Goal: Task Accomplishment & Management: Complete application form

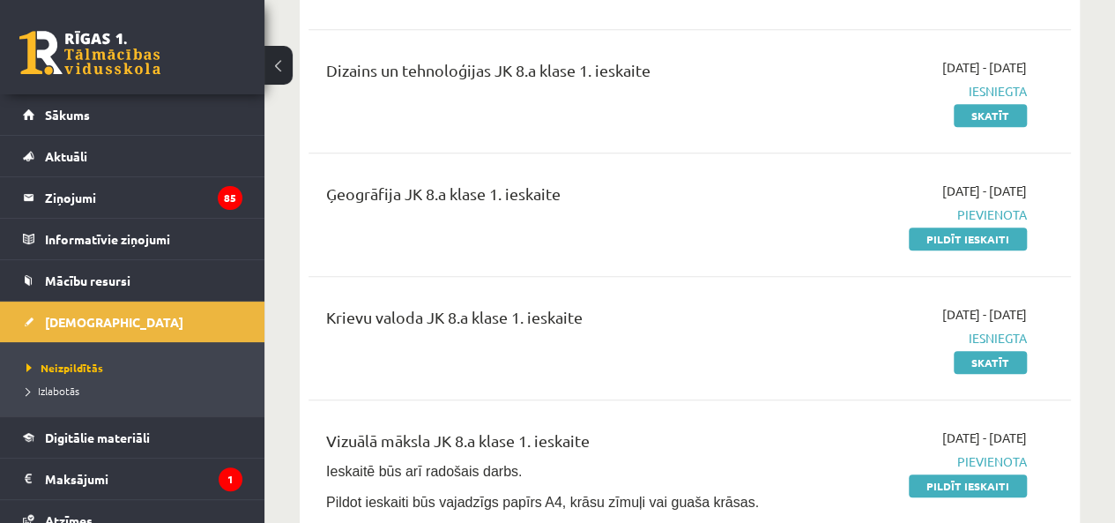
scroll to position [411, 0]
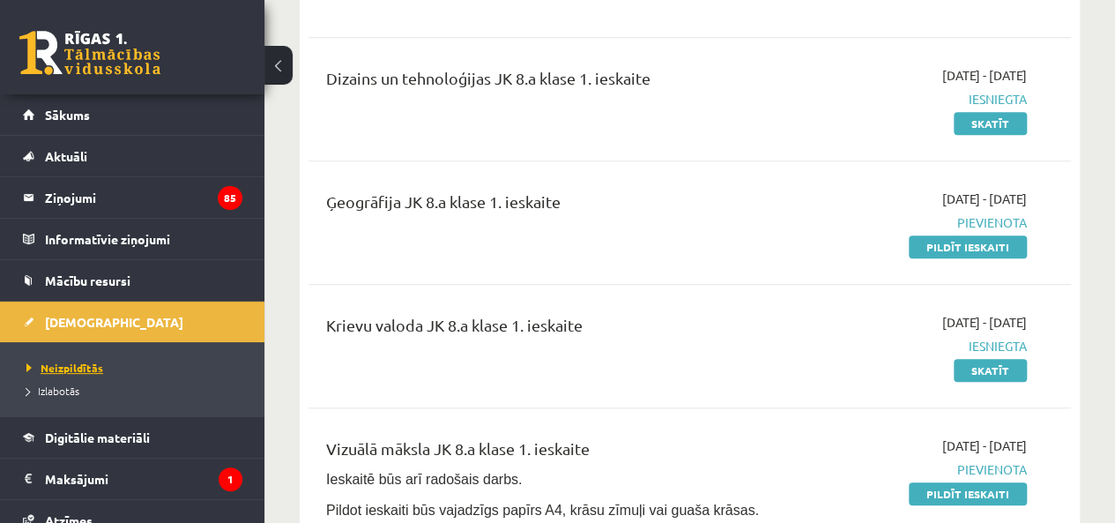
click at [46, 360] on span "Neizpildītās" at bounding box center [64, 367] width 77 height 14
click at [992, 245] on link "Pildīt ieskaiti" at bounding box center [968, 246] width 118 height 23
click at [1001, 247] on link "Pildīt ieskaiti" at bounding box center [968, 246] width 118 height 23
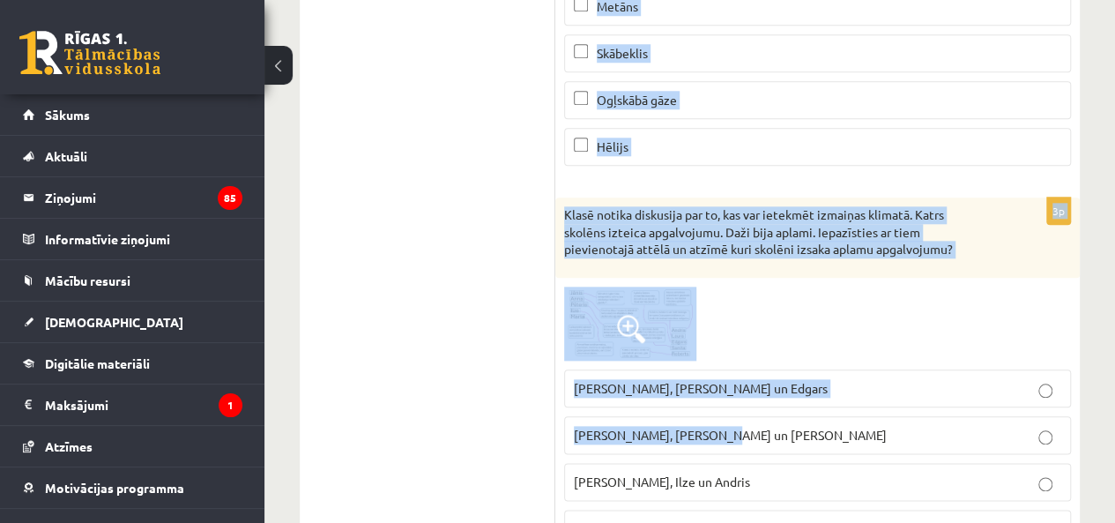
scroll to position [617, 0]
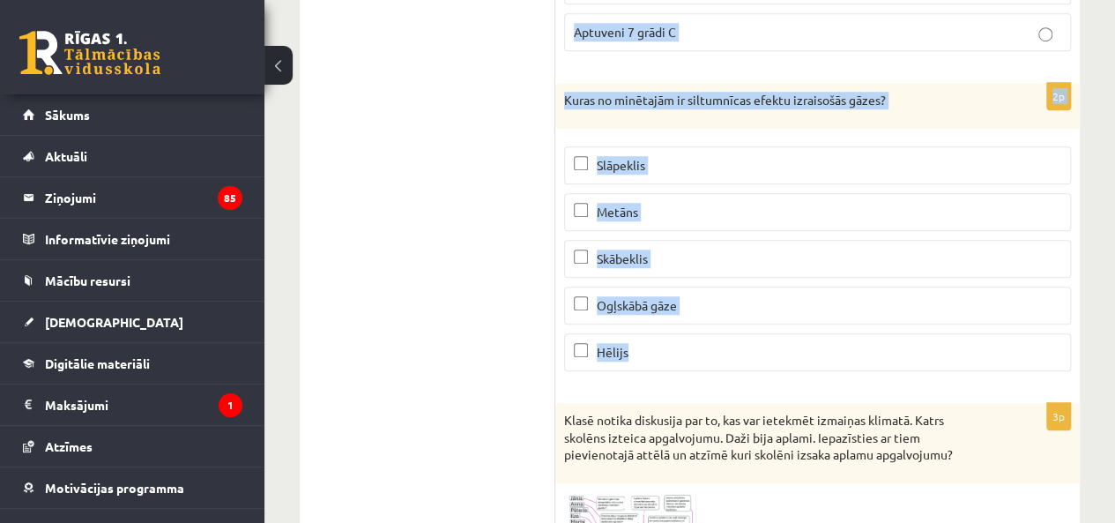
drag, startPoint x: 558, startPoint y: 145, endPoint x: 864, endPoint y: 360, distance: 373.8
copy form "Kāda ir vidējā gaisa temperatūra uz Zemes? Aptuveni 15 grādi C Aptuveni 19 grād…"
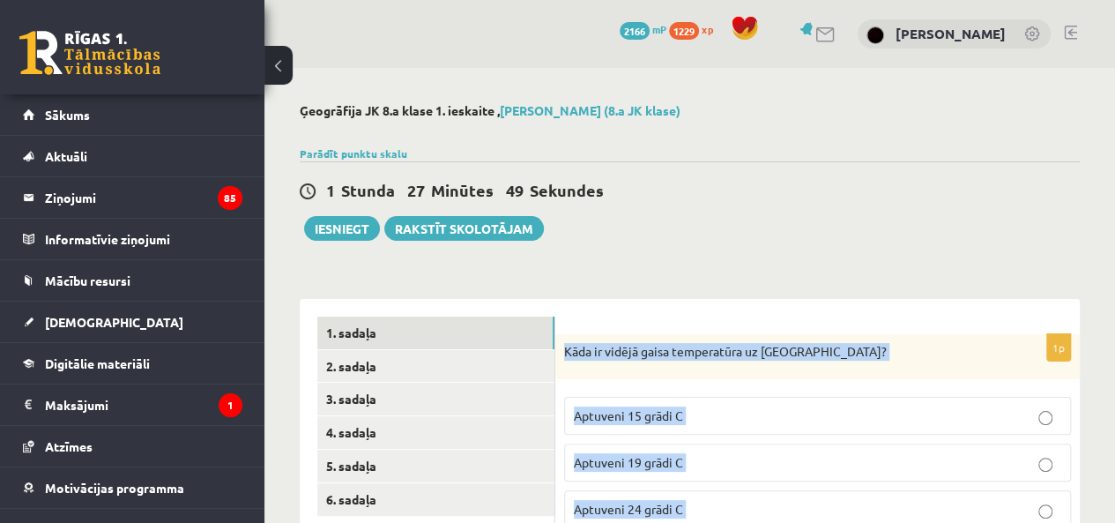
scroll to position [205, 0]
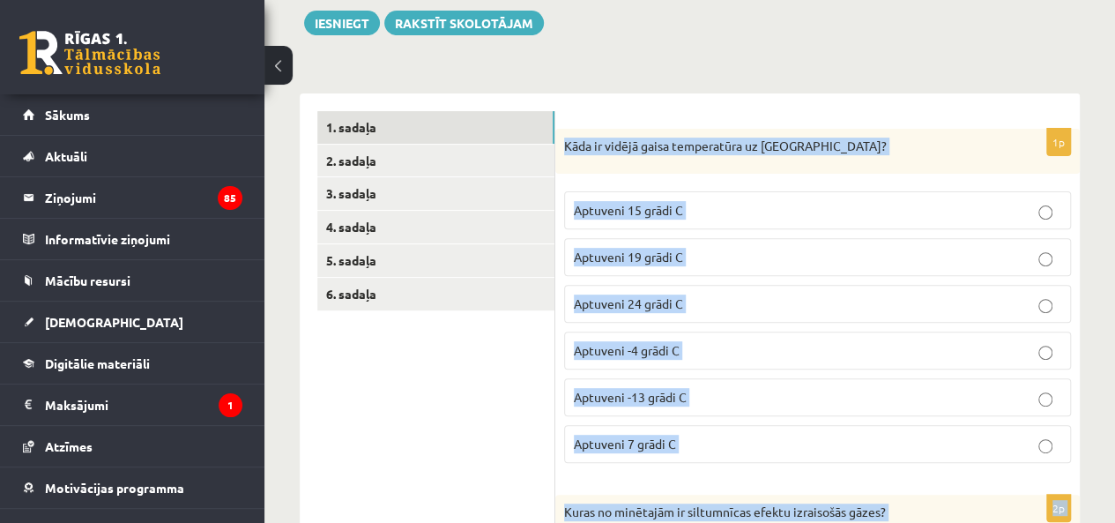
click at [678, 204] on span "Aptuveni 15 grādi C" at bounding box center [628, 210] width 109 height 16
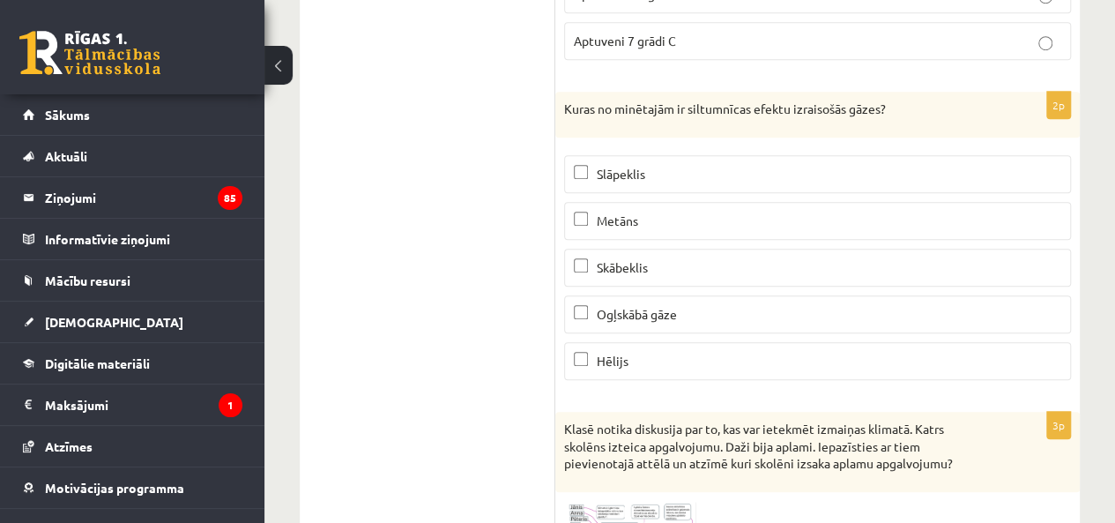
scroll to position [617, 0]
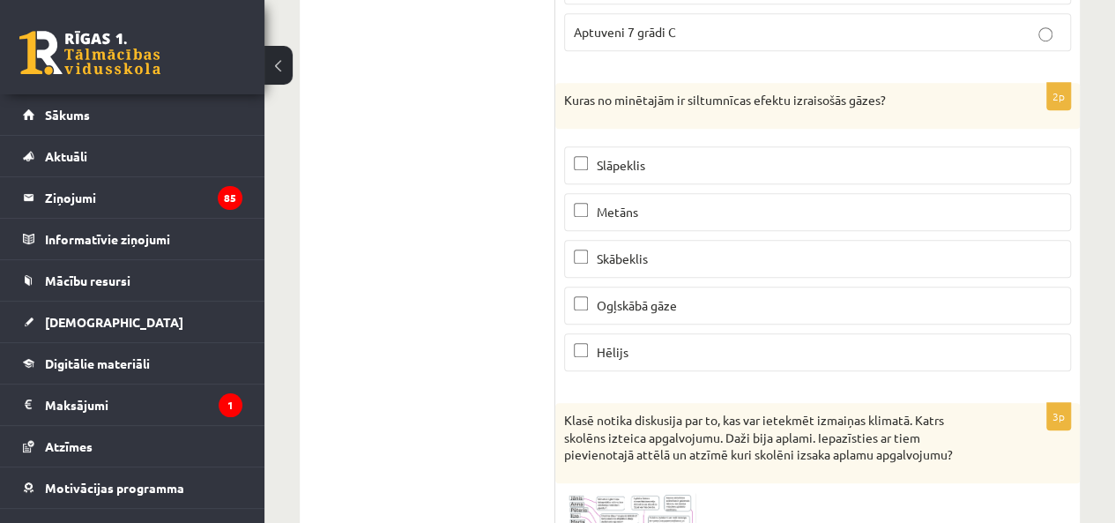
click at [629, 209] on span "Metāns" at bounding box center [617, 212] width 41 height 16
click at [639, 296] on p "Ogļskābā gāze" at bounding box center [817, 305] width 487 height 19
click at [642, 310] on label "Ogļskābā gāze" at bounding box center [817, 305] width 507 height 38
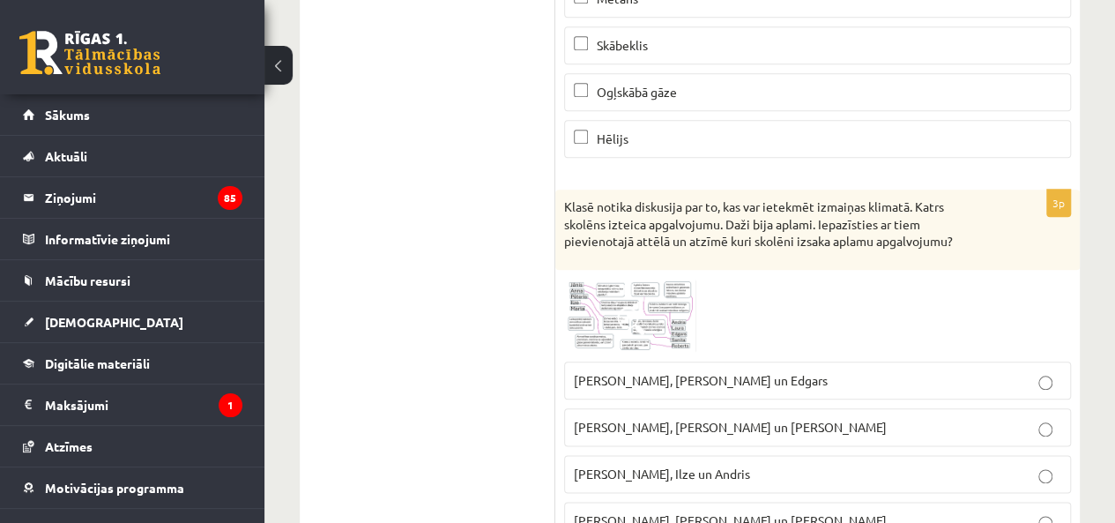
scroll to position [822, 0]
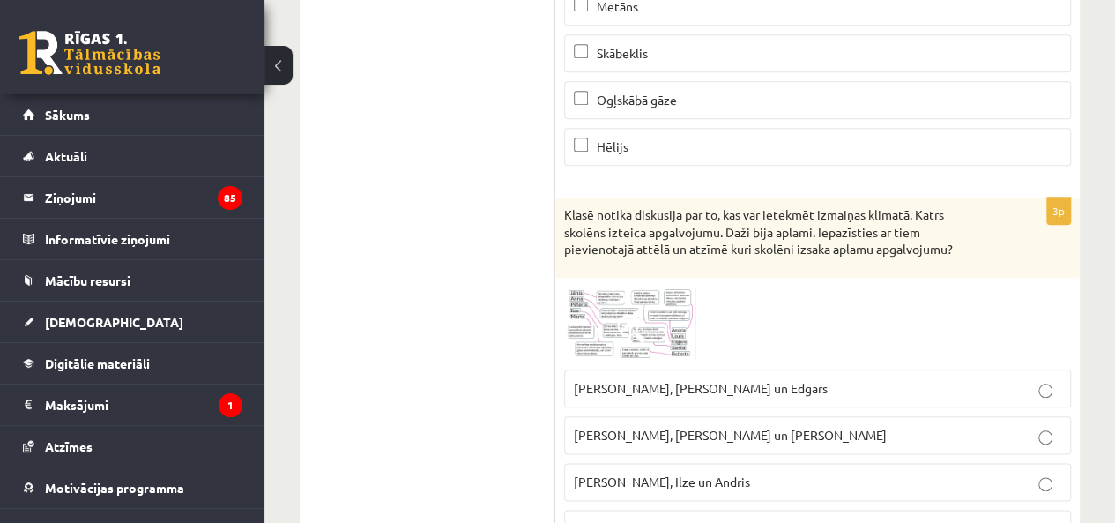
click at [635, 315] on span at bounding box center [631, 329] width 28 height 28
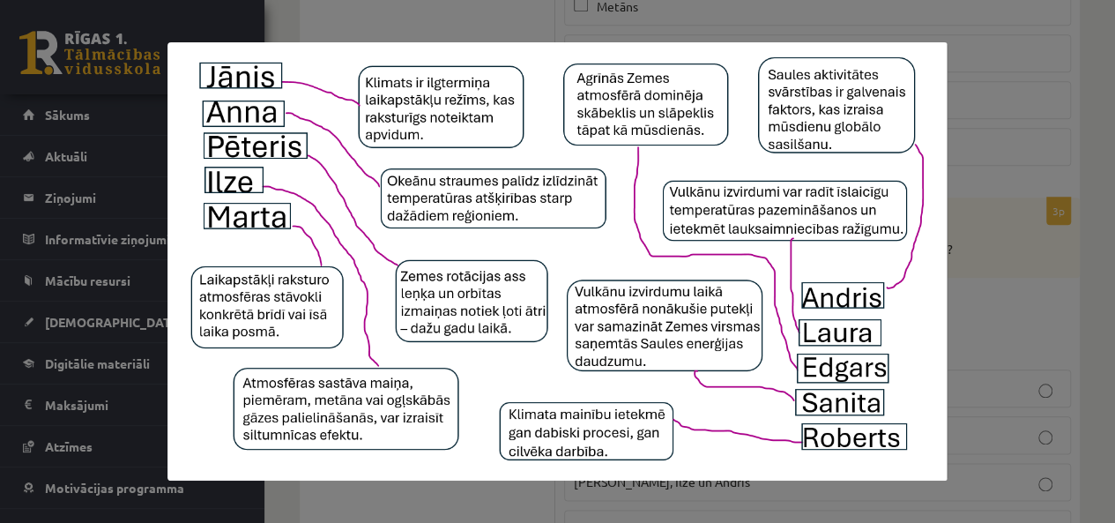
click at [1075, 263] on div at bounding box center [557, 261] width 1115 height 523
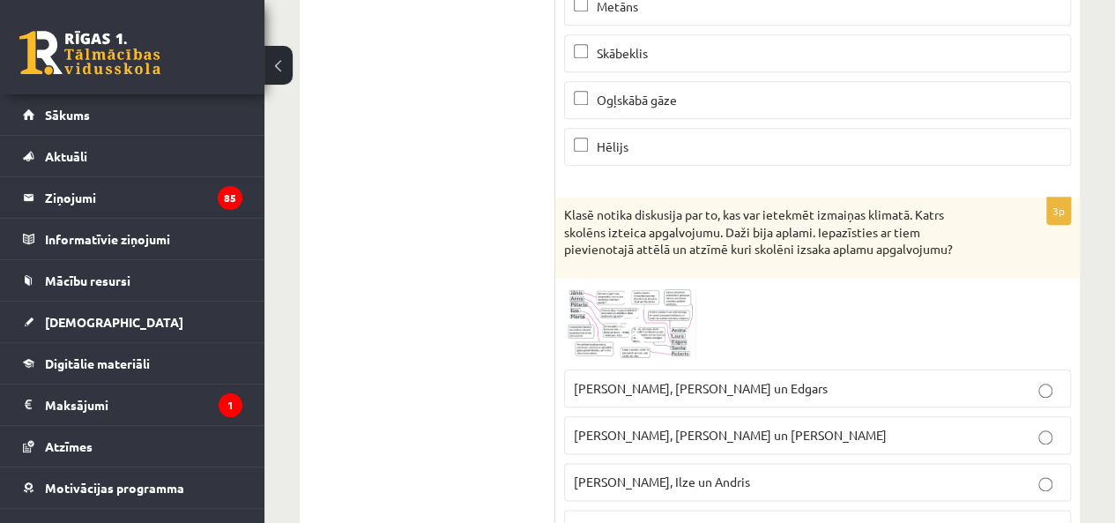
click at [610, 334] on img at bounding box center [630, 323] width 132 height 74
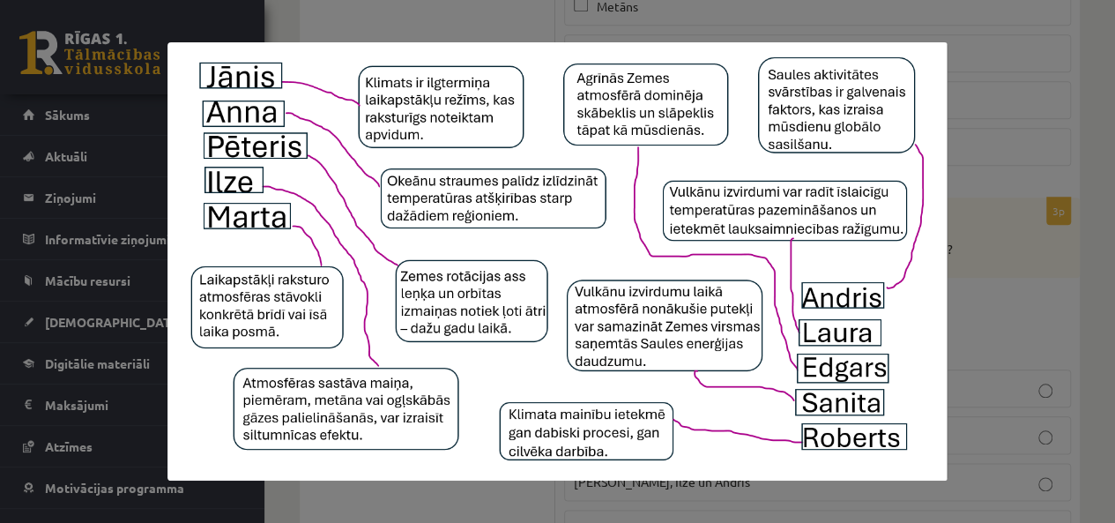
click at [991, 204] on div at bounding box center [557, 261] width 1115 height 523
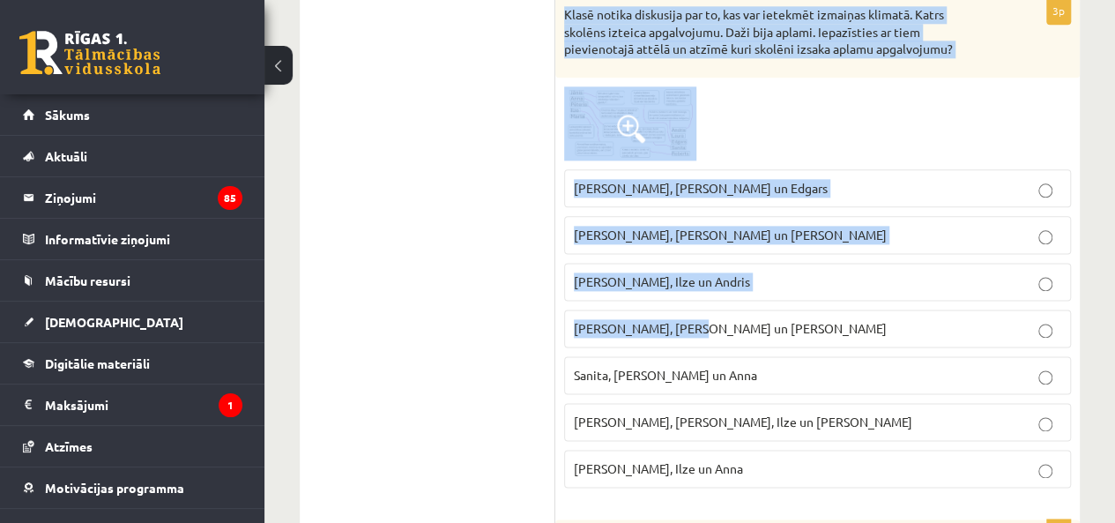
scroll to position [1028, 0]
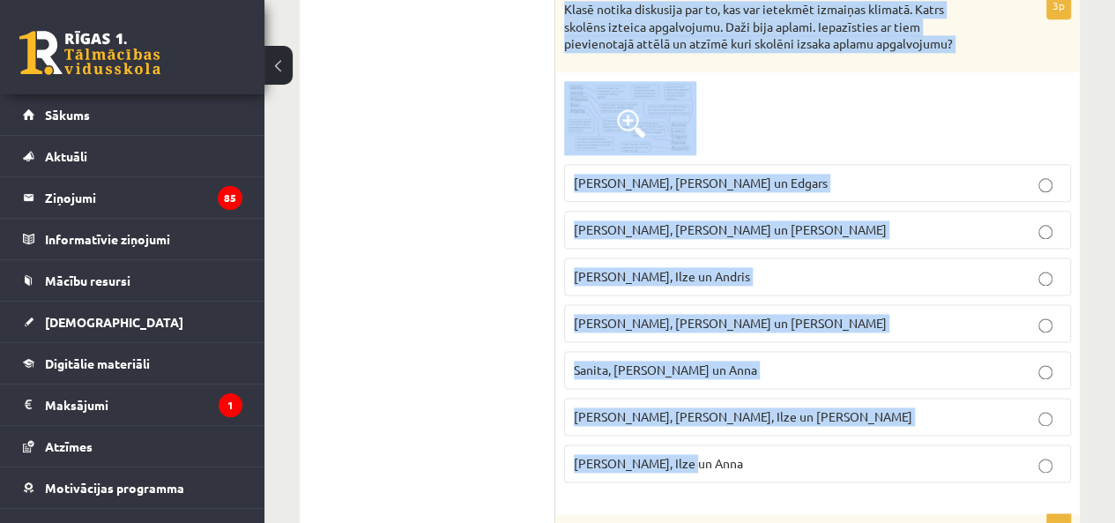
drag, startPoint x: 565, startPoint y: 197, endPoint x: 939, endPoint y: 445, distance: 449.0
click at [936, 447] on div "3p Klasē notika diskusija par to, kas var ietekmēt izmaiņas klimatā. Katrs skol…" at bounding box center [817, 244] width 524 height 504
copy div "Klasē notika diskusija par to, kas var ietekmēt izmaiņas klimatā. Katrs skolēns…"
click at [883, 112] on div at bounding box center [817, 118] width 507 height 74
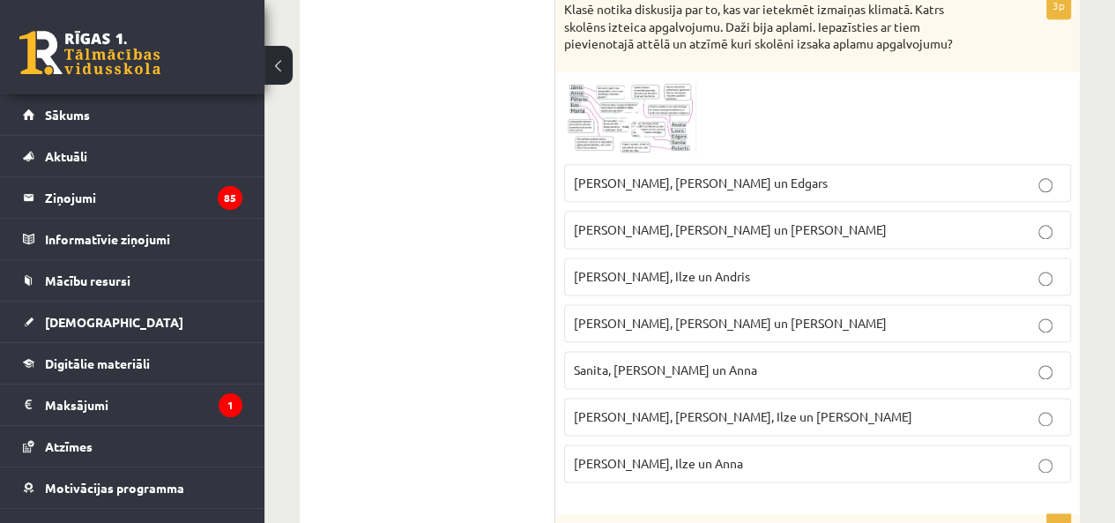
click at [612, 122] on img at bounding box center [630, 118] width 132 height 74
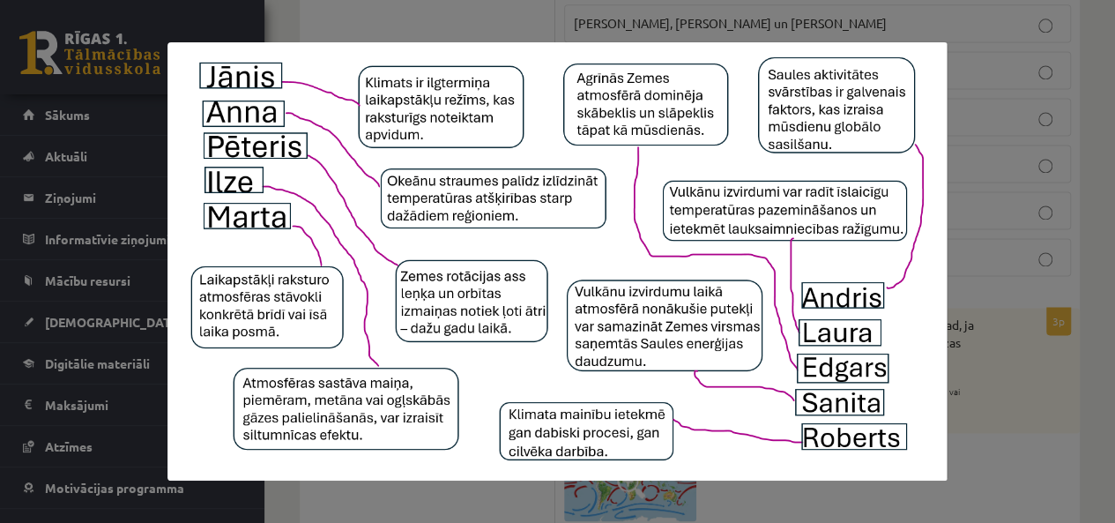
scroll to position [1439, 0]
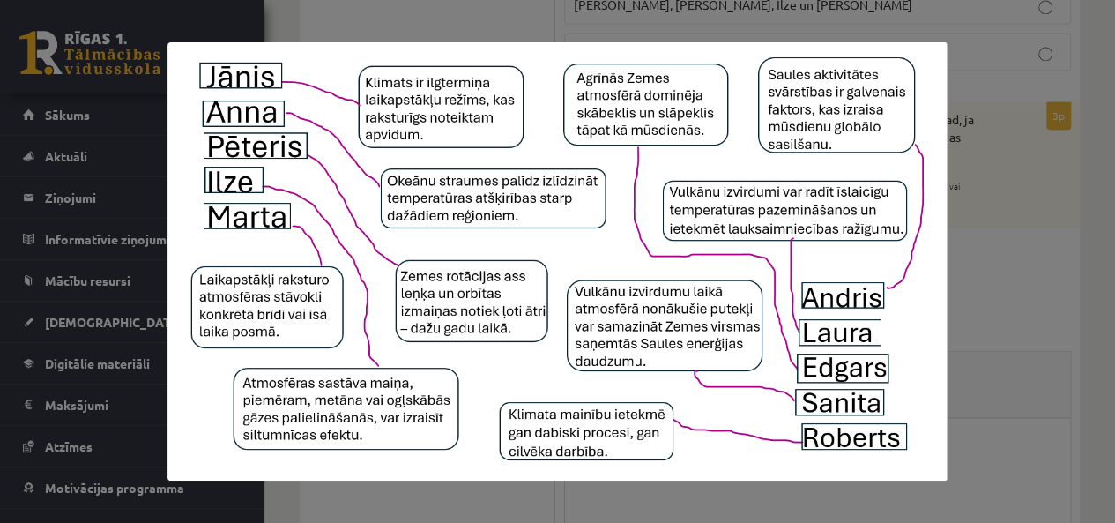
click at [978, 208] on div at bounding box center [557, 261] width 1115 height 523
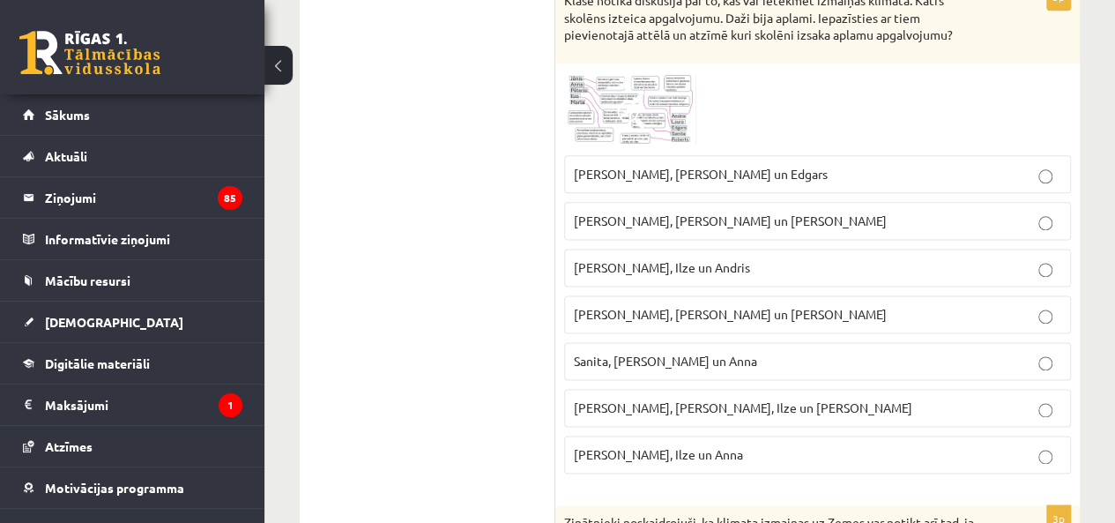
scroll to position [1028, 0]
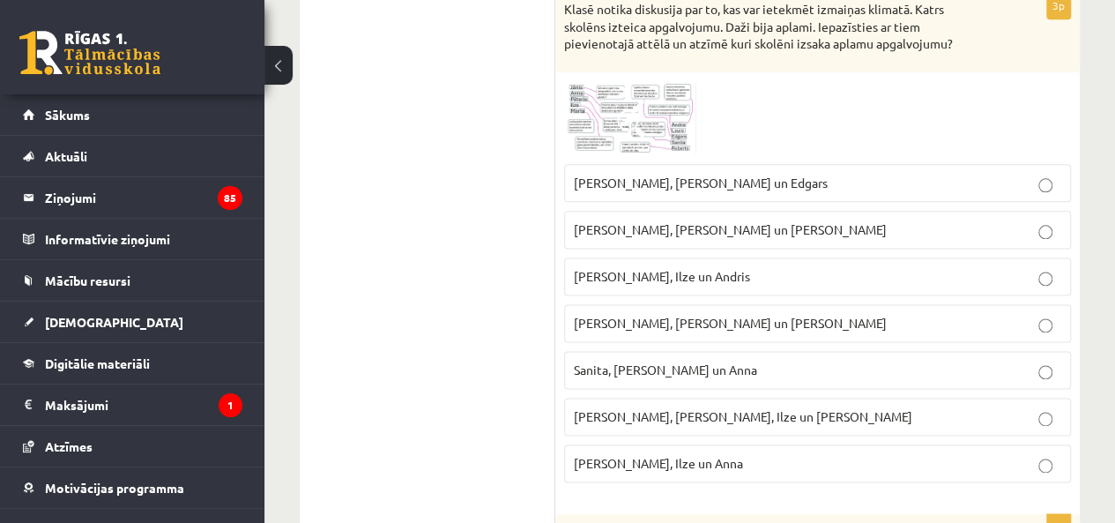
click at [672, 267] on p "Roberts, Ilze un Andris" at bounding box center [817, 276] width 487 height 19
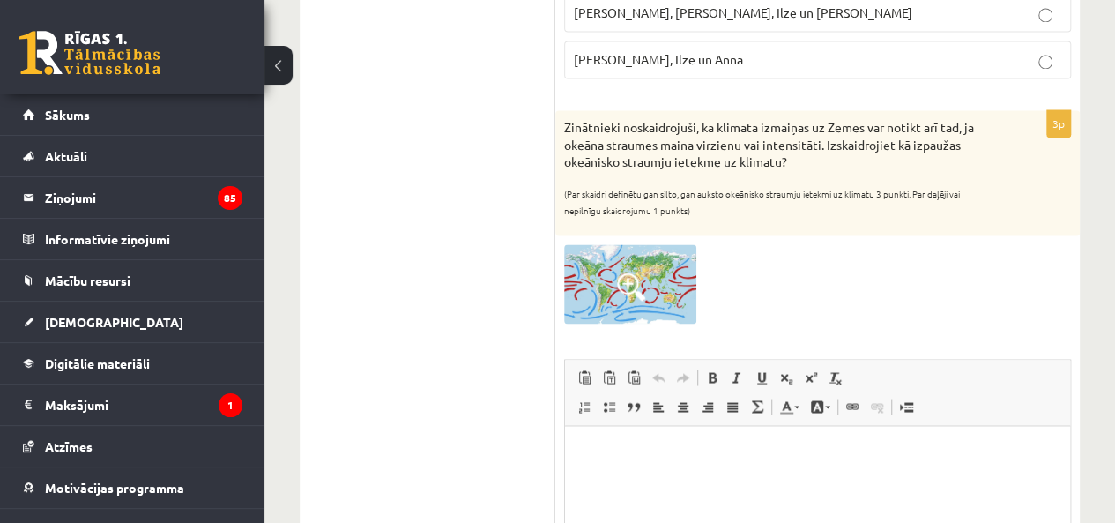
scroll to position [1439, 0]
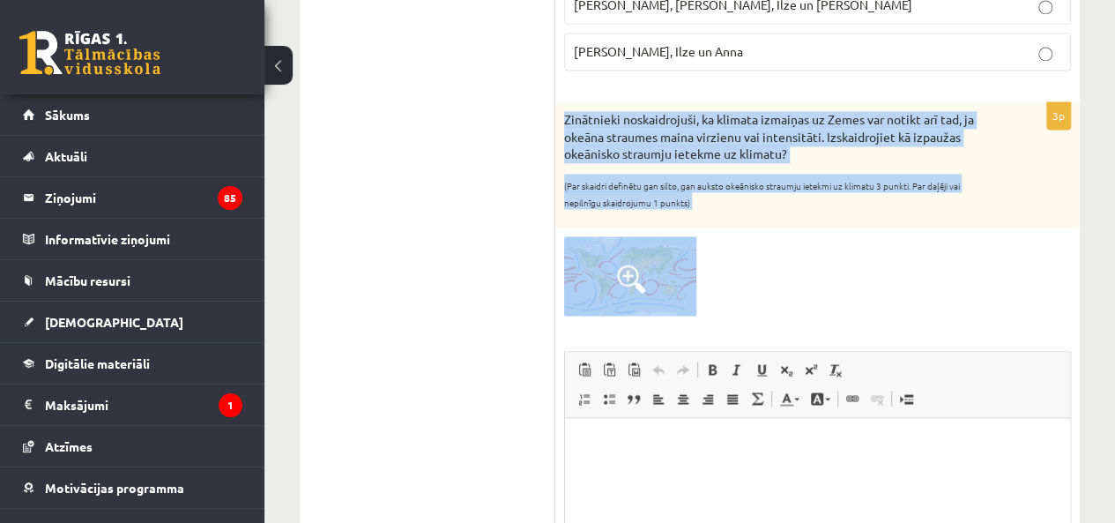
drag, startPoint x: 560, startPoint y: 108, endPoint x: 812, endPoint y: 277, distance: 302.3
click at [812, 277] on div "3p Zinātnieki noskaidrojuši, ka klimata izmaiņas uz Zemes var notikt arī tad, j…" at bounding box center [817, 409] width 524 height 615
copy div "Zinātnieki noskaidrojuši, ka klimata izmaiņas uz Zemes var notikt arī tad, ja o…"
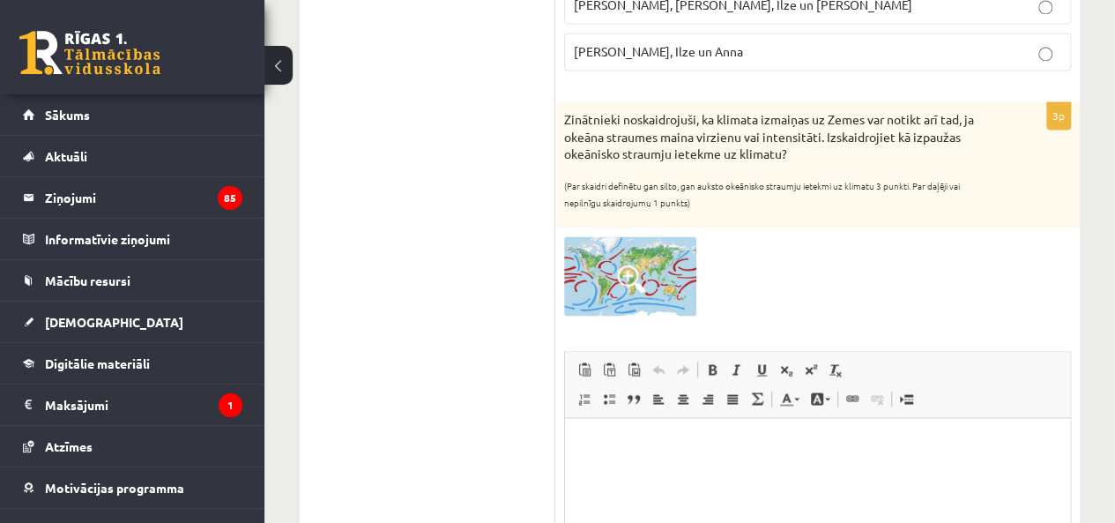
click at [839, 251] on div at bounding box center [817, 275] width 507 height 79
drag, startPoint x: 553, startPoint y: 103, endPoint x: 765, endPoint y: 198, distance: 232.7
click at [800, 238] on div at bounding box center [817, 275] width 507 height 79
click at [662, 251] on img at bounding box center [630, 275] width 132 height 79
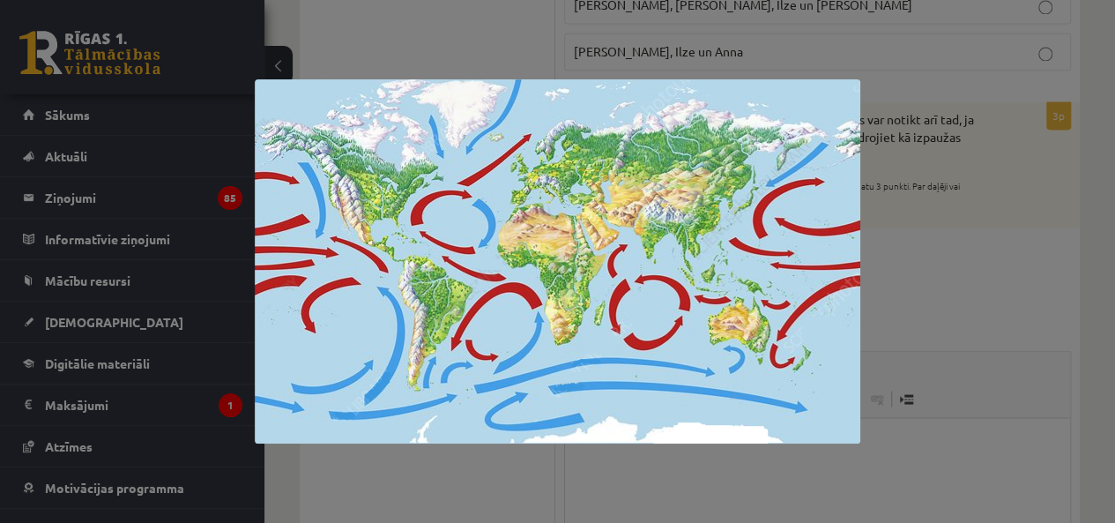
click at [1013, 243] on div at bounding box center [557, 261] width 1115 height 523
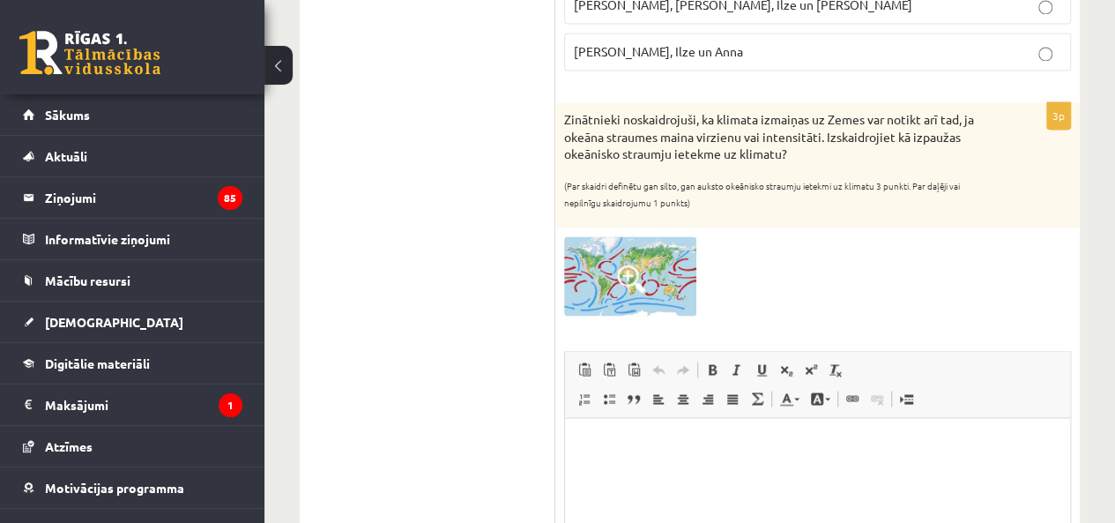
click at [698, 423] on html at bounding box center [817, 445] width 505 height 54
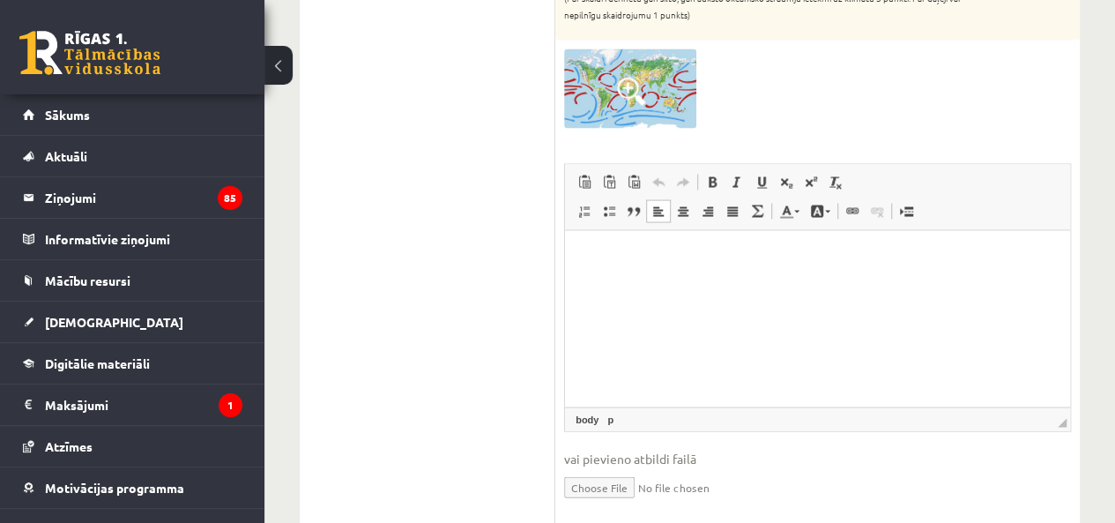
scroll to position [1644, 0]
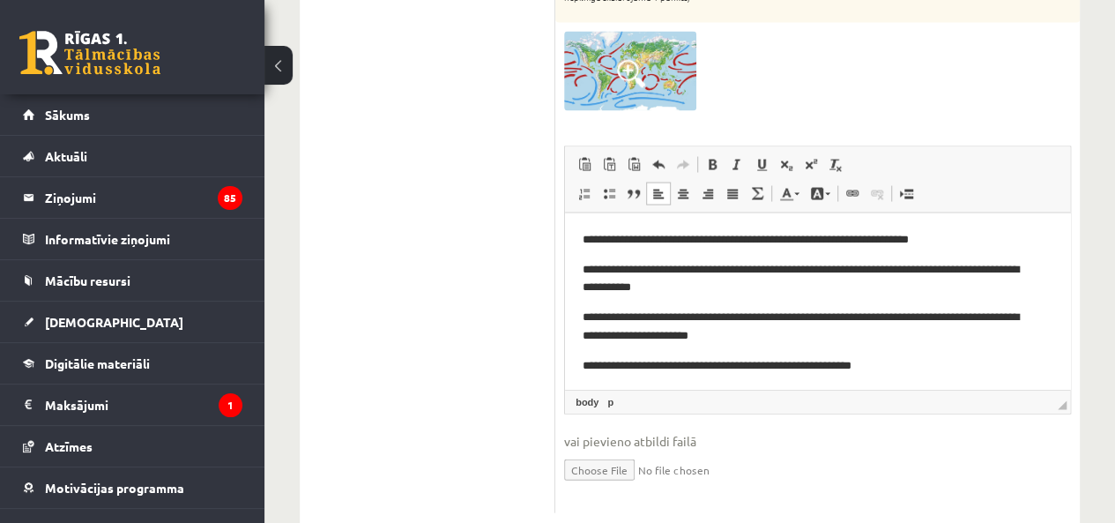
drag, startPoint x: 1056, startPoint y: 389, endPoint x: 1053, endPoint y: 450, distance: 61.7
click at [1053, 450] on fieldset "Rich Text Editor, wiswyg-editor-user-answer-47433962121200 Editor toolbars Past…" at bounding box center [817, 324] width 507 height 358
click at [931, 362] on p "**********" at bounding box center [811, 365] width 456 height 19
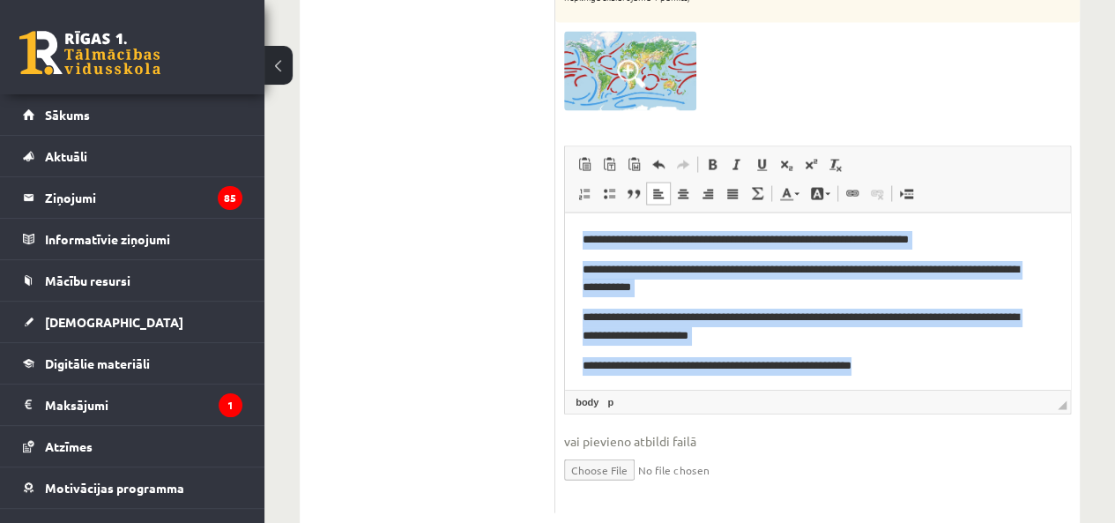
drag, startPoint x: 949, startPoint y: 362, endPoint x: 535, endPoint y: 204, distance: 443.2
click at [565, 212] on html "**********" at bounding box center [817, 301] width 505 height 179
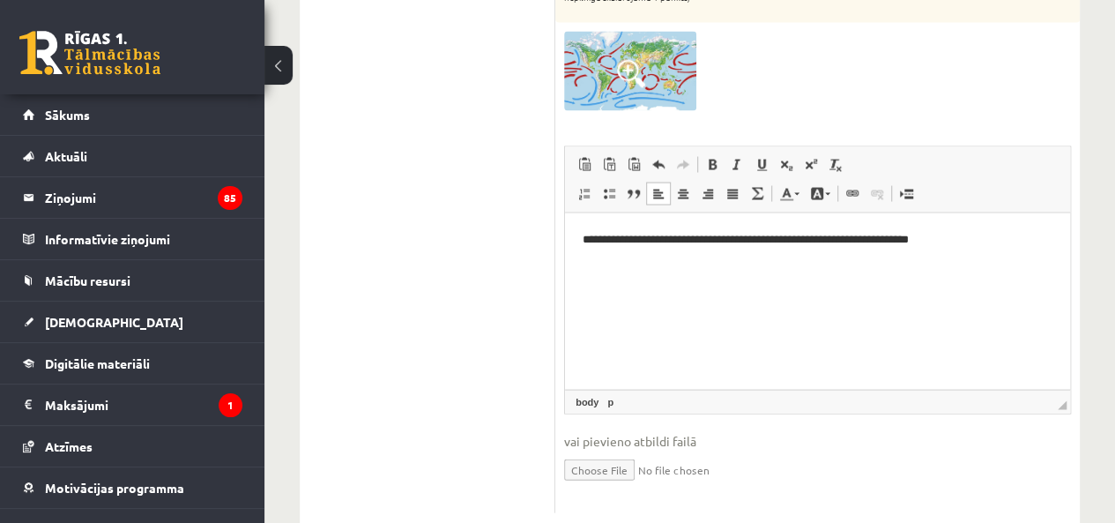
click at [676, 241] on p "**********" at bounding box center [818, 239] width 470 height 19
click at [1012, 239] on p "**********" at bounding box center [818, 239] width 470 height 19
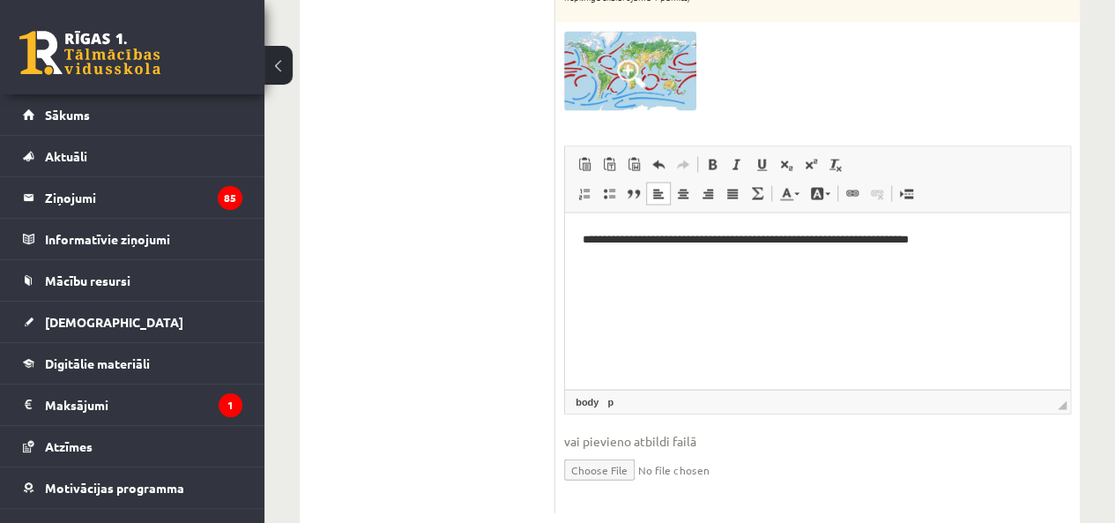
click at [1044, 219] on html "**********" at bounding box center [817, 253] width 505 height 83
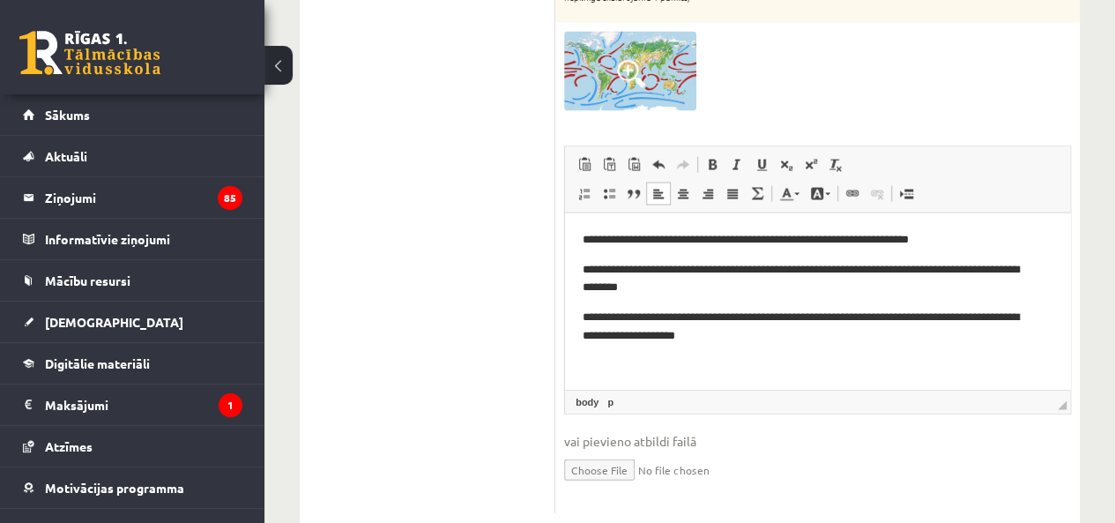
click at [1058, 400] on span "◢ Elements path body p" at bounding box center [817, 401] width 505 height 24
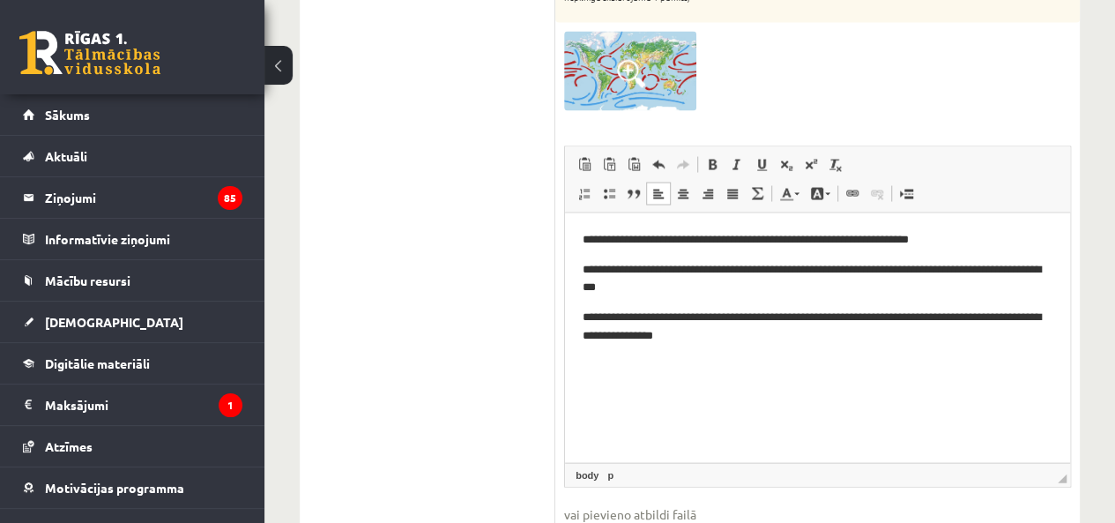
drag, startPoint x: 1063, startPoint y: 394, endPoint x: 1022, endPoint y: 509, distance: 122.4
click at [589, 369] on p "Rich Text Editor, wiswyg-editor-user-answer-47433962121200" at bounding box center [818, 365] width 470 height 19
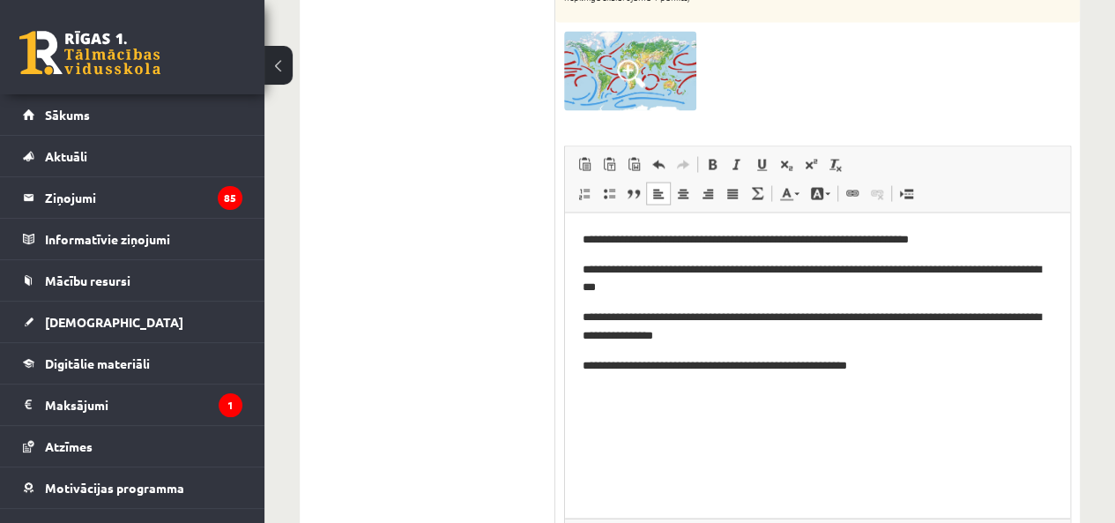
click at [694, 364] on p "**********" at bounding box center [818, 365] width 470 height 19
click at [917, 359] on p "**********" at bounding box center [818, 365] width 470 height 19
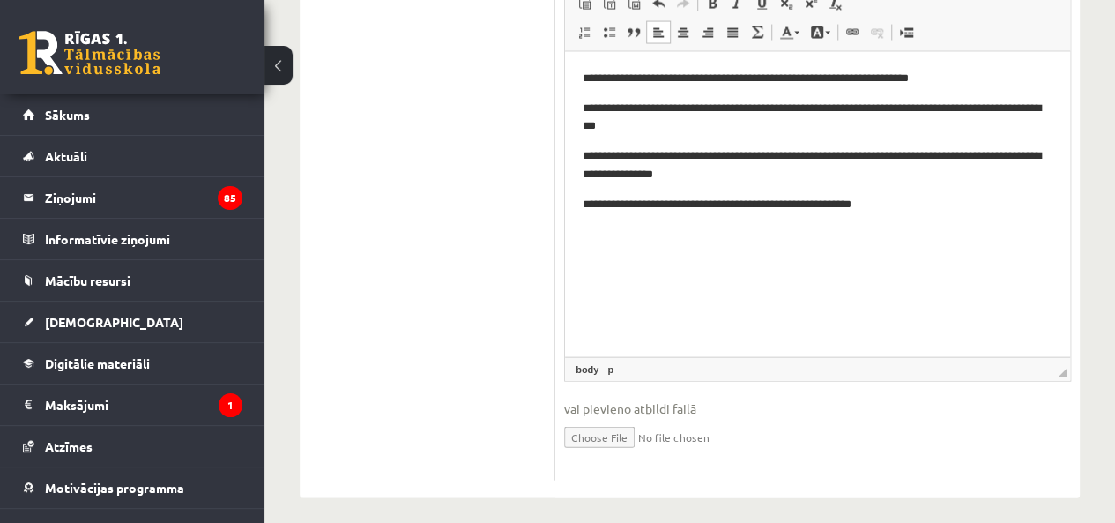
click at [1059, 357] on span "◢ Elements path body p" at bounding box center [817, 369] width 505 height 24
drag, startPoint x: 1059, startPoint y: 367, endPoint x: 1059, endPoint y: 356, distance: 11.5
click at [1059, 357] on span "◢ Elements path body p" at bounding box center [817, 369] width 505 height 24
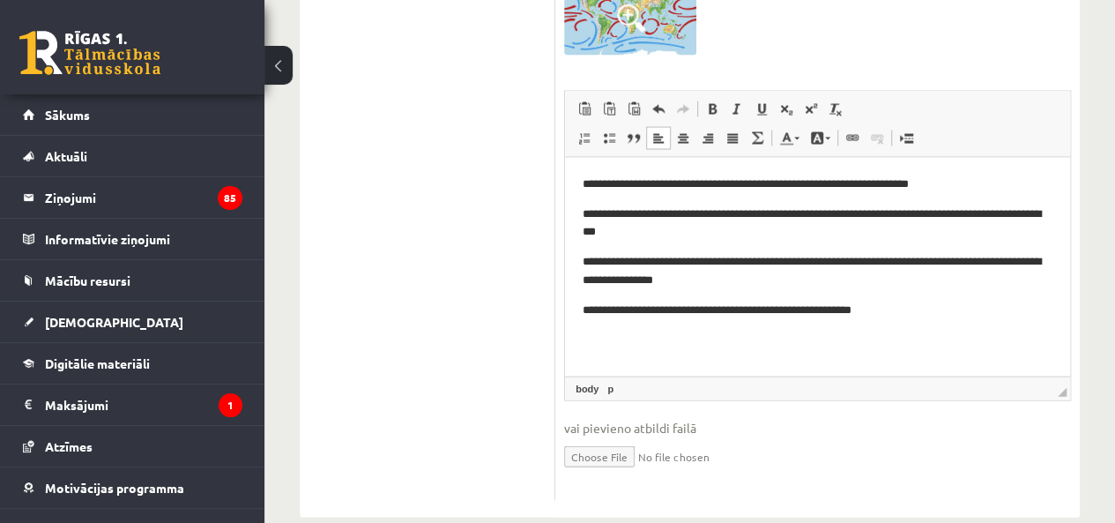
drag, startPoint x: 1624, startPoint y: 514, endPoint x: 1060, endPoint y: 239, distance: 627.5
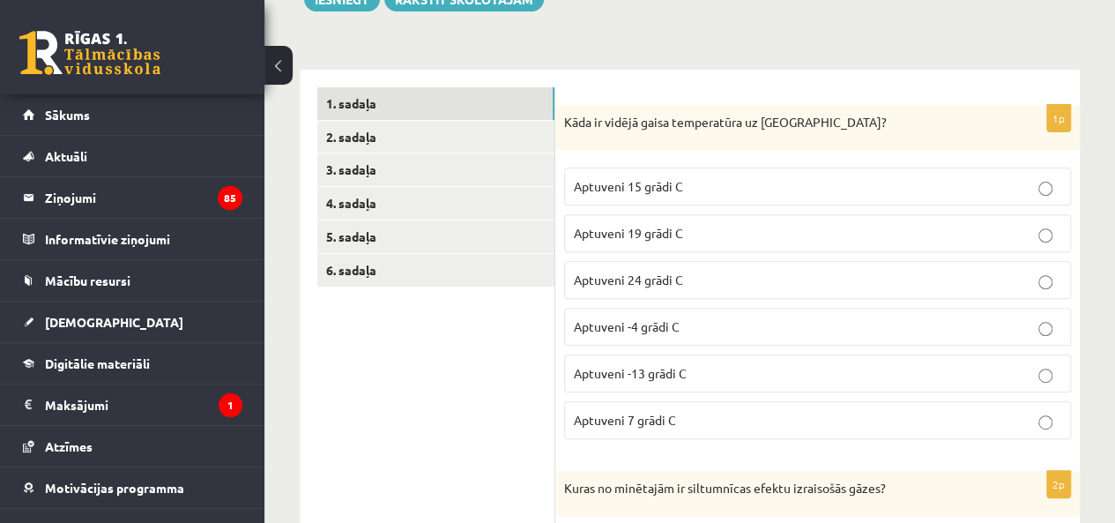
scroll to position [4, 0]
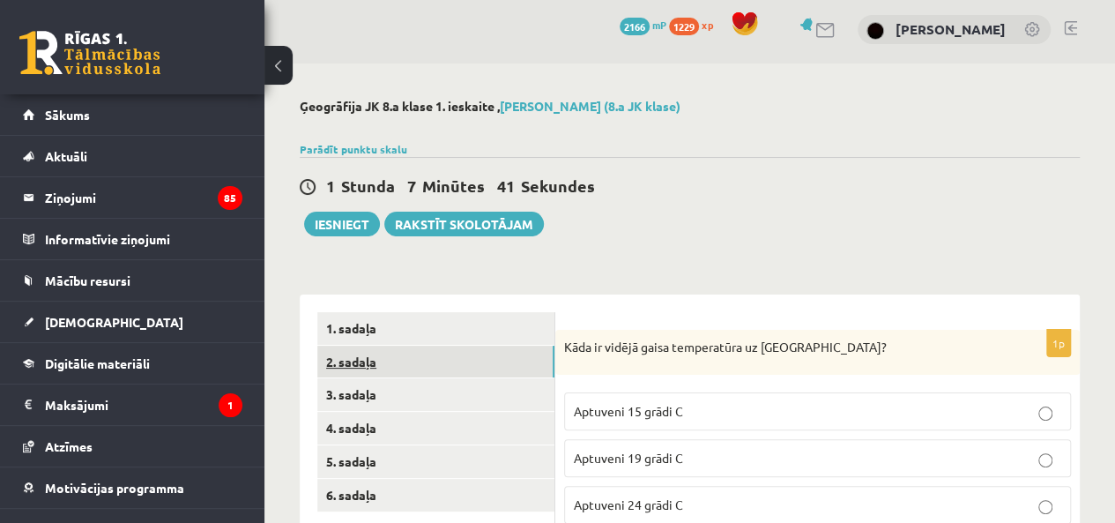
click at [401, 353] on link "2. sadaļa" at bounding box center [435, 361] width 237 height 33
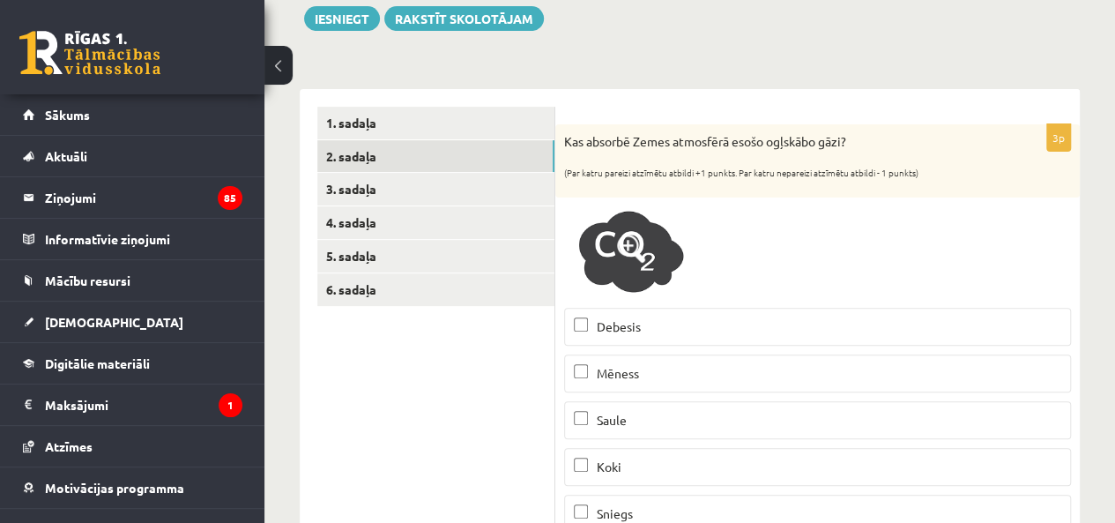
scroll to position [0, 0]
click at [594, 253] on img at bounding box center [630, 252] width 132 height 93
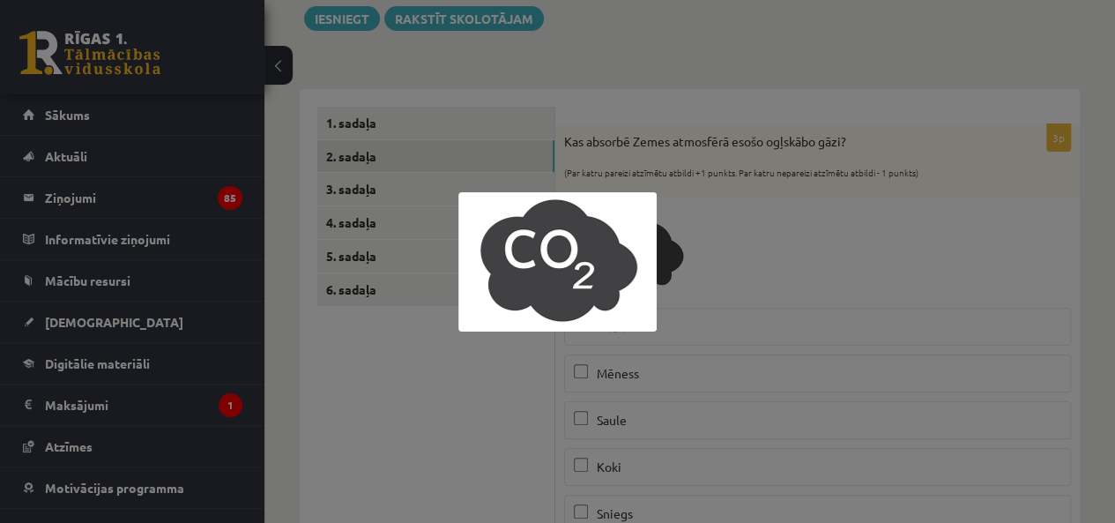
click at [874, 242] on div at bounding box center [557, 261] width 1115 height 523
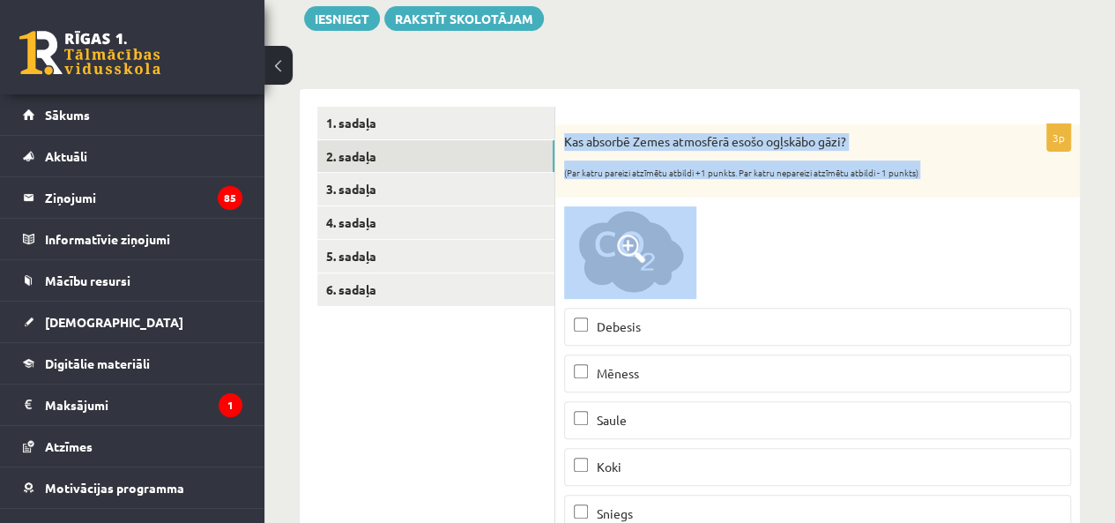
scroll to position [416, 0]
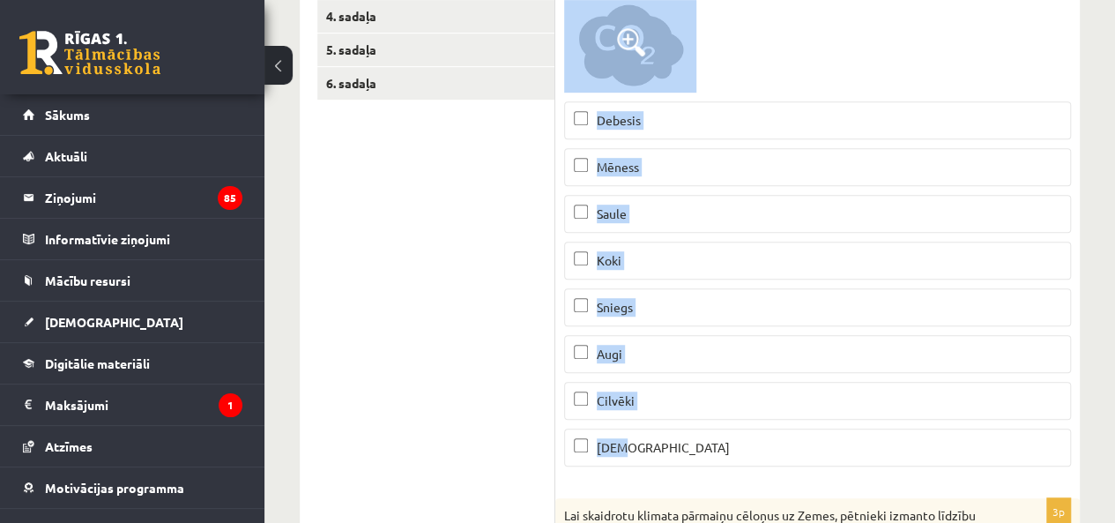
drag, startPoint x: 559, startPoint y: 136, endPoint x: 748, endPoint y: 463, distance: 377.9
click at [748, 464] on div "3p Kas absorbē Zemes atmosfērā esošo ogļskābo gāzi? (Par katru pareizi atzīmētu…" at bounding box center [817, 199] width 524 height 563
copy div "Kas absorbē Zemes atmosfērā esošo ogļskābo gāzi? (Par katru pareizi atzīmētu at…"
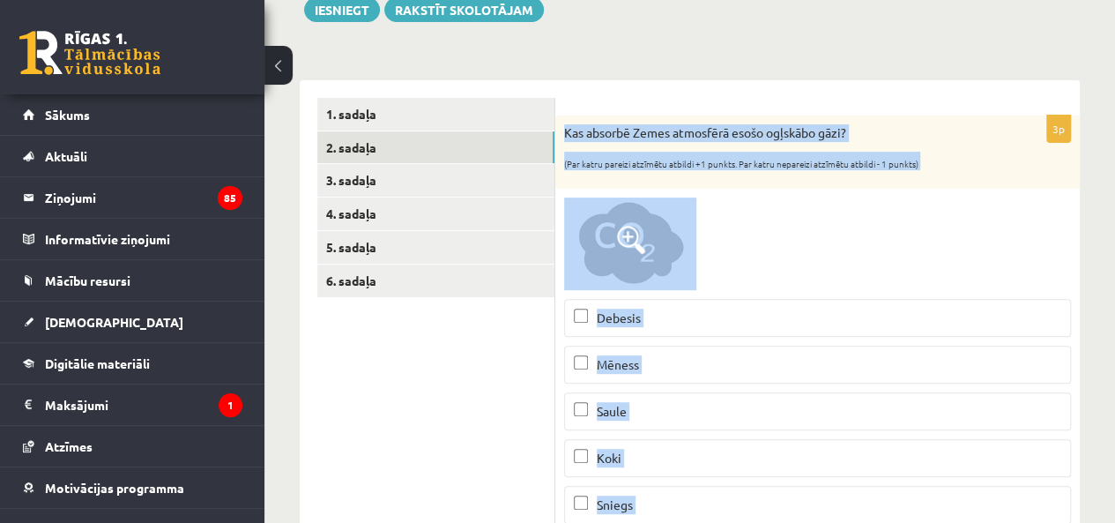
scroll to position [210, 0]
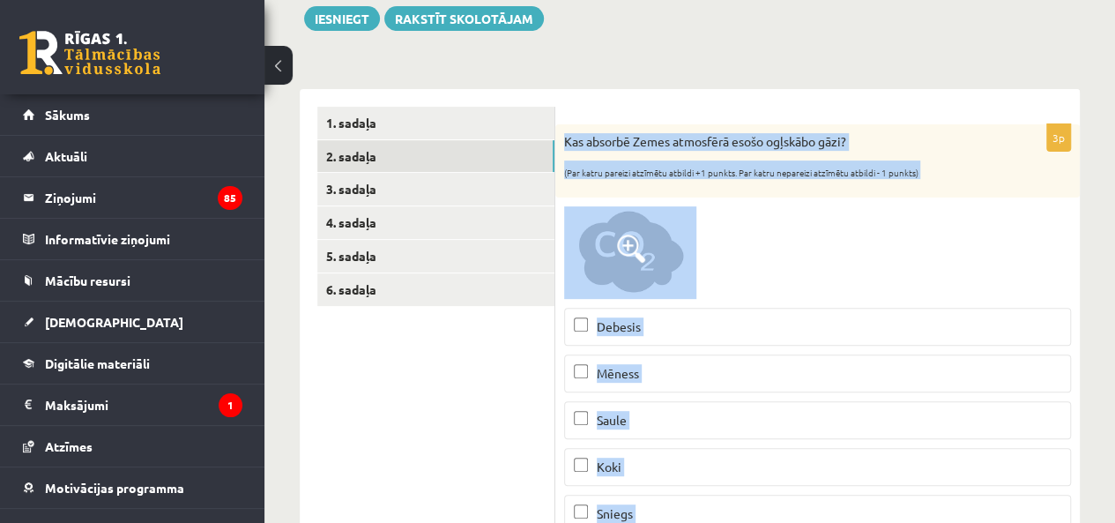
click at [784, 249] on div at bounding box center [817, 252] width 507 height 93
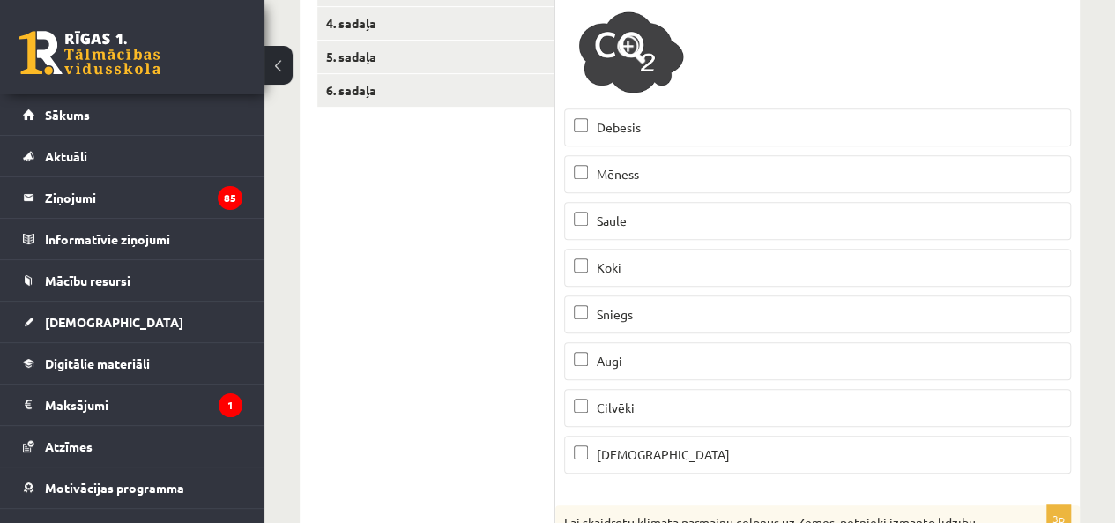
scroll to position [416, 0]
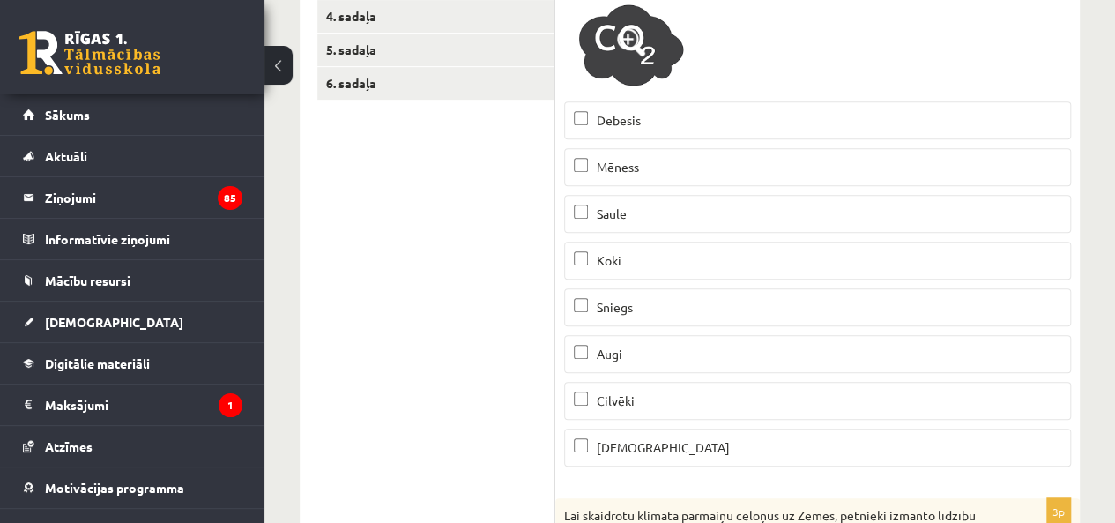
click at [596, 246] on label "Koki" at bounding box center [817, 260] width 507 height 38
click at [590, 346] on p "Augi" at bounding box center [817, 354] width 487 height 19
click at [590, 433] on label "Jūra" at bounding box center [817, 447] width 507 height 38
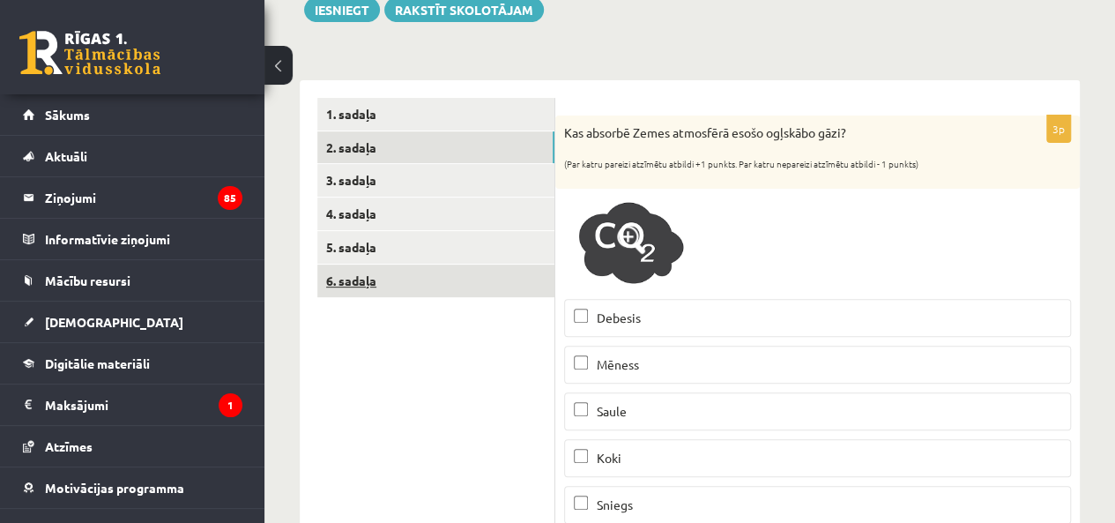
scroll to position [210, 0]
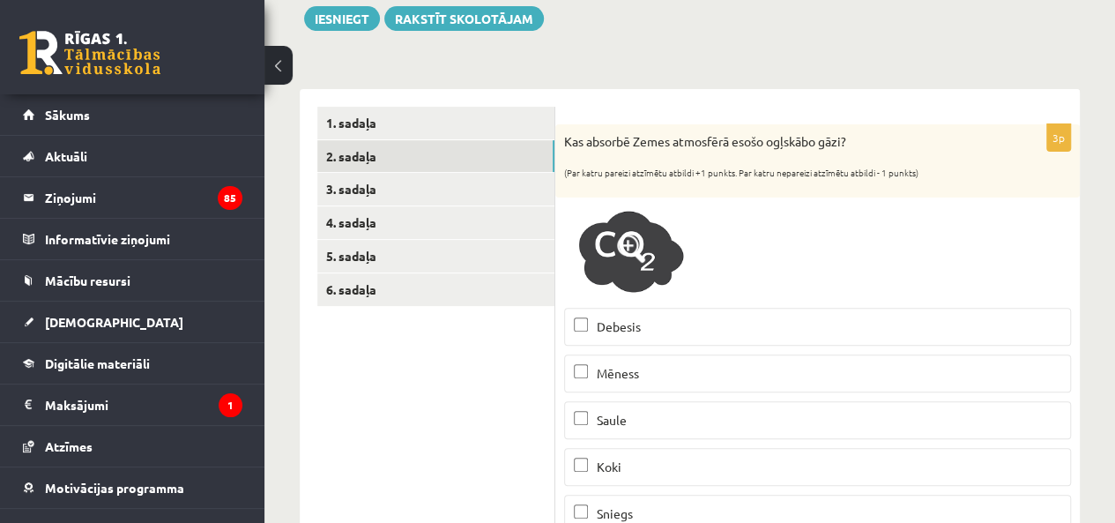
click at [645, 234] on img at bounding box center [630, 252] width 132 height 93
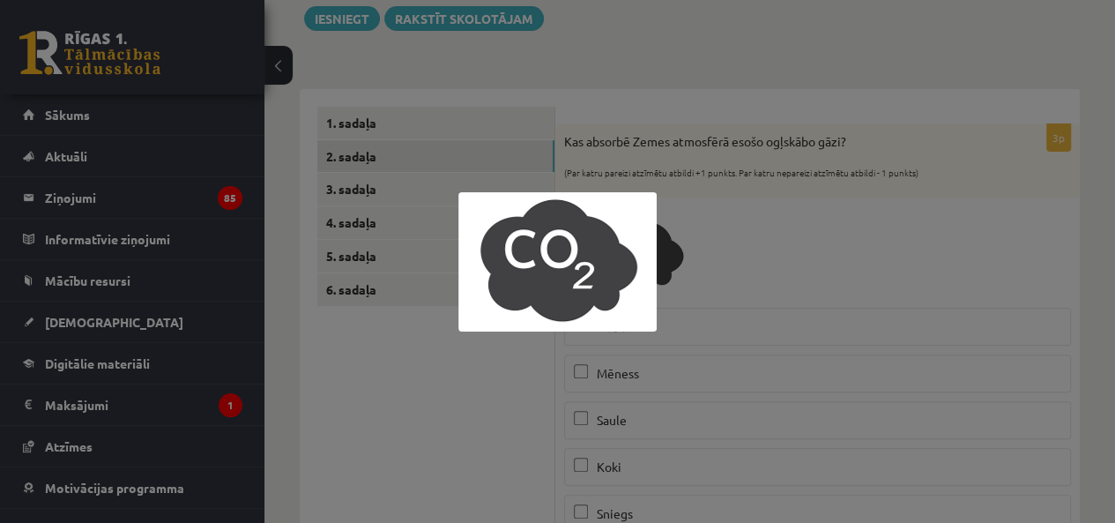
click at [765, 223] on div at bounding box center [557, 261] width 1115 height 523
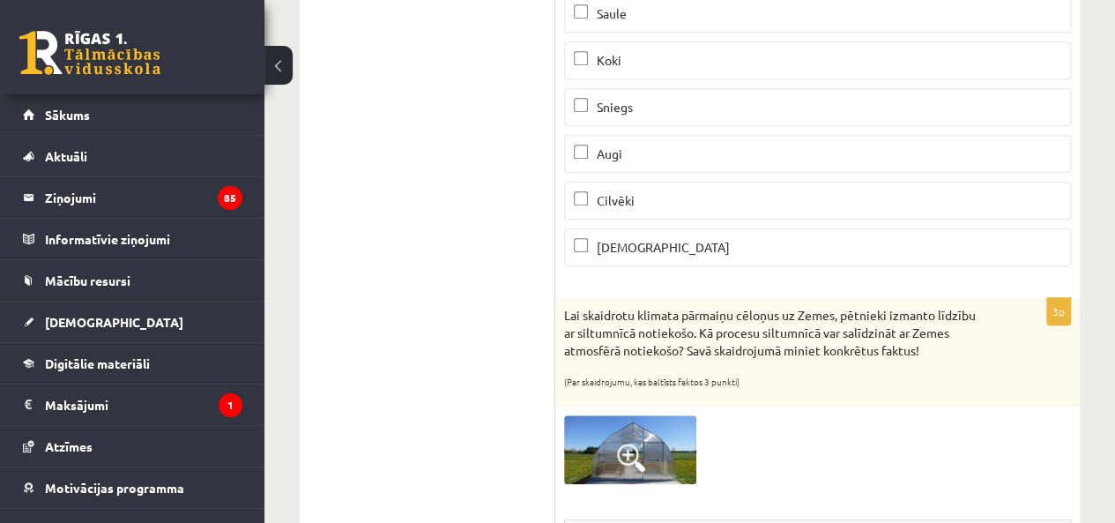
scroll to position [827, 0]
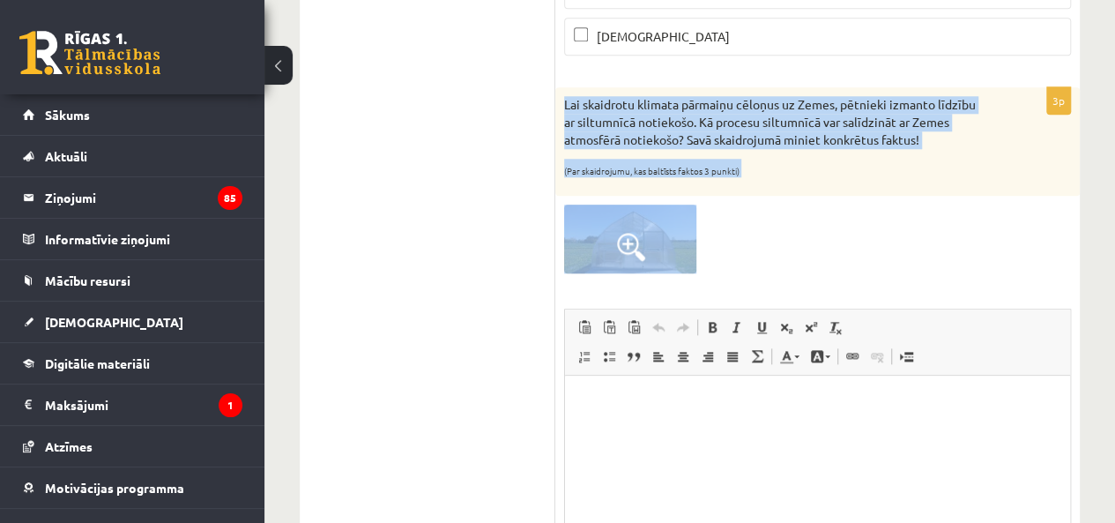
drag, startPoint x: 562, startPoint y: 94, endPoint x: 838, endPoint y: 232, distance: 308.2
click at [837, 236] on div "3p Lai skaidrotu klimata pārmaiņu cēloņus uz Zemes, pētnieki izmanto līdzību ar…" at bounding box center [817, 381] width 524 height 588
copy div "Lai skaidrotu klimata pārmaiņu cēloņus uz Zemes, pētnieki izmanto līdzību ar si…"
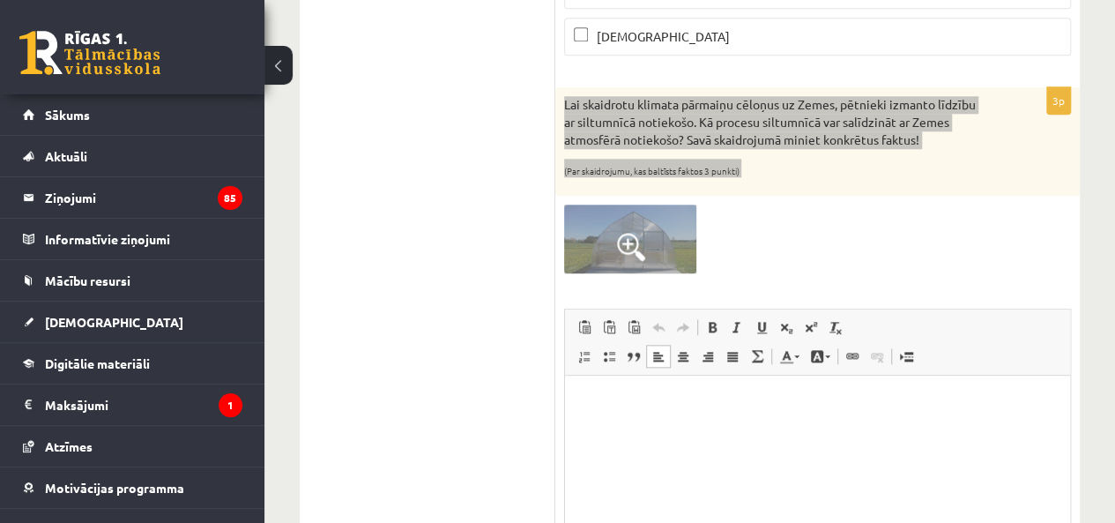
click at [635, 403] on p "Rich Text Editor, wiswyg-editor-user-answer-47434036729220" at bounding box center [818, 402] width 470 height 19
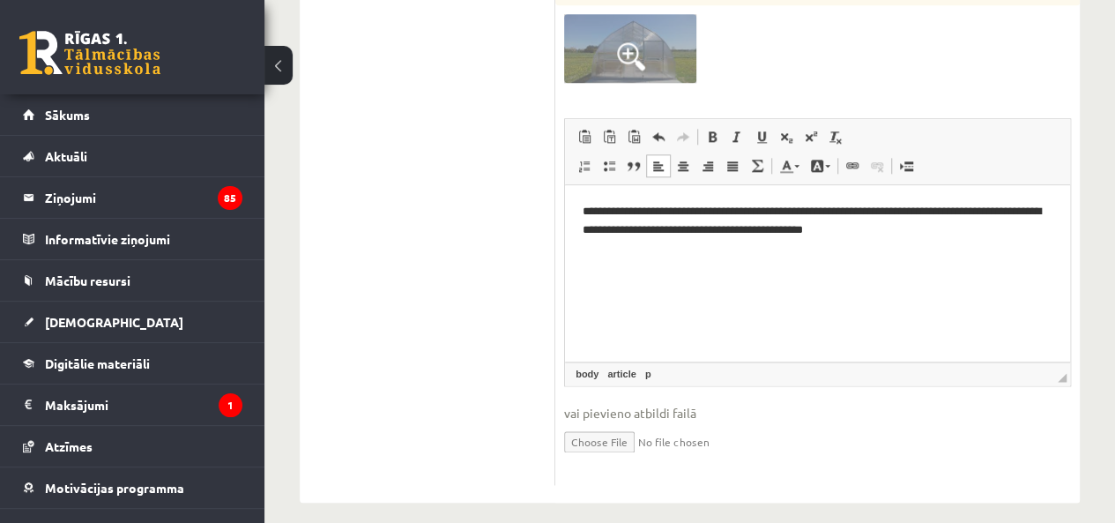
scroll to position [1027, 0]
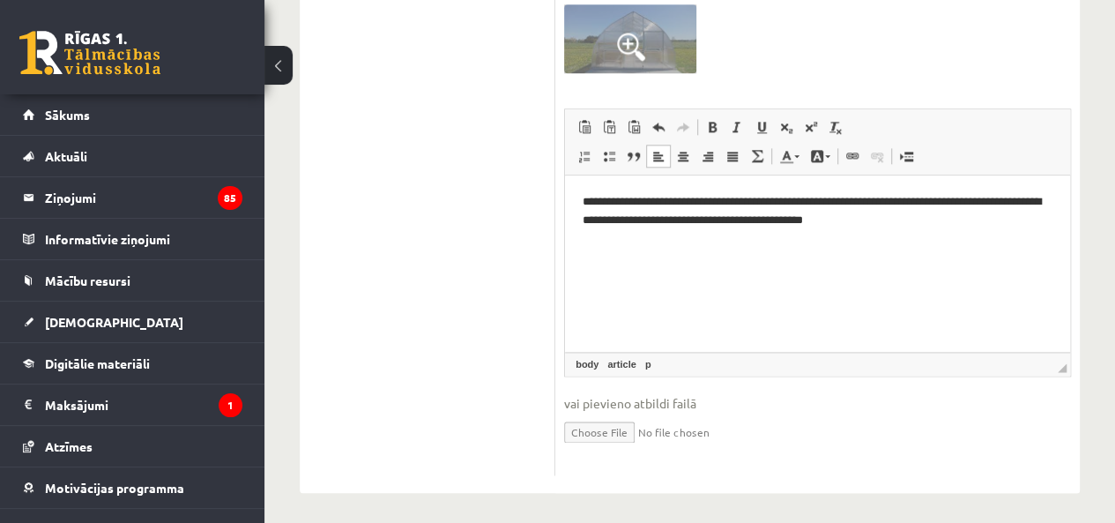
click at [970, 221] on p "**********" at bounding box center [818, 211] width 470 height 37
click at [963, 248] on html "**********" at bounding box center [817, 211] width 505 height 72
click at [958, 219] on p "**********" at bounding box center [818, 211] width 470 height 37
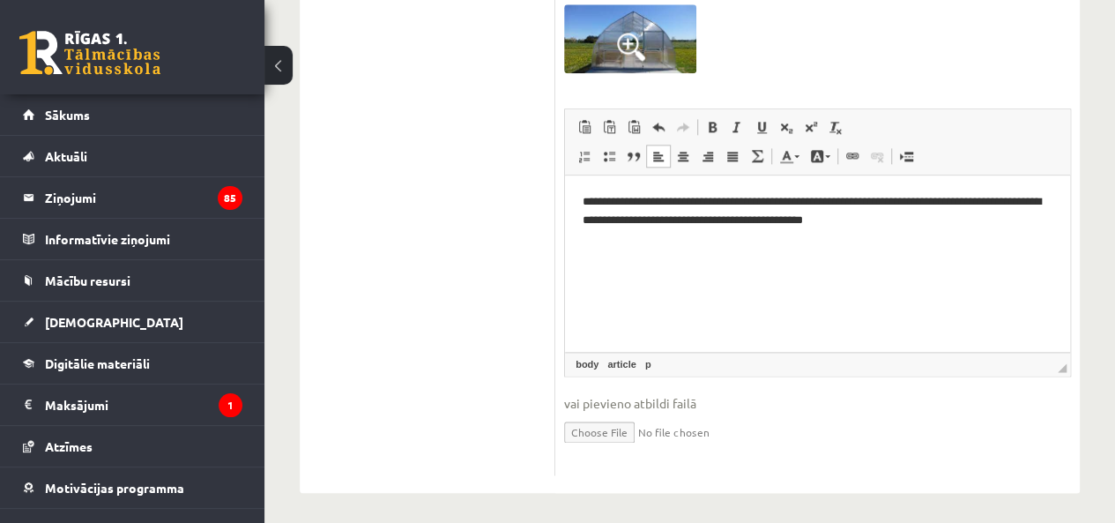
click at [993, 204] on p "**********" at bounding box center [818, 211] width 470 height 37
click at [917, 222] on p "**********" at bounding box center [818, 211] width 470 height 37
click at [962, 225] on p "**********" at bounding box center [818, 211] width 470 height 37
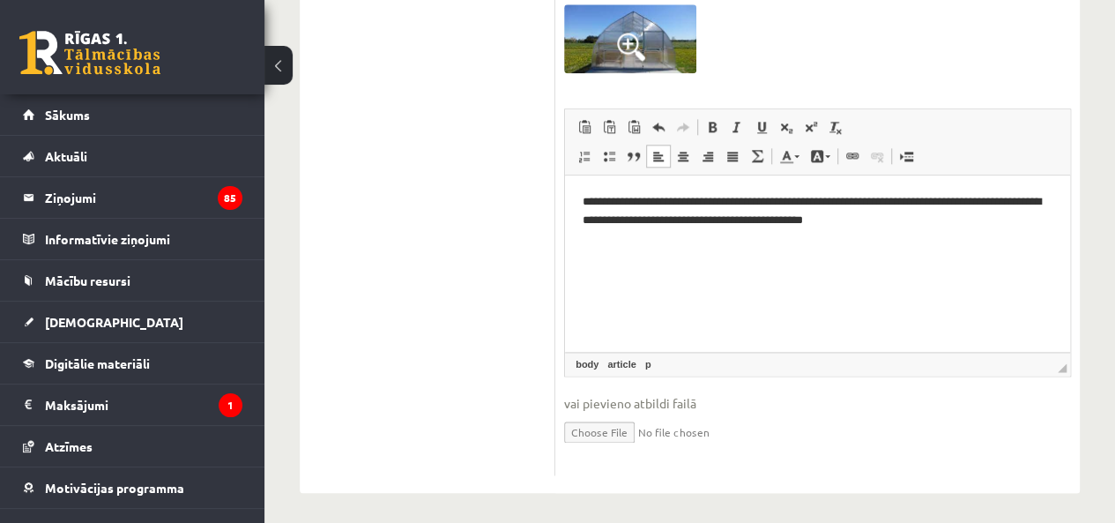
click at [1030, 208] on p "**********" at bounding box center [818, 211] width 470 height 37
click at [1047, 219] on p "**********" at bounding box center [818, 211] width 470 height 37
click at [909, 203] on p "**********" at bounding box center [818, 211] width 470 height 37
click at [922, 204] on p "**********" at bounding box center [818, 211] width 470 height 37
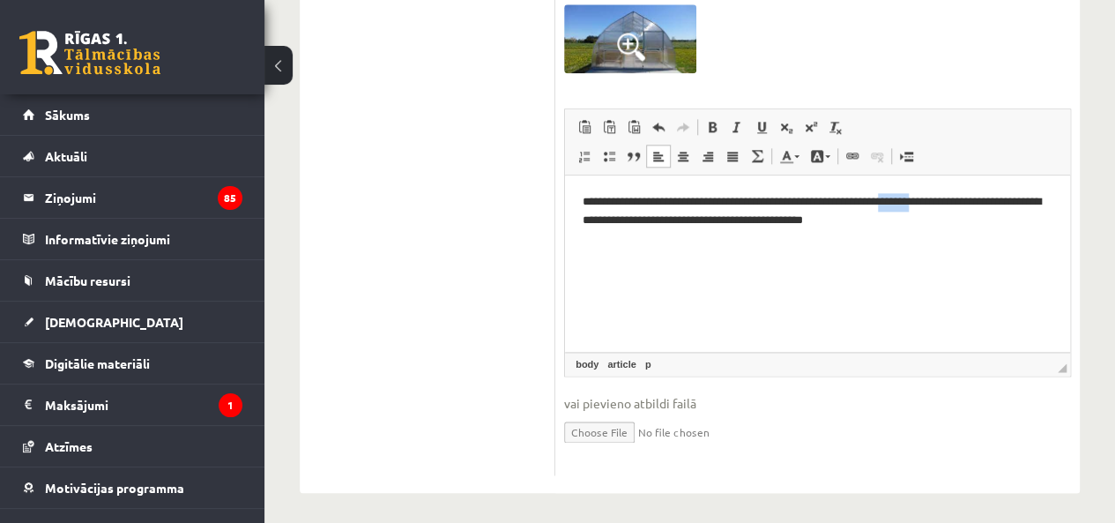
click at [922, 204] on p "**********" at bounding box center [818, 211] width 470 height 37
click at [942, 216] on p "**********" at bounding box center [818, 211] width 470 height 37
click at [967, 248] on html "**********" at bounding box center [817, 211] width 505 height 72
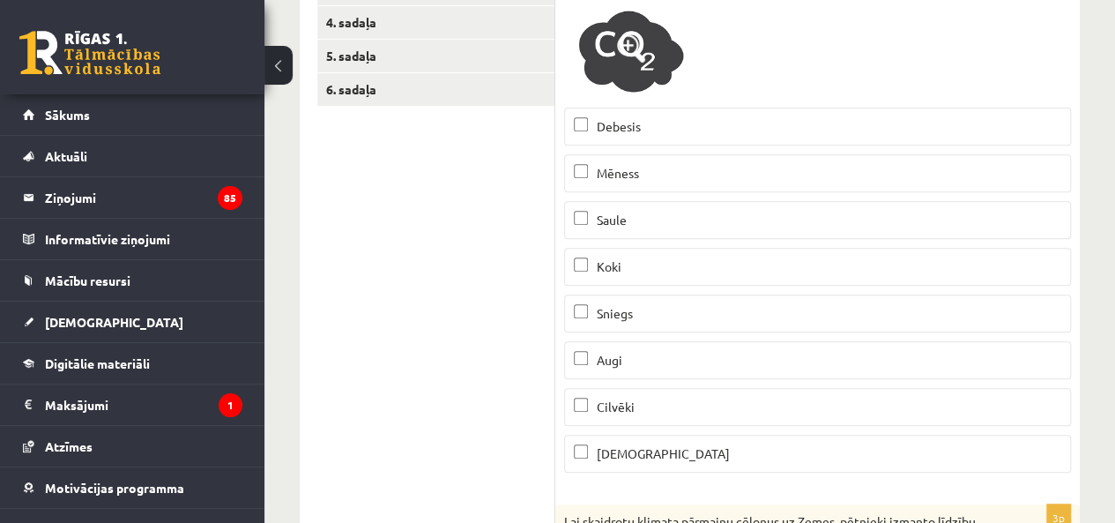
scroll to position [204, 0]
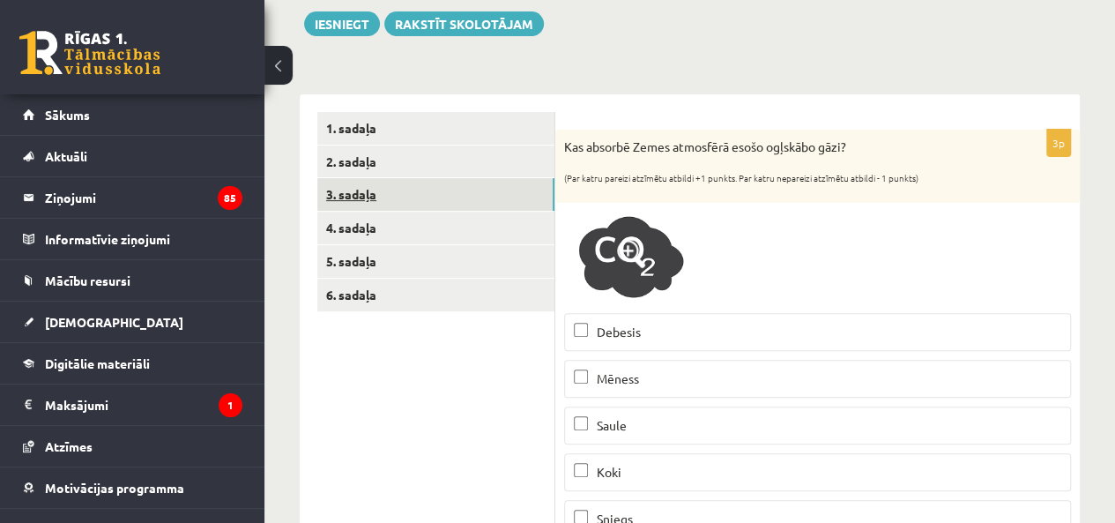
click at [363, 185] on link "3. sadaļa" at bounding box center [435, 194] width 237 height 33
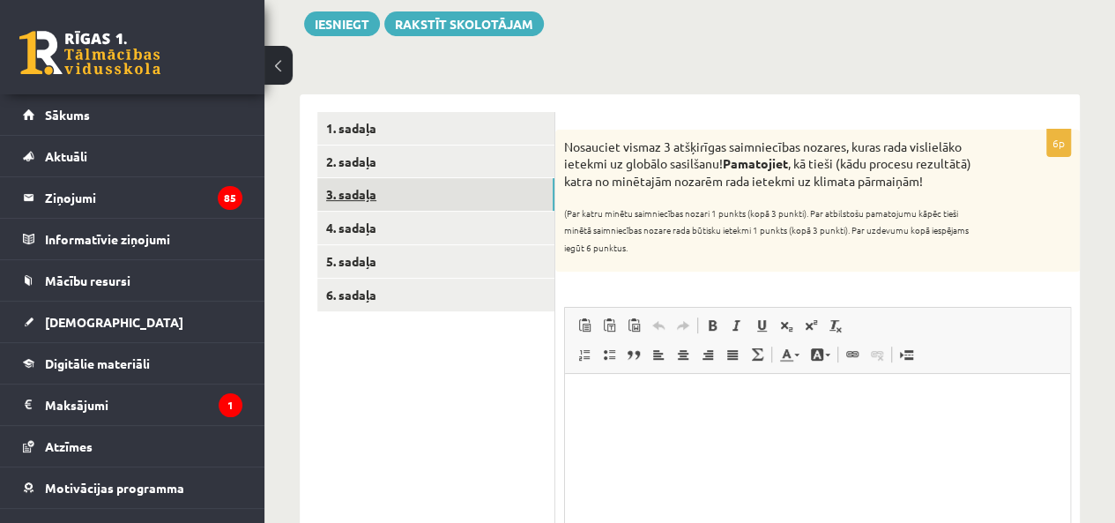
scroll to position [0, 0]
drag, startPoint x: 557, startPoint y: 150, endPoint x: 642, endPoint y: 271, distance: 147.9
click at [642, 271] on div "Nosauciet vismaz 3 atšķirīgas saimniecības nozares, kuras rada vislielāko ietek…" at bounding box center [817, 201] width 524 height 143
copy div "Nosauciet vismaz 3 atšķirīgas saimniecības nozares, kuras rada vislielāko ietek…"
click at [621, 384] on html at bounding box center [817, 401] width 505 height 54
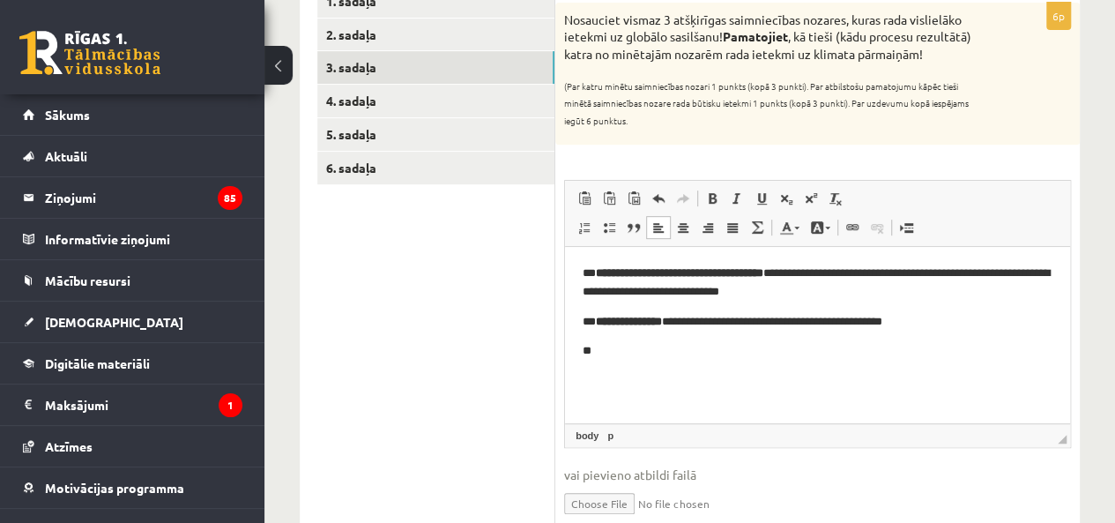
scroll to position [408, 0]
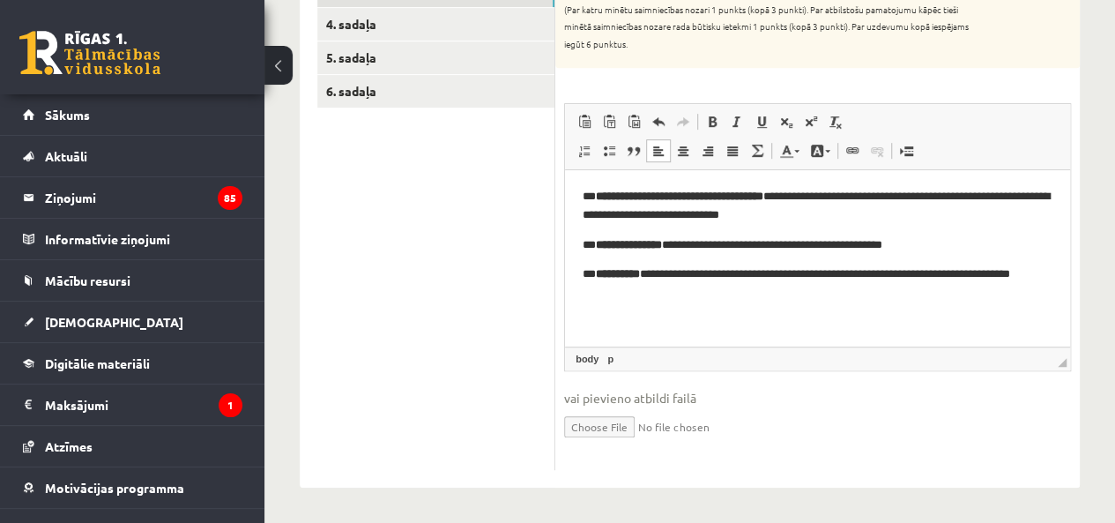
click at [773, 382] on fieldset "**********" at bounding box center [817, 282] width 507 height 358
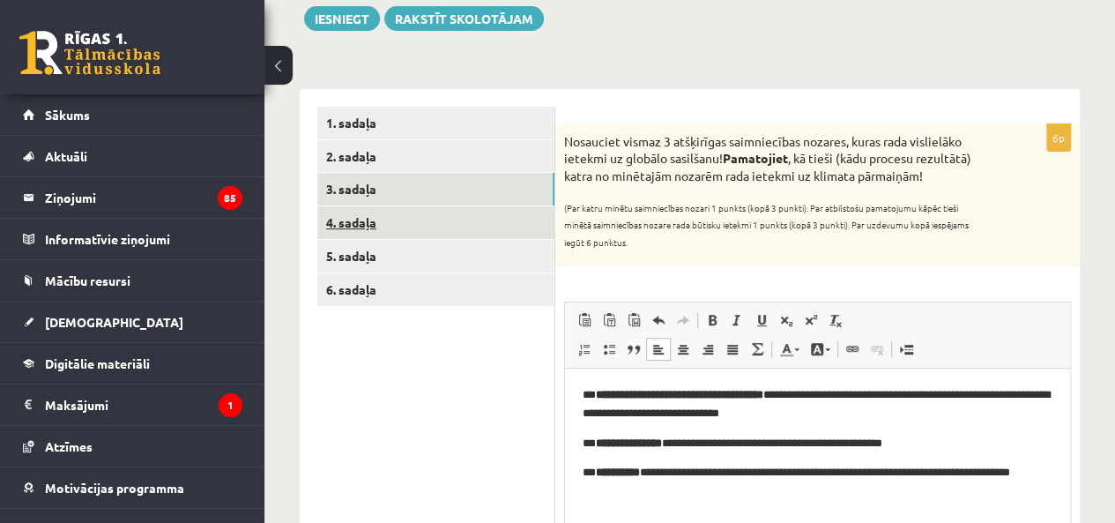
scroll to position [203, 0]
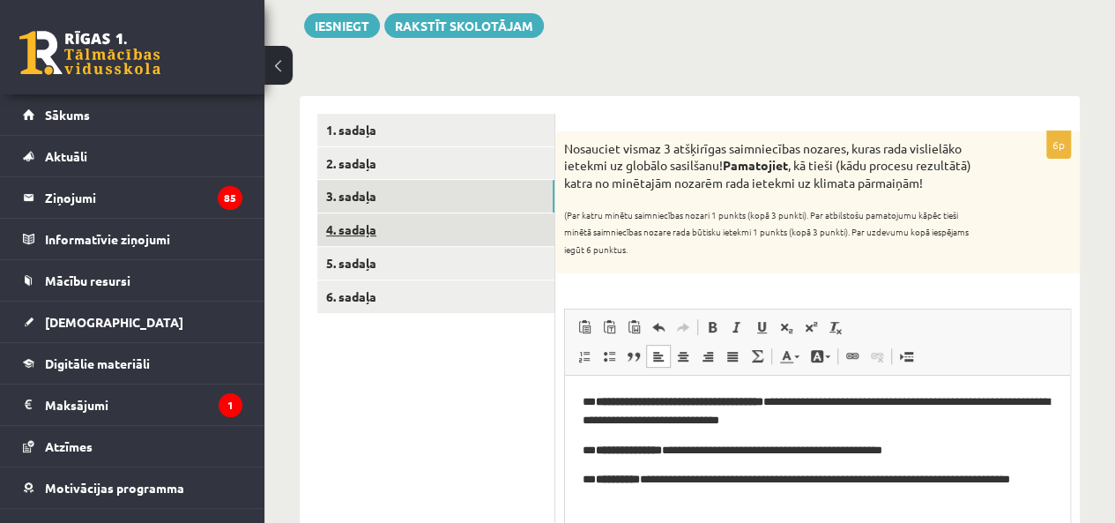
click at [385, 241] on link "4. sadaļa" at bounding box center [435, 229] width 237 height 33
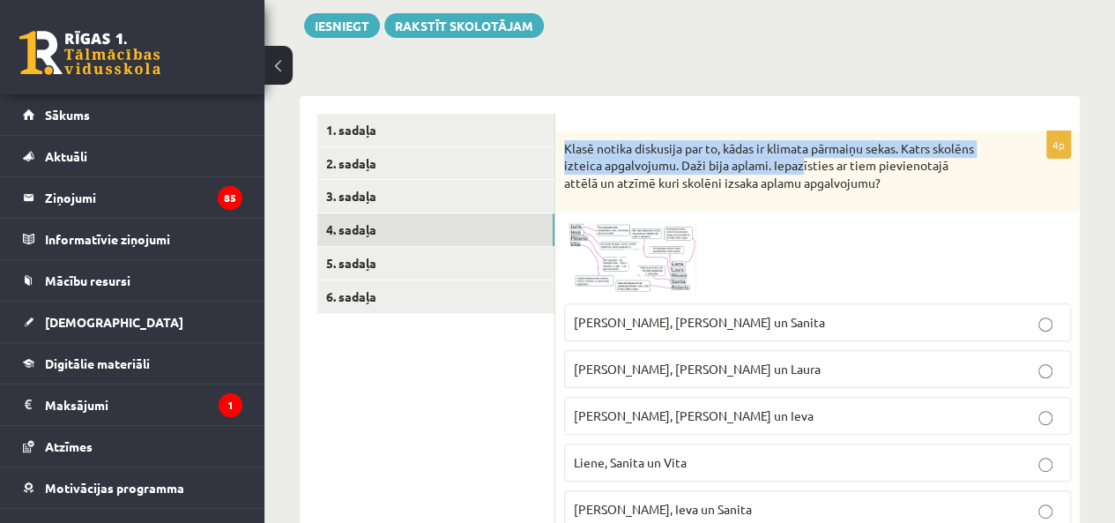
drag, startPoint x: 560, startPoint y: 145, endPoint x: 847, endPoint y: 173, distance: 287.8
click at [813, 170] on div "Klasē notika diskusija par to, kādas ir klimata pārmaiņu sekas. Katrs skolēns i…" at bounding box center [817, 171] width 524 height 80
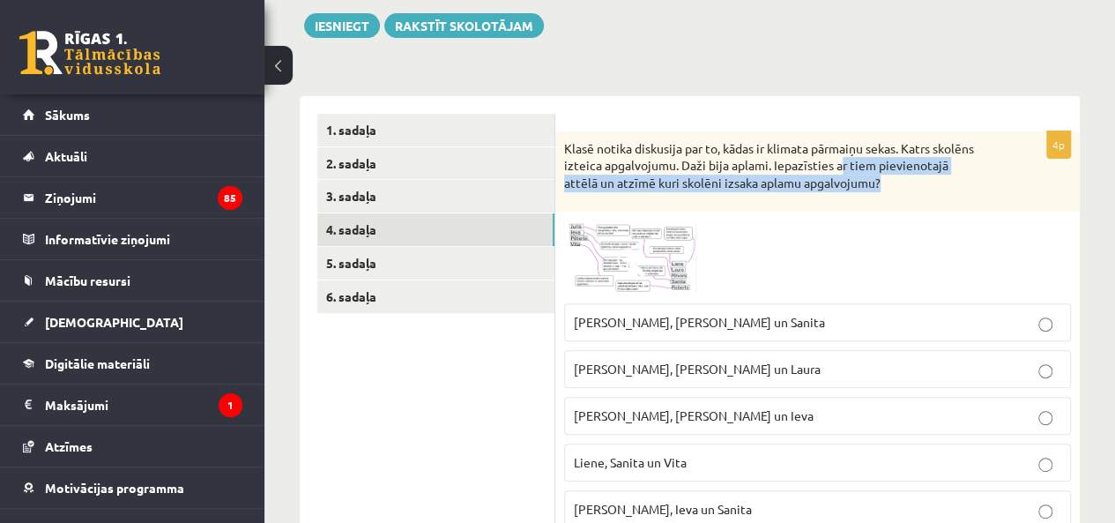
drag, startPoint x: 847, startPoint y: 173, endPoint x: 754, endPoint y: 136, distance: 99.7
click at [909, 181] on p "Klasē notika diskusija par to, kādas ir klimata pārmaiņu sekas. Katrs skolēns i…" at bounding box center [773, 166] width 419 height 52
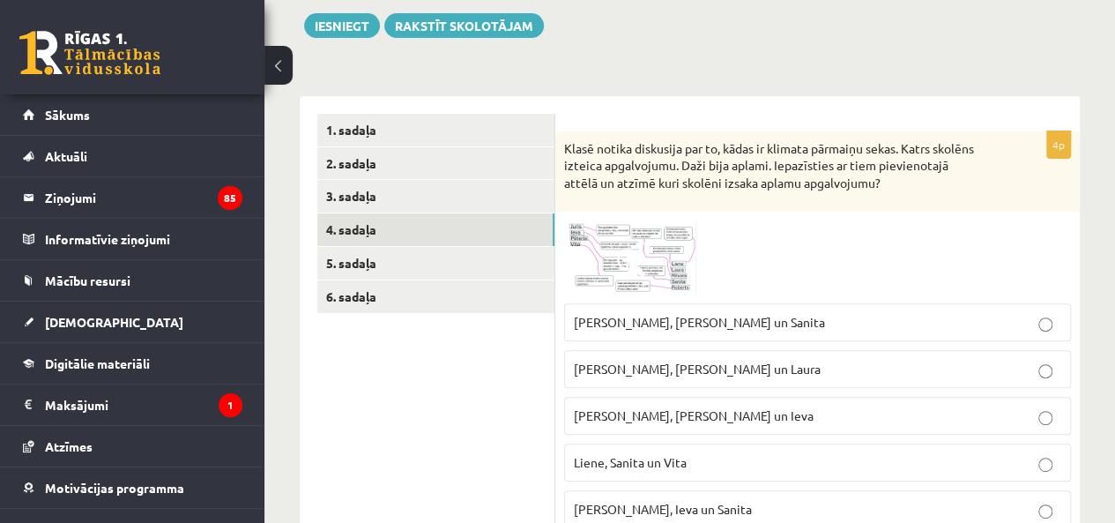
click at [602, 93] on div "********* ********* ********* ********* ********* ********* 1. sadaļa 2. sadaļa…" at bounding box center [690, 412] width 780 height 668
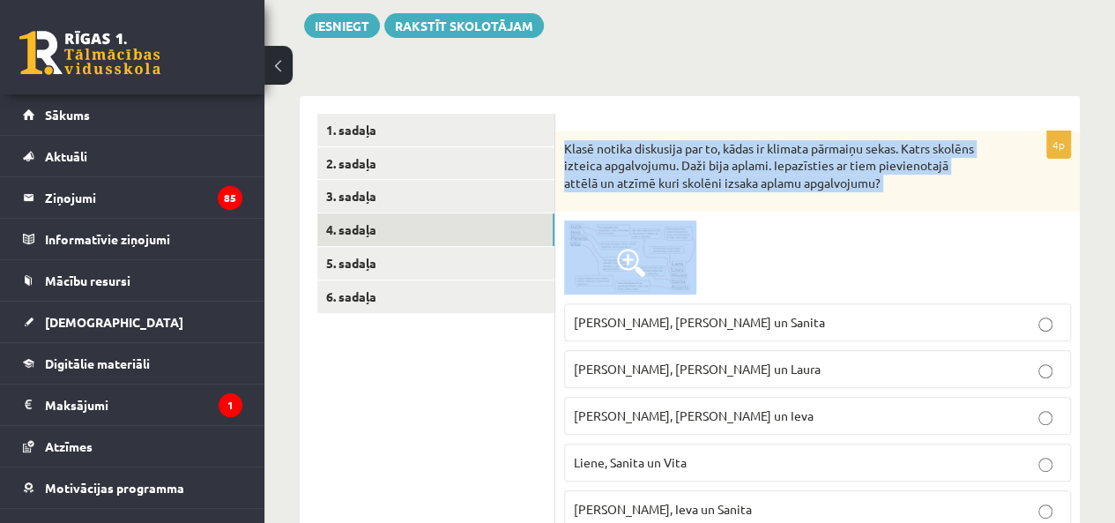
scroll to position [456, 0]
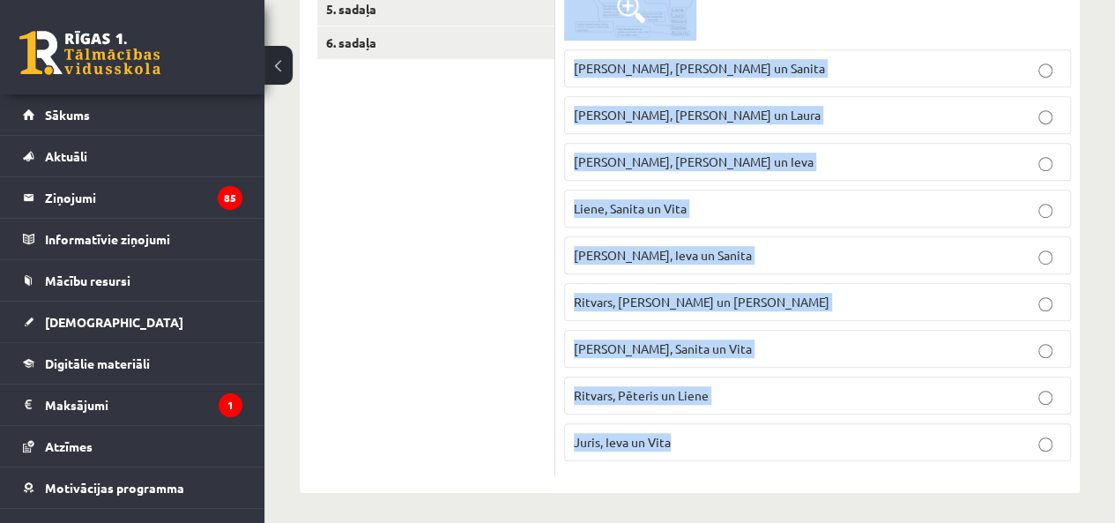
drag, startPoint x: 555, startPoint y: 144, endPoint x: 837, endPoint y: 436, distance: 406.4
click at [837, 436] on div "4p Klasē notika diskusija par to, kādas ir klimata pārmaiņu sekas. Katrs skolēn…" at bounding box center [817, 176] width 524 height 597
copy div "Klasē notika diskusija par to, kādas ir klimata pārmaiņu sekas. Katrs skolēns i…"
click at [761, 6] on div at bounding box center [817, 4] width 507 height 74
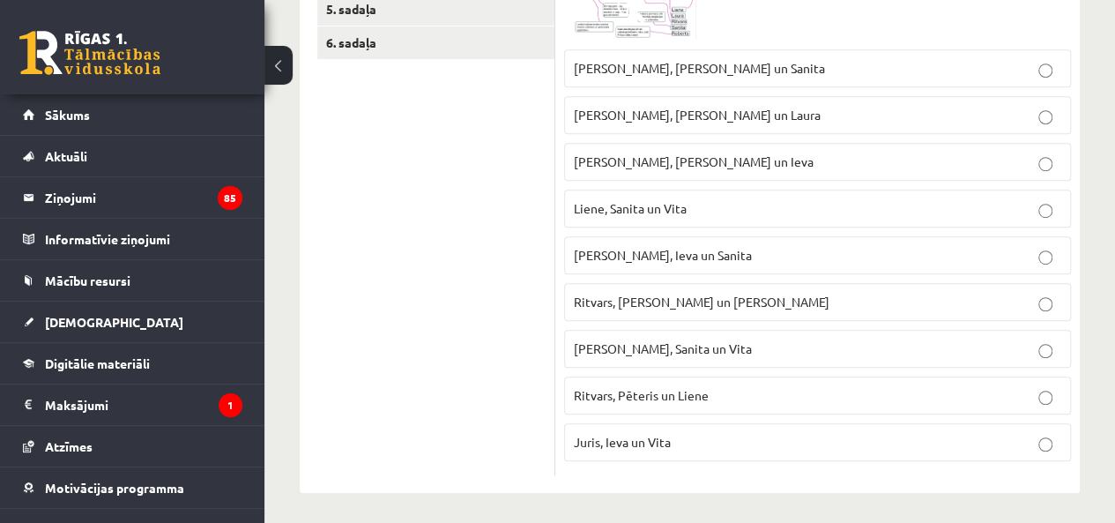
click at [661, 5] on img at bounding box center [630, 4] width 132 height 74
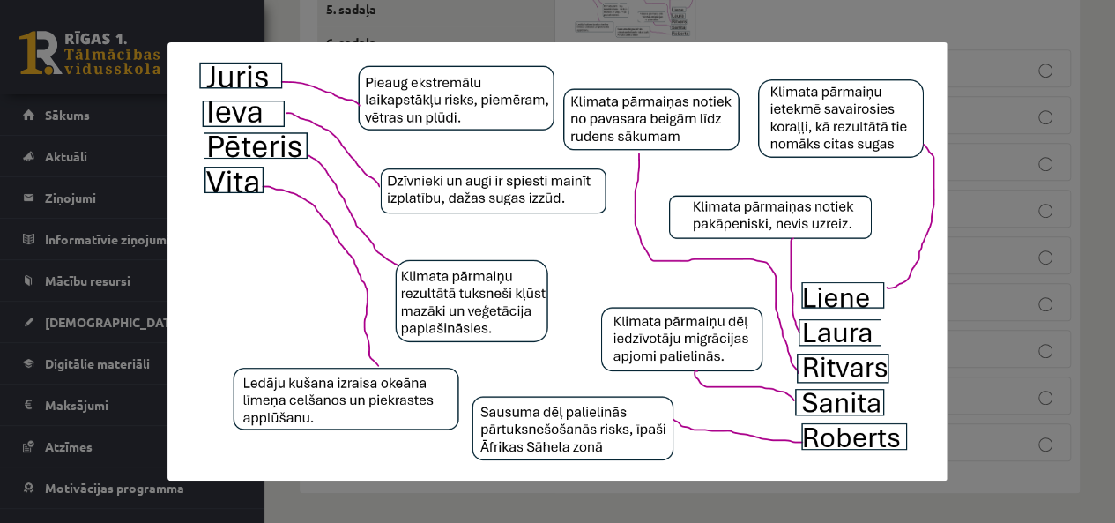
click at [1070, 205] on div at bounding box center [557, 261] width 1115 height 523
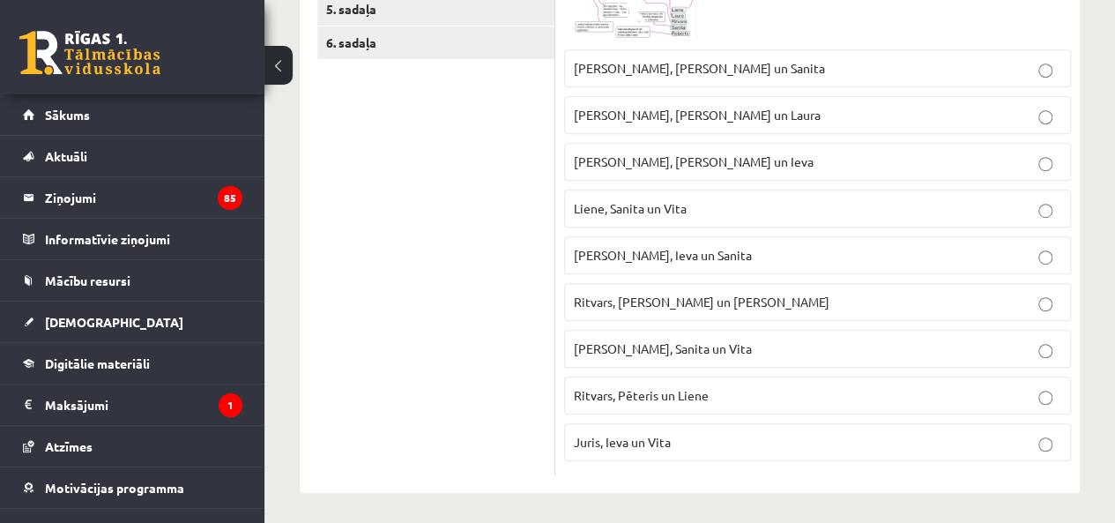
click at [717, 213] on p "Liene, Sanita un Vita" at bounding box center [817, 208] width 487 height 19
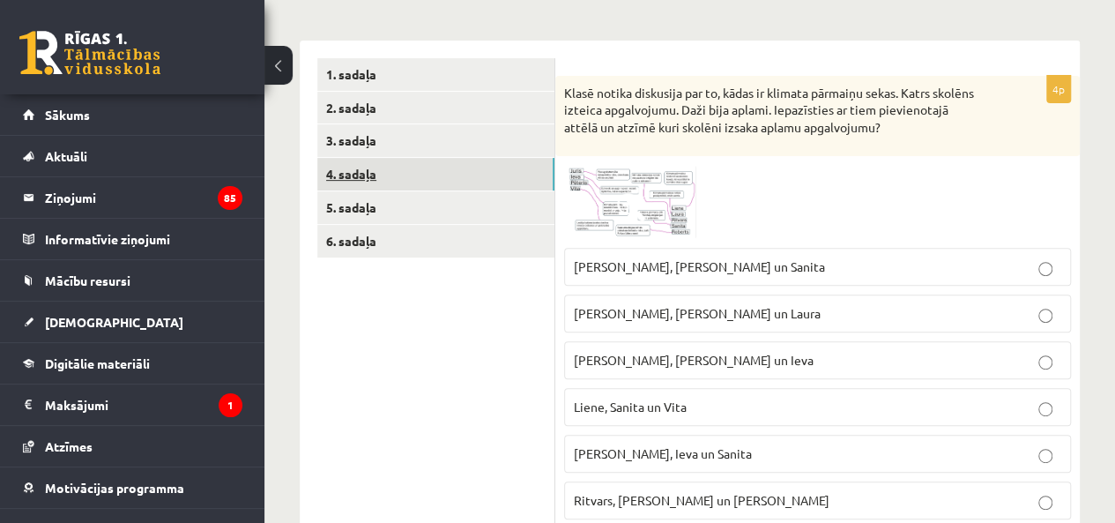
scroll to position [250, 0]
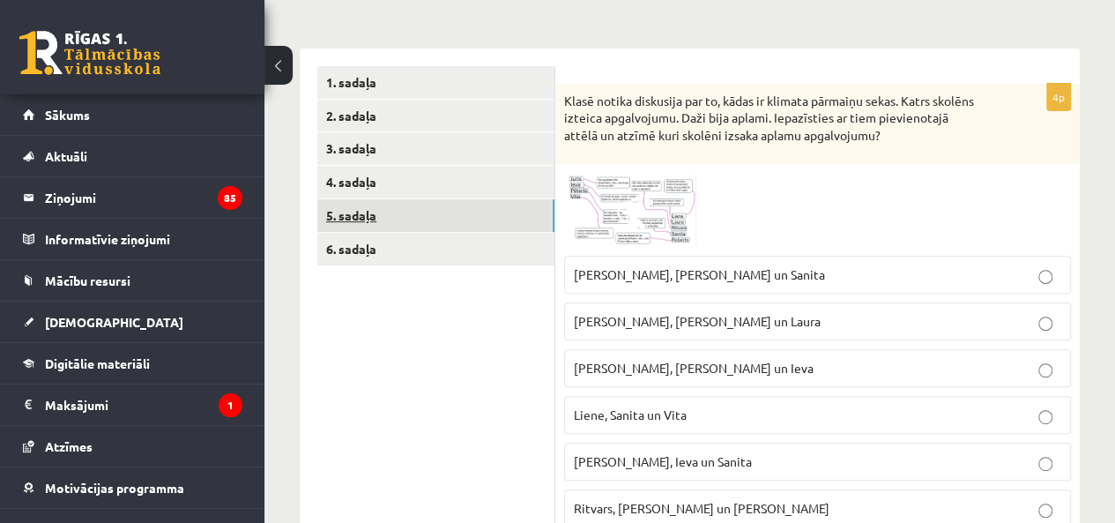
click at [410, 212] on link "5. sadaļa" at bounding box center [435, 215] width 237 height 33
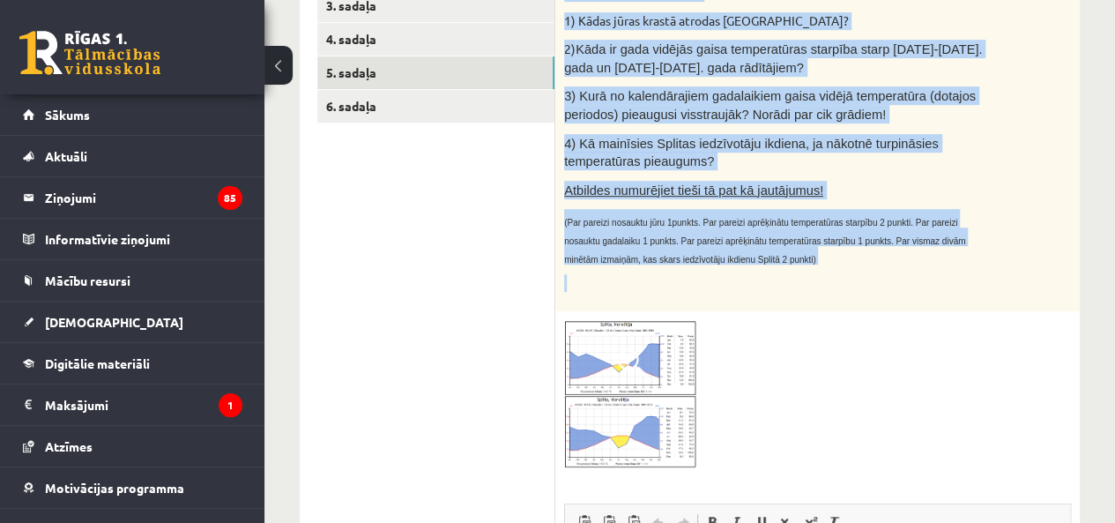
scroll to position [456, 0]
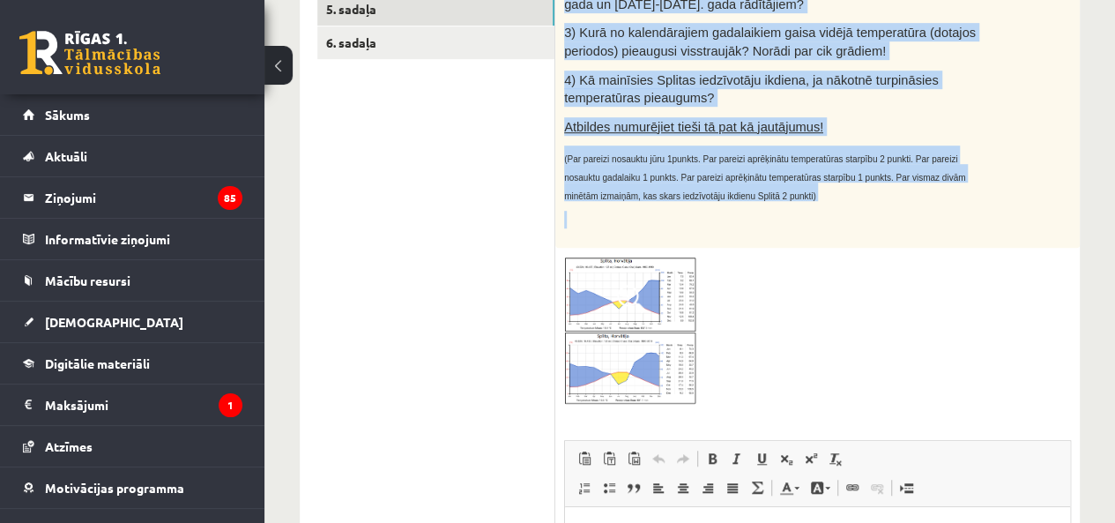
drag, startPoint x: 560, startPoint y: 94, endPoint x: 888, endPoint y: 224, distance: 352.5
click at [888, 224] on div "Aplūkojiet divas klimatogrammas, kas veidotas vienā meteoroloģiskajā stacijā di…" at bounding box center [817, 63] width 524 height 370
copy div "Aplūkojiet divas klimatogrammas, kas veidotas vienā meteoroloģiskajā stacijā di…"
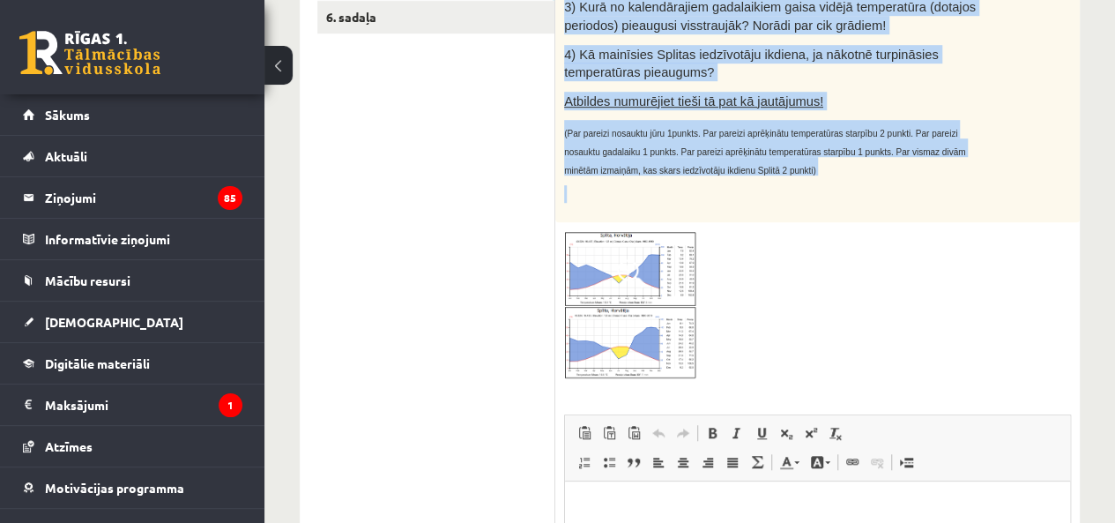
scroll to position [662, 0]
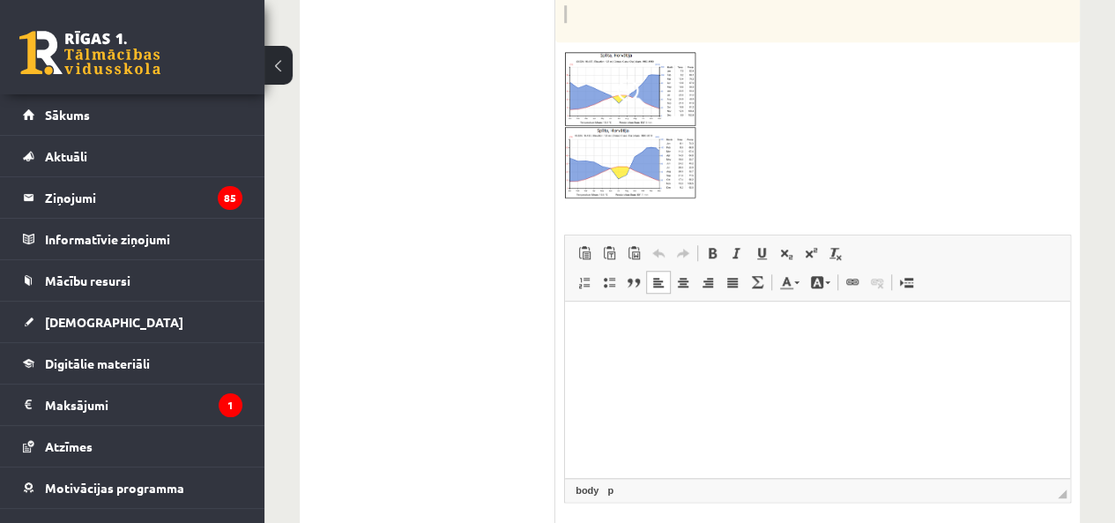
click at [725, 344] on html at bounding box center [817, 328] width 505 height 54
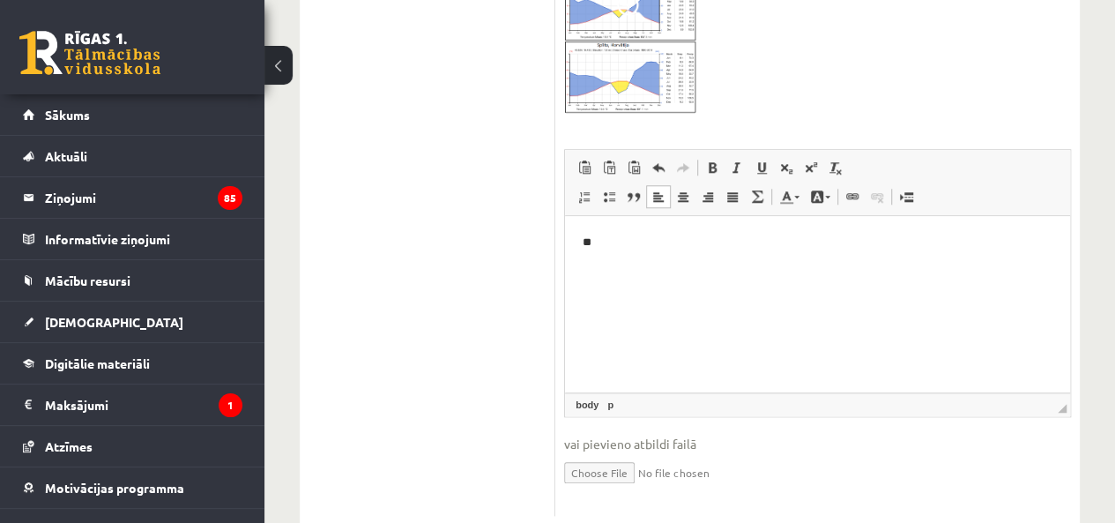
scroll to position [791, 0]
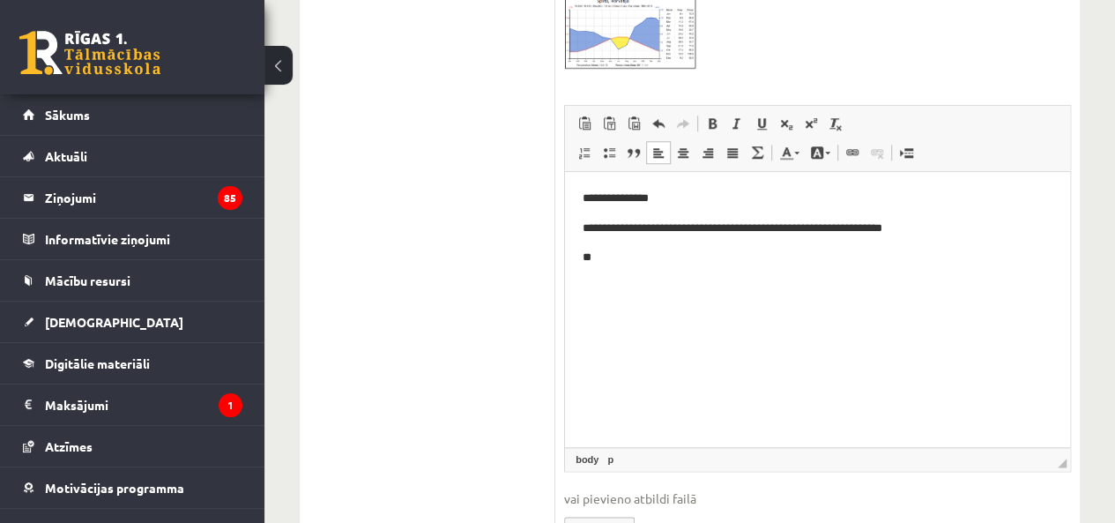
drag, startPoint x: 1061, startPoint y: 364, endPoint x: 1040, endPoint y: 471, distance: 109.6
click at [1045, 468] on span "◢ Elements path body p" at bounding box center [817, 459] width 505 height 24
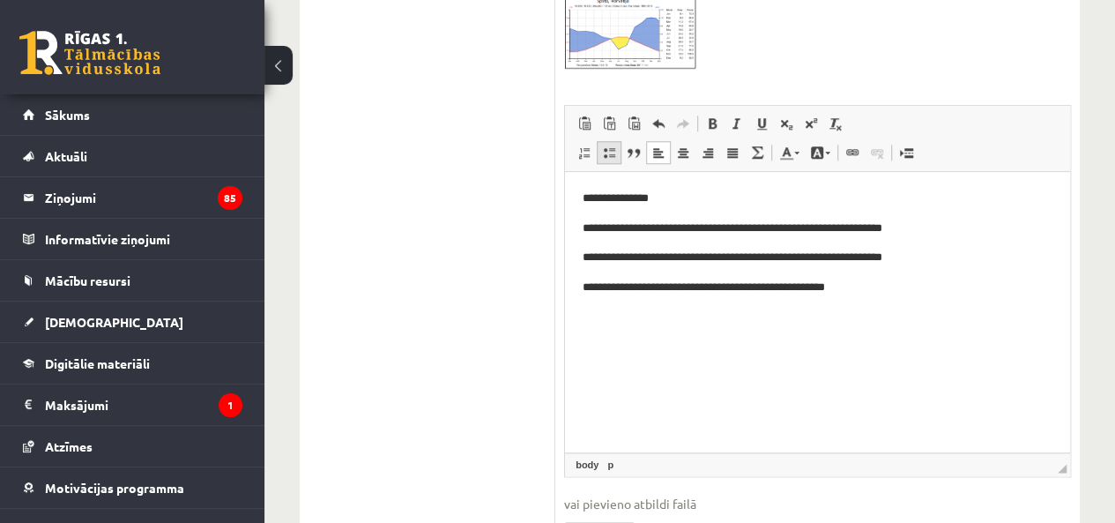
click at [606, 150] on span at bounding box center [609, 152] width 14 height 14
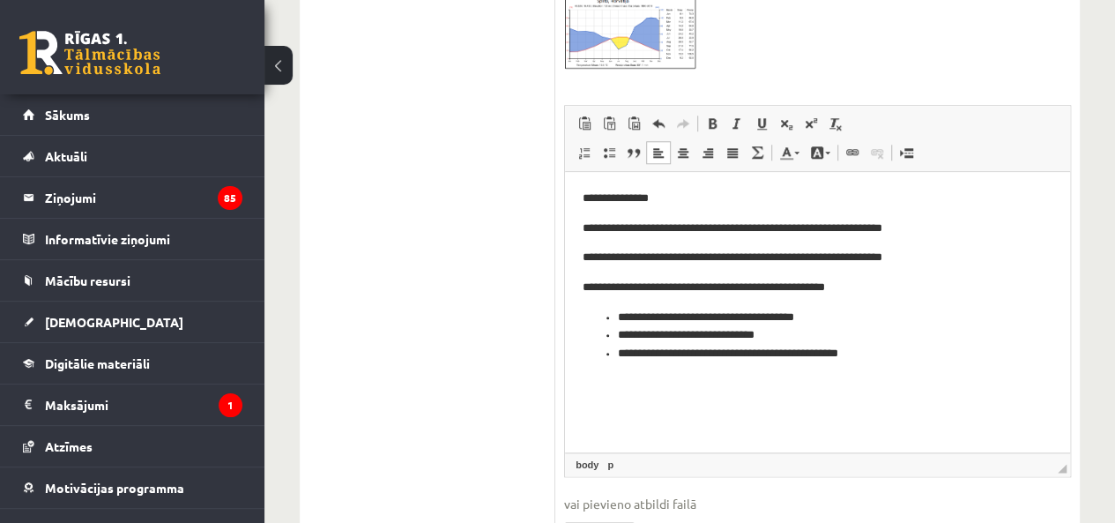
click at [584, 198] on html "**********" at bounding box center [817, 275] width 505 height 209
drag, startPoint x: 579, startPoint y: 193, endPoint x: 601, endPoint y: 193, distance: 22.0
click at [601, 193] on html "**********" at bounding box center [817, 275] width 505 height 209
click at [601, 193] on p "**********" at bounding box center [818, 198] width 470 height 19
click at [694, 202] on p "**********" at bounding box center [818, 198] width 470 height 19
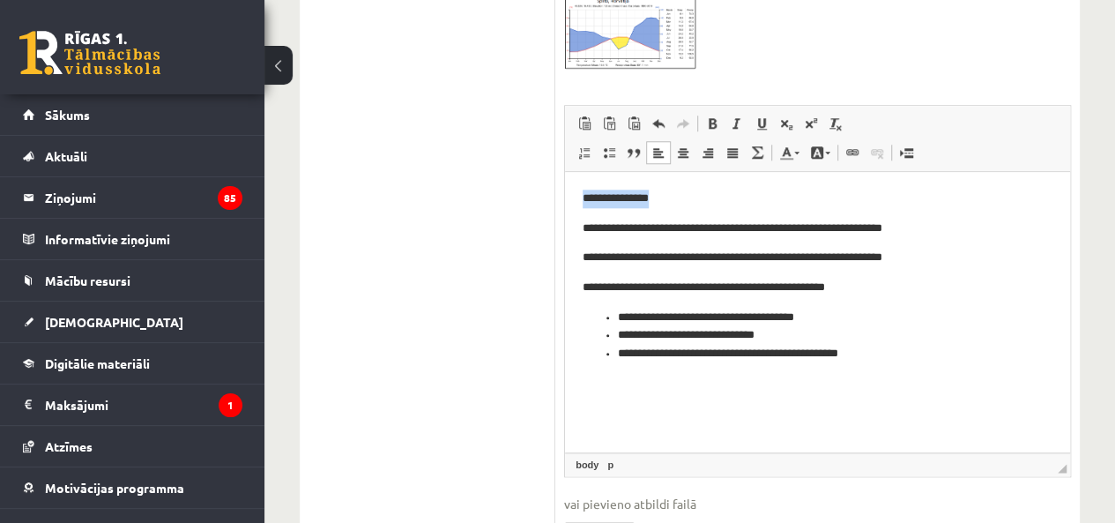
drag, startPoint x: 577, startPoint y: 198, endPoint x: 676, endPoint y: 182, distance: 100.1
click at [672, 198] on html "**********" at bounding box center [817, 275] width 505 height 209
click at [716, 116] on span at bounding box center [712, 123] width 14 height 14
drag, startPoint x: 582, startPoint y: 228, endPoint x: 596, endPoint y: 234, distance: 15.1
click at [596, 234] on p "**********" at bounding box center [818, 228] width 470 height 19
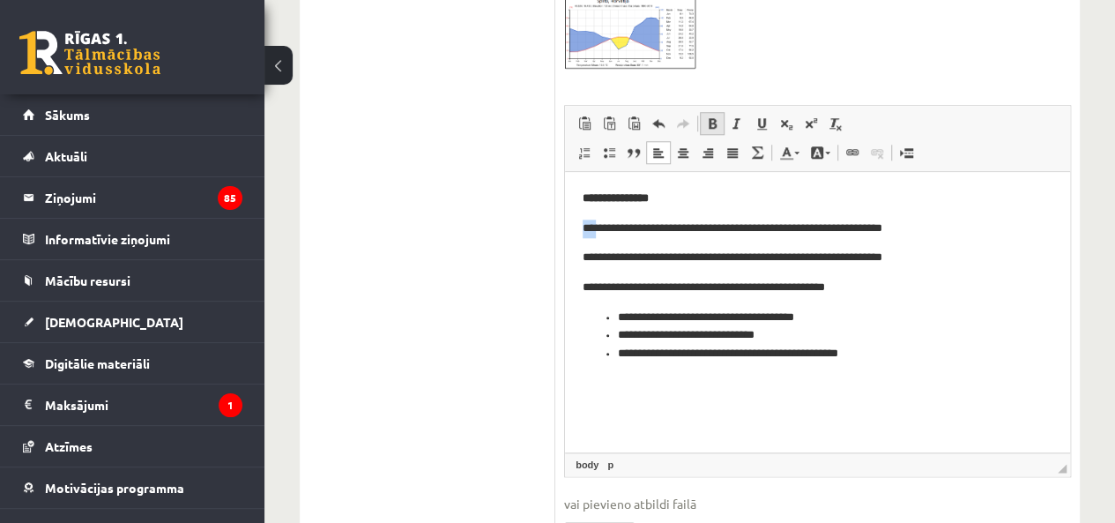
click at [714, 122] on span at bounding box center [712, 123] width 14 height 14
drag, startPoint x: 579, startPoint y: 249, endPoint x: 590, endPoint y: 250, distance: 11.5
click at [588, 250] on html "**********" at bounding box center [817, 275] width 505 height 209
click at [560, 269] on div "7p Aplūkojiet divas klimatogrammas, kas veidotas vienā meteoroloģiskajā stacijā…" at bounding box center [817, 59] width 524 height 1033
click at [553, 256] on ul "1. sadaļa 2. sadaļa 3. sadaļa 4. sadaļa 5. sadaļa 6. sadaļa" at bounding box center [436, 50] width 238 height 1050
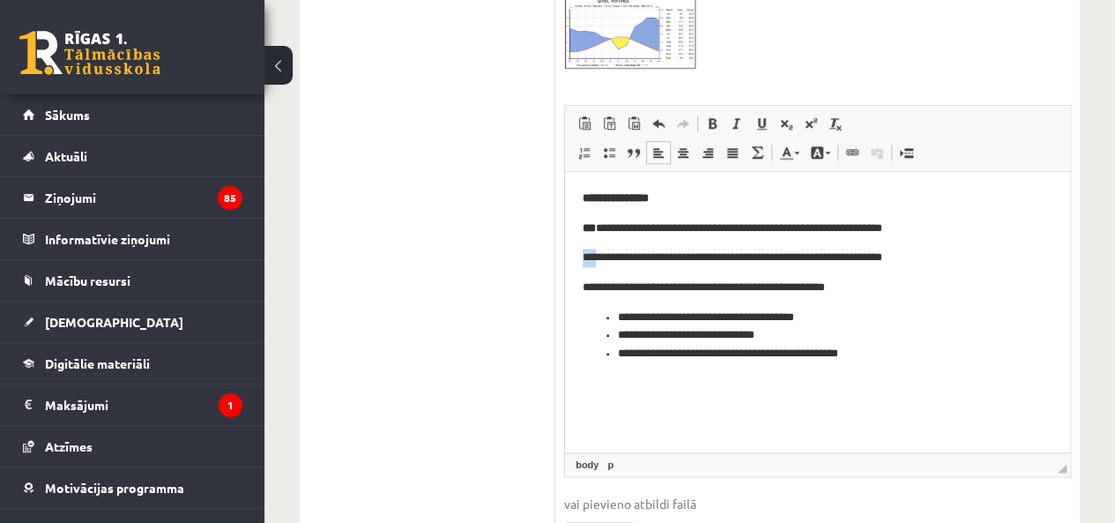
drag, startPoint x: 597, startPoint y: 262, endPoint x: 552, endPoint y: 256, distance: 45.3
click at [565, 256] on html "**********" at bounding box center [817, 275] width 505 height 209
drag, startPoint x: 581, startPoint y: 253, endPoint x: 594, endPoint y: 262, distance: 15.9
click at [594, 262] on html "**********" at bounding box center [817, 275] width 505 height 209
click at [712, 113] on link "Bold Keyboard shortcut Ctrl+B" at bounding box center [712, 123] width 25 height 23
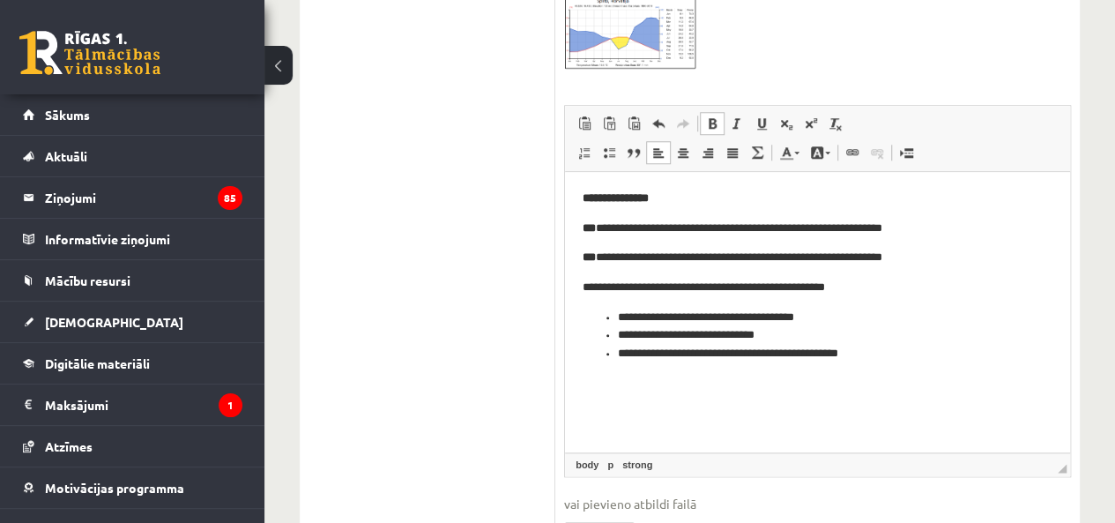
click at [557, 305] on div "7p Aplūkojiet divas klimatogrammas, kas veidotas vienā meteoroloģiskajā stacijā…" at bounding box center [817, 59] width 524 height 1033
drag, startPoint x: 578, startPoint y: 288, endPoint x: 593, endPoint y: 289, distance: 15.0
click at [593, 289] on html "**********" at bounding box center [817, 275] width 505 height 209
click at [707, 125] on span at bounding box center [712, 123] width 14 height 14
click at [904, 316] on li "**********" at bounding box center [817, 317] width 399 height 19
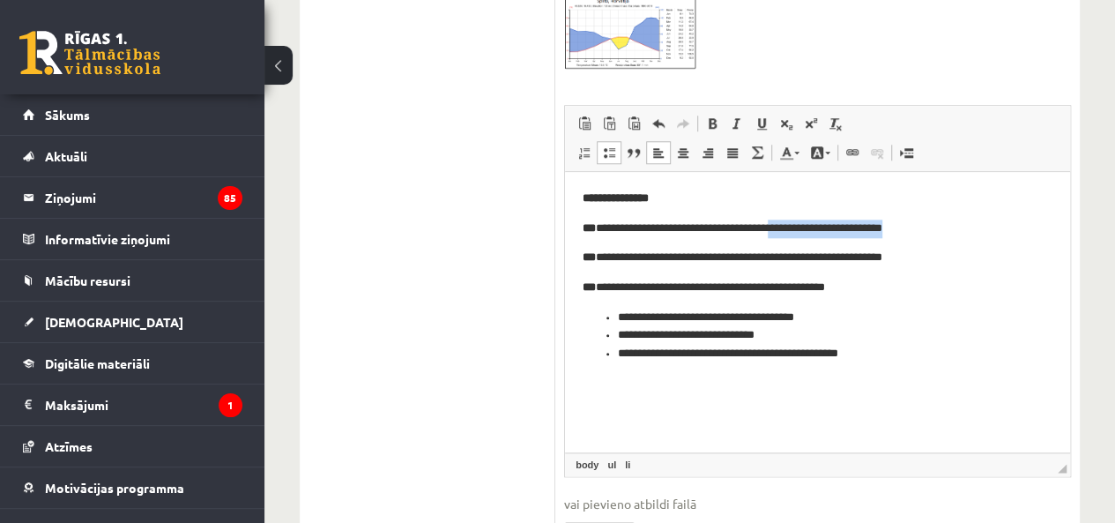
drag, startPoint x: 797, startPoint y: 229, endPoint x: 940, endPoint y: 228, distance: 143.6
click at [940, 228] on p "**********" at bounding box center [818, 228] width 470 height 19
click at [716, 119] on span at bounding box center [712, 123] width 14 height 14
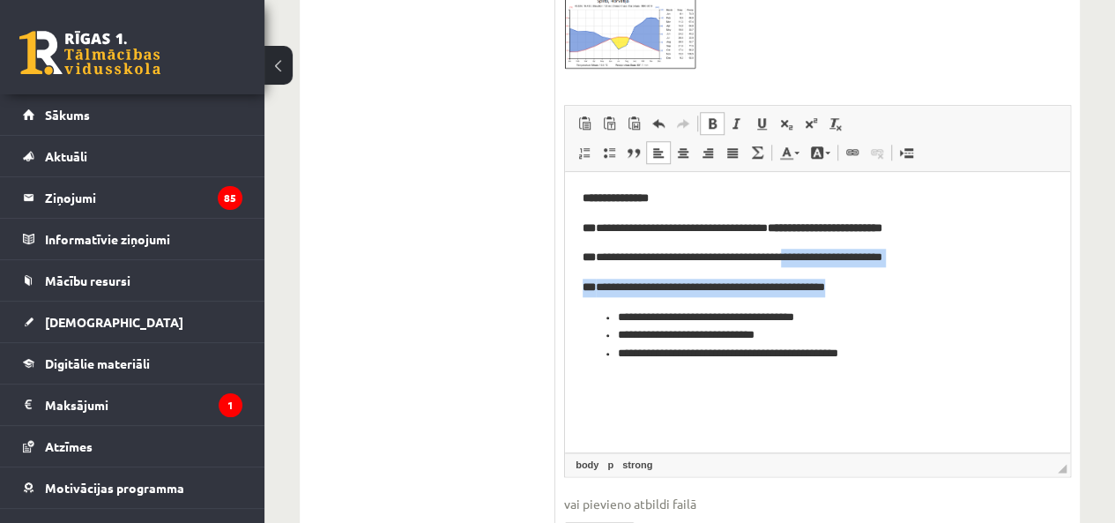
drag, startPoint x: 813, startPoint y: 256, endPoint x: 981, endPoint y: 267, distance: 167.8
click at [981, 267] on body "**********" at bounding box center [818, 276] width 470 height 174
click at [981, 271] on body "**********" at bounding box center [818, 276] width 470 height 174
drag, startPoint x: 813, startPoint y: 252, endPoint x: 935, endPoint y: 258, distance: 121.8
click at [935, 258] on p "**********" at bounding box center [818, 257] width 470 height 19
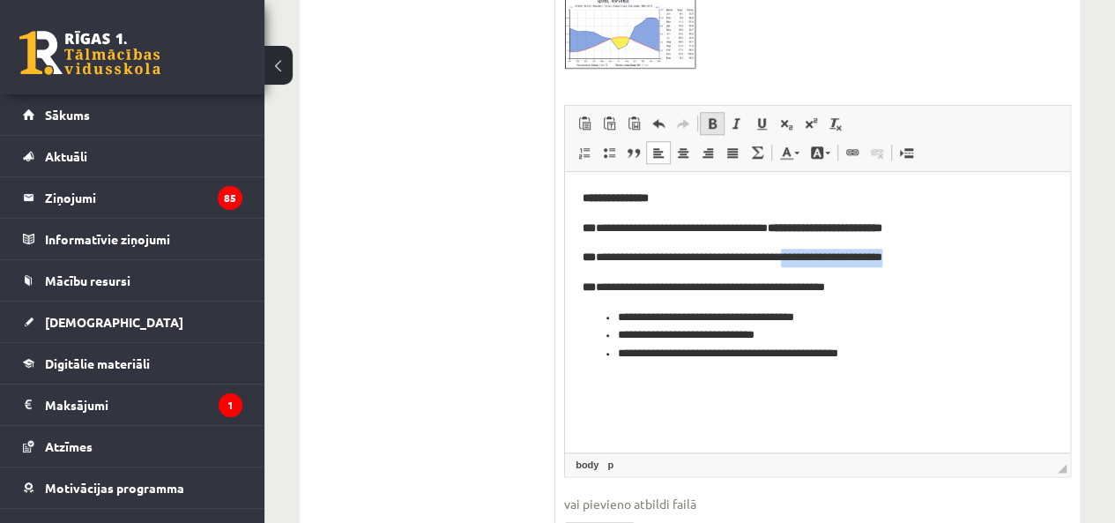
click at [712, 122] on span at bounding box center [712, 123] width 14 height 14
click at [949, 315] on li "**********" at bounding box center [817, 317] width 399 height 19
drag, startPoint x: 1621, startPoint y: 641, endPoint x: 1057, endPoint y: 423, distance: 604.6
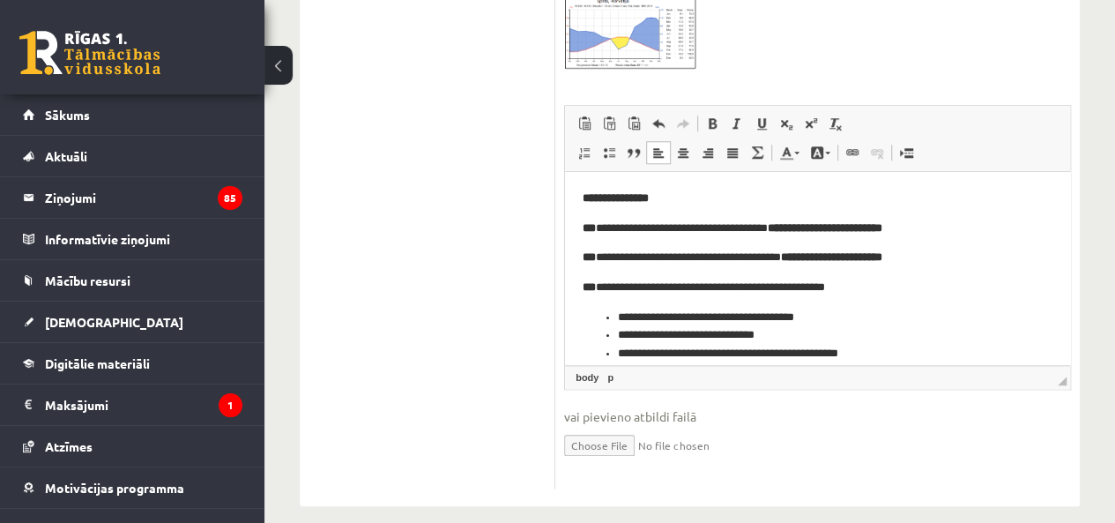
drag, startPoint x: 1064, startPoint y: 466, endPoint x: 1057, endPoint y: 367, distance: 99.8
click at [1057, 378] on span "◢ Elements path body p" at bounding box center [817, 377] width 505 height 24
drag, startPoint x: 1061, startPoint y: 376, endPoint x: 1062, endPoint y: 406, distance: 30.0
click at [1062, 384] on span "◢" at bounding box center [1062, 379] width 9 height 9
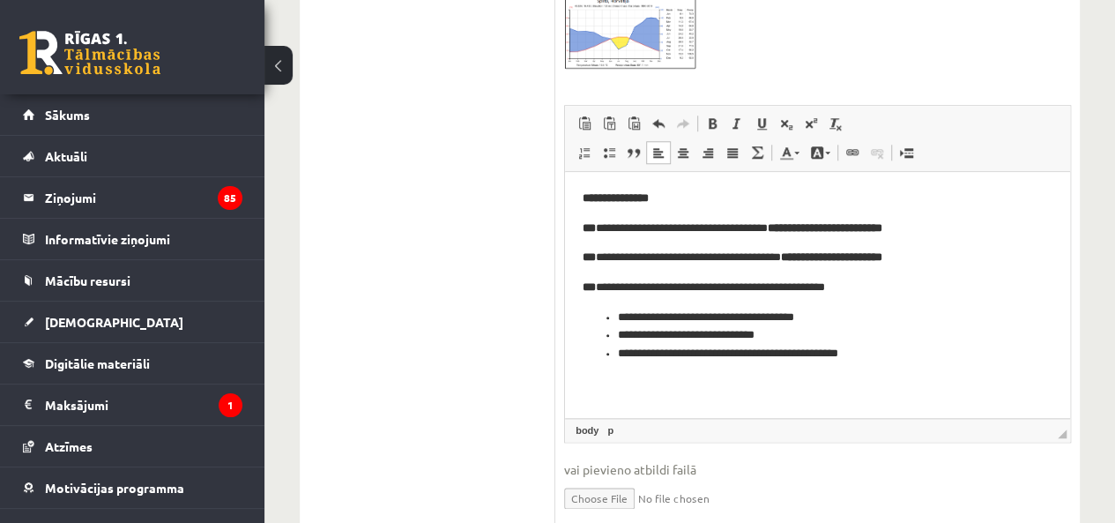
drag, startPoint x: 1062, startPoint y: 404, endPoint x: 1062, endPoint y: 427, distance: 23.8
click at [1062, 429] on span "◢" at bounding box center [1062, 433] width 9 height 9
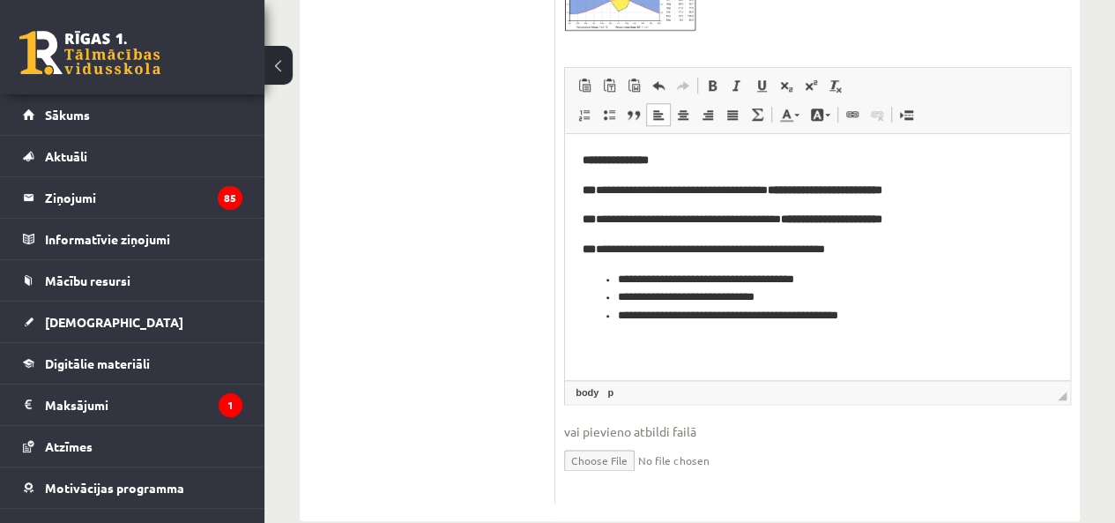
scroll to position [862, 0]
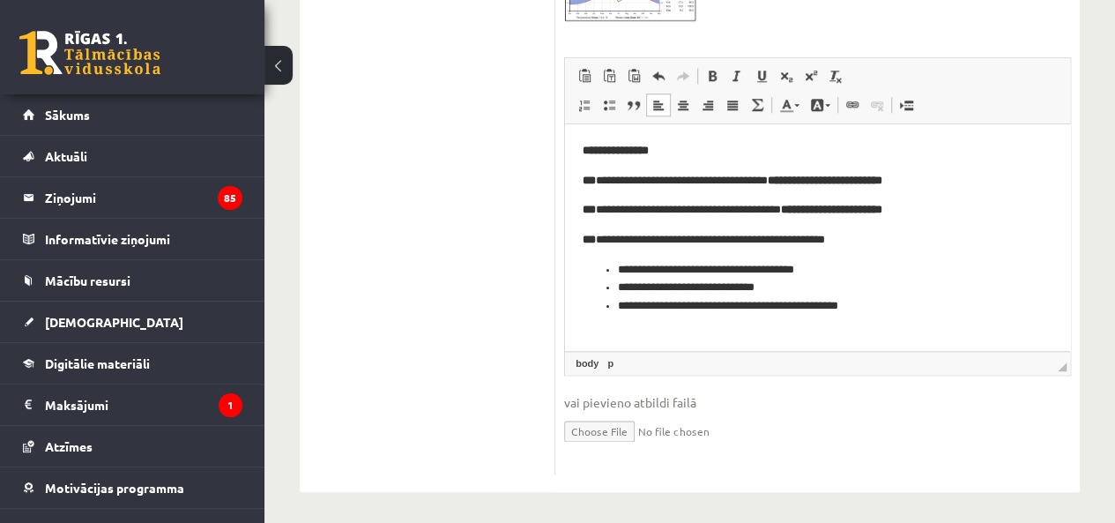
drag, startPoint x: 1623, startPoint y: 484, endPoint x: 1050, endPoint y: 306, distance: 600.7
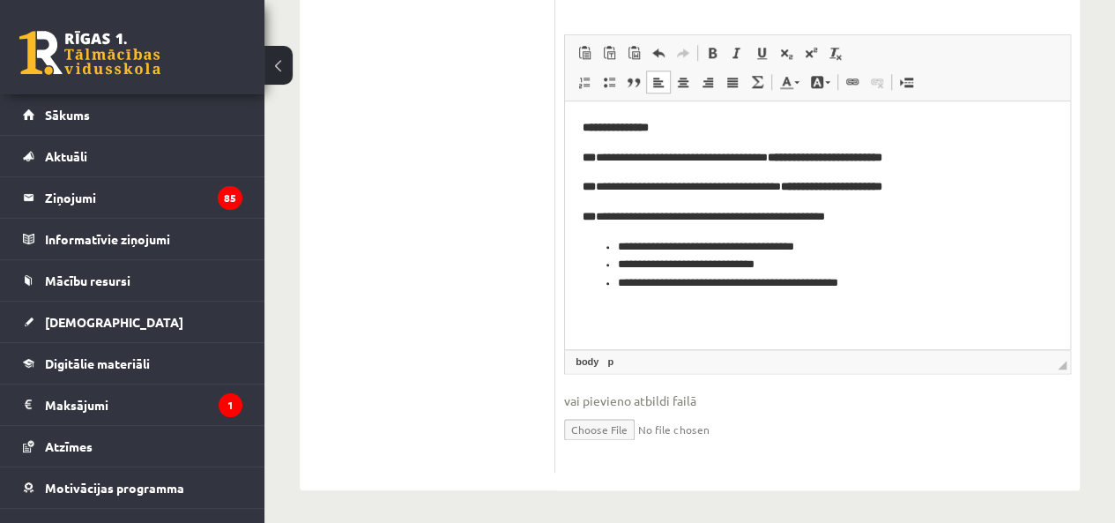
drag, startPoint x: 1063, startPoint y: 359, endPoint x: 1060, endPoint y: 385, distance: 26.6
click at [1060, 385] on fieldset "**********" at bounding box center [817, 248] width 507 height 429
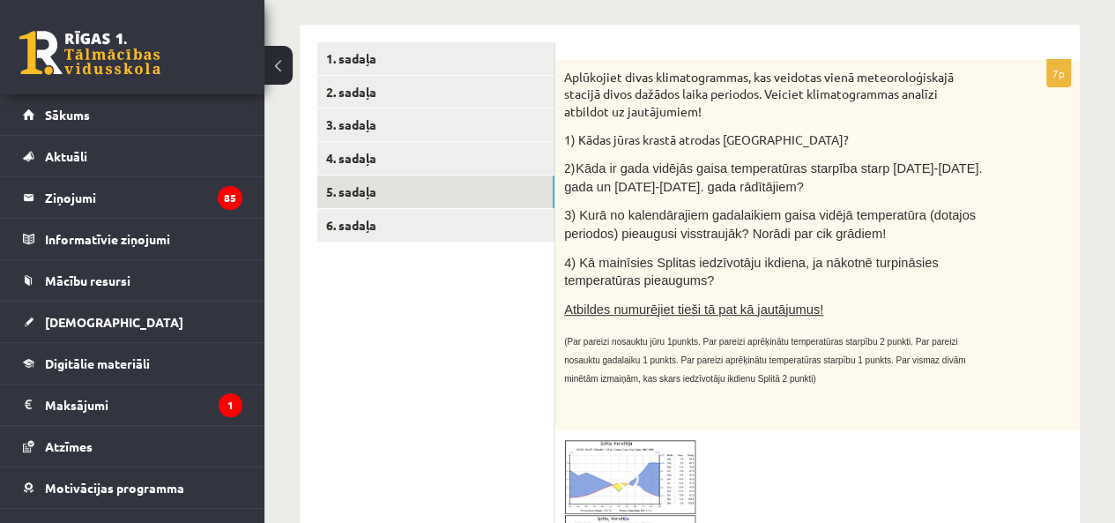
scroll to position [245, 0]
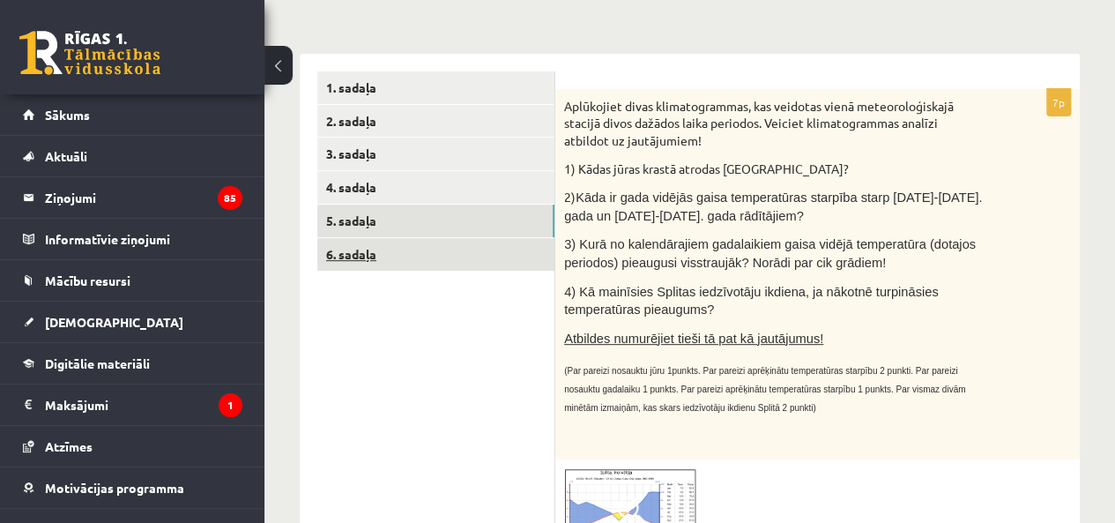
click at [407, 251] on link "6. sadaļa" at bounding box center [435, 254] width 237 height 33
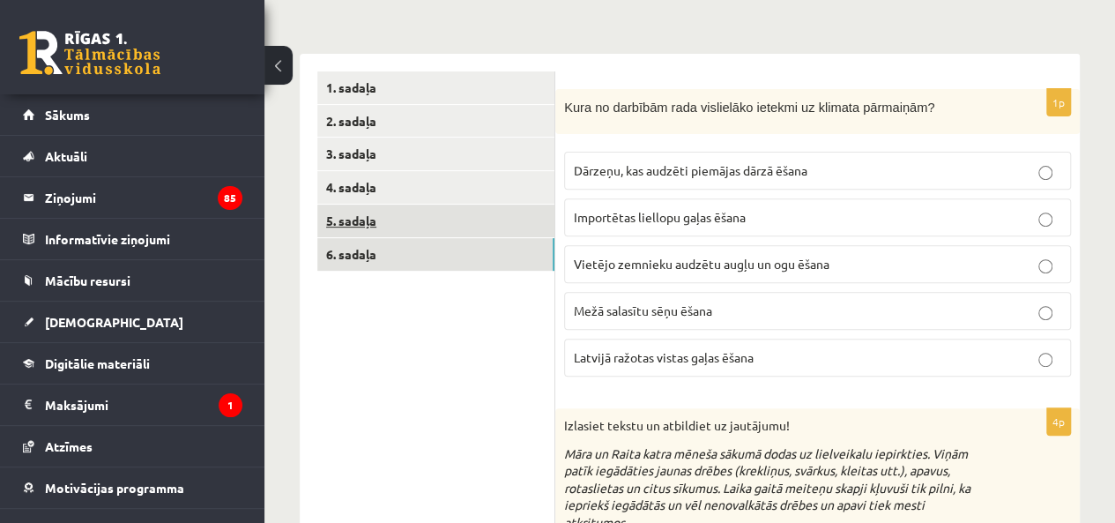
scroll to position [0, 0]
click at [449, 223] on link "5. sadaļa" at bounding box center [435, 220] width 237 height 33
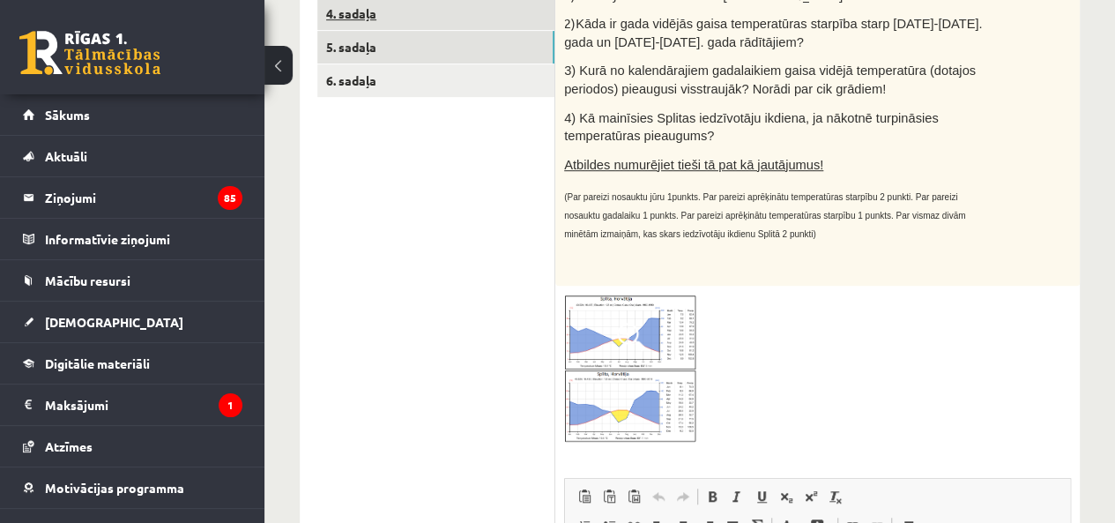
scroll to position [205, 0]
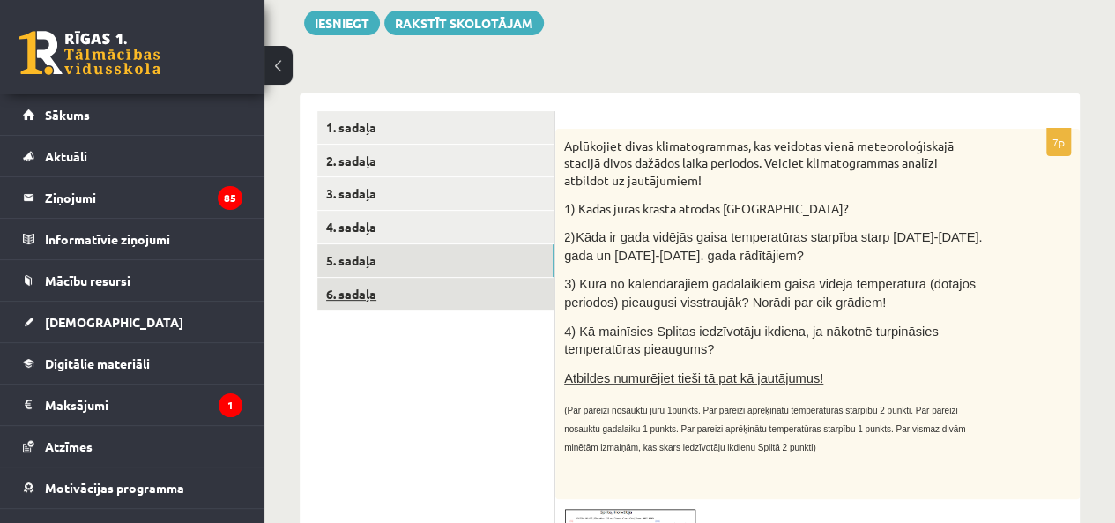
click at [433, 295] on link "6. sadaļa" at bounding box center [435, 294] width 237 height 33
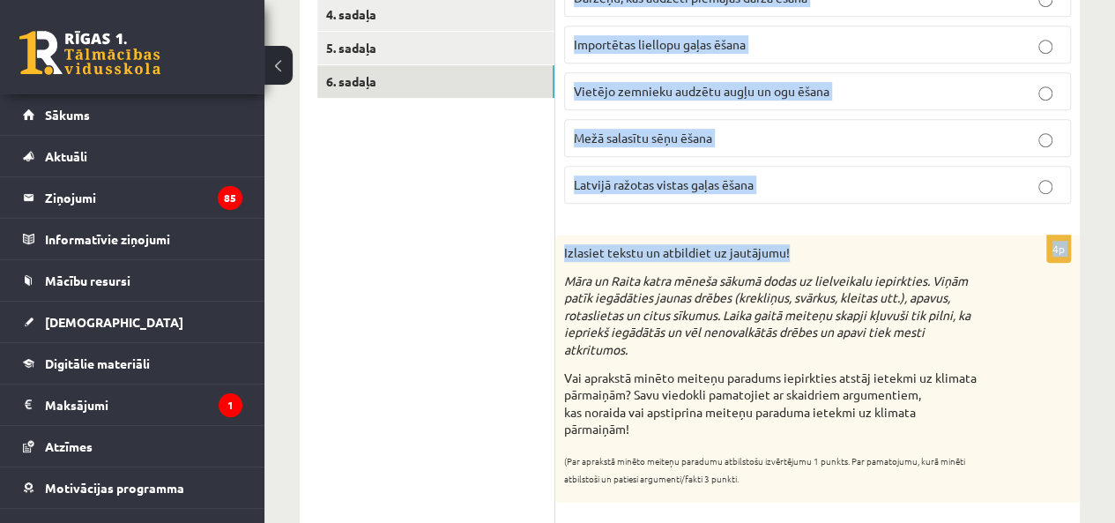
scroll to position [411, 0]
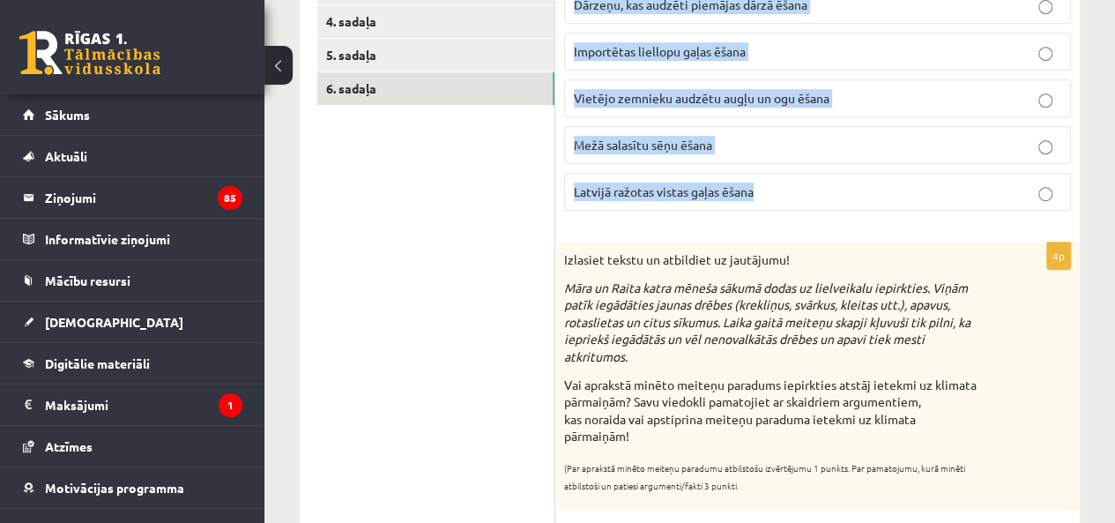
drag, startPoint x: 560, startPoint y: 147, endPoint x: 811, endPoint y: 201, distance: 256.0
click at [811, 201] on div "1p Kura no darbībām rada vislielāko ietekmi uz klimata pārmaiņām? Dārzeņu, kas …" at bounding box center [817, 73] width 524 height 301
copy div "Kura no darbībām rada vislielāko ietekmi uz klimata pārmaiņām? Dārzeņu, kas aud…"
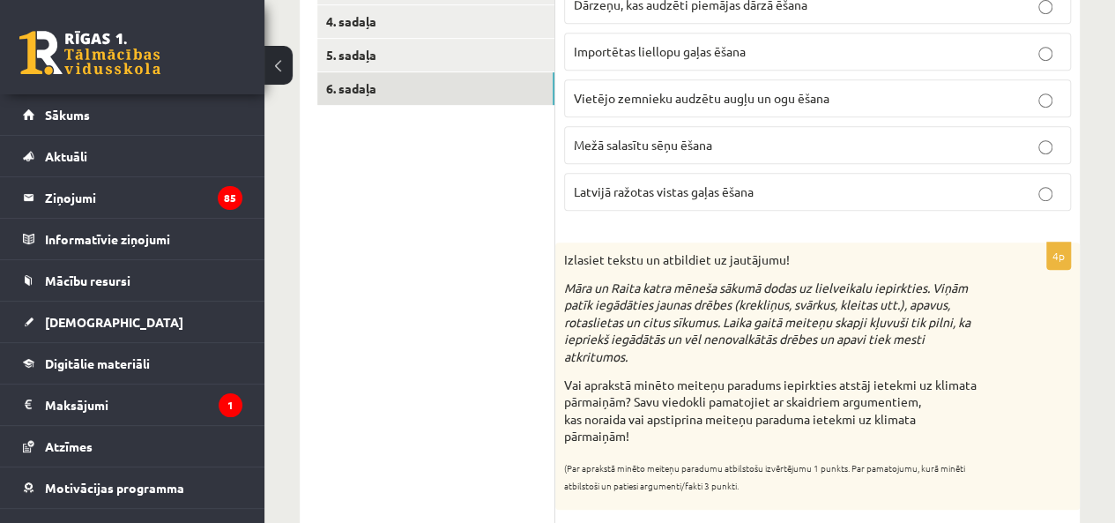
click at [479, 209] on ul "1. sadaļa 2. sadaļa 3. sadaļa 4. sadaļa 5. sadaļa 6. sadaļa" at bounding box center [436, 409] width 238 height 1006
drag, startPoint x: 635, startPoint y: 41, endPoint x: 633, endPoint y: 54, distance: 12.5
click at [635, 44] on span "Importētas liellopu gaļas ēšana" at bounding box center [660, 51] width 172 height 16
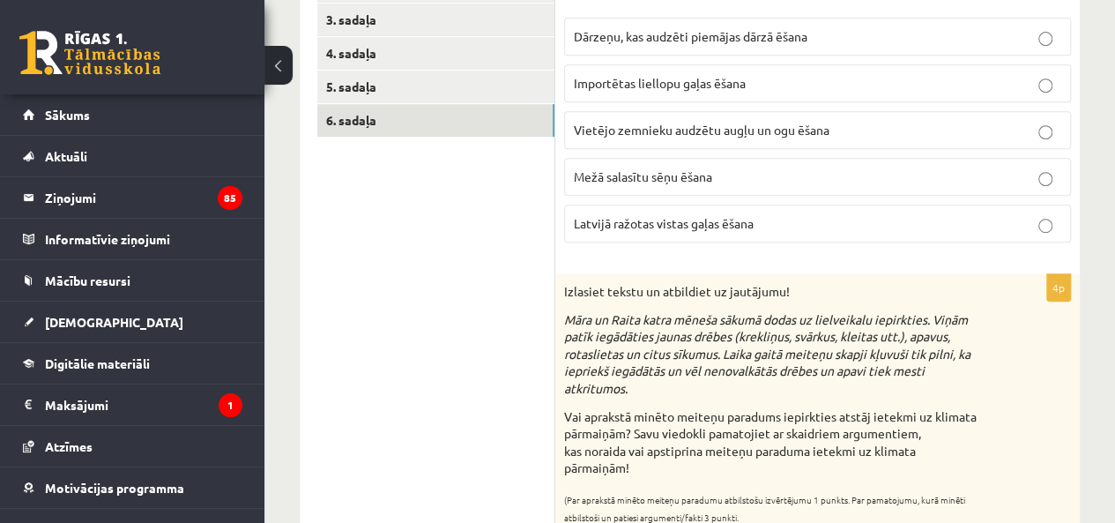
scroll to position [617, 0]
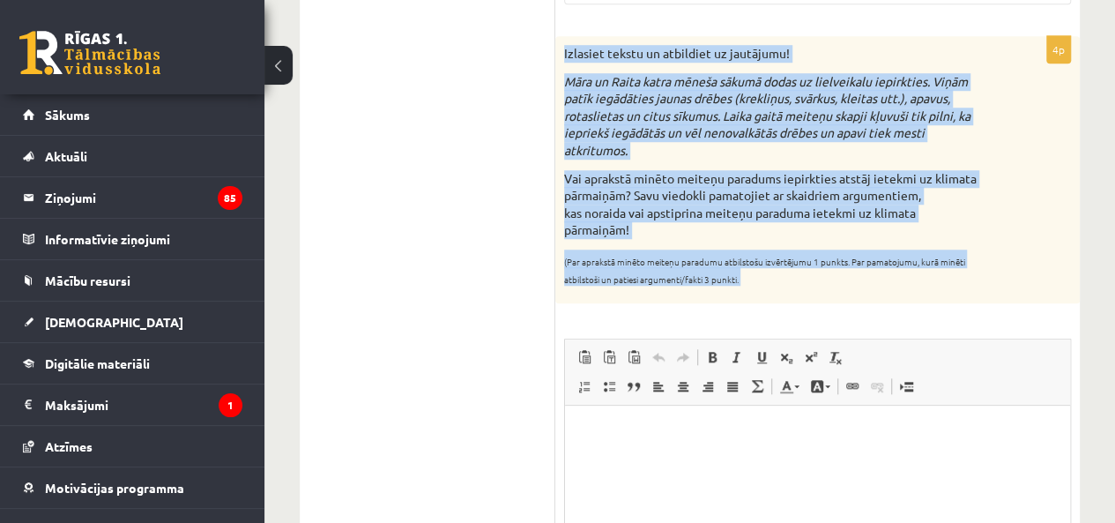
drag, startPoint x: 556, startPoint y: 46, endPoint x: 865, endPoint y: 306, distance: 404.1
click at [865, 306] on div "4p Izlasiet tekstu un atbildiet uz jautājumu! Māra un Raita katra mēneša sākumā…" at bounding box center [817, 370] width 524 height 669
copy div "Izlasiet tekstu un atbildiet uz jautājumu! Māra un Raita katra mēneša sākumā do…"
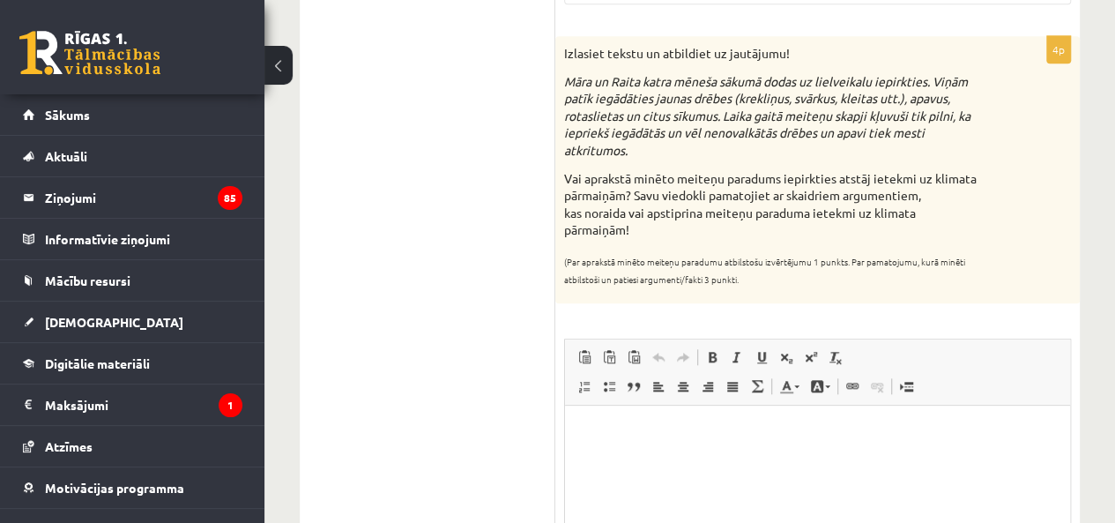
click at [441, 331] on ul "1. sadaļa 2. sadaļa 3. sadaļa 4. sadaļa 5. sadaļa 6. sadaļa" at bounding box center [436, 202] width 238 height 1006
click at [588, 426] on p "Rich Text Editor, wiswyg-editor-user-answer-47433845951920" at bounding box center [818, 432] width 470 height 19
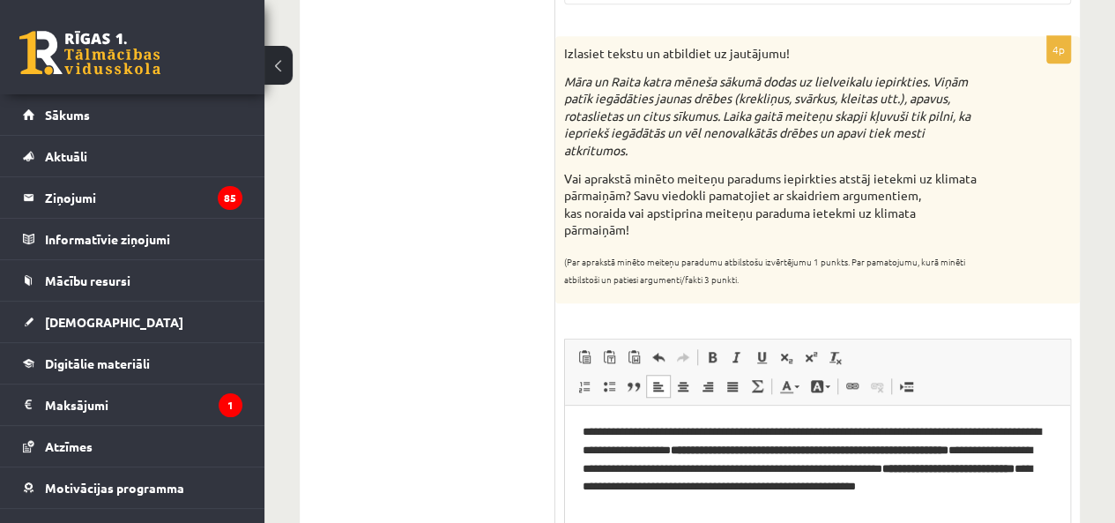
scroll to position [822, 0]
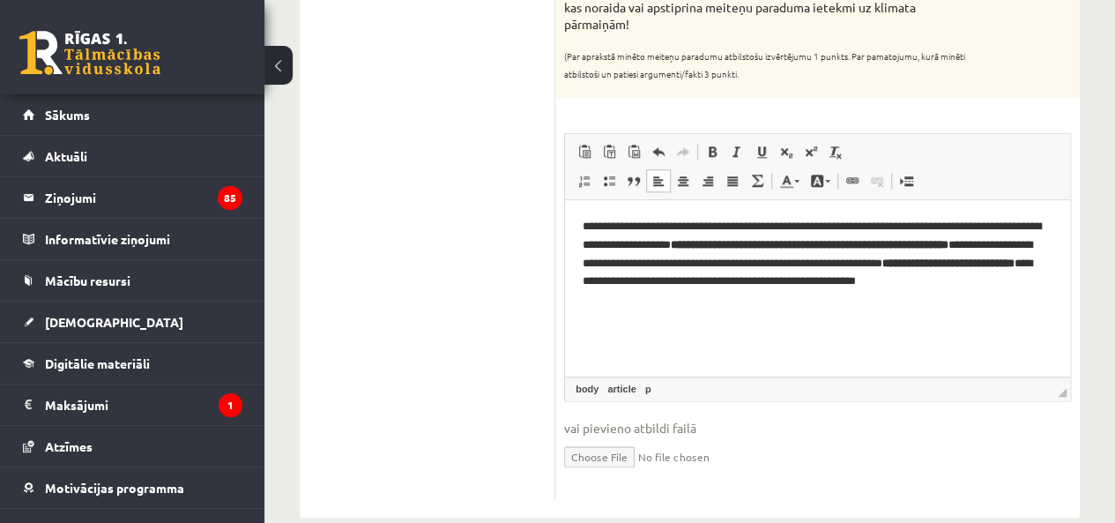
click at [1041, 317] on html "**********" at bounding box center [817, 263] width 505 height 127
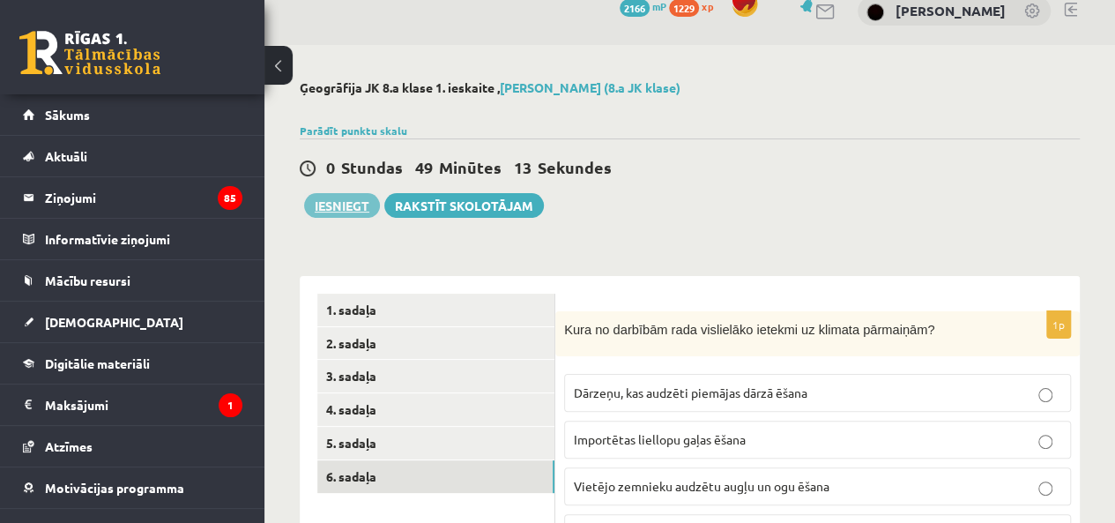
scroll to position [0, 0]
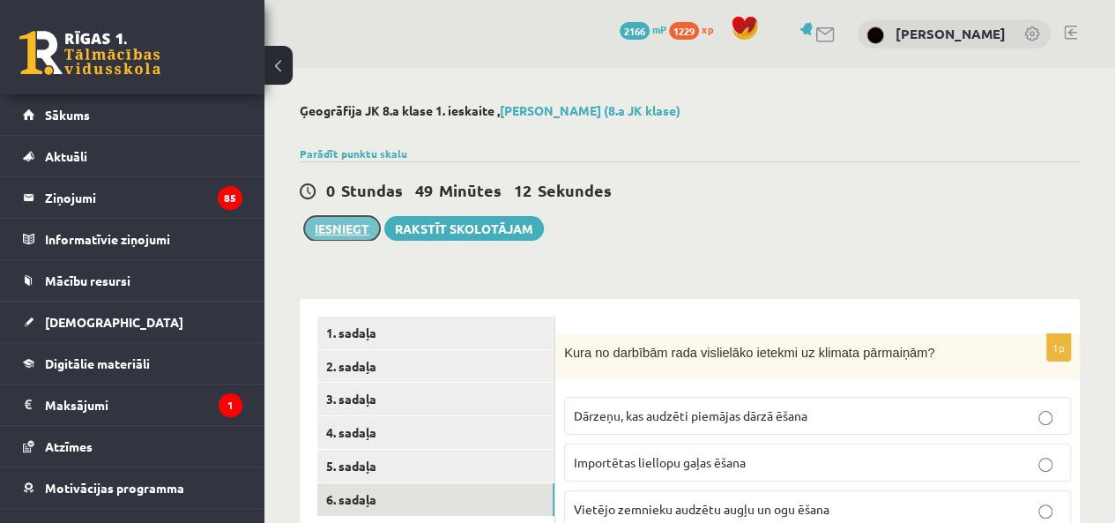
click at [345, 229] on button "Iesniegt" at bounding box center [342, 228] width 76 height 25
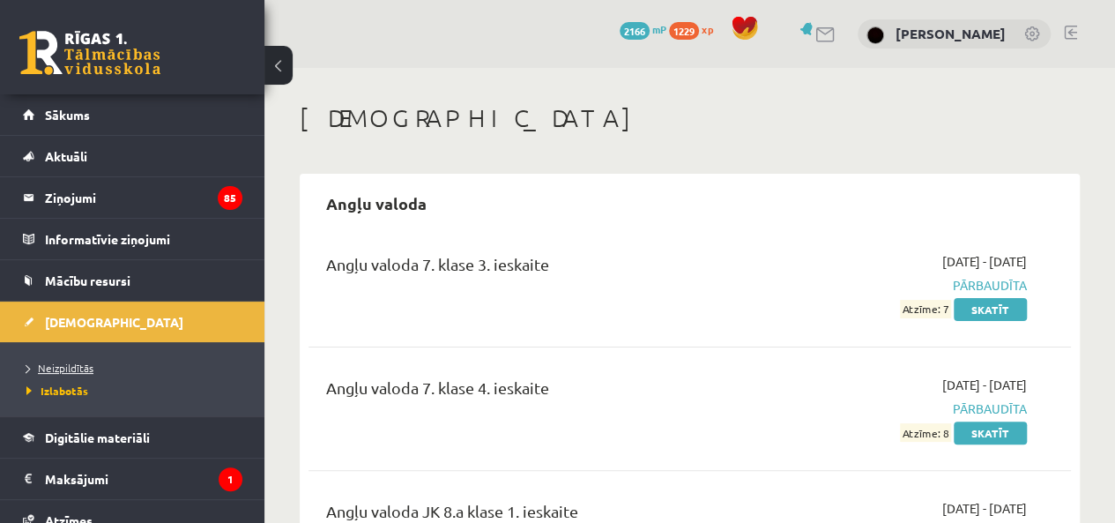
click at [71, 364] on span "Neizpildītās" at bounding box center [59, 367] width 67 height 14
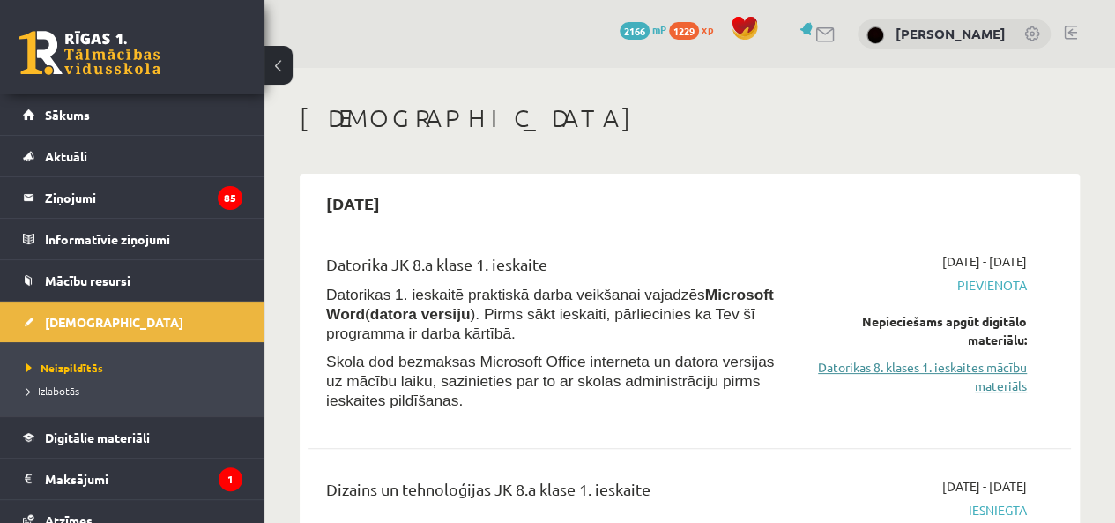
click at [943, 365] on link "Datorikas 8. klases 1. ieskaites mācību materiāls" at bounding box center [919, 376] width 216 height 37
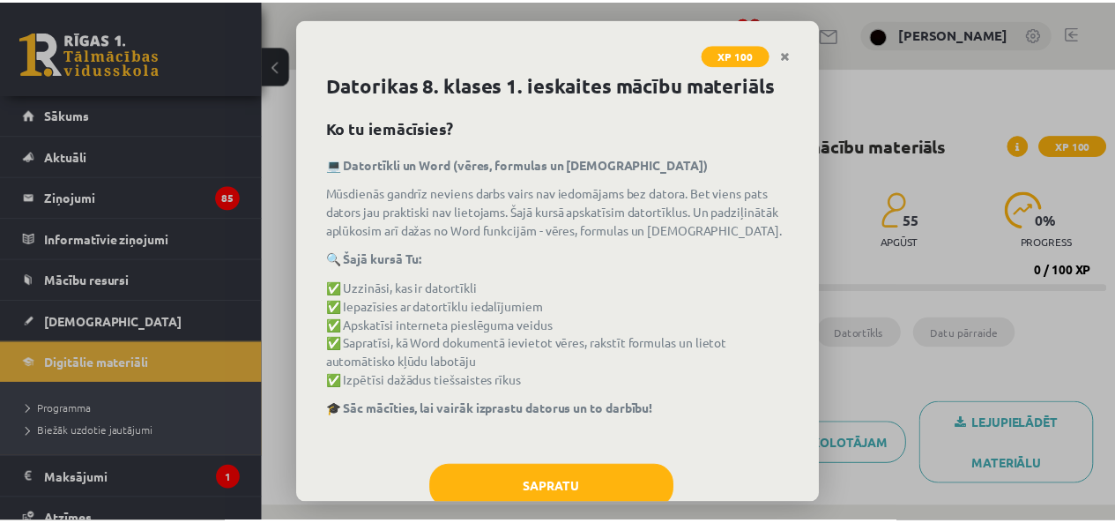
scroll to position [65, 0]
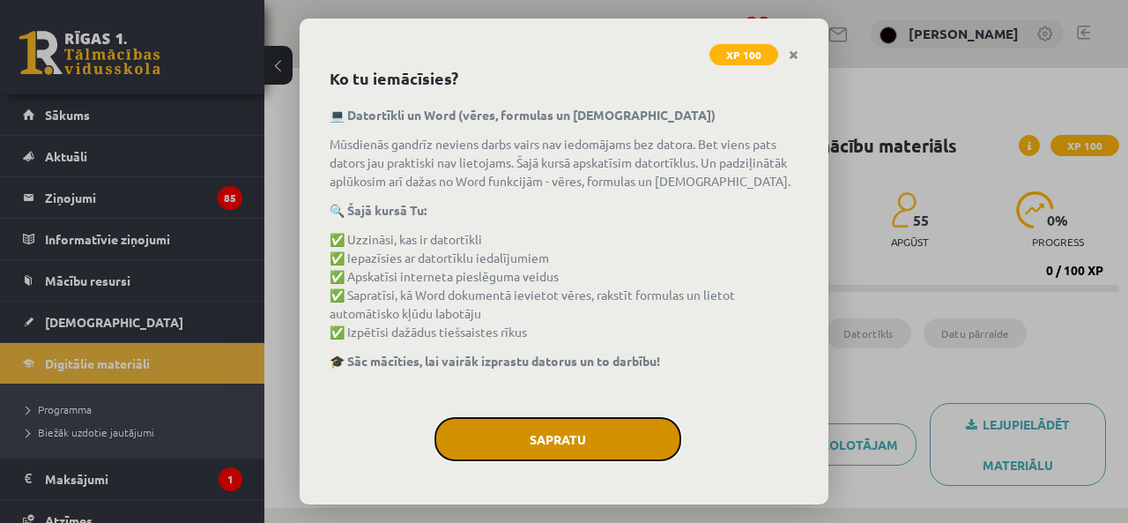
click at [550, 425] on button "Sapratu" at bounding box center [557, 439] width 247 height 44
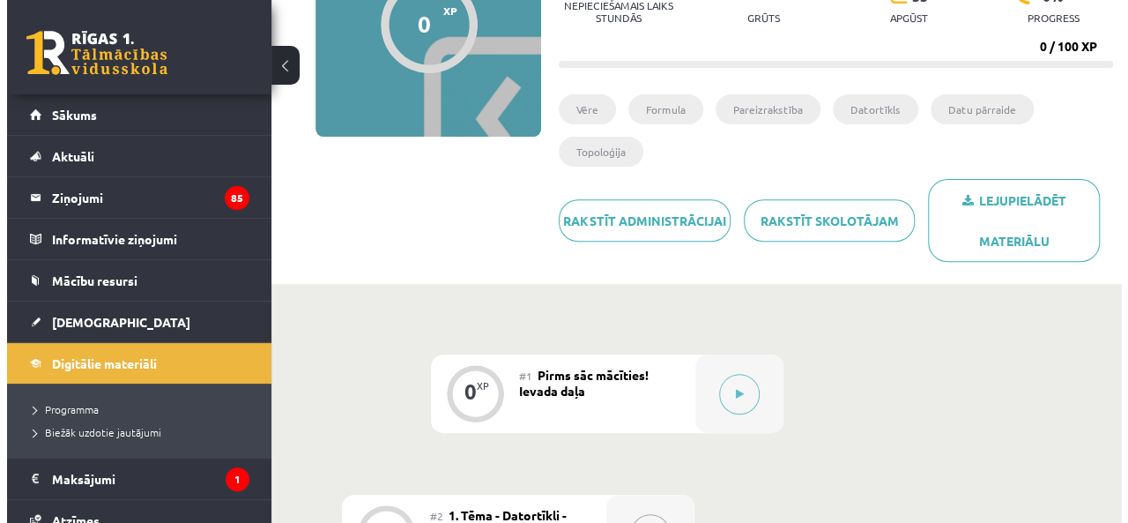
scroll to position [411, 0]
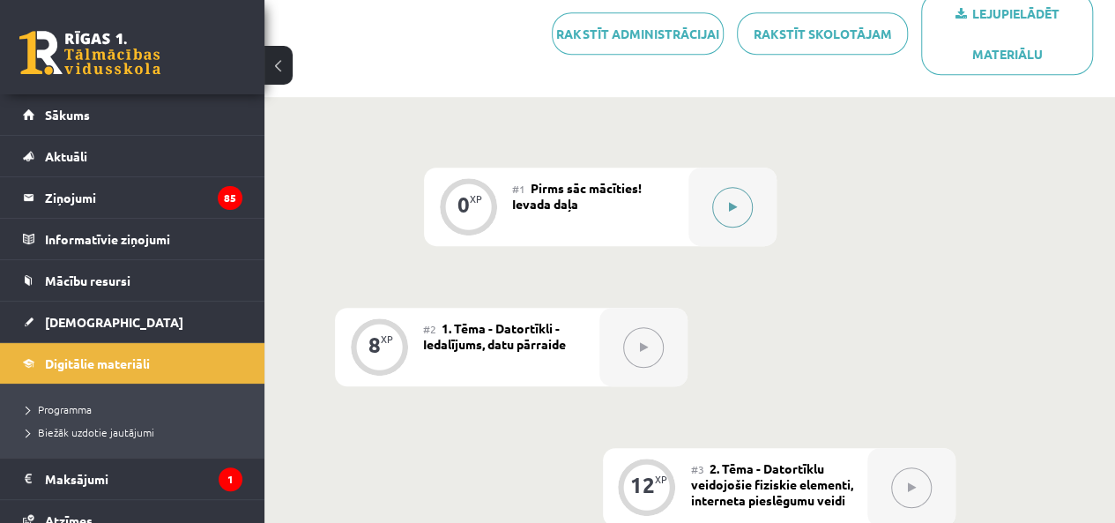
click at [742, 205] on button at bounding box center [732, 207] width 41 height 41
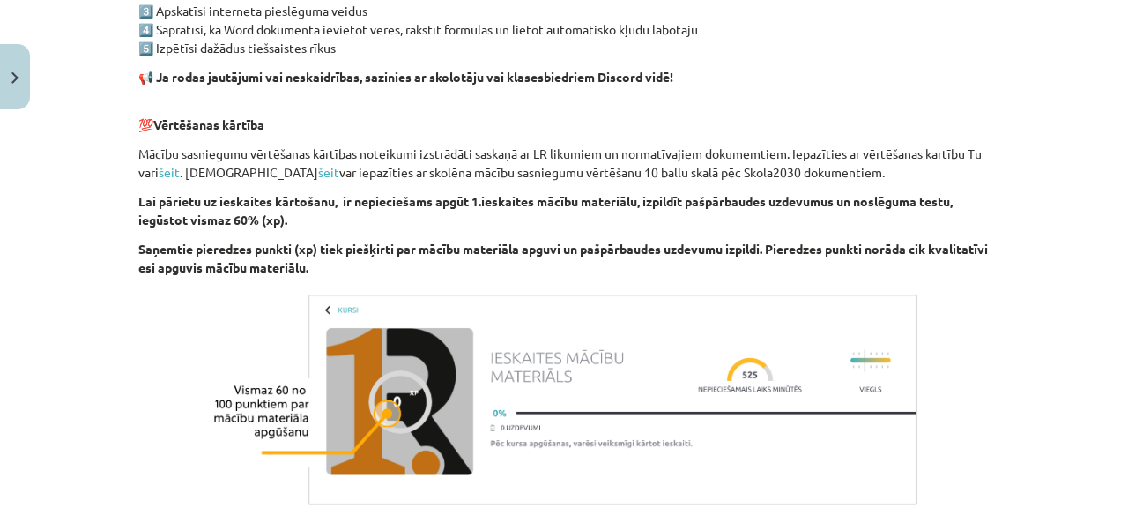
scroll to position [1213, 0]
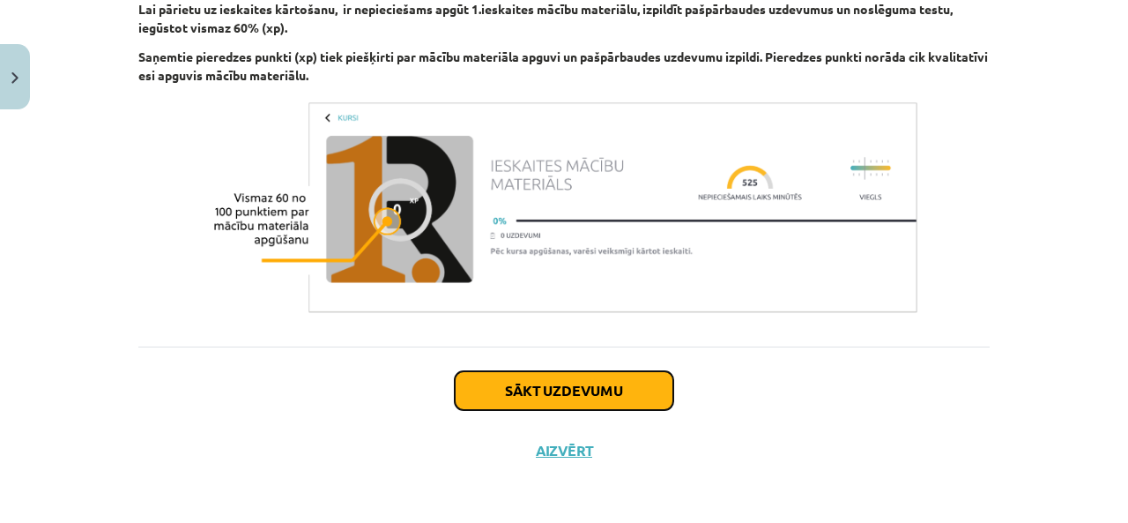
click at [610, 385] on button "Sākt uzdevumu" at bounding box center [564, 390] width 219 height 39
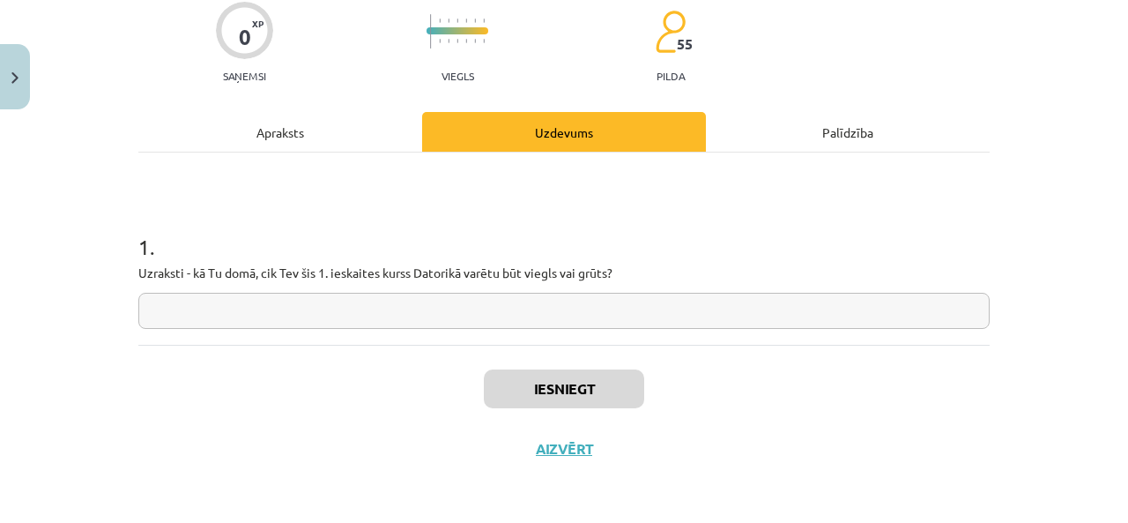
scroll to position [44, 0]
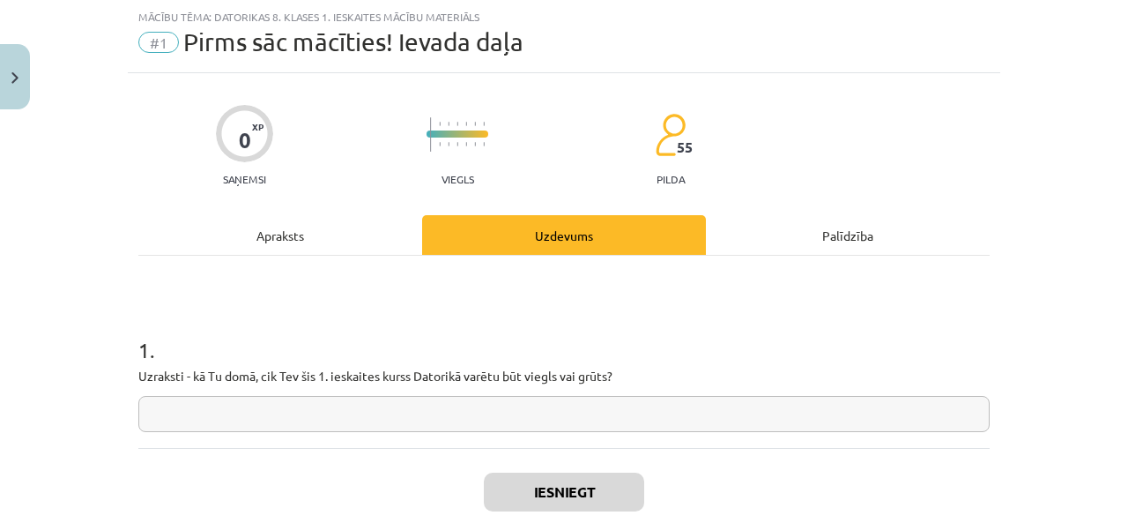
click at [578, 405] on input "text" at bounding box center [563, 414] width 851 height 36
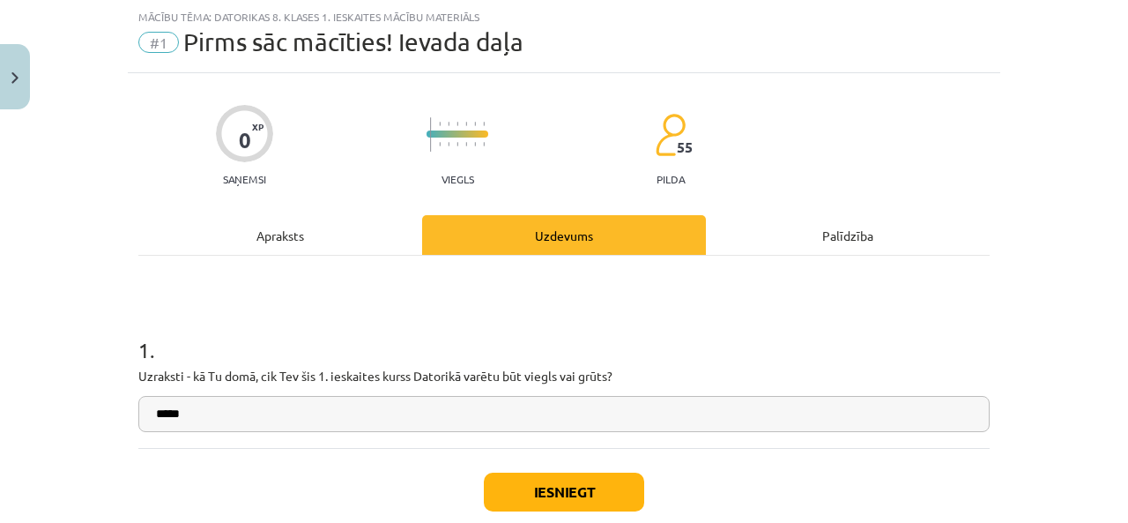
type input "*****"
click at [601, 472] on button "Iesniegt" at bounding box center [564, 491] width 160 height 39
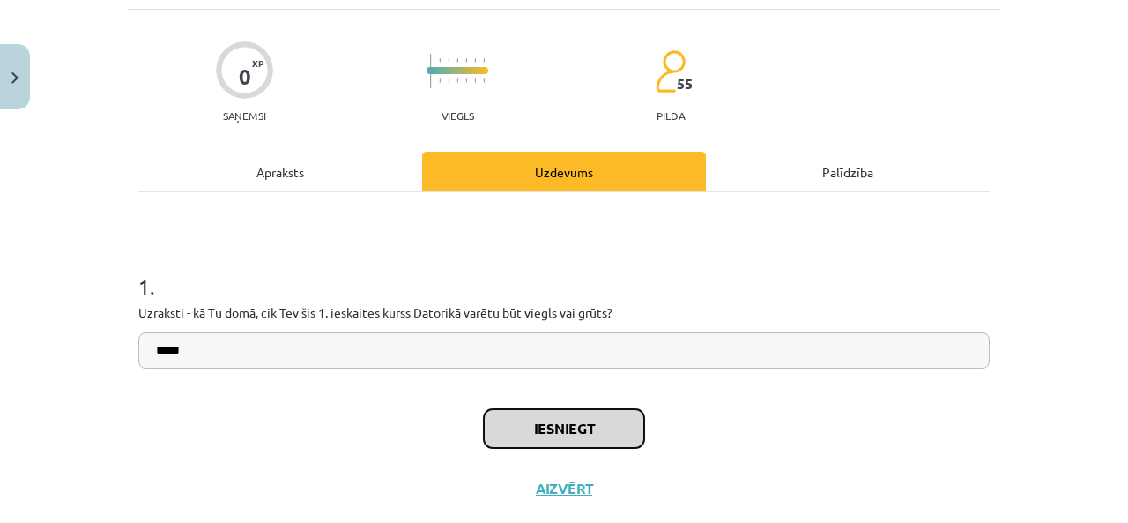
scroll to position [146, 0]
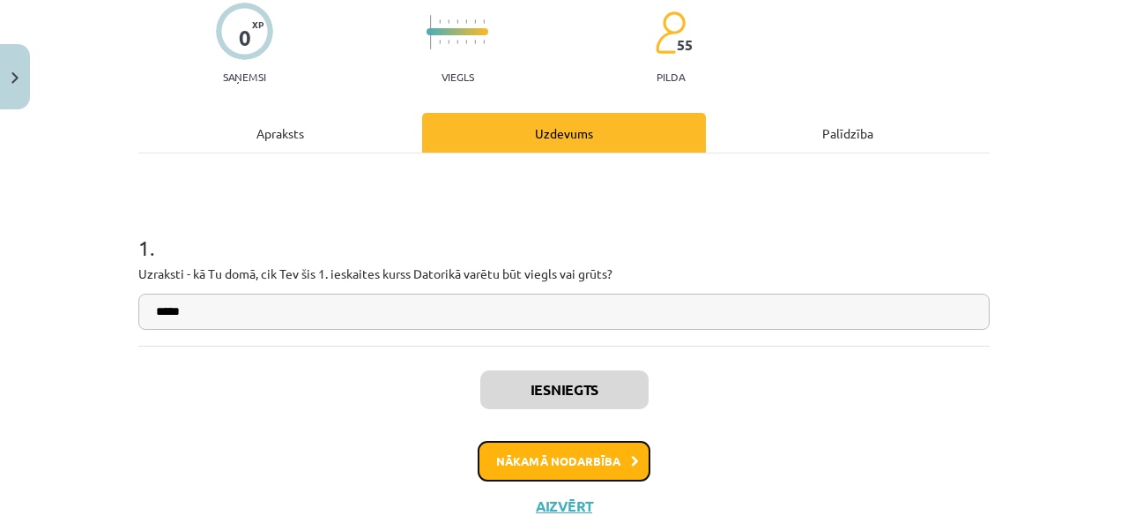
click at [532, 452] on button "Nākamā nodarbība" at bounding box center [564, 461] width 173 height 41
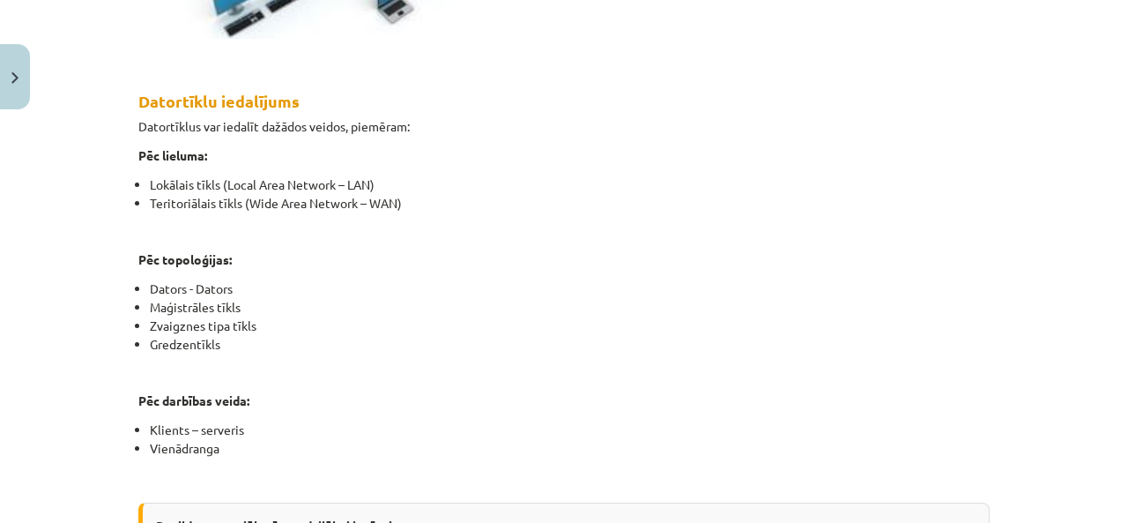
scroll to position [1205, 0]
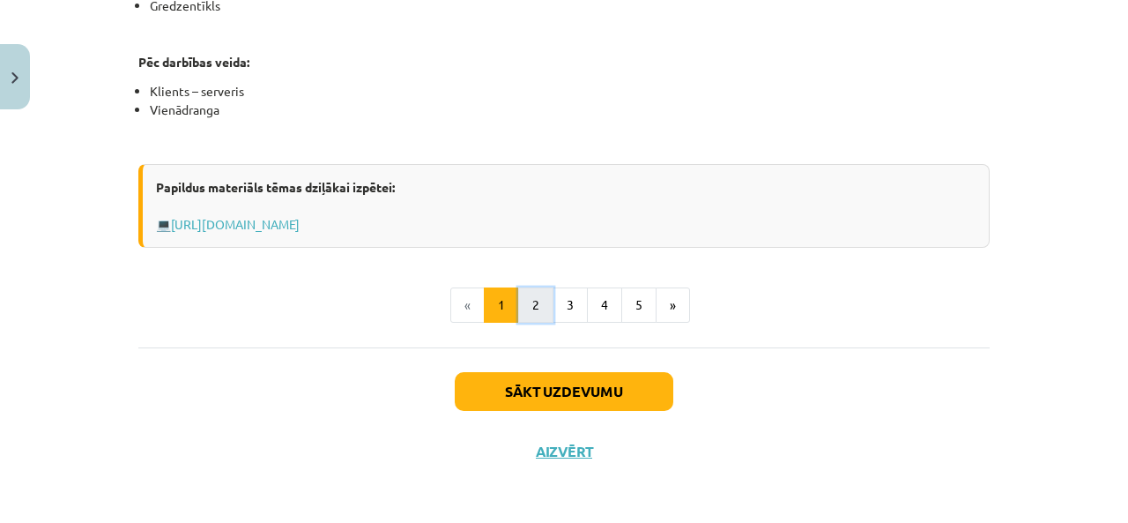
click at [518, 299] on button "2" at bounding box center [535, 304] width 35 height 35
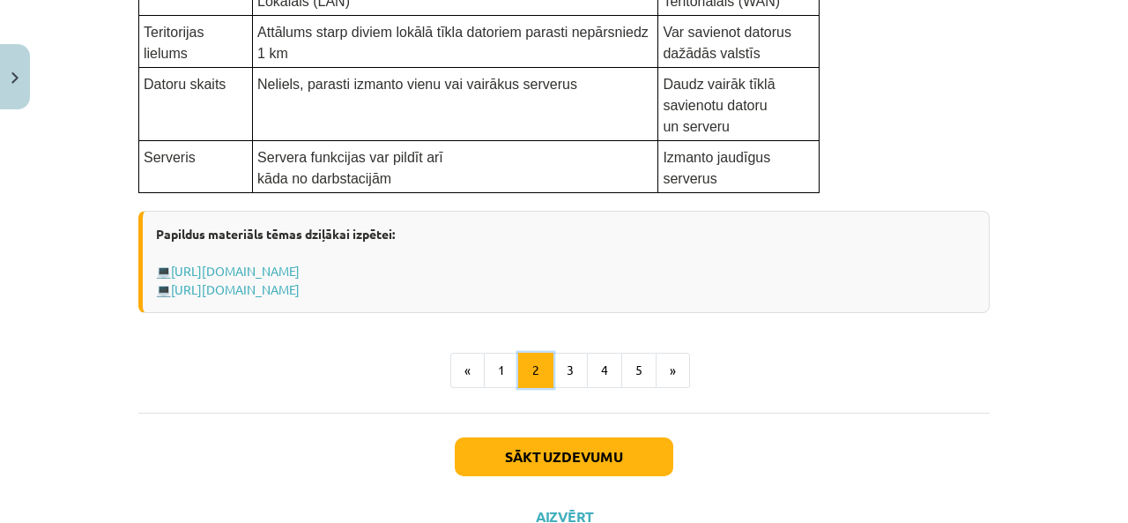
scroll to position [1137, 0]
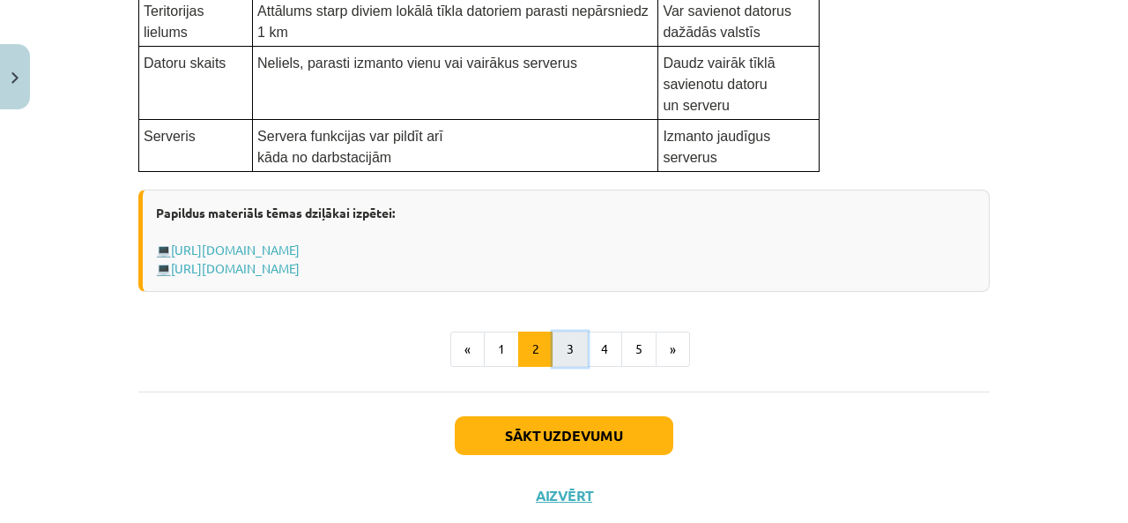
click at [558, 339] on button "3" at bounding box center [570, 348] width 35 height 35
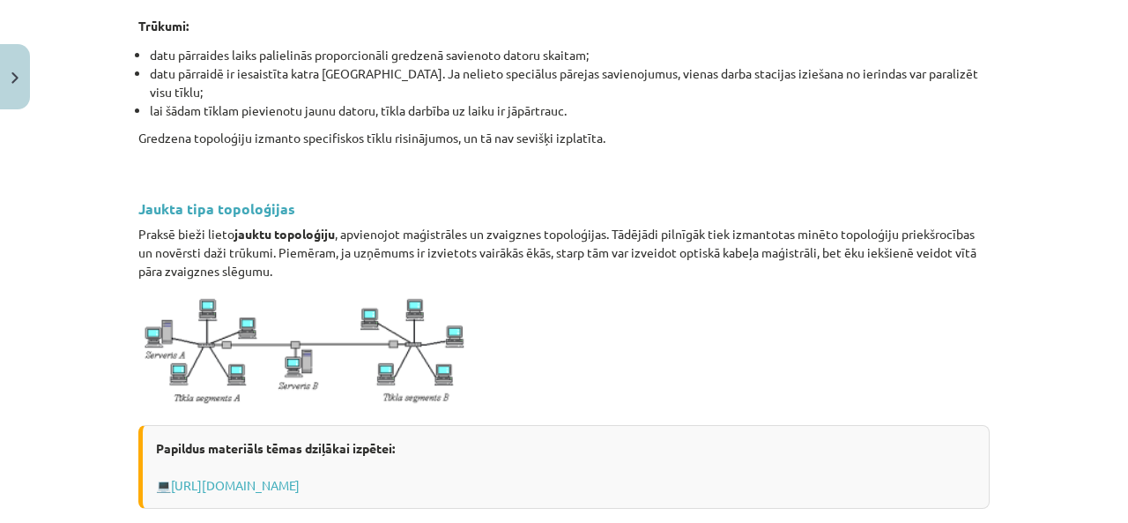
scroll to position [1960, 0]
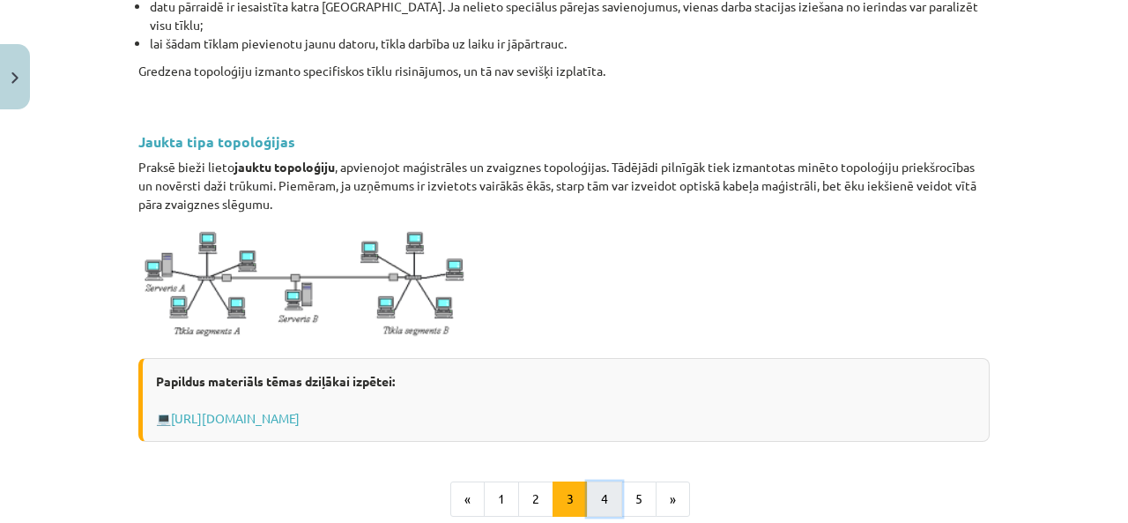
click at [604, 481] on button "4" at bounding box center [604, 498] width 35 height 35
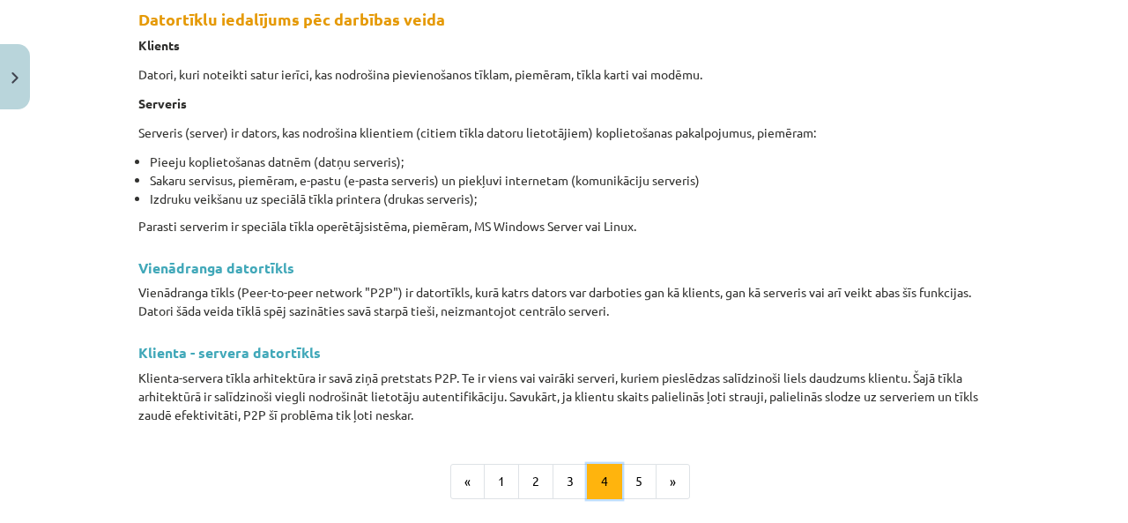
scroll to position [315, 0]
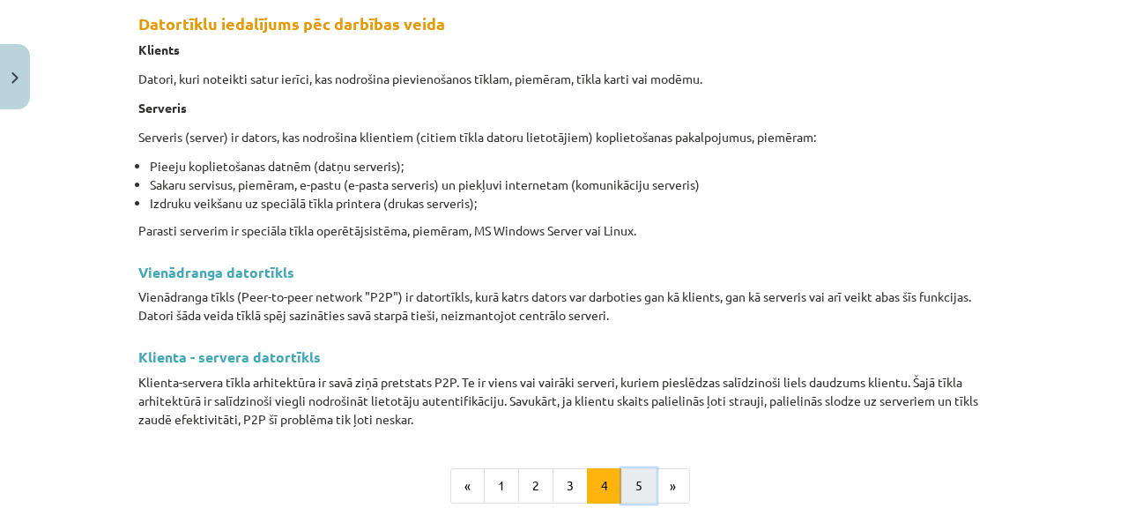
click at [630, 475] on button "5" at bounding box center [638, 485] width 35 height 35
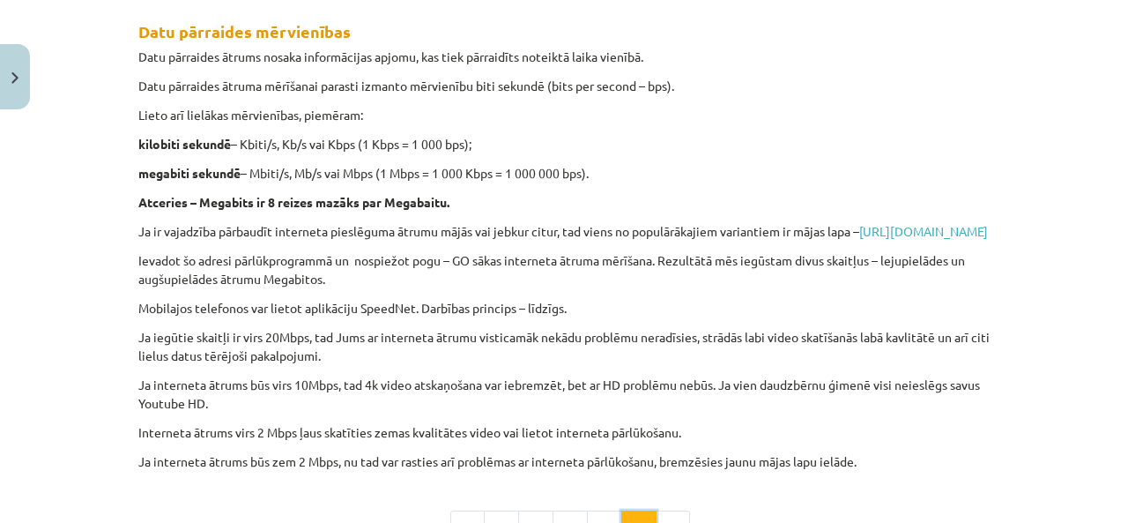
scroll to position [726, 0]
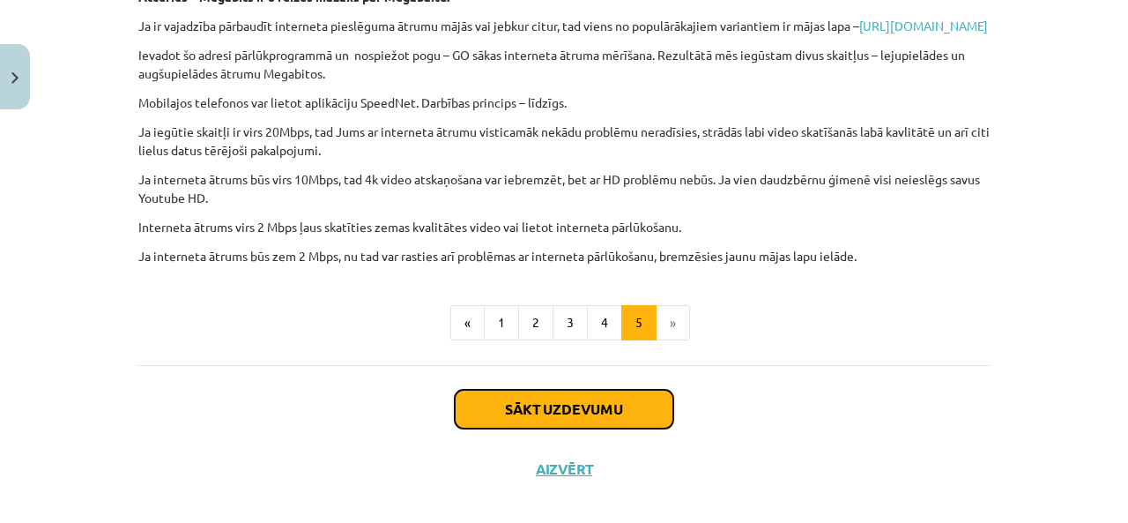
click at [561, 428] on button "Sākt uzdevumu" at bounding box center [564, 409] width 219 height 39
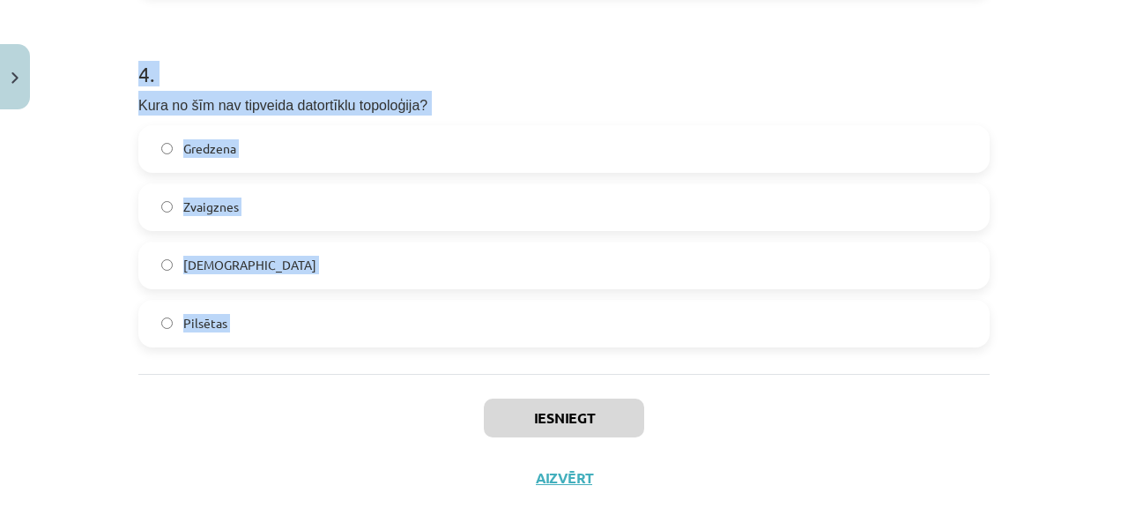
scroll to position [1401, 0]
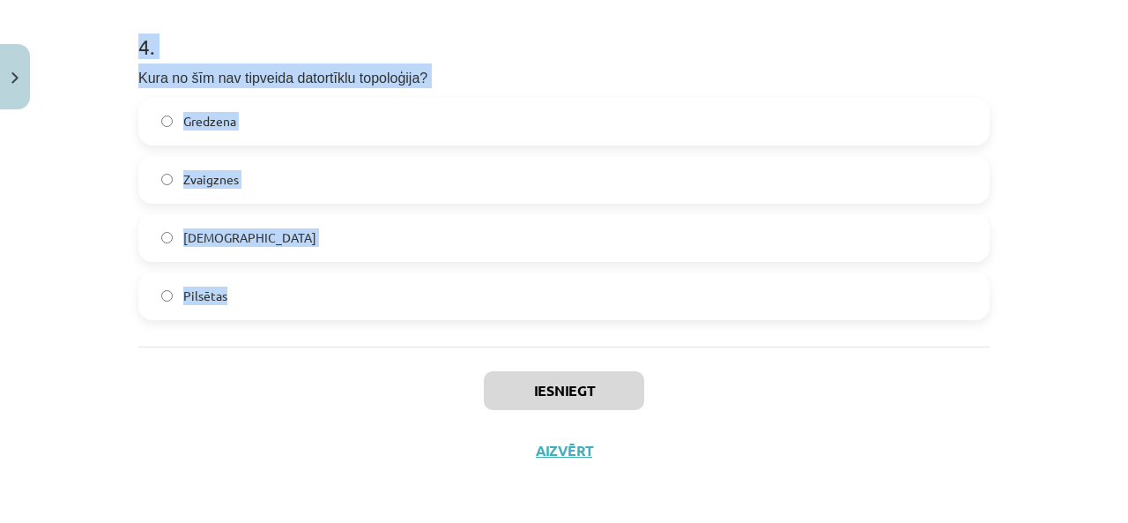
drag, startPoint x: 106, startPoint y: 135, endPoint x: 467, endPoint y: 320, distance: 406.0
click at [467, 320] on div "Mācību tēma: Datorikas 8. klases 1. ieskaites mācību materiāls #2 1. Tēma - Dat…" at bounding box center [564, 261] width 1128 height 523
copy form "1 . Kā sauc datnes pārsūtīšanu no servera uz klienta datoru? Augšupielāde Lejup…"
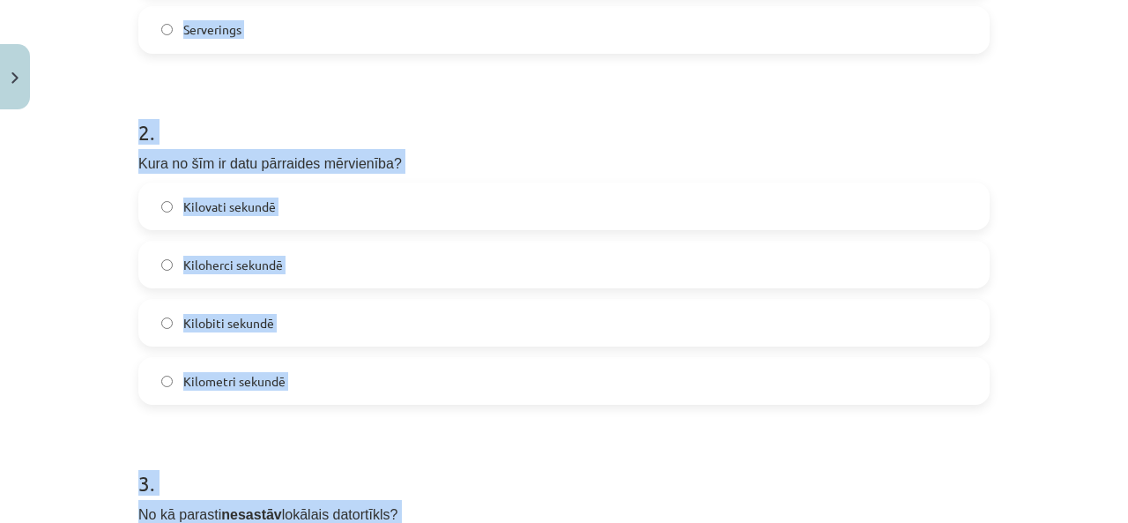
scroll to position [167, 0]
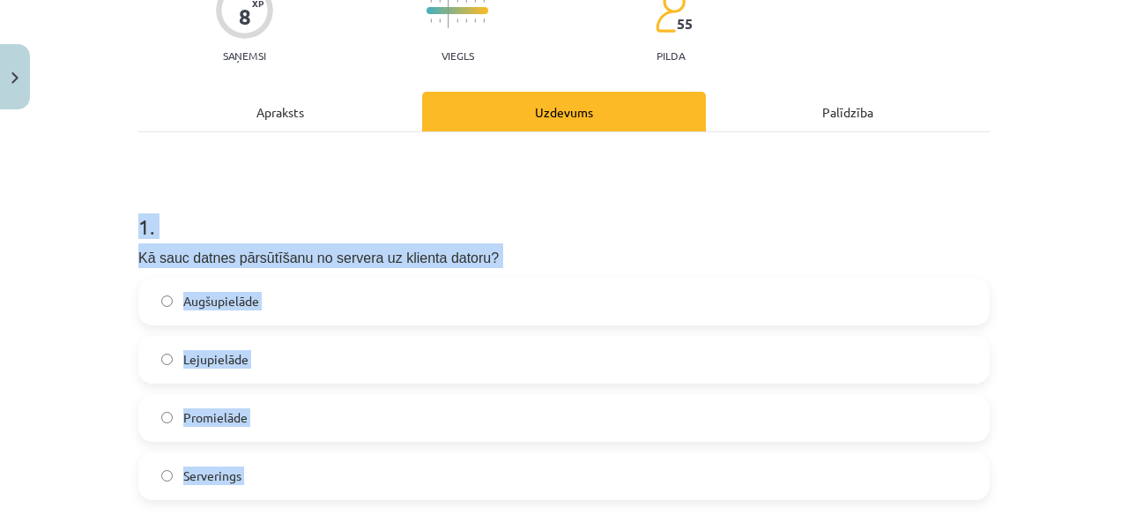
click at [258, 365] on label "Lejupielāde" at bounding box center [564, 360] width 848 height 44
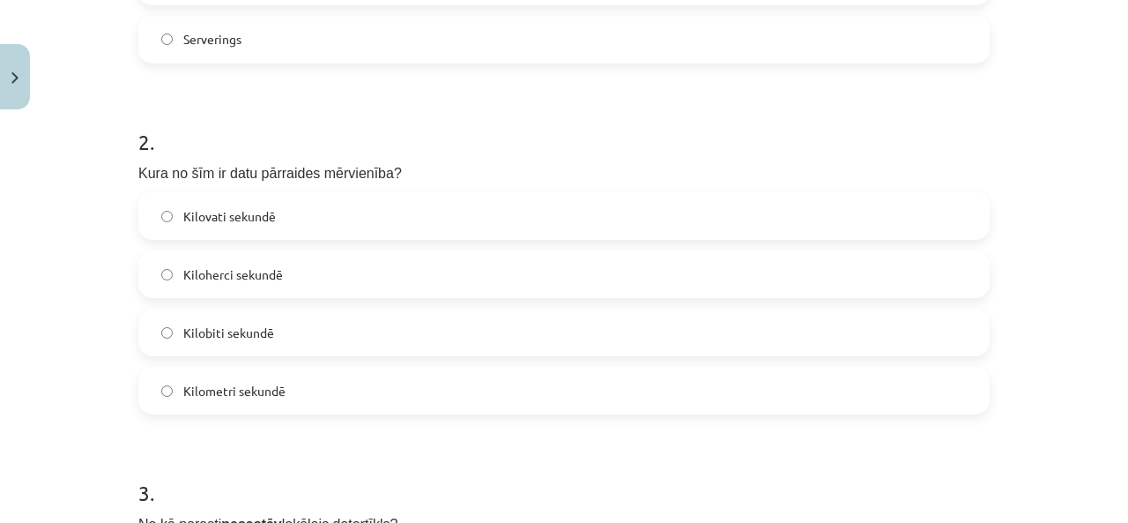
scroll to position [579, 0]
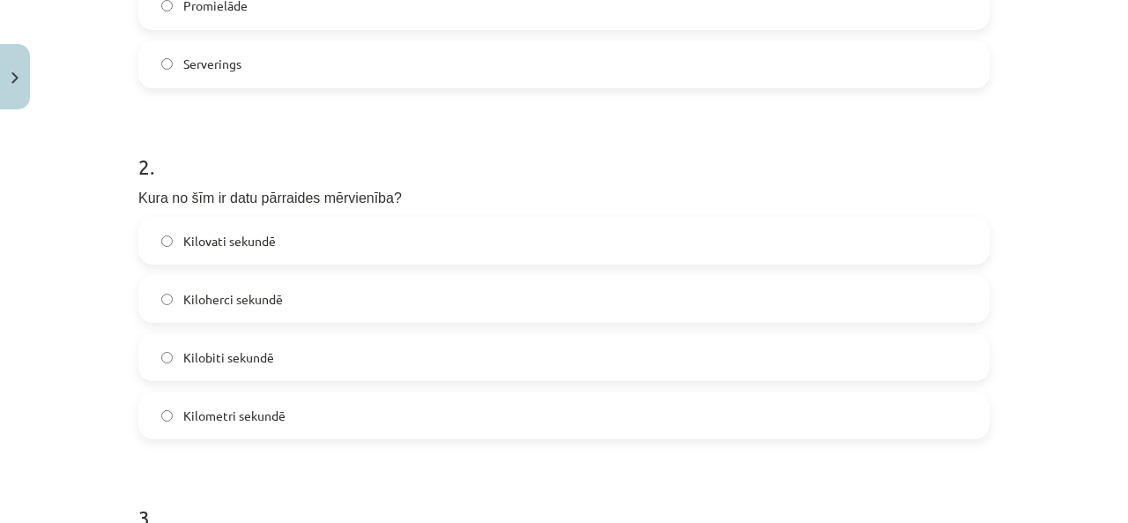
click at [280, 371] on label "Kilobiti sekundē" at bounding box center [564, 357] width 848 height 44
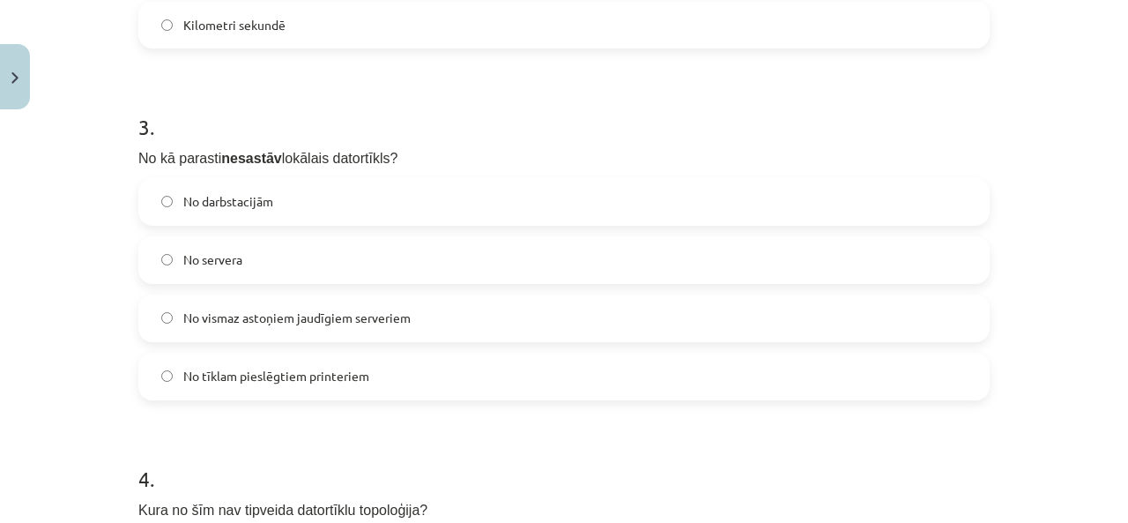
scroll to position [991, 0]
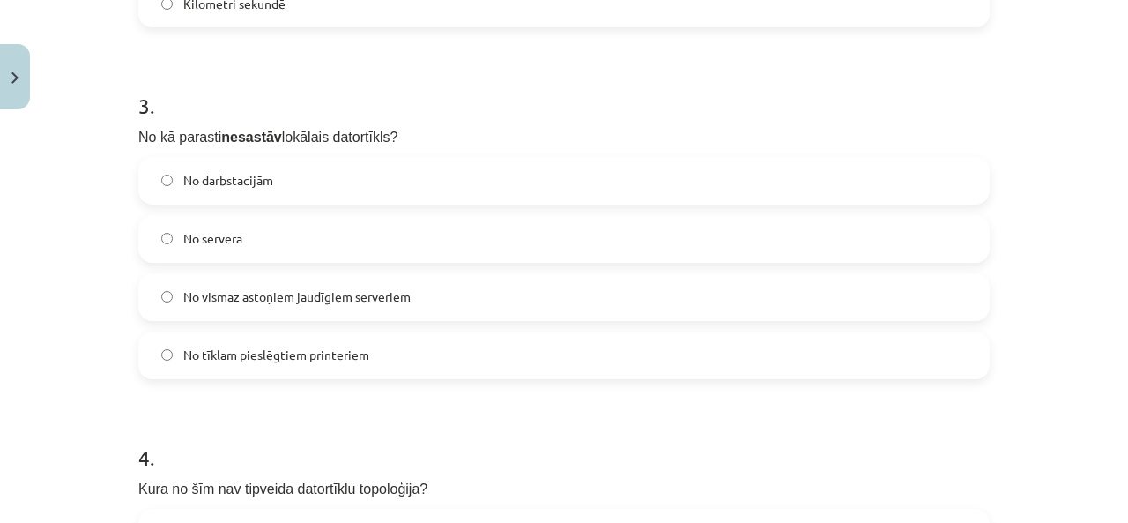
click at [265, 290] on span "No vismaz astoņiem jaudīgiem serveriem" at bounding box center [296, 296] width 227 height 19
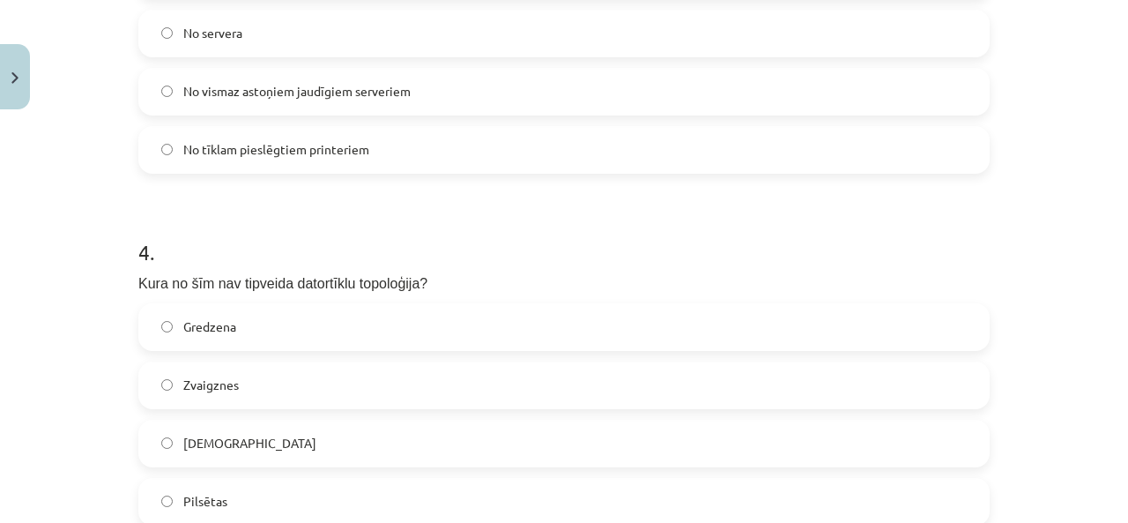
scroll to position [1401, 0]
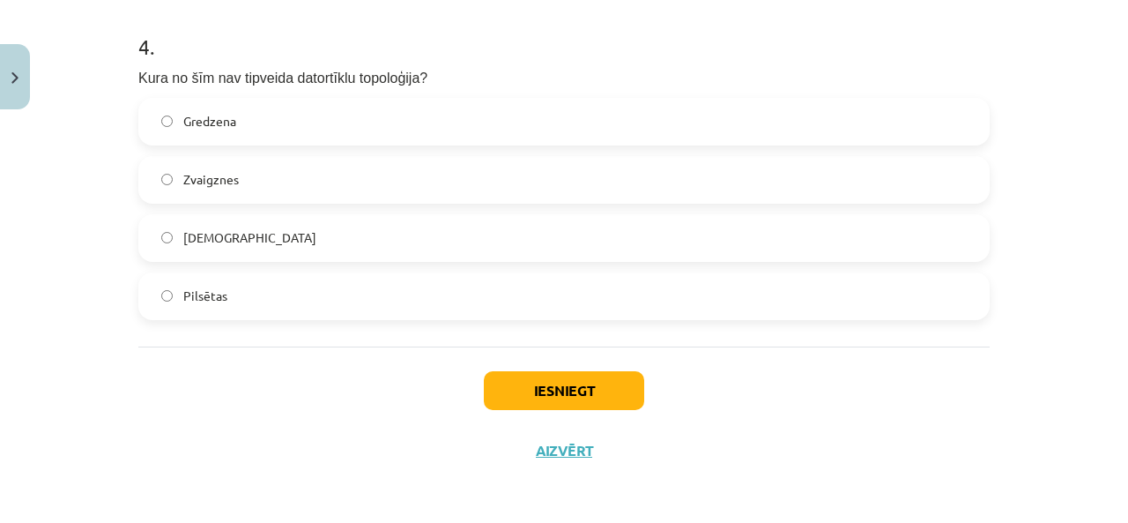
click at [212, 309] on label "Pilsētas" at bounding box center [564, 296] width 848 height 44
click at [515, 387] on button "Iesniegt" at bounding box center [564, 390] width 160 height 39
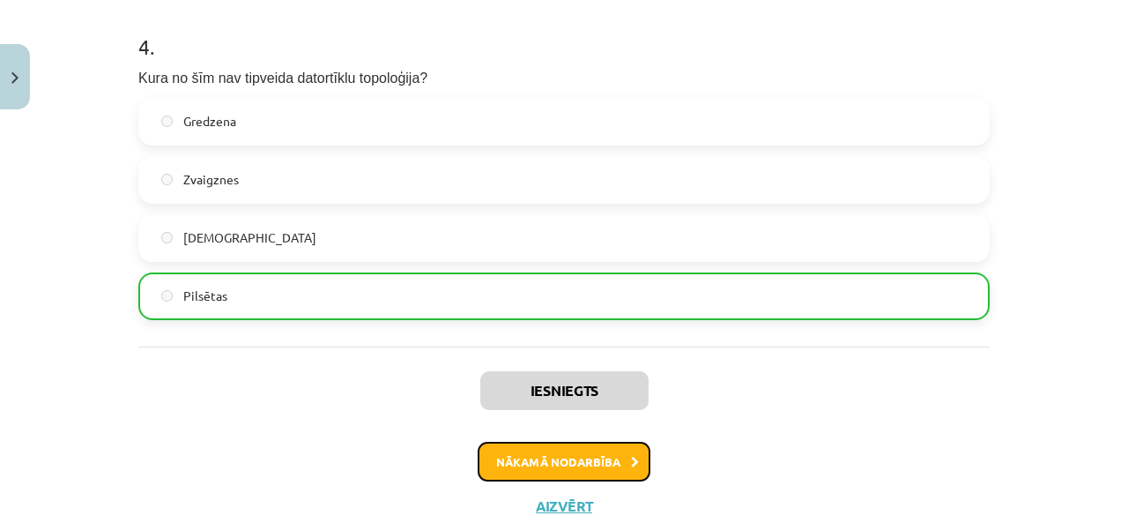
click at [563, 453] on button "Nākamā nodarbība" at bounding box center [564, 462] width 173 height 41
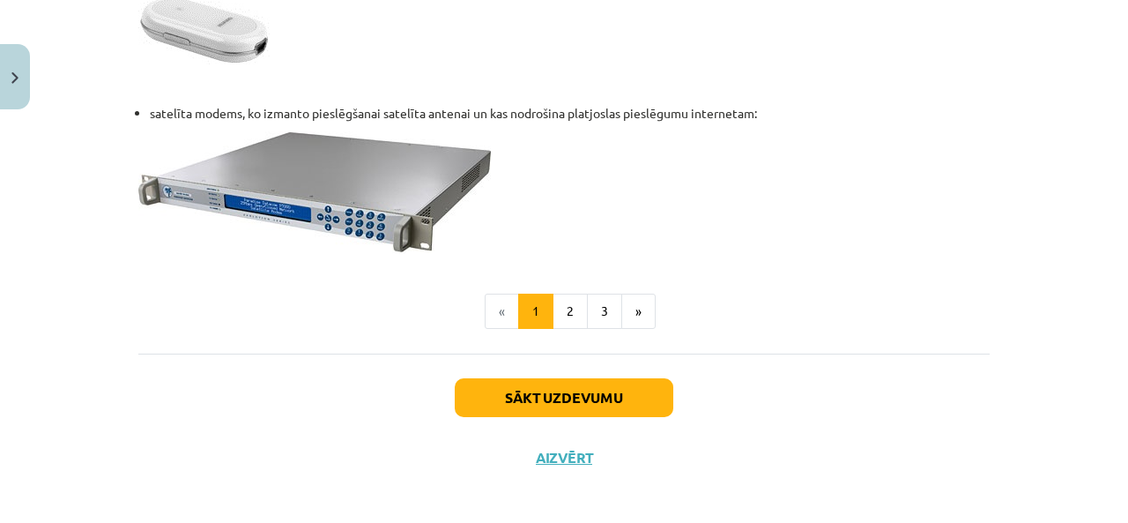
scroll to position [2508, 0]
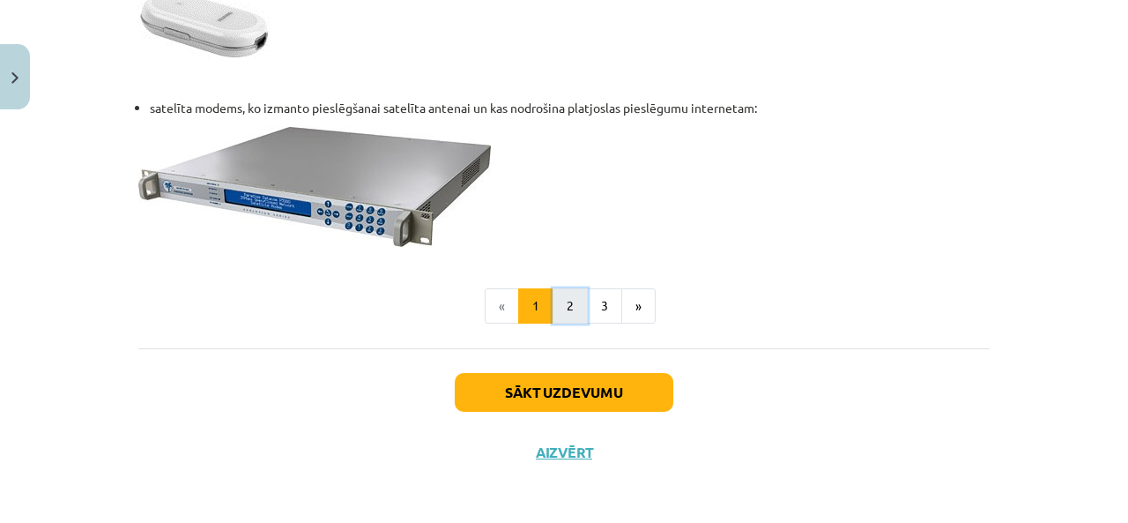
click at [560, 302] on button "2" at bounding box center [570, 305] width 35 height 35
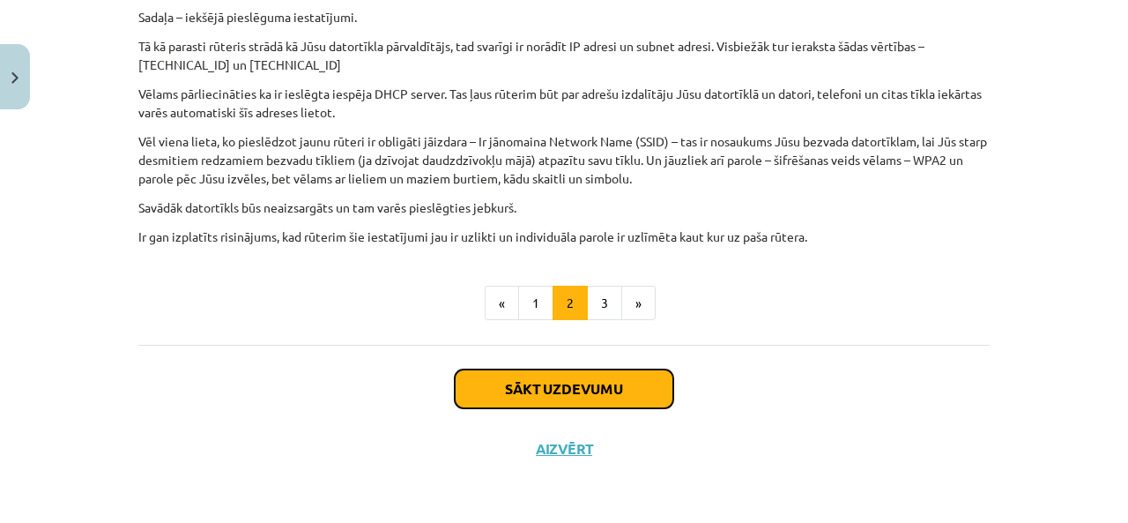
click at [580, 380] on button "Sākt uzdevumu" at bounding box center [564, 388] width 219 height 39
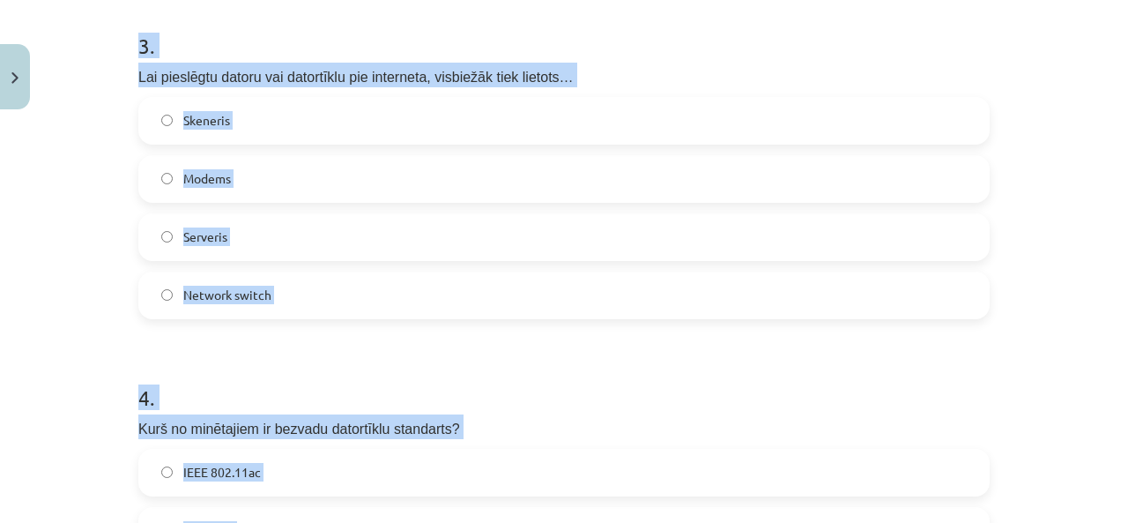
scroll to position [1429, 0]
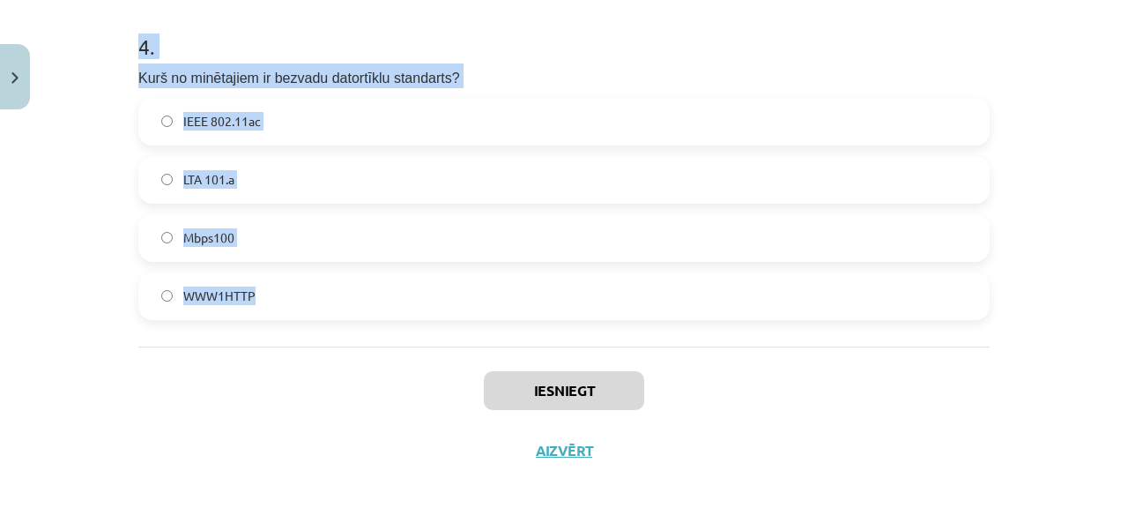
drag, startPoint x: 124, startPoint y: 361, endPoint x: 369, endPoint y: 345, distance: 245.6
copy form "1 . Kā sauc vispopulārāko satelīta interneta pieslēguma sniedzēju šobrīd? Inter…"
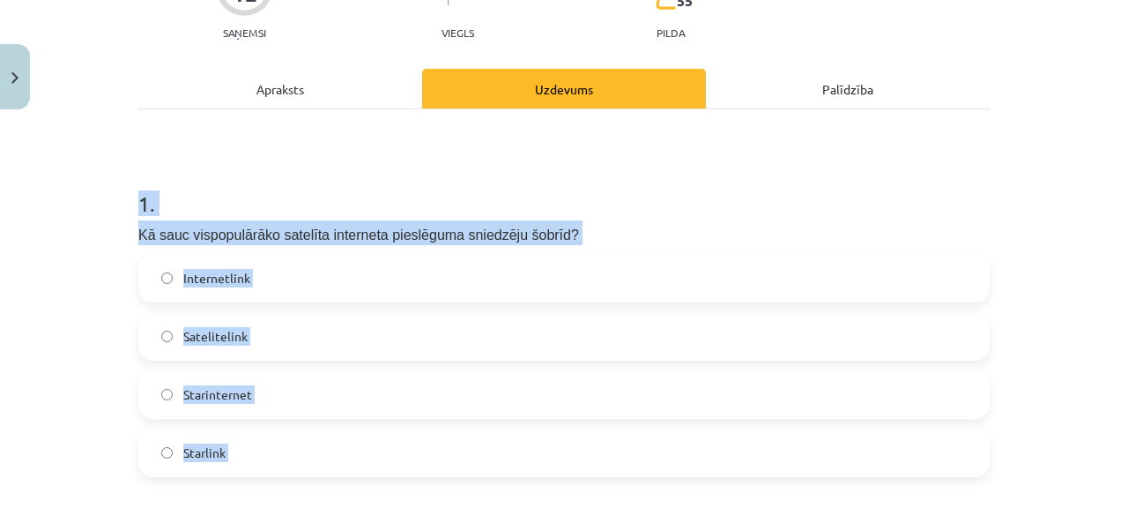
scroll to position [196, 0]
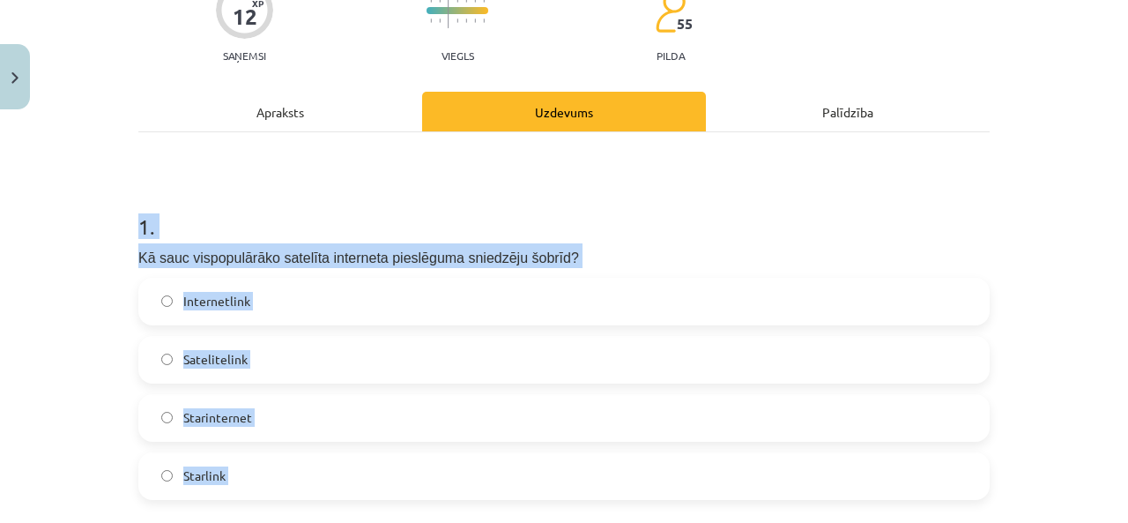
click at [236, 480] on label "Starlink" at bounding box center [564, 476] width 848 height 44
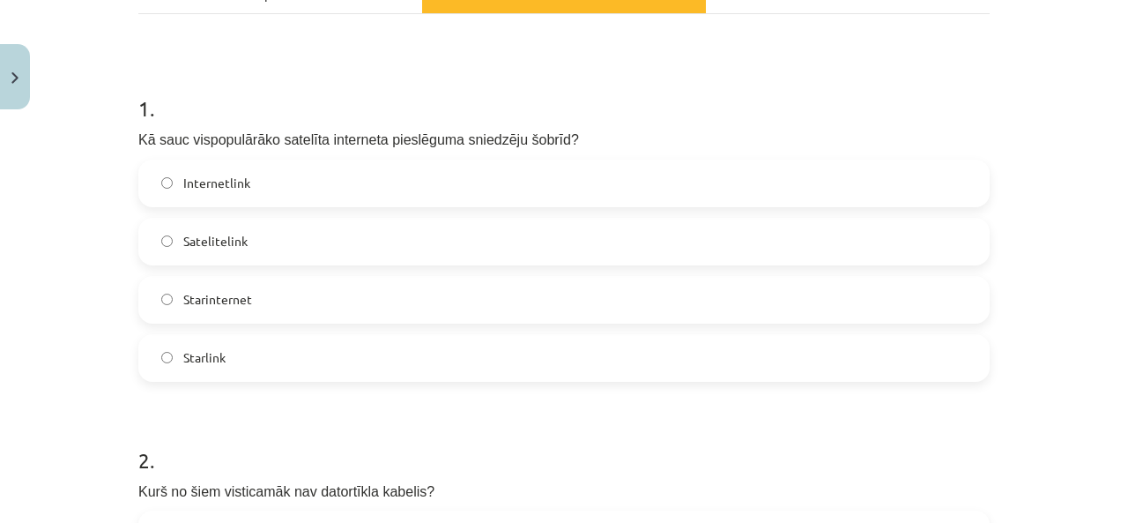
scroll to position [607, 0]
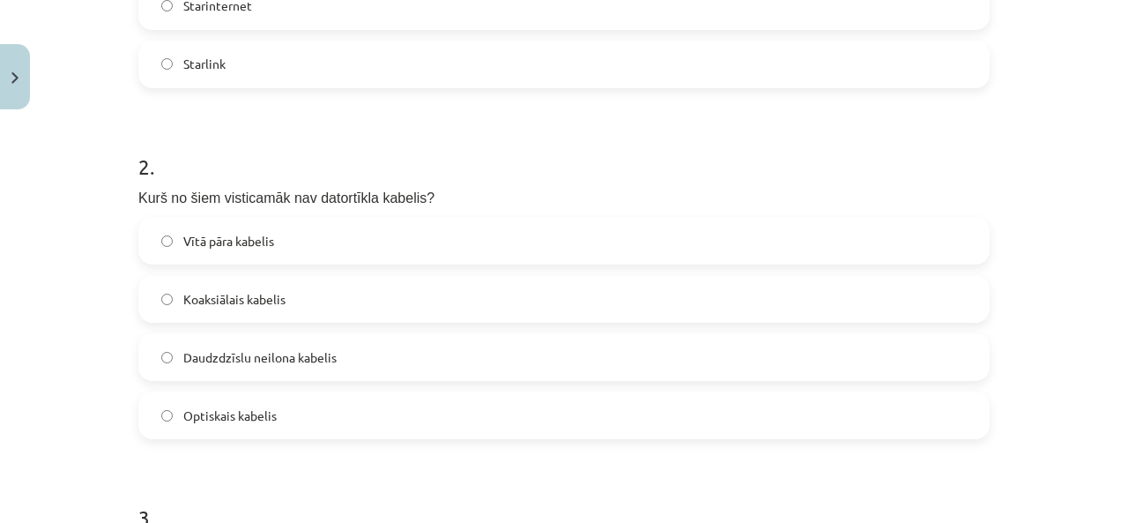
click at [224, 360] on span "Daudzdzīslu neilona kabelis" at bounding box center [259, 357] width 153 height 19
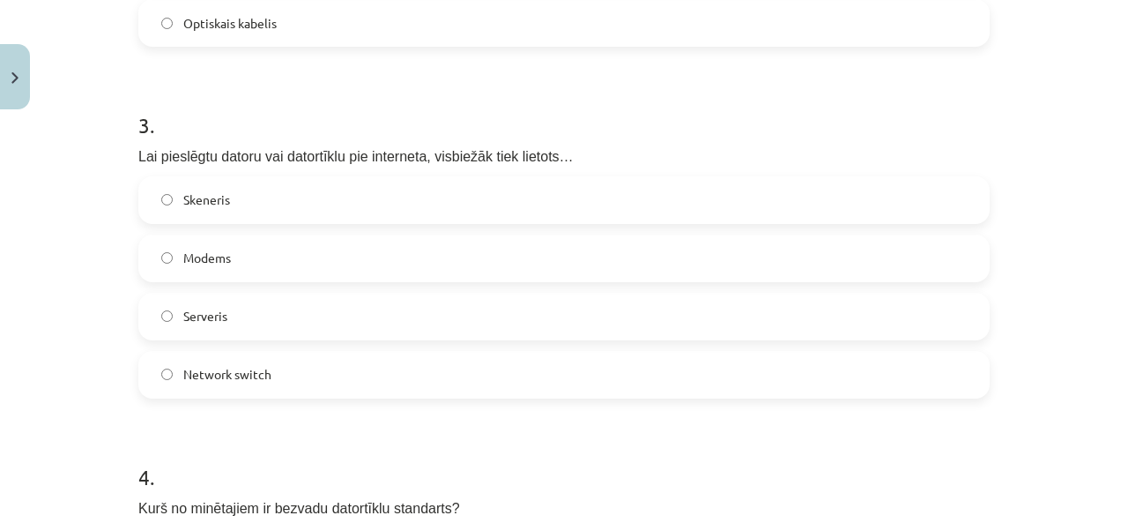
scroll to position [1019, 0]
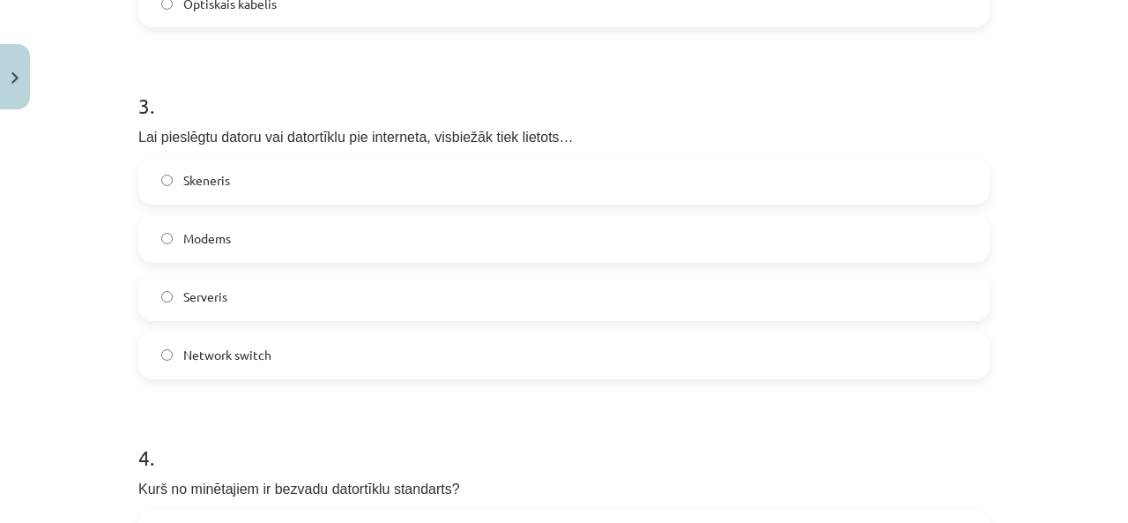
click at [247, 228] on label "Modems" at bounding box center [564, 239] width 848 height 44
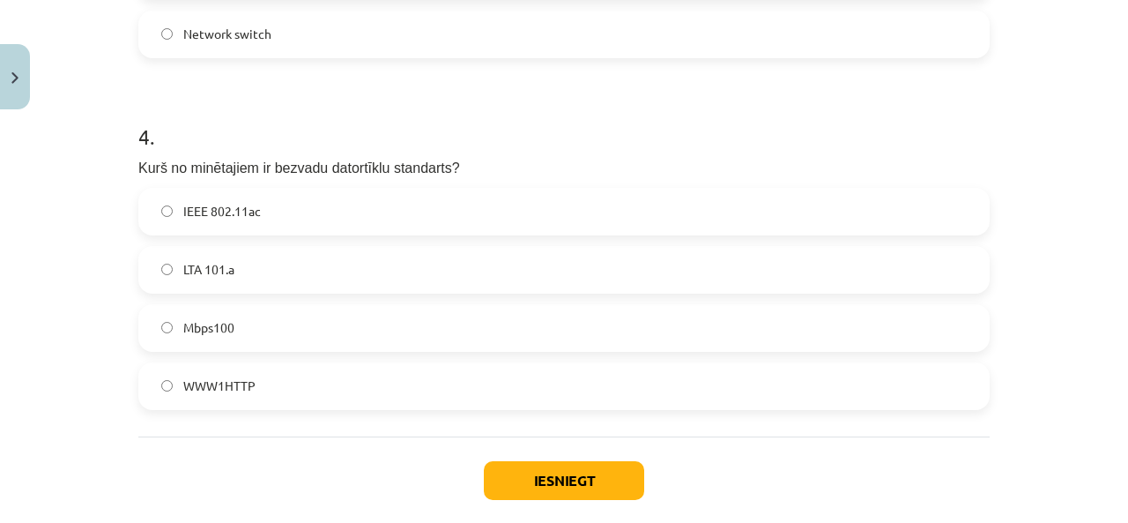
scroll to position [1429, 0]
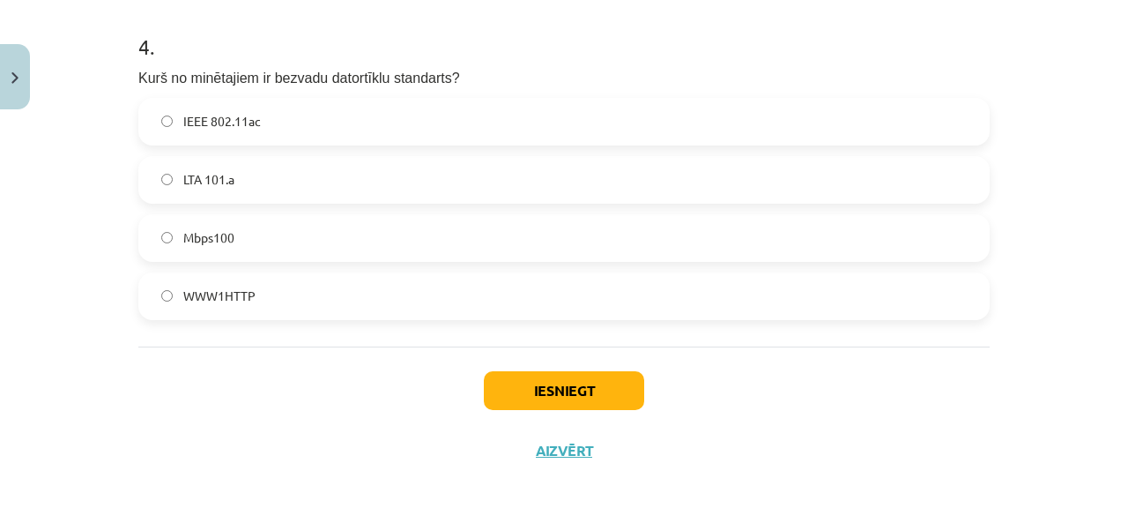
click at [291, 113] on label "IEEE 802.11ac" at bounding box center [564, 122] width 848 height 44
click at [508, 383] on button "Iesniegt" at bounding box center [564, 390] width 160 height 39
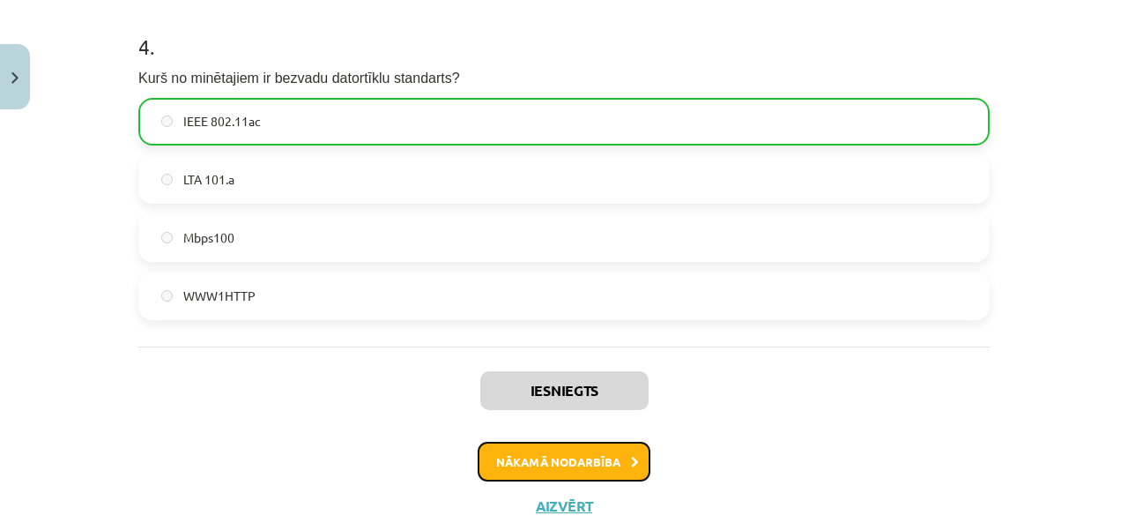
click at [557, 466] on button "Nākamā nodarbība" at bounding box center [564, 462] width 173 height 41
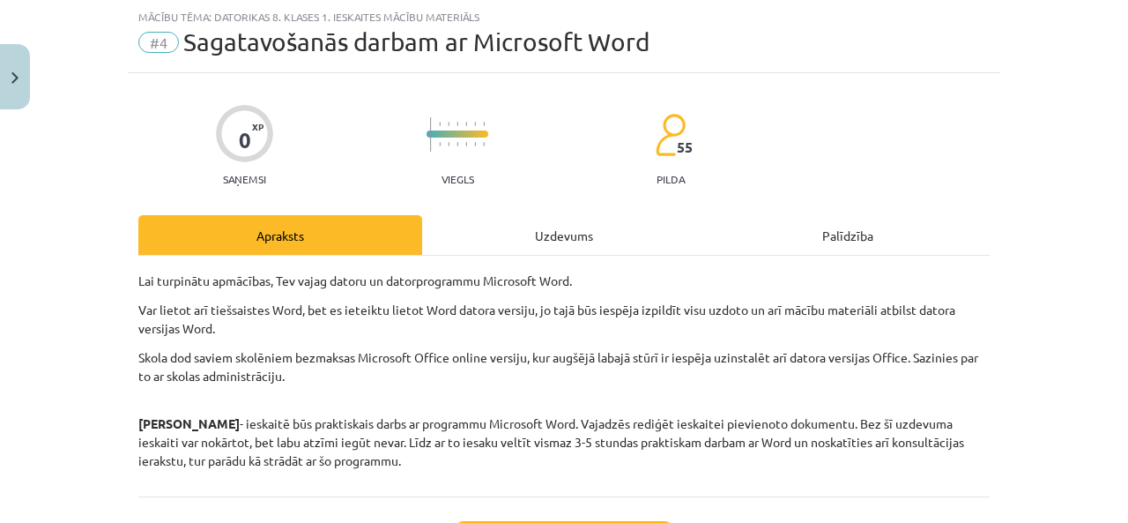
scroll to position [194, 0]
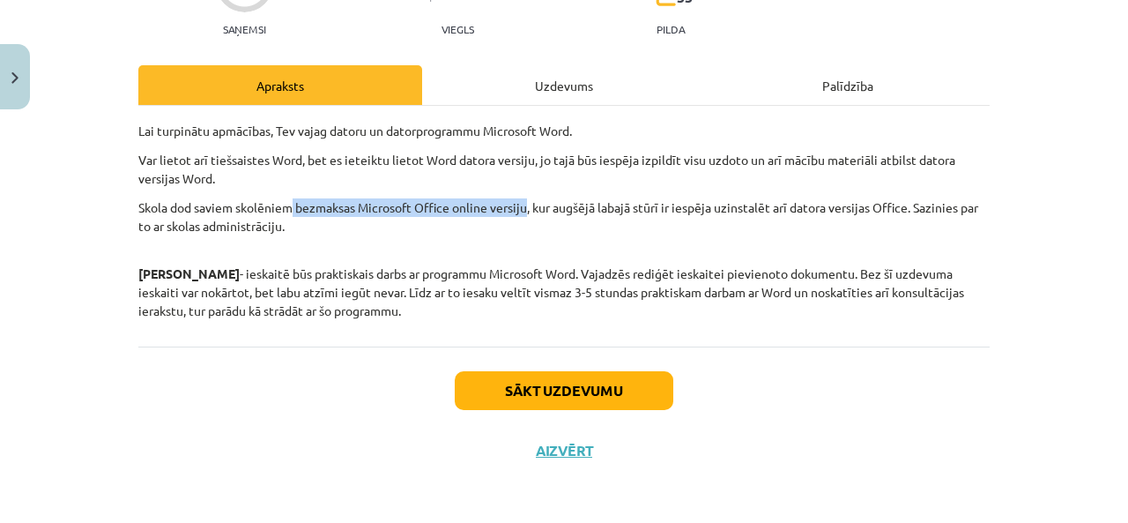
drag, startPoint x: 288, startPoint y: 209, endPoint x: 523, endPoint y: 205, distance: 234.4
click at [523, 205] on p "Skola dod saviem skolēniem bezmaksas Microsoft Office online versiju, kur augšē…" at bounding box center [563, 216] width 851 height 37
copy p "bezmaksas Microsoft Office online versiju"
drag, startPoint x: 122, startPoint y: 263, endPoint x: 359, endPoint y: 323, distance: 244.3
click at [359, 323] on div "0 XP Saņemsi Viegls 55 pilda Apraksts Uzdevums Palīdzība Lai turpinātu apmācība…" at bounding box center [564, 201] width 872 height 557
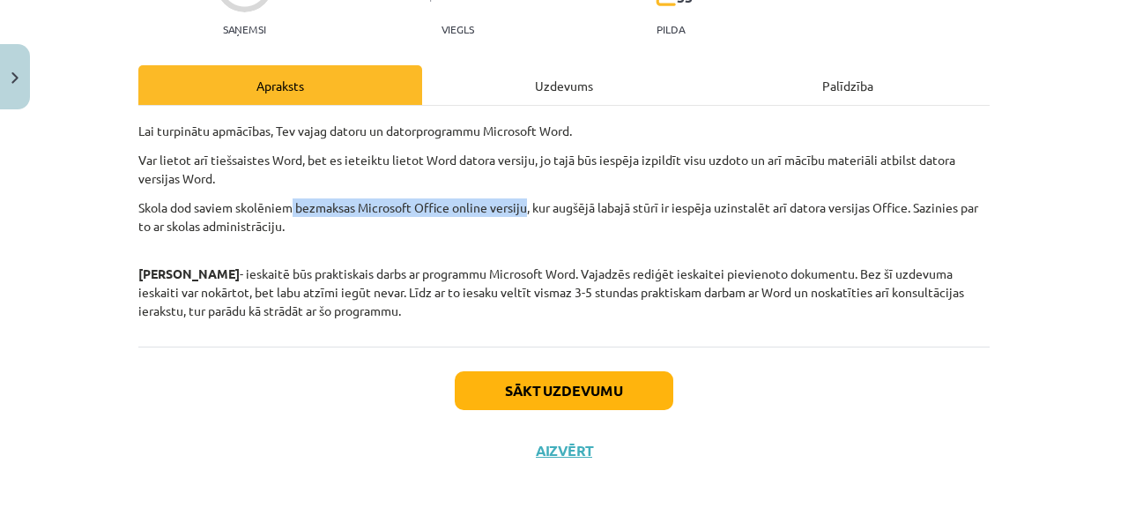
copy p "Ņem vērā - ieskaitē būs praktiskais darbs ar programmu Microsoft Word. Vajadzēs…"
drag, startPoint x: 291, startPoint y: 202, endPoint x: 525, endPoint y: 198, distance: 234.4
click at [525, 198] on p "Skola dod saviem skolēniem bezmaksas Microsoft Office online versiju, kur augšē…" at bounding box center [563, 216] width 851 height 37
copy p "bezmaksas Microsoft Office online versiju,"
click at [603, 393] on button "Sākt uzdevumu" at bounding box center [564, 390] width 219 height 39
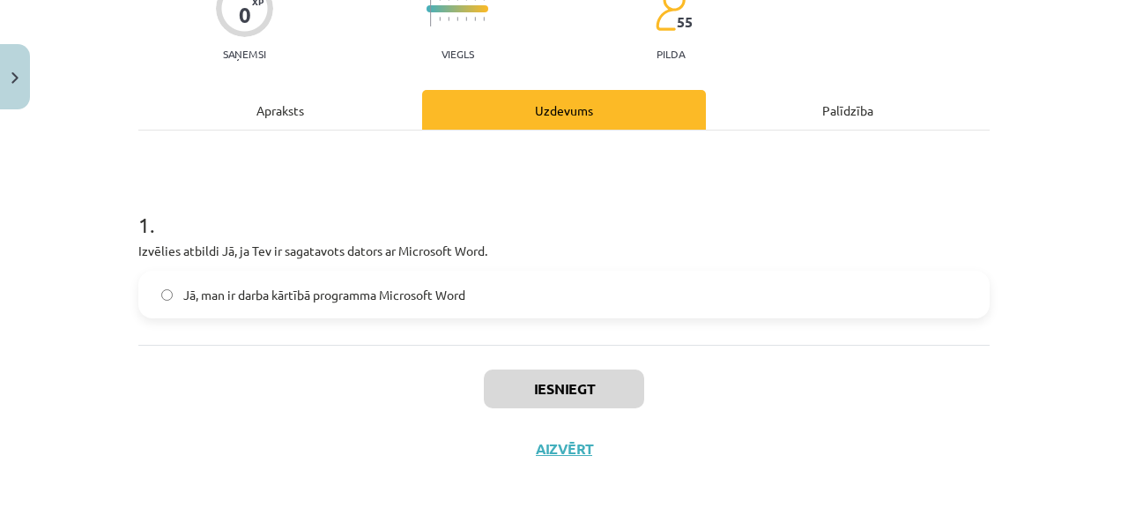
scroll to position [44, 0]
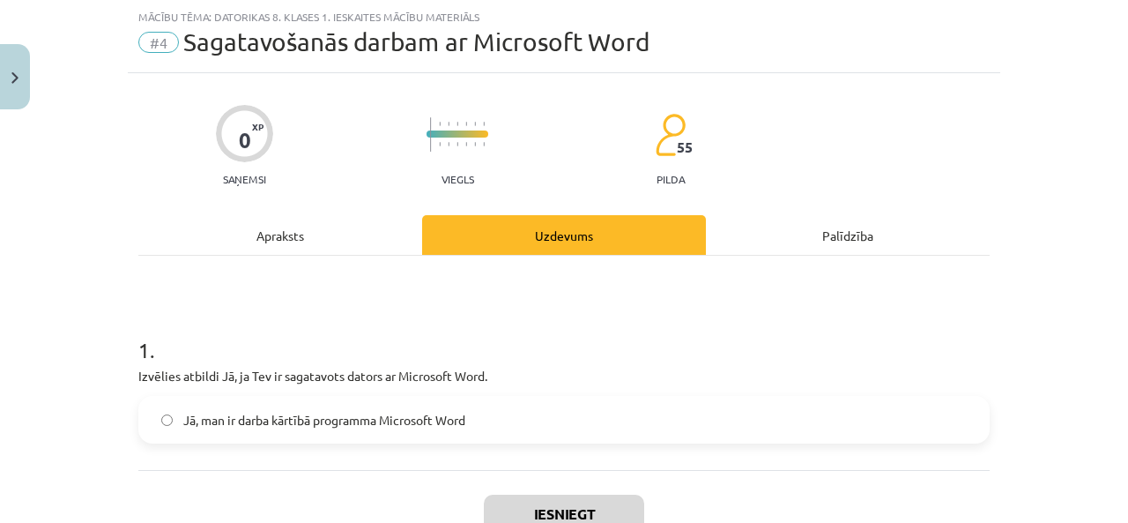
click at [234, 415] on span "Jā, man ir darba kārtībā programma Microsoft Word" at bounding box center [324, 420] width 282 height 19
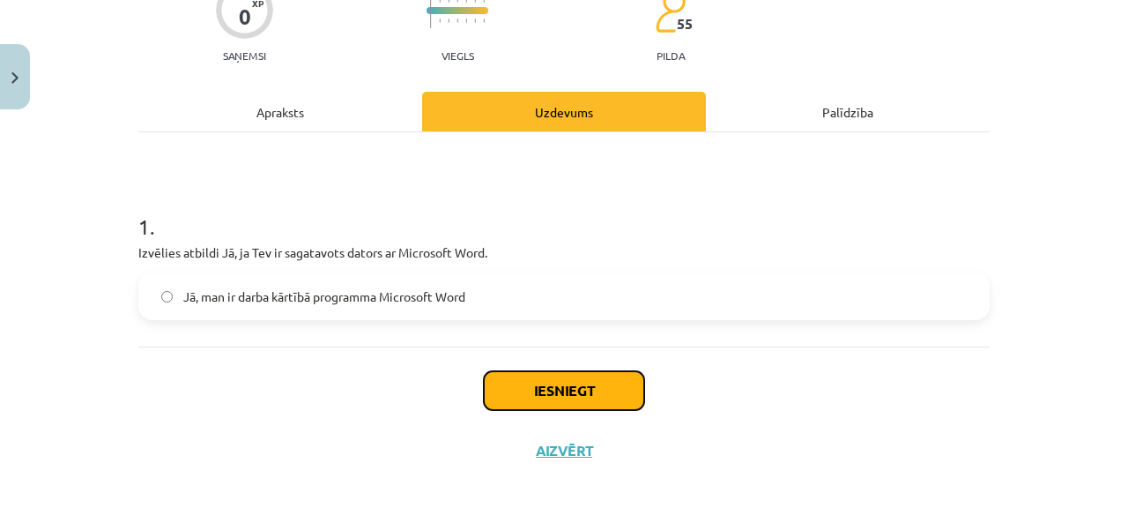
click at [487, 394] on button "Iesniegt" at bounding box center [564, 390] width 160 height 39
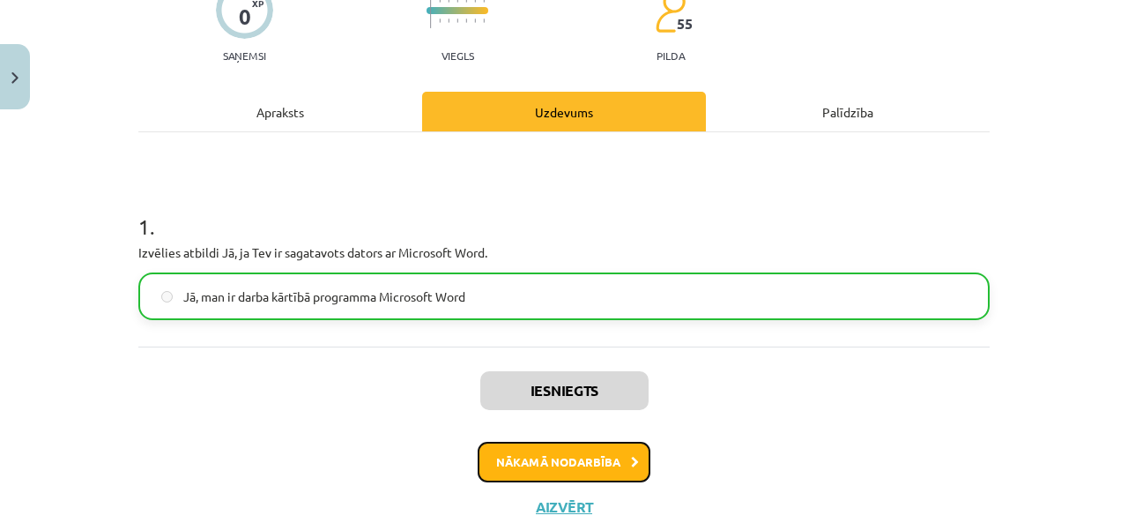
click at [571, 463] on button "Nākamā nodarbība" at bounding box center [564, 462] width 173 height 41
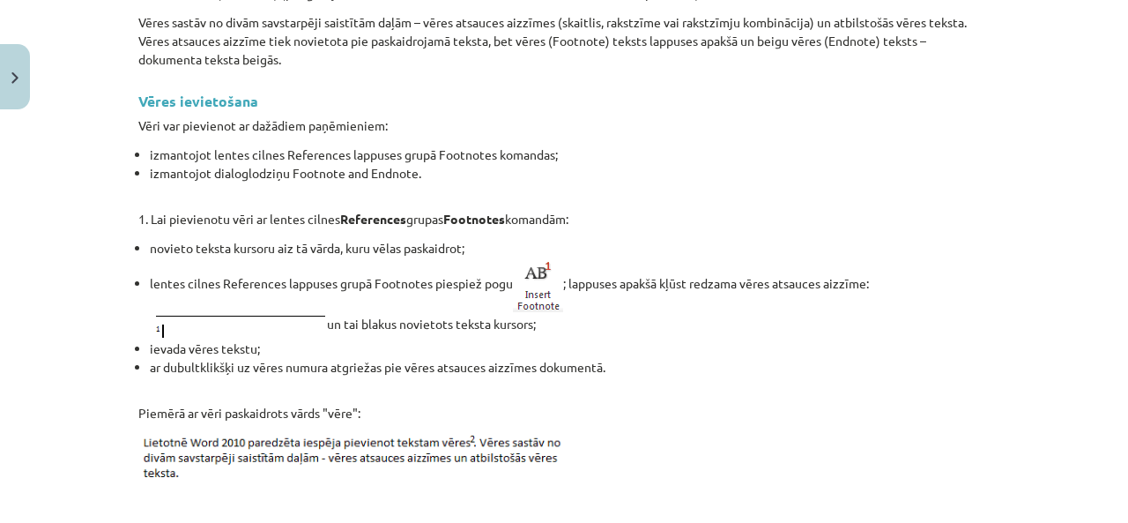
scroll to position [249, 0]
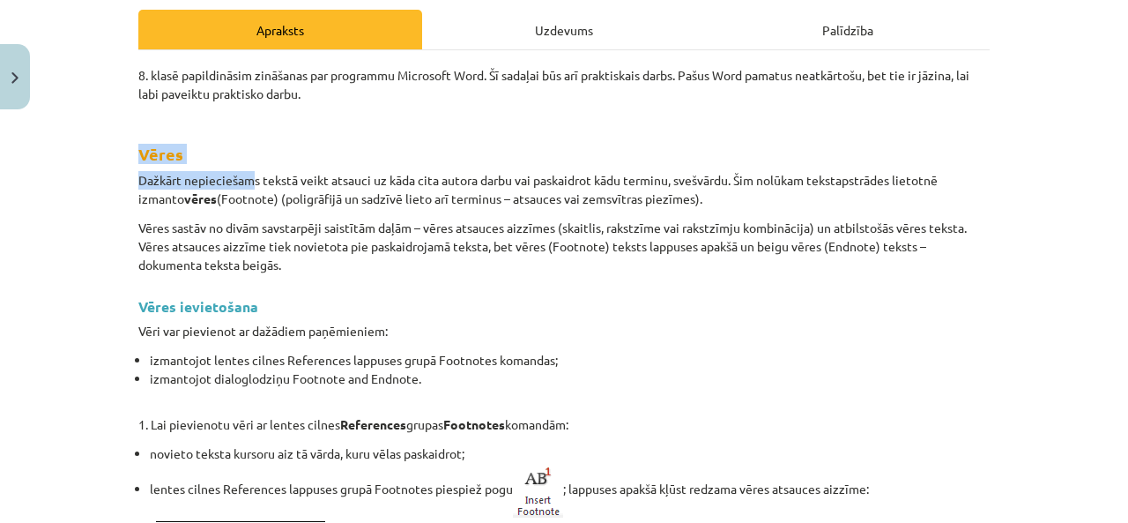
drag, startPoint x: 124, startPoint y: 143, endPoint x: 324, endPoint y: 189, distance: 205.2
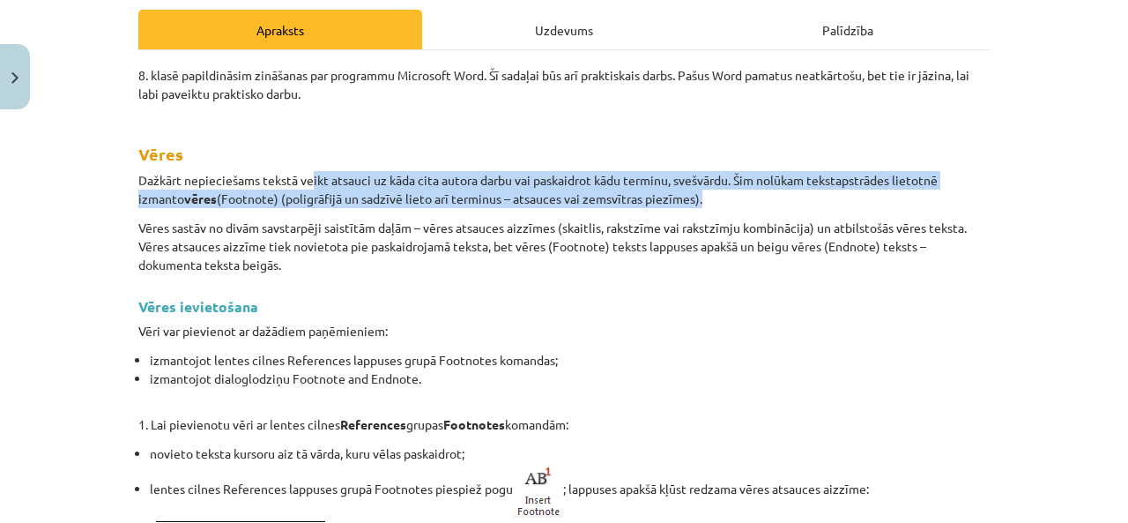
drag, startPoint x: 324, startPoint y: 189, endPoint x: 701, endPoint y: 200, distance: 376.5
click at [701, 200] on p "Dažkārt nepieciešams tekstā veikt atsauci uz kāda cita autora darbu vai paskaid…" at bounding box center [563, 189] width 851 height 37
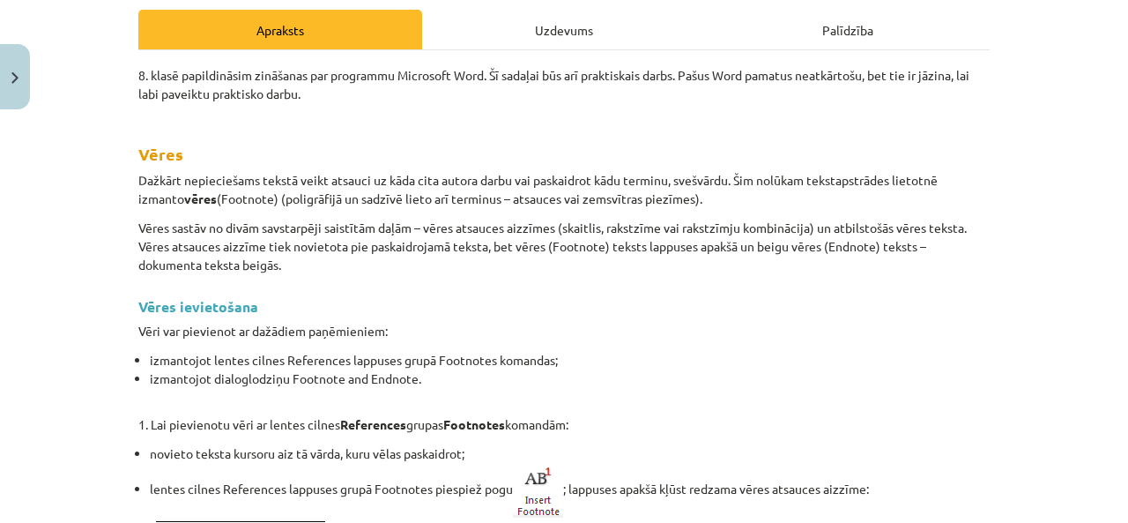
click at [182, 133] on h2 "Vēres" at bounding box center [563, 140] width 851 height 52
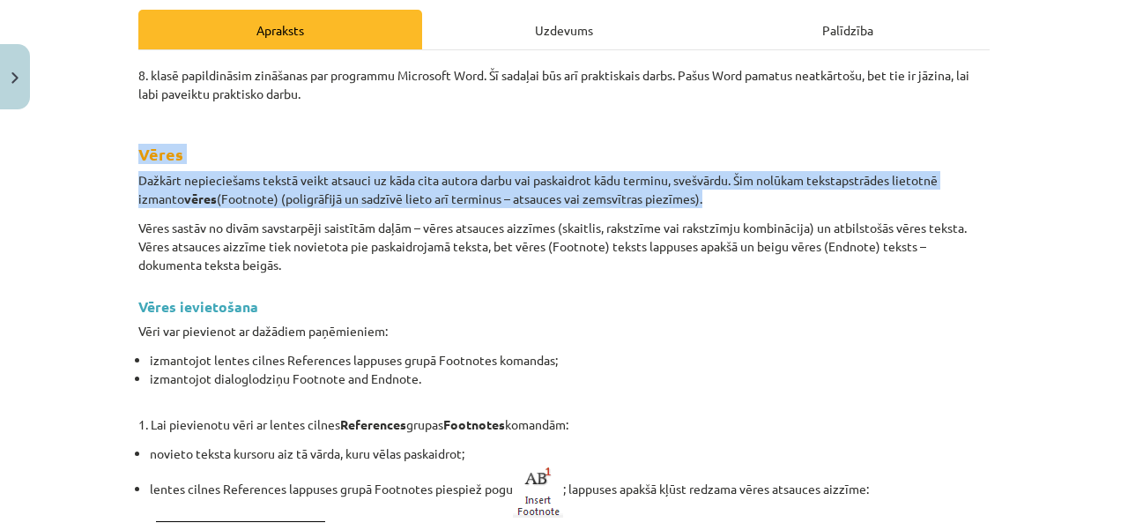
drag, startPoint x: 125, startPoint y: 144, endPoint x: 706, endPoint y: 189, distance: 582.6
copy div "Vēres Dažkārt nepieciešams tekstā veikt atsauci uz kāda cita autora darbu vai p…"
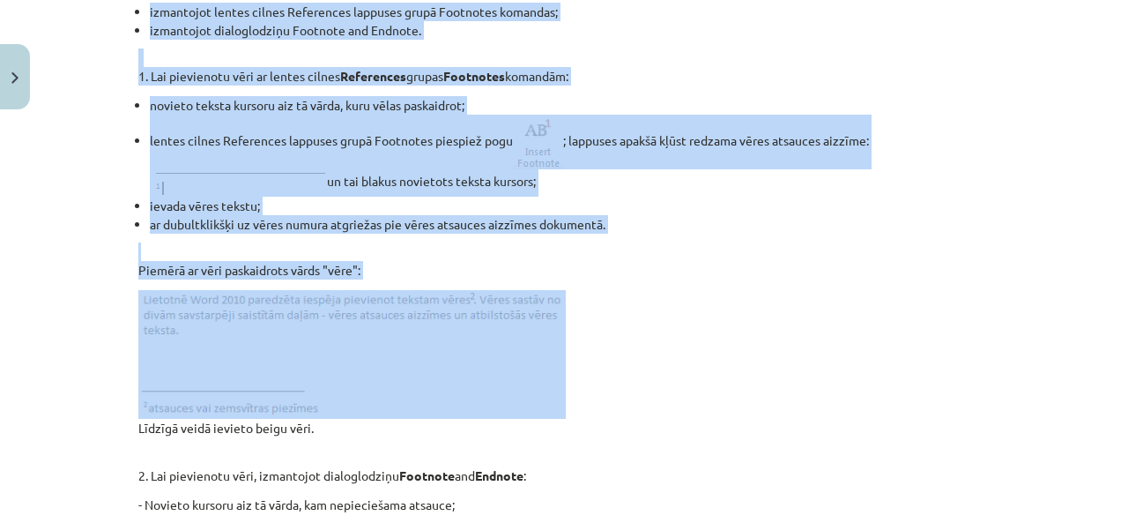
scroll to position [661, 0]
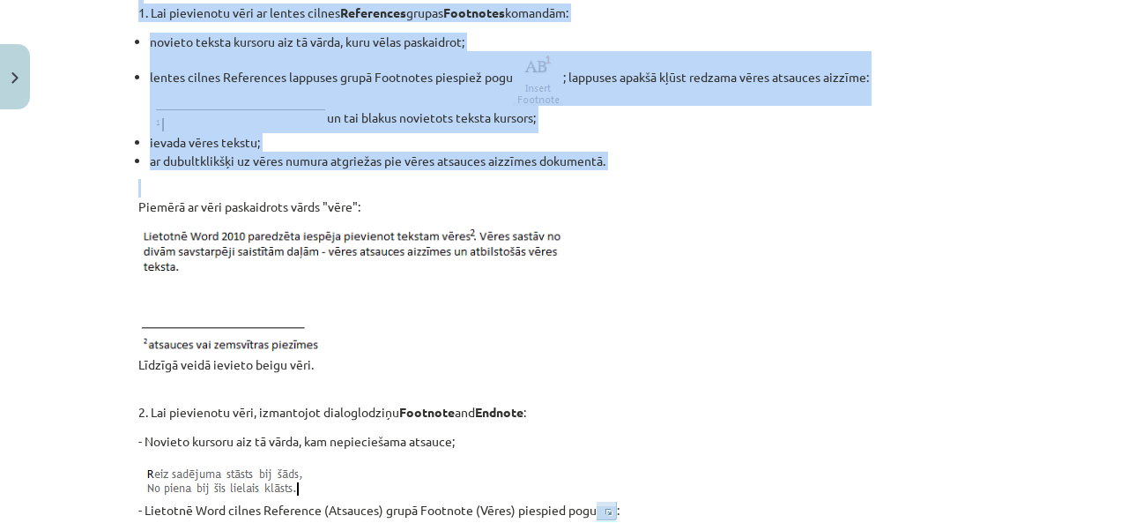
drag, startPoint x: 117, startPoint y: 91, endPoint x: 636, endPoint y: 170, distance: 525.1
click at [636, 170] on div "Mācību tēma: Datorikas 8. klases 1. ieskaites mācību materiāls #5 3. Tēma - Vēr…" at bounding box center [564, 261] width 1128 height 523
copy div "Vēres ievietošana Vēri var pievienot ar dažādiem paņēmieniem: izmantojot lentes…"
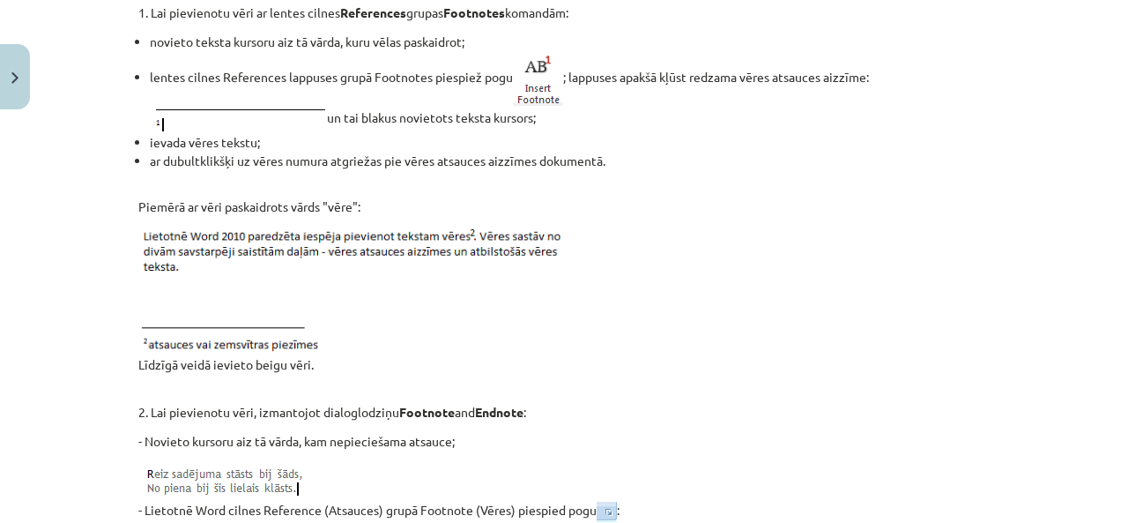
click at [839, 199] on p "Piemērā ar vēri paskaidrots vārds "vēre":" at bounding box center [563, 197] width 851 height 37
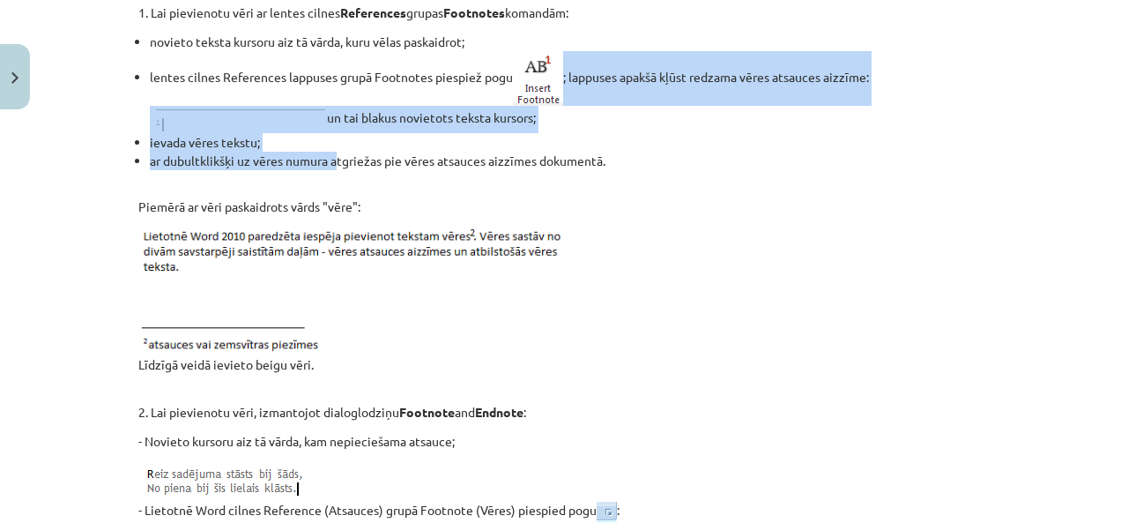
drag, startPoint x: 137, startPoint y: 122, endPoint x: 333, endPoint y: 162, distance: 199.6
click at [333, 162] on ul "novieto teksta kursoru aiz tā vārda, kuru vēlas paskaidrot; lentes cilnes Refer…" at bounding box center [563, 101] width 851 height 137
click at [216, 232] on img at bounding box center [351, 290] width 427 height 129
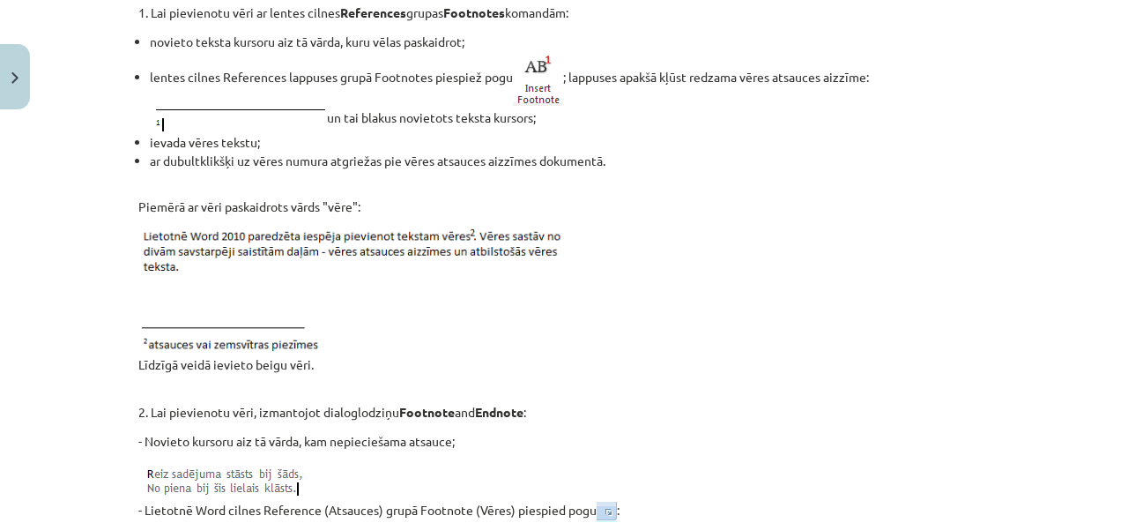
click at [113, 58] on div "Mācību tēma: Datorikas 8. klases 1. ieskaites mācību materiāls #5 3. Tēma - Vēr…" at bounding box center [564, 261] width 1128 height 523
drag, startPoint x: 123, startPoint y: 228, endPoint x: 300, endPoint y: 352, distance: 215.1
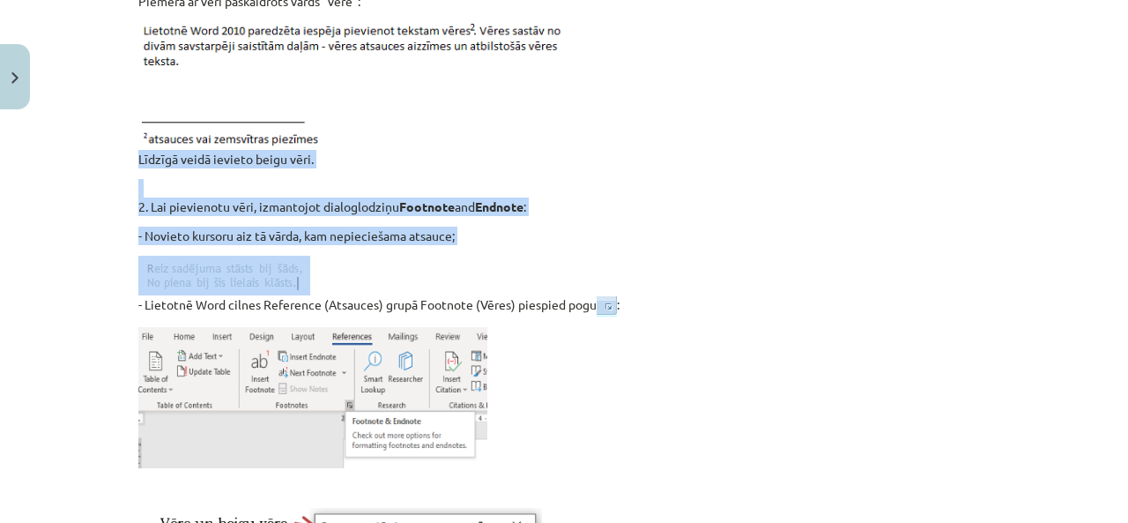
scroll to position [1072, 0]
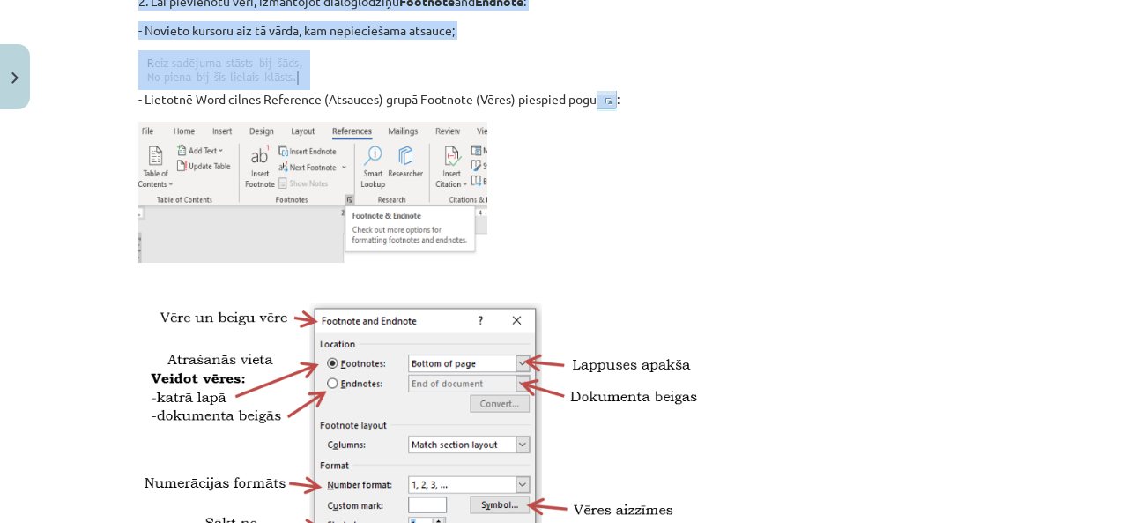
drag, startPoint x: 128, startPoint y: 149, endPoint x: 660, endPoint y: 98, distance: 534.7
click at [660, 98] on div "9 XP Saņemsi Viegls 55 pilda Apraksts Uzdevums Palīdzība 8. klasē papildināsim …" at bounding box center [564, 481] width 872 height 2871
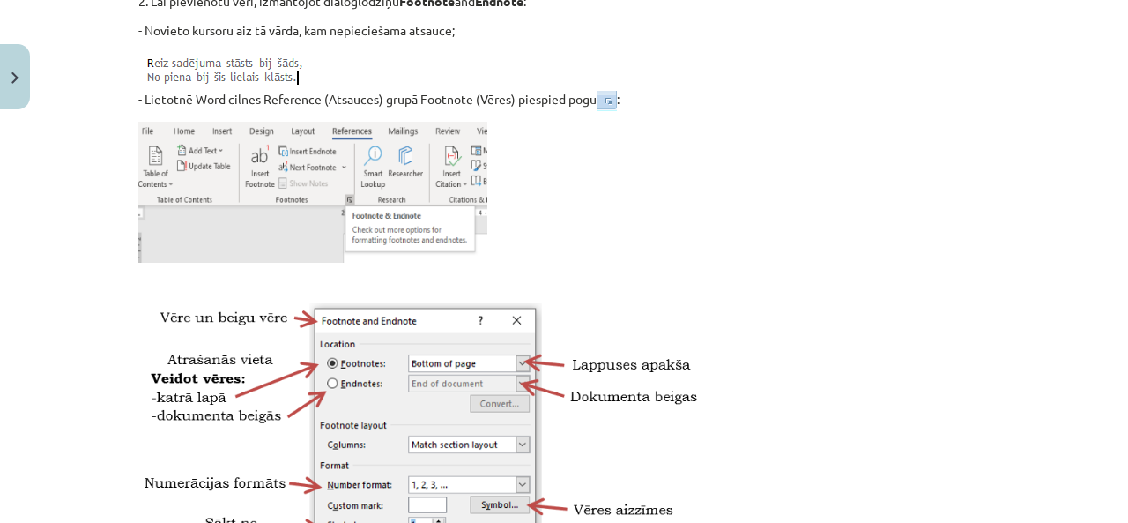
click at [662, 125] on p at bounding box center [563, 192] width 851 height 141
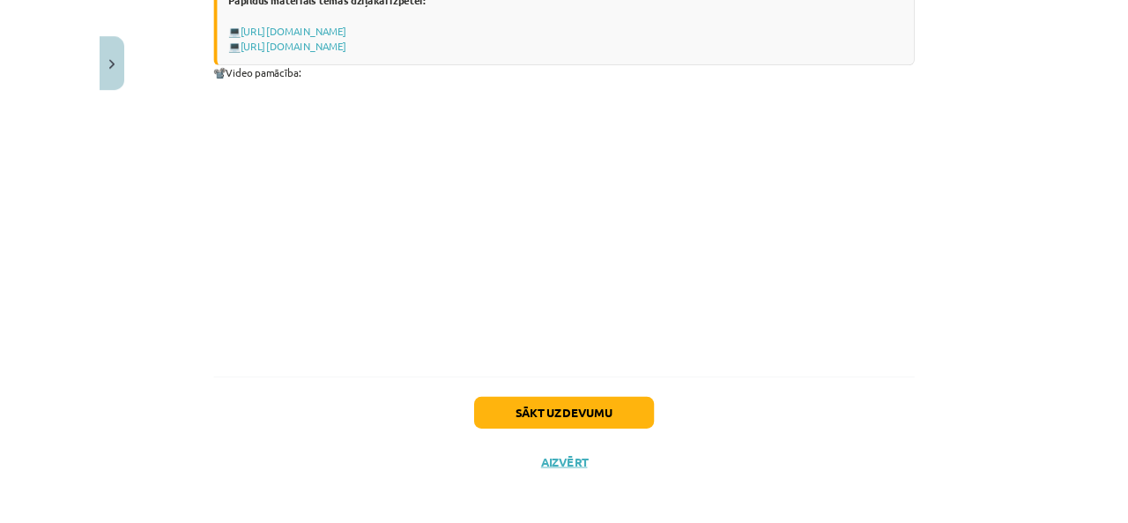
scroll to position [2061, 0]
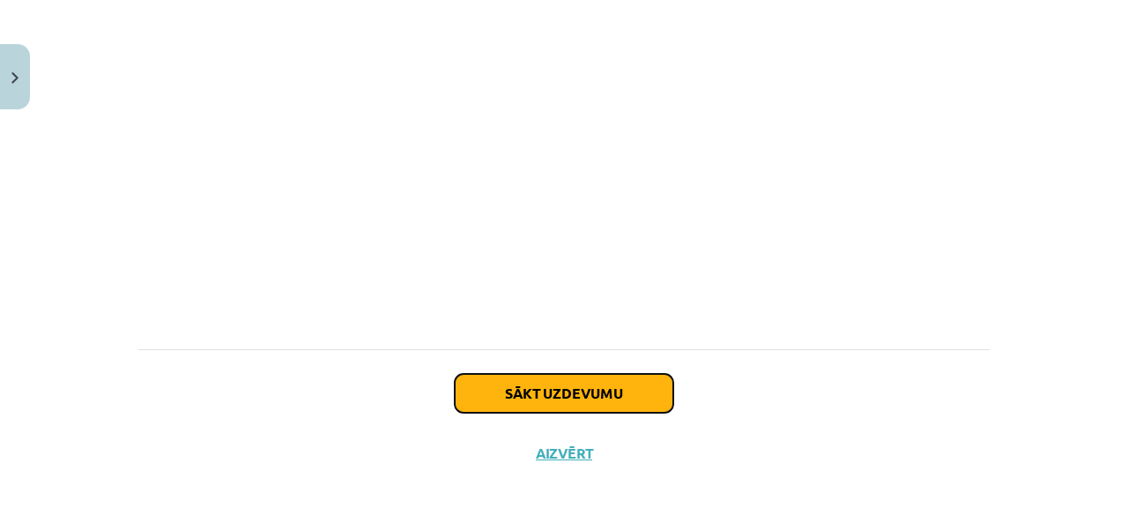
click at [602, 391] on button "Sākt uzdevumu" at bounding box center [564, 393] width 219 height 39
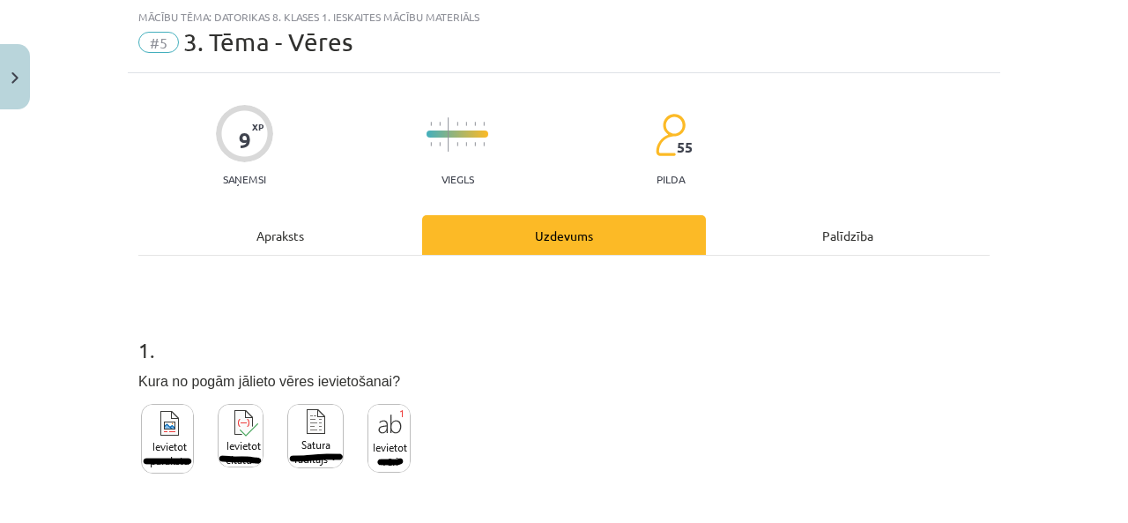
scroll to position [249, 0]
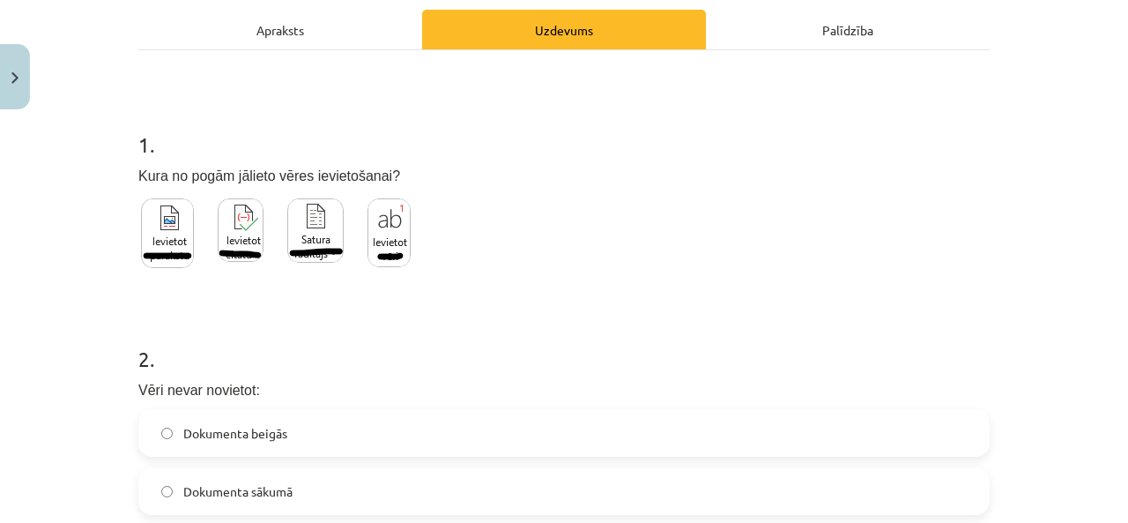
click at [394, 211] on img at bounding box center [388, 232] width 43 height 69
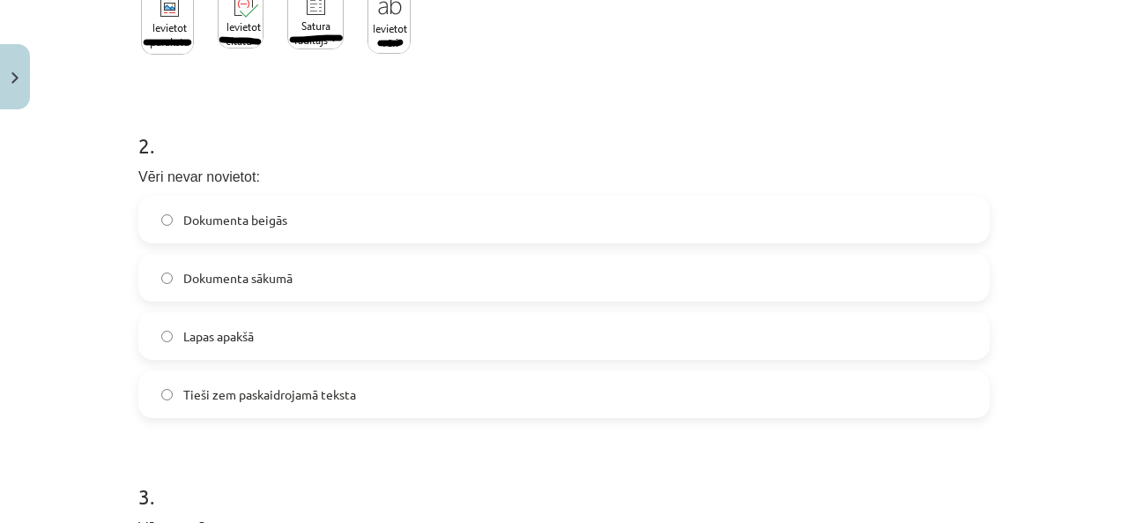
scroll to position [455, 0]
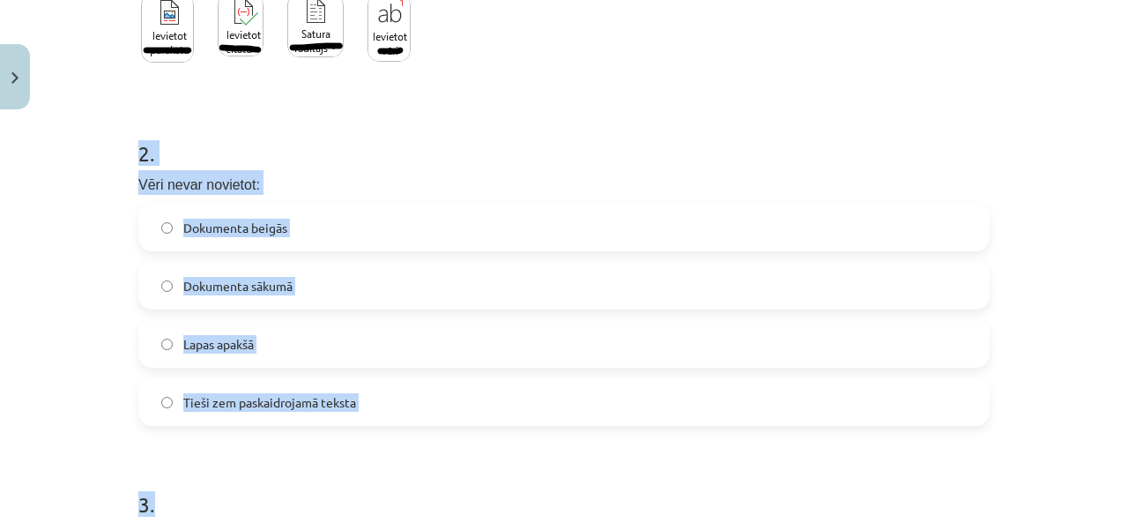
drag, startPoint x: 122, startPoint y: 150, endPoint x: 386, endPoint y: 434, distance: 387.9
click at [379, 441] on div "9 XP Saņemsi Viegls 55 pilda Apraksts Uzdevums Palīdzība 1 . Kura no pogām jāli…" at bounding box center [564, 299] width 872 height 1275
click at [338, 126] on h1 "2 ." at bounding box center [563, 137] width 851 height 55
drag, startPoint x: 121, startPoint y: 145, endPoint x: 420, endPoint y: 377, distance: 378.8
click at [420, 377] on div "9 XP Saņemsi Viegls 55 pilda Apraksts Uzdevums Palīdzība 1 . Kura no pogām jāli…" at bounding box center [564, 299] width 872 height 1275
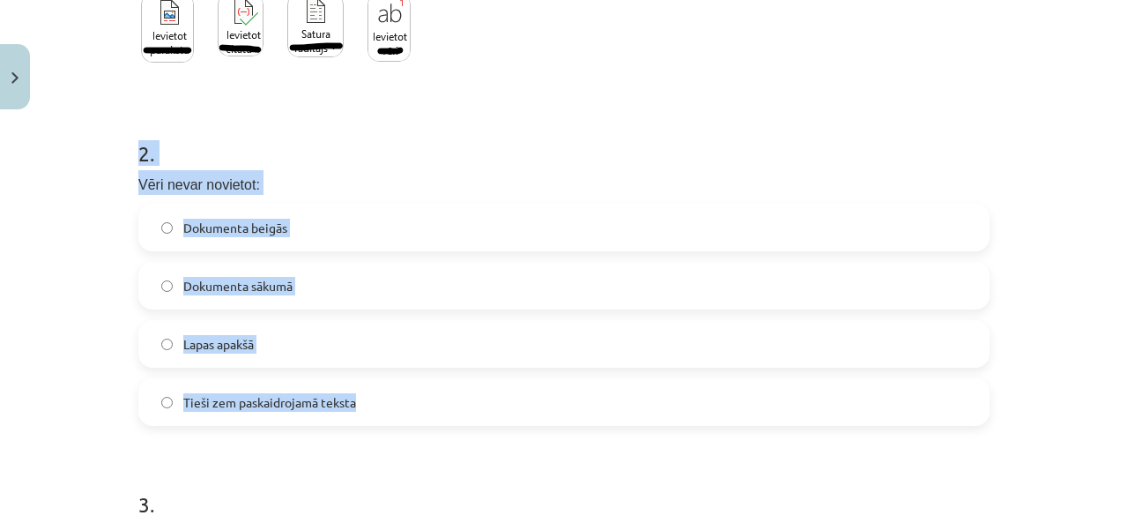
copy div "2 . Vēri nevar novietot: Dokumenta beigās Dokumenta sākumā Lapas apakšā Tieši z…"
click at [337, 409] on span "Tieši zem paskaidrojamā teksta" at bounding box center [269, 402] width 173 height 19
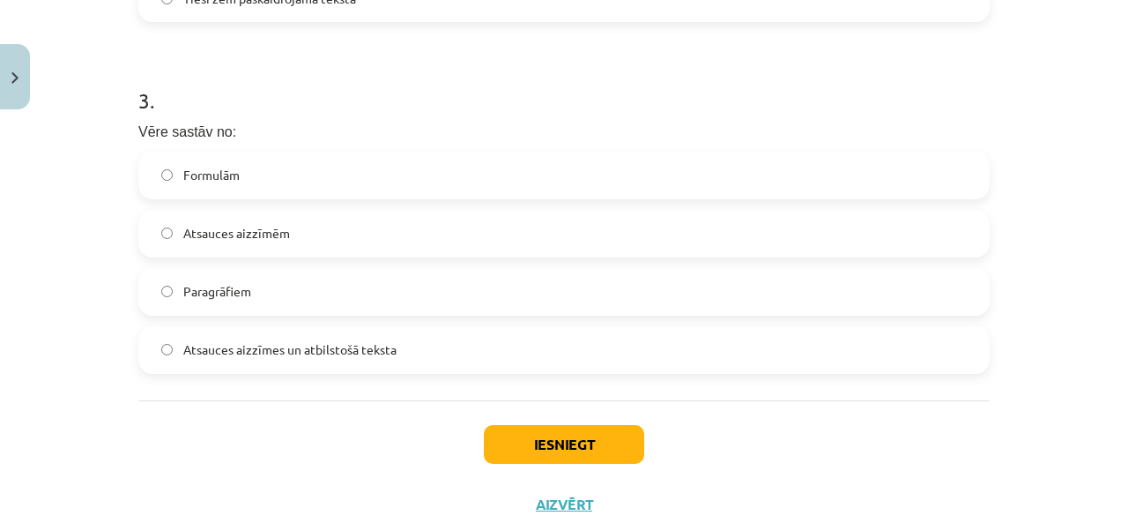
scroll to position [866, 0]
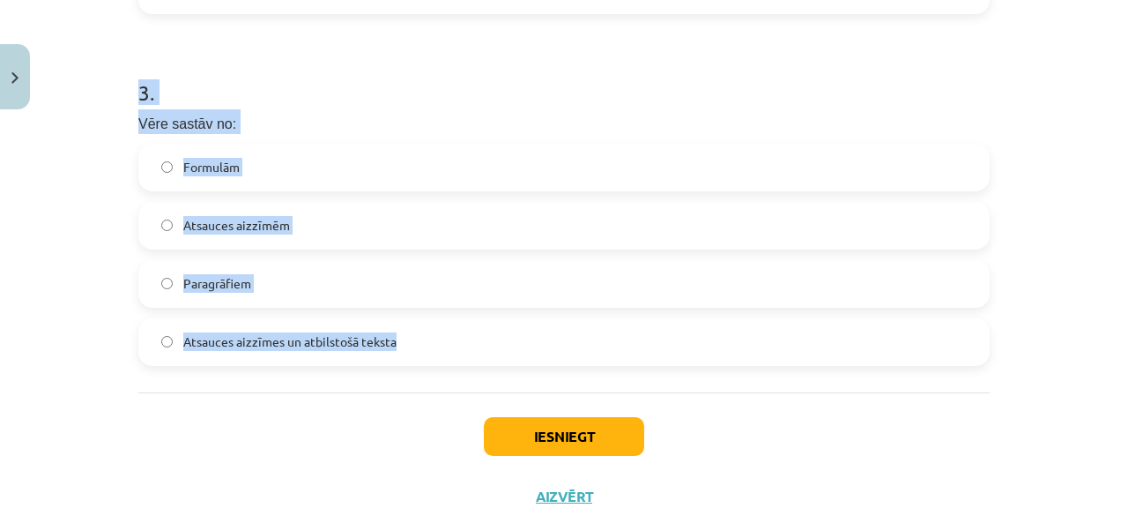
drag, startPoint x: 124, startPoint y: 89, endPoint x: 502, endPoint y: 335, distance: 451.0
copy div "3 . Vēre sastāv no: Formulām Atsauces aizzīmēm Paragrāfiem Atsauces aizzīmes un…"
click at [279, 330] on label "Atsauces aizzīmes un atbilstošā teksta" at bounding box center [564, 342] width 848 height 44
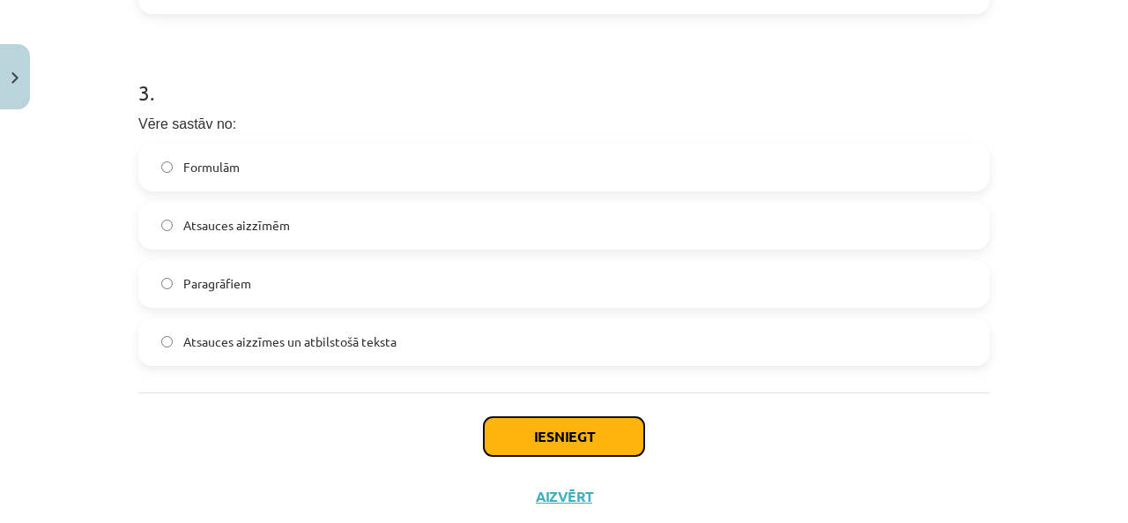
click at [547, 421] on button "Iesniegt" at bounding box center [564, 436] width 160 height 39
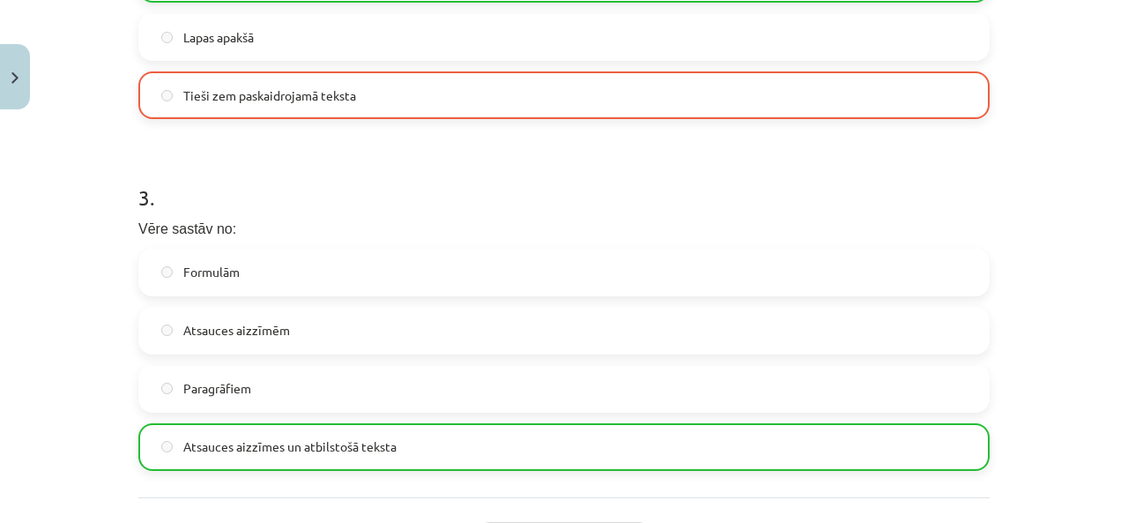
scroll to position [556, 0]
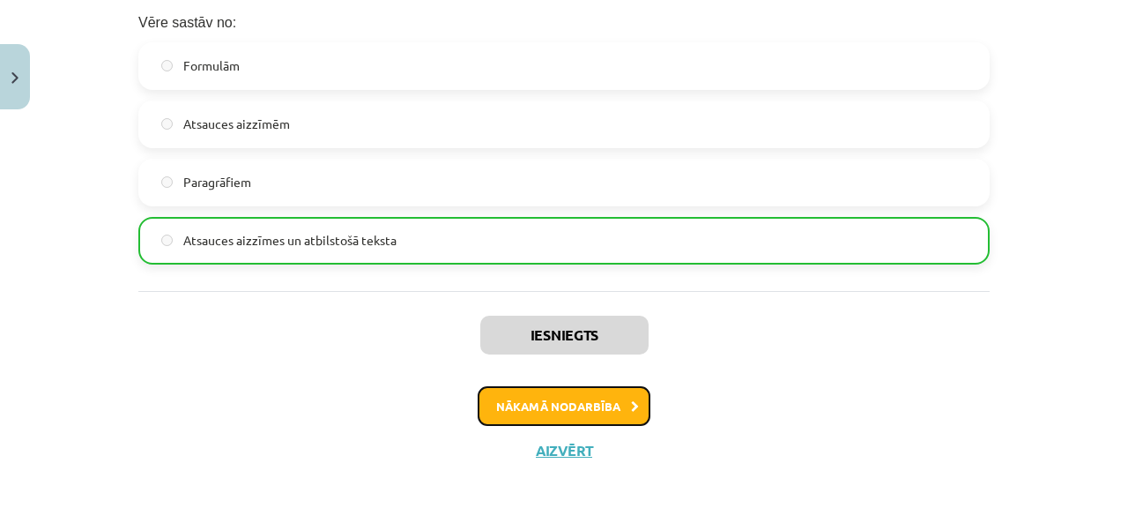
click at [523, 396] on button "Nākamā nodarbība" at bounding box center [564, 406] width 173 height 41
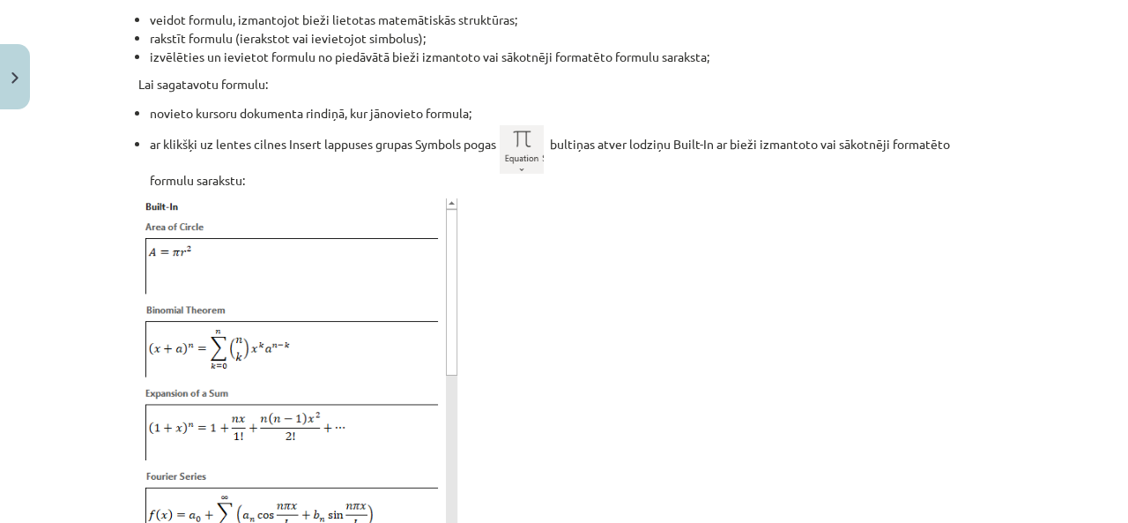
scroll to position [866, 0]
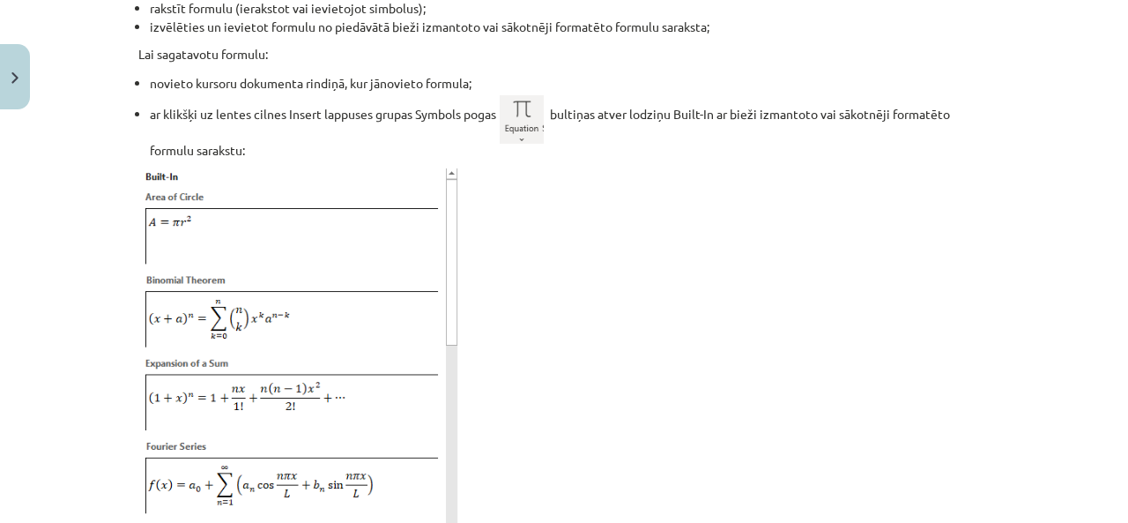
click at [240, 278] on img at bounding box center [298, 468] width 320 height 601
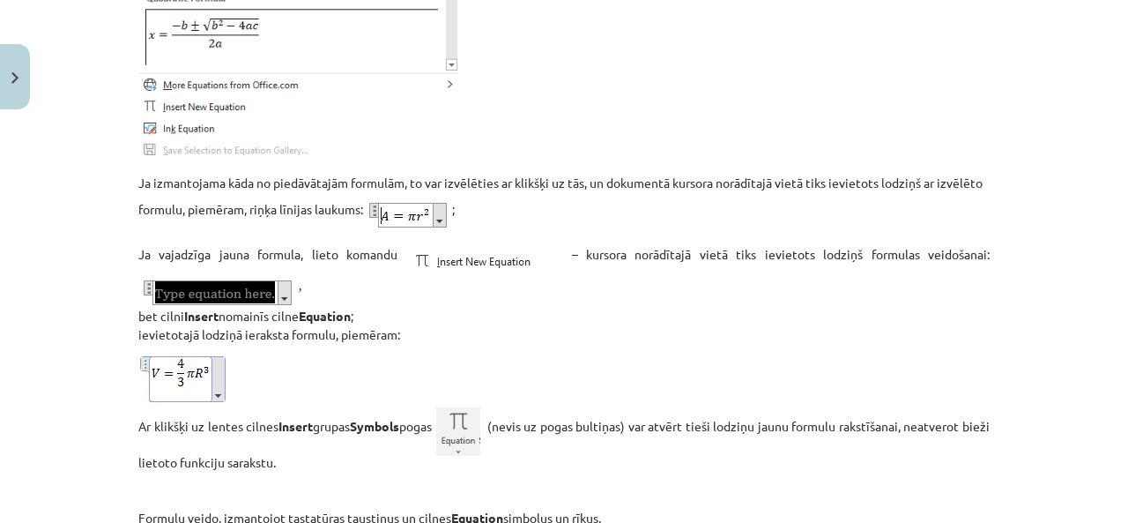
scroll to position [1483, 0]
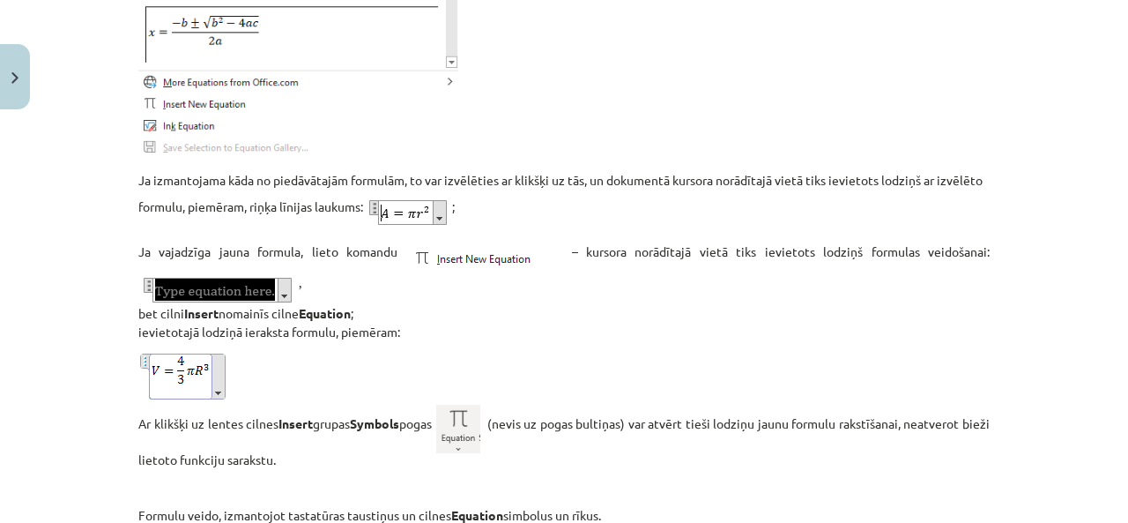
click at [430, 232] on img at bounding box center [409, 212] width 85 height 40
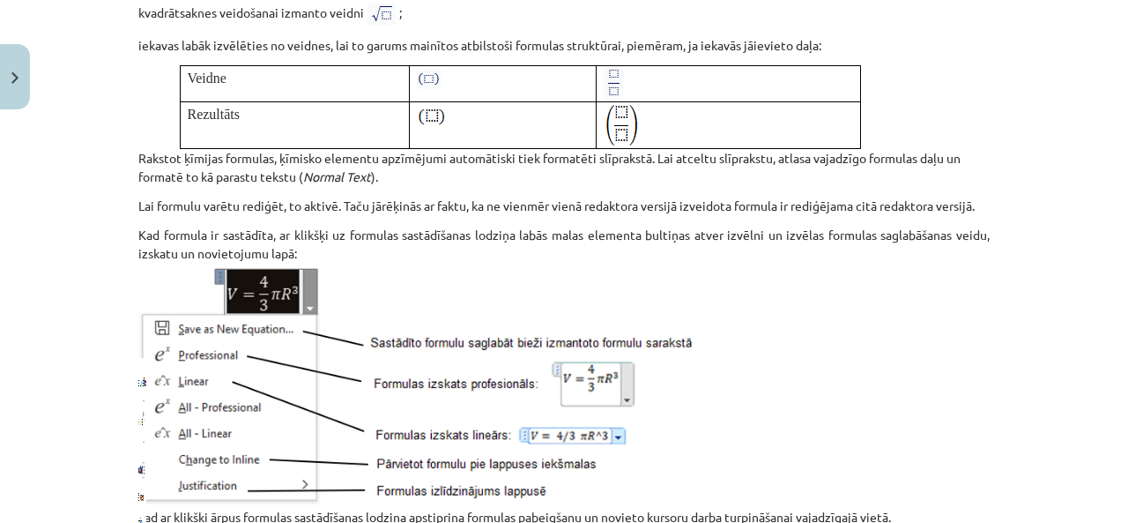
scroll to position [2305, 0]
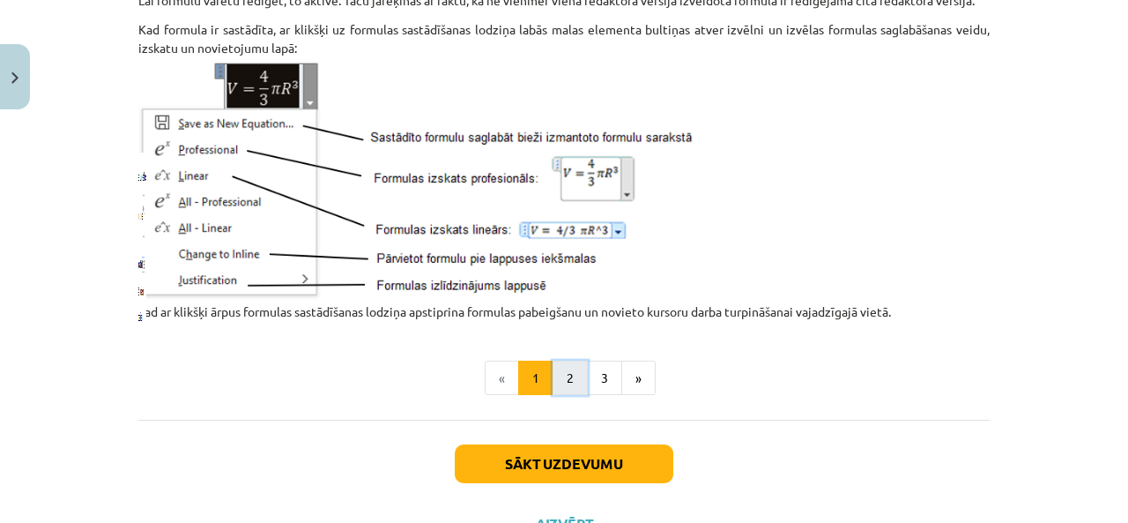
click at [553, 385] on button "2" at bounding box center [570, 377] width 35 height 35
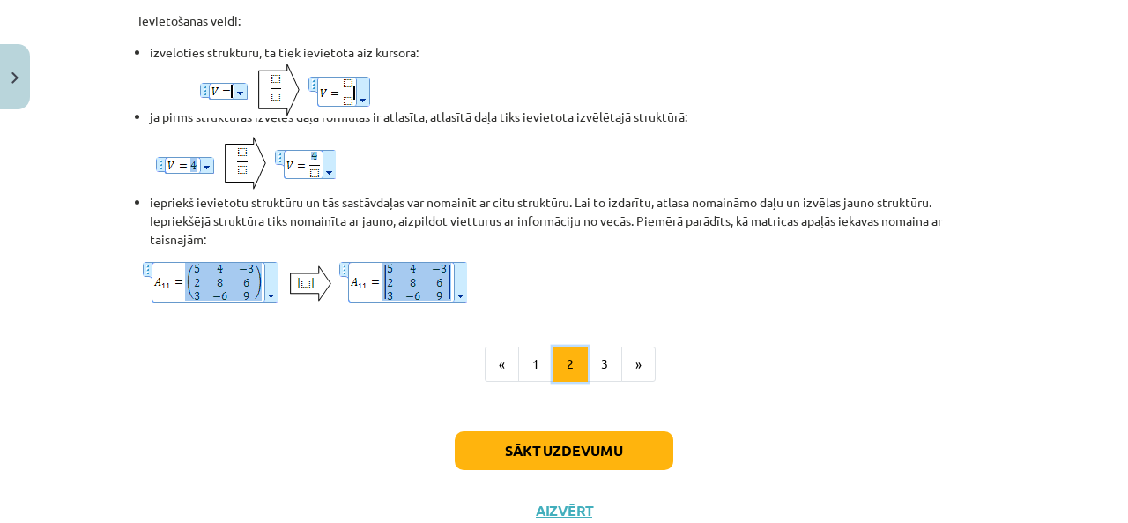
scroll to position [1548, 0]
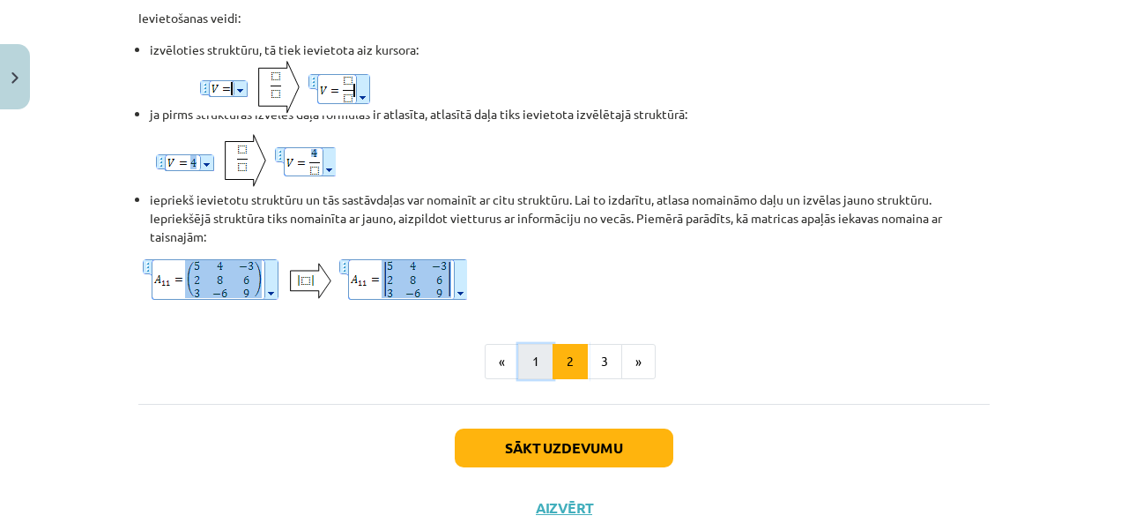
click at [523, 376] on button "1" at bounding box center [535, 361] width 35 height 35
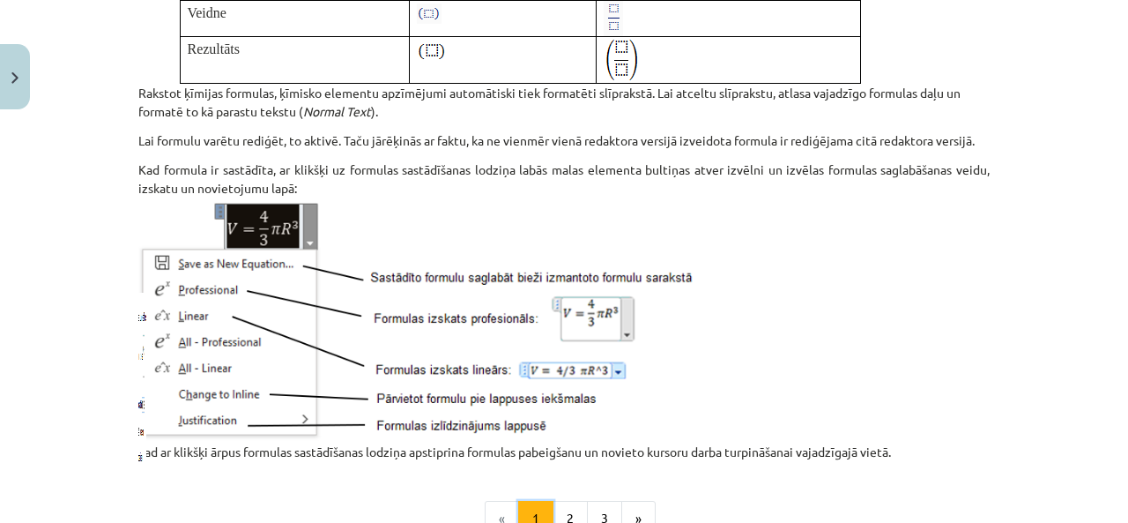
scroll to position [2371, 0]
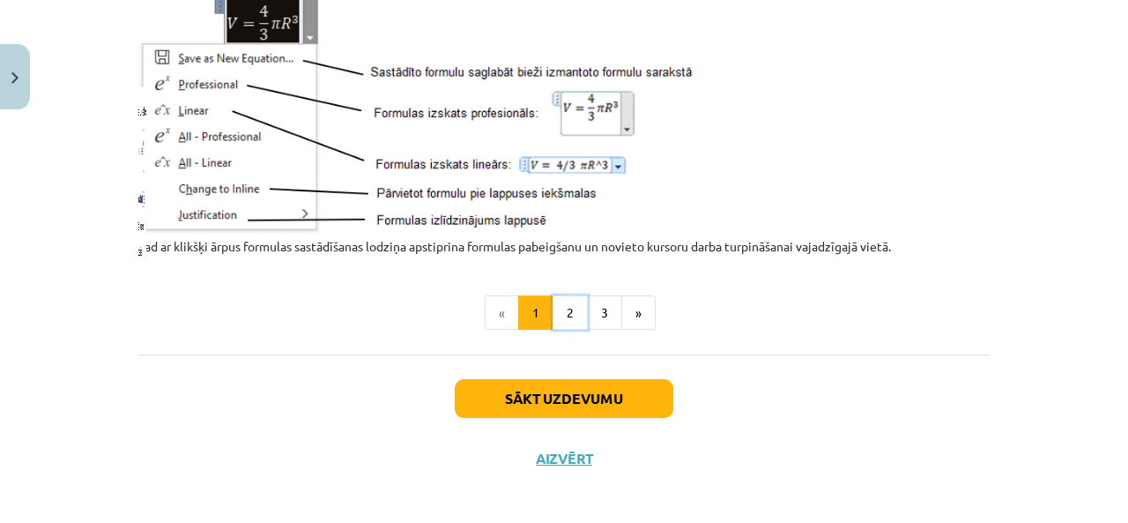
drag, startPoint x: 568, startPoint y: 329, endPoint x: 548, endPoint y: 352, distance: 30.0
drag, startPoint x: 556, startPoint y: 330, endPoint x: 548, endPoint y: 335, distance: 9.5
click at [553, 330] on button "2" at bounding box center [570, 312] width 35 height 35
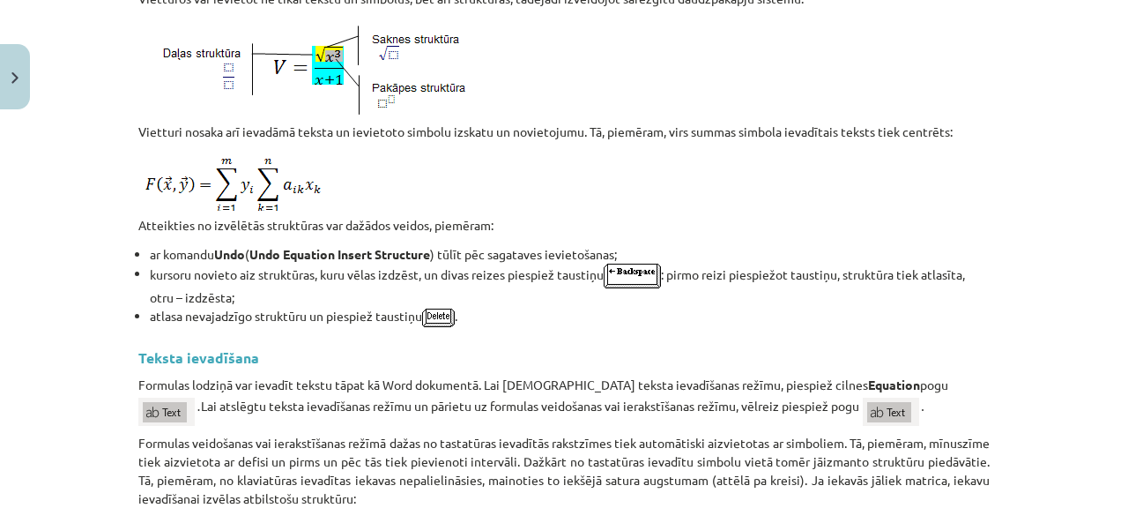
scroll to position [1548, 0]
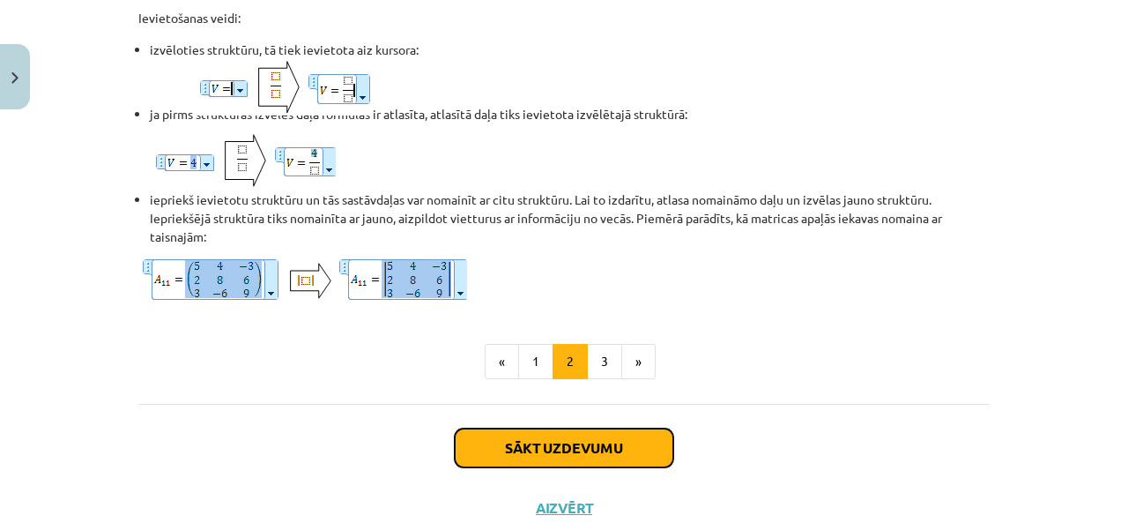
click at [627, 467] on button "Sākt uzdevumu" at bounding box center [564, 447] width 219 height 39
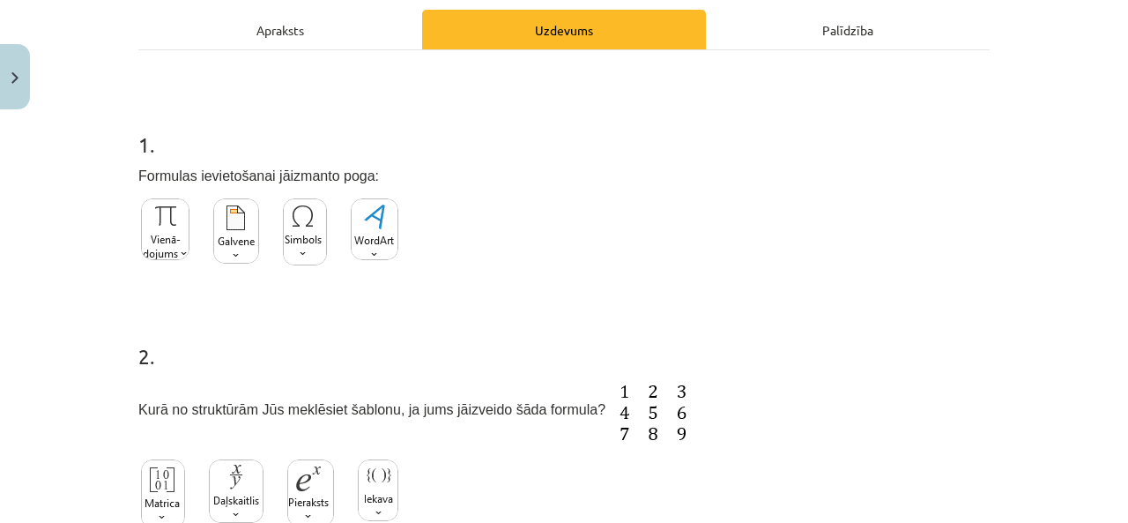
scroll to position [455, 0]
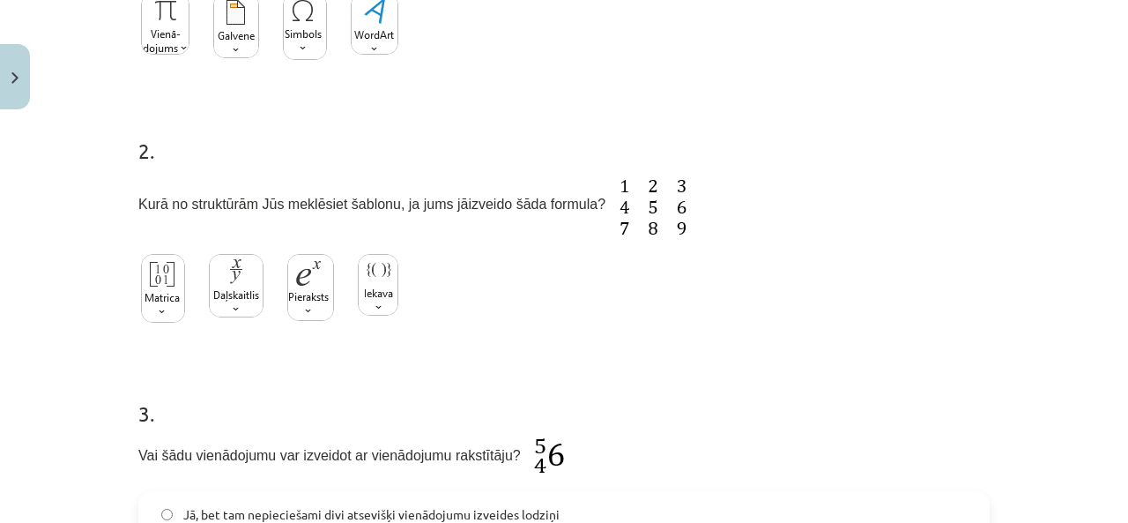
click at [161, 288] on img at bounding box center [163, 288] width 44 height 69
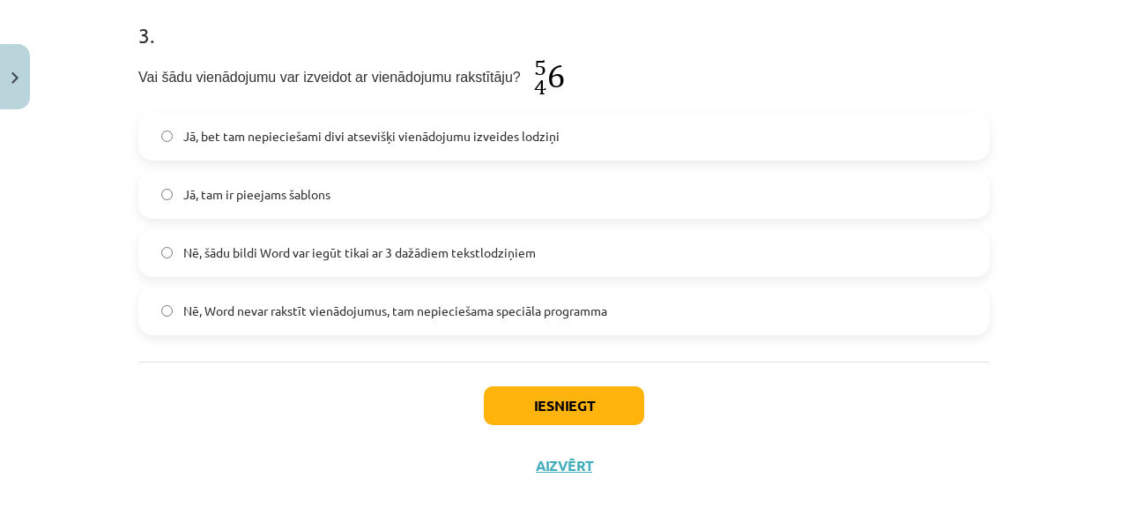
scroll to position [847, 0]
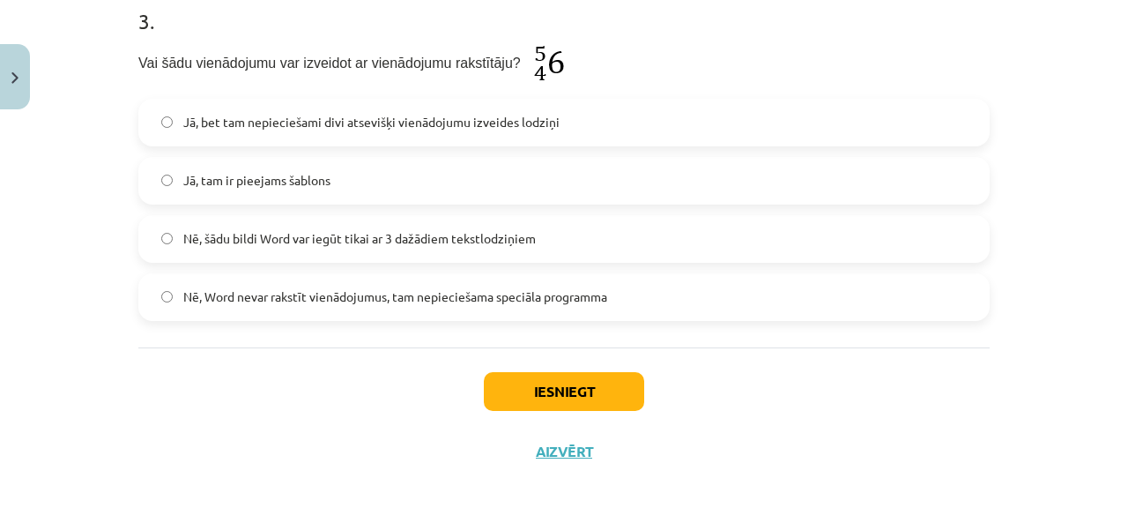
click at [284, 187] on span "Jā, tam ir pieejams šablons" at bounding box center [256, 180] width 147 height 19
click at [280, 184] on span "Jā, tam ir pieejams šablons" at bounding box center [256, 180] width 147 height 19
click at [526, 382] on button "Iesniegt" at bounding box center [564, 391] width 160 height 39
click at [731, 406] on div "Iesniegt Aizvērt" at bounding box center [563, 408] width 851 height 123
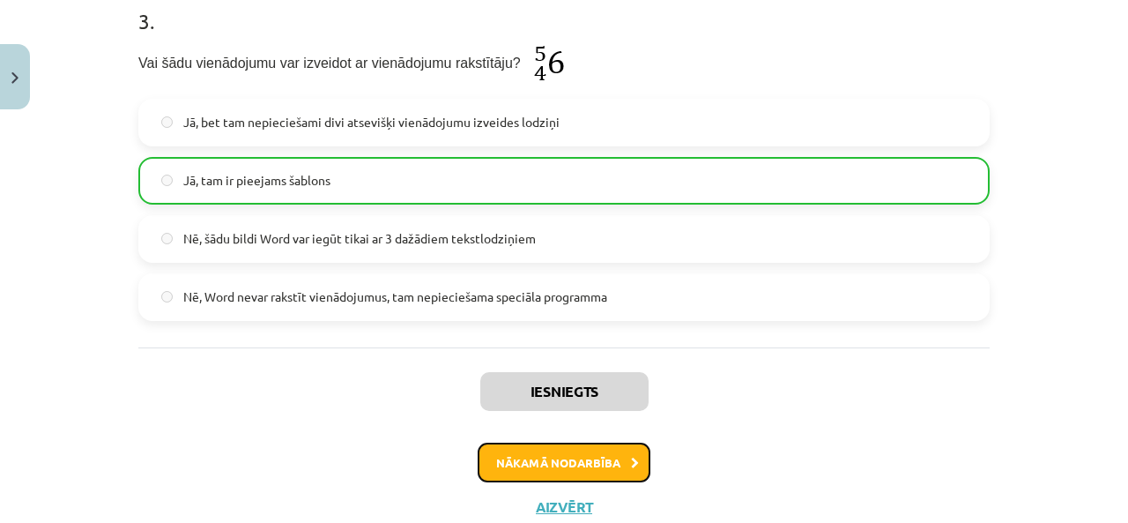
click at [488, 453] on button "Nākamā nodarbība" at bounding box center [564, 462] width 173 height 41
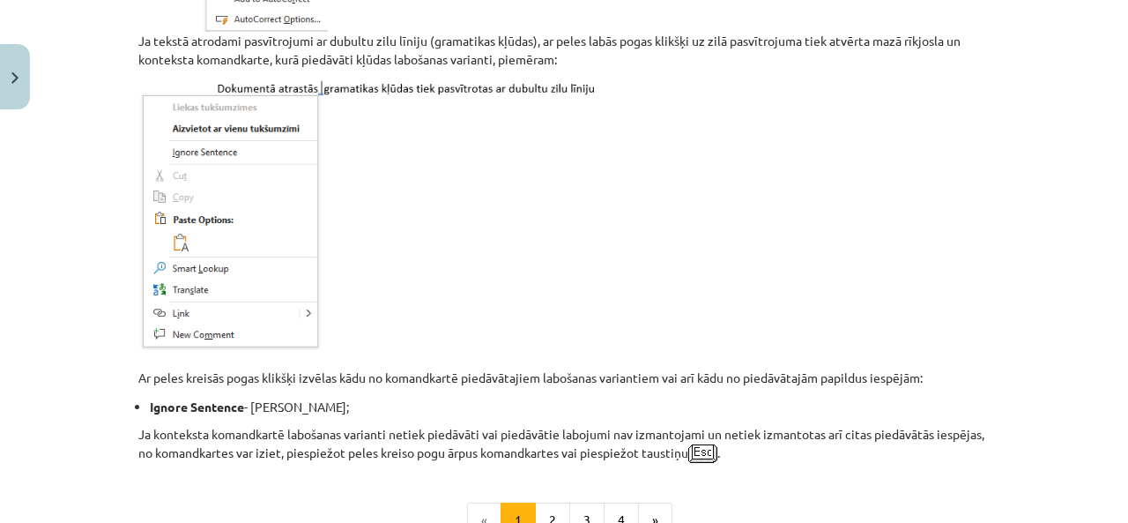
scroll to position [1680, 0]
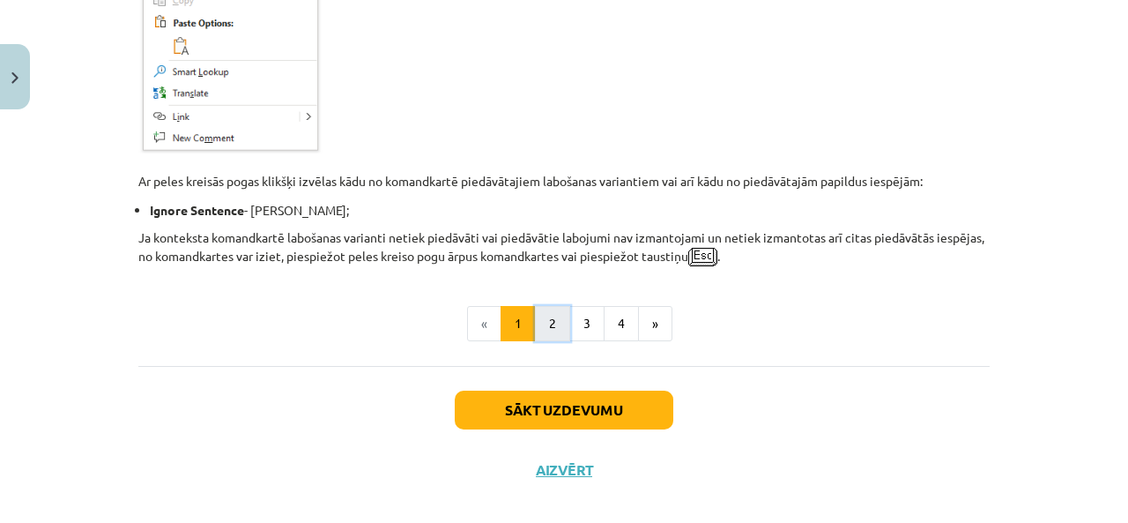
click at [546, 308] on button "2" at bounding box center [552, 323] width 35 height 35
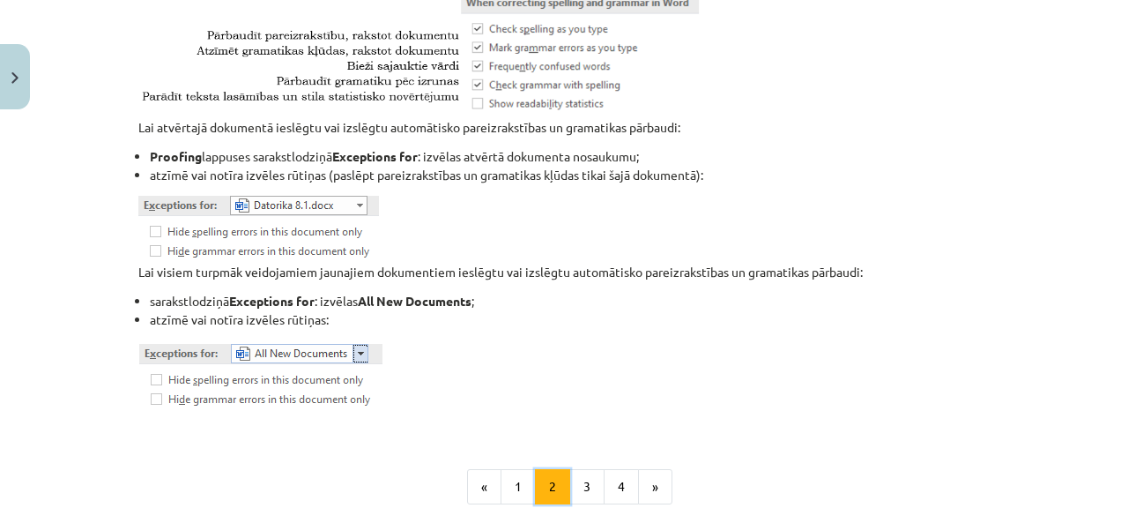
scroll to position [2340, 0]
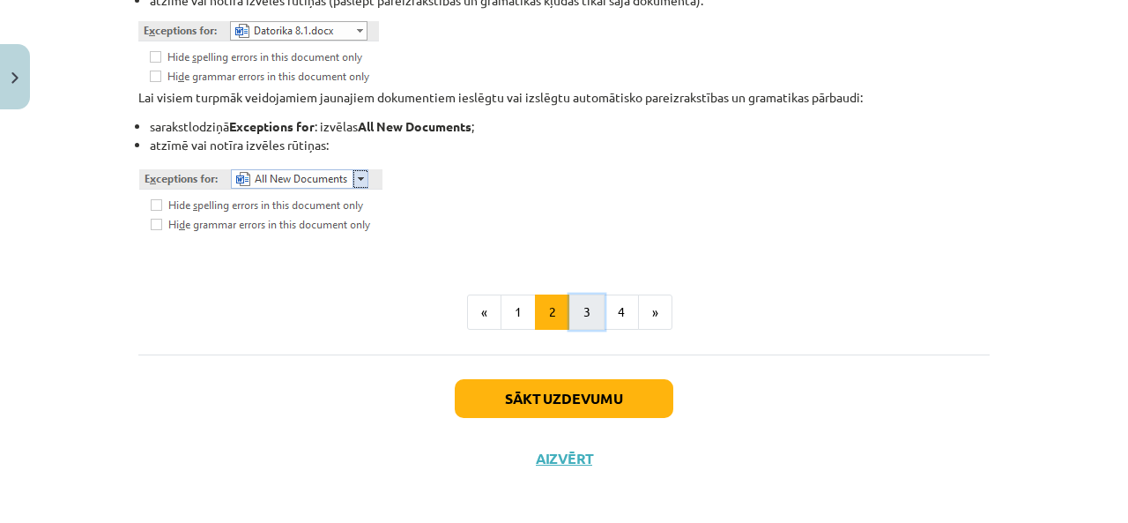
click at [569, 316] on button "3" at bounding box center [586, 311] width 35 height 35
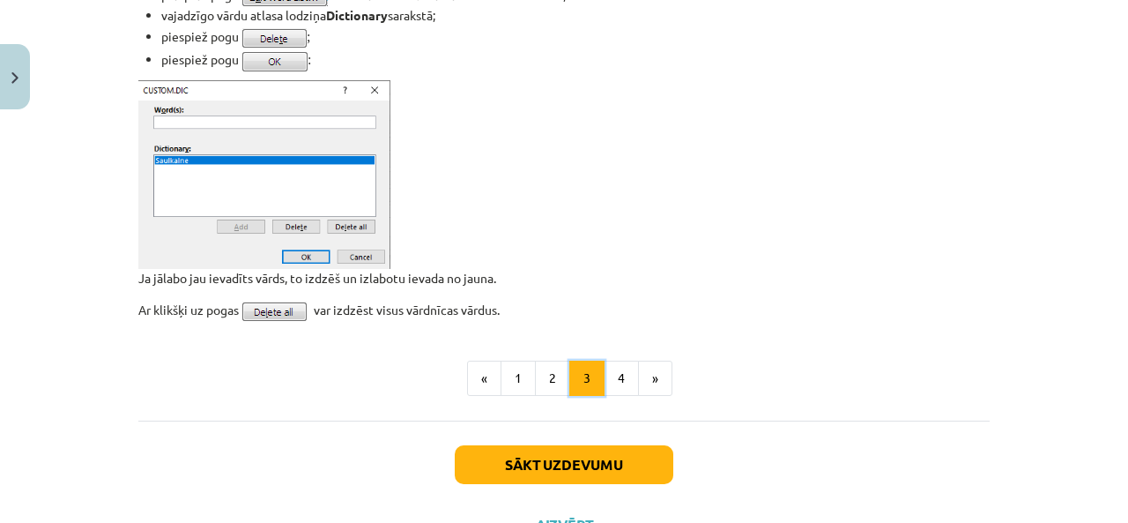
scroll to position [1441, 0]
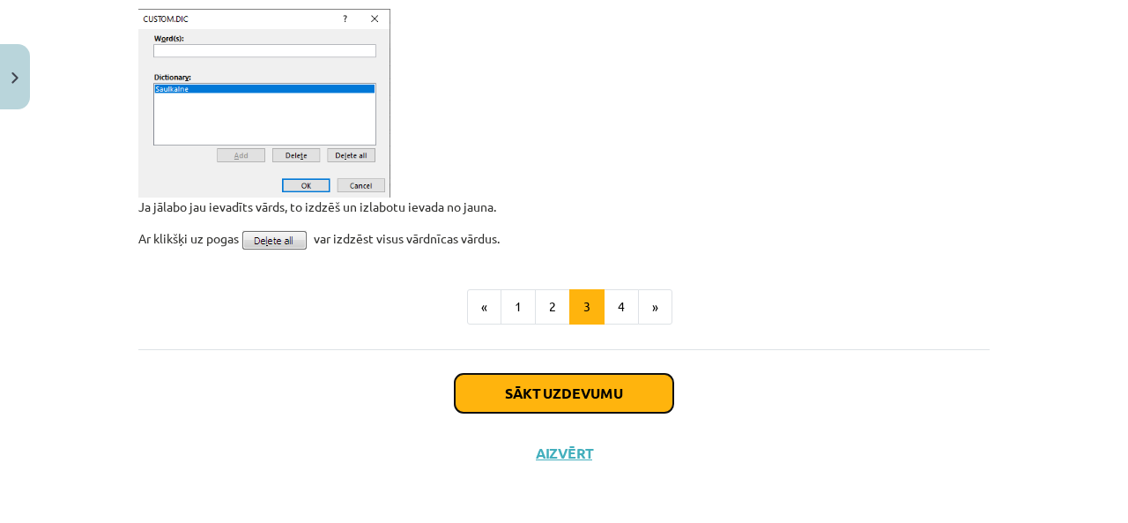
click at [613, 374] on button "Sākt uzdevumu" at bounding box center [564, 393] width 219 height 39
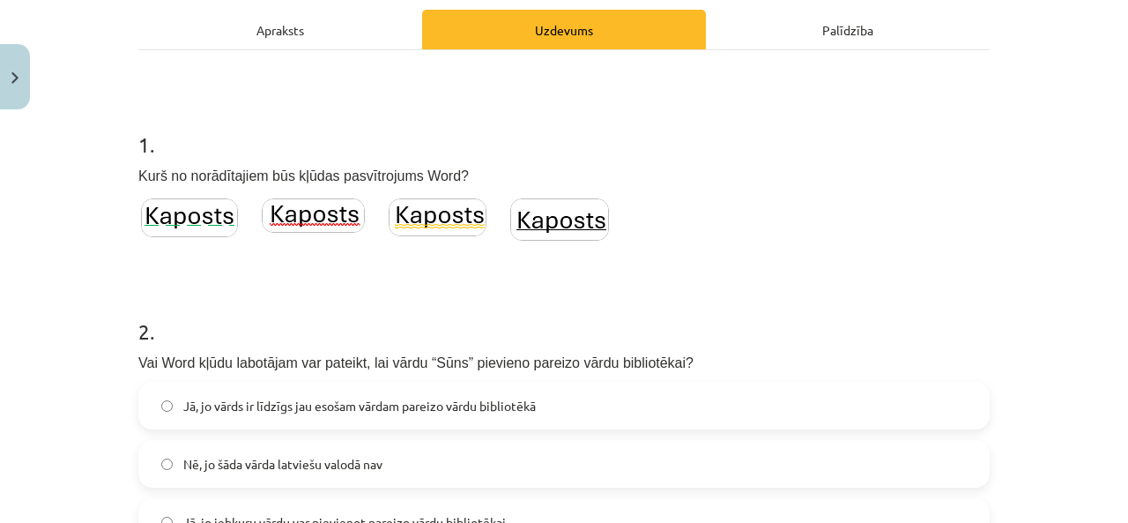
scroll to position [455, 0]
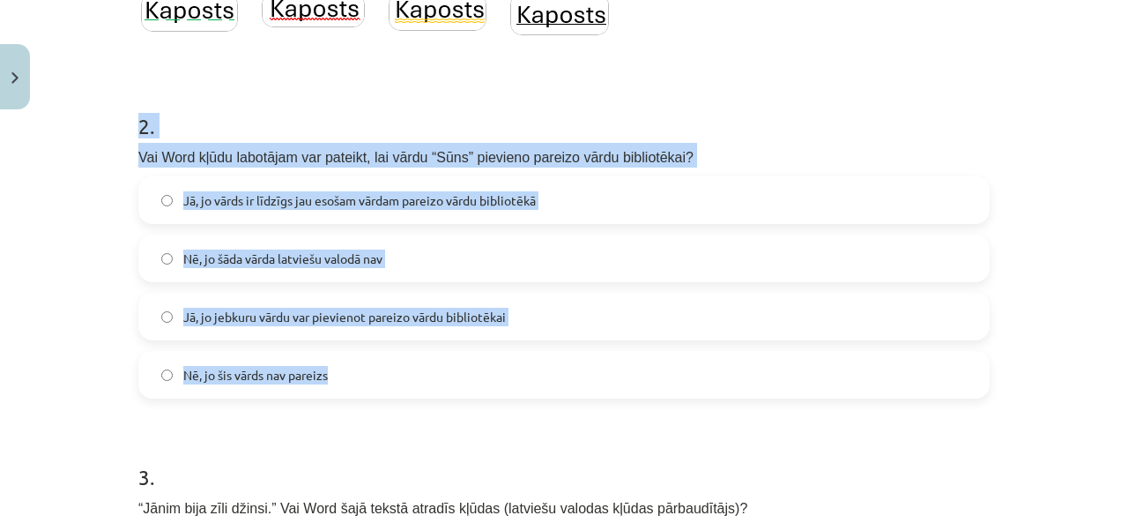
drag, startPoint x: 117, startPoint y: 110, endPoint x: 527, endPoint y: 367, distance: 483.9
click at [527, 367] on div "Mācību tēma: Datorikas 8. klases 1. ieskaites mācību materiāls #7 5. Tēma - Par…" at bounding box center [564, 261] width 1128 height 523
copy div "2 . Vai Word kļūdu labotājam var pateikt, lai vārdu “Sūns” pievieno pareizo vār…"
click at [266, 310] on span "Jā, jo jebkuru vārdu var pievienot pareizo vārdu bibliotēkai" at bounding box center [344, 317] width 323 height 19
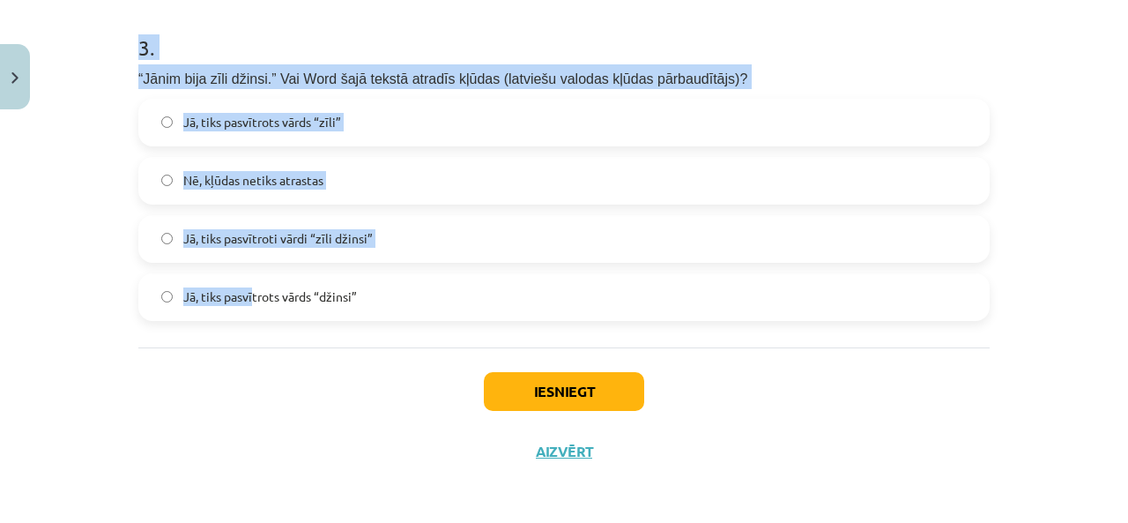
scroll to position [885, 0]
drag, startPoint x: 132, startPoint y: 259, endPoint x: 405, endPoint y: 288, distance: 274.7
click at [405, 288] on div "3 . “Jānim bija zīli džinsi.” Vai Word šajā tekstā atradīs kļūdas (latviešu val…" at bounding box center [563, 162] width 851 height 316
click at [324, 114] on span "Jā, tiks pasvītrots vārds “zīli”" at bounding box center [262, 121] width 158 height 19
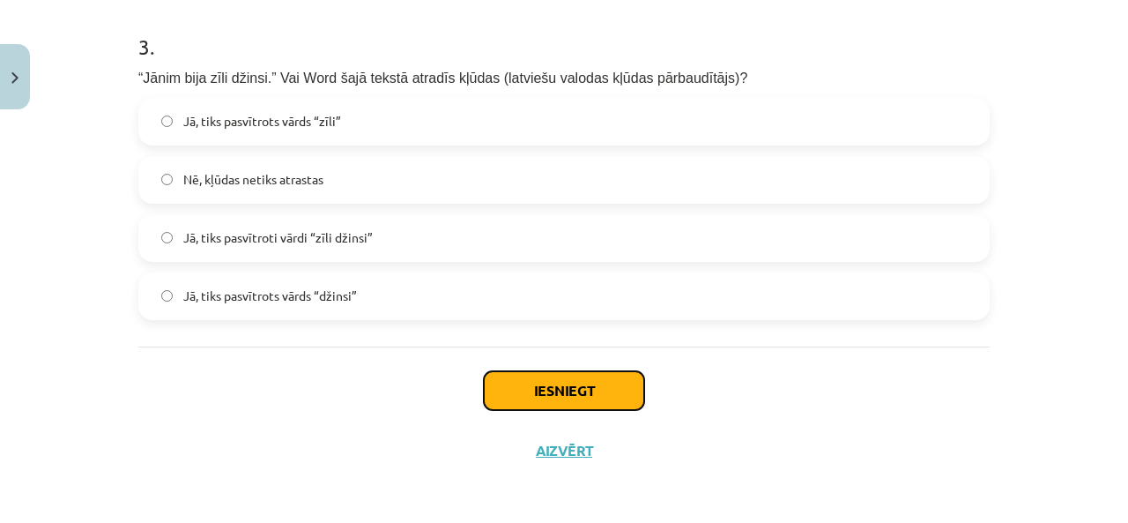
click at [557, 396] on button "Iesniegt" at bounding box center [564, 390] width 160 height 39
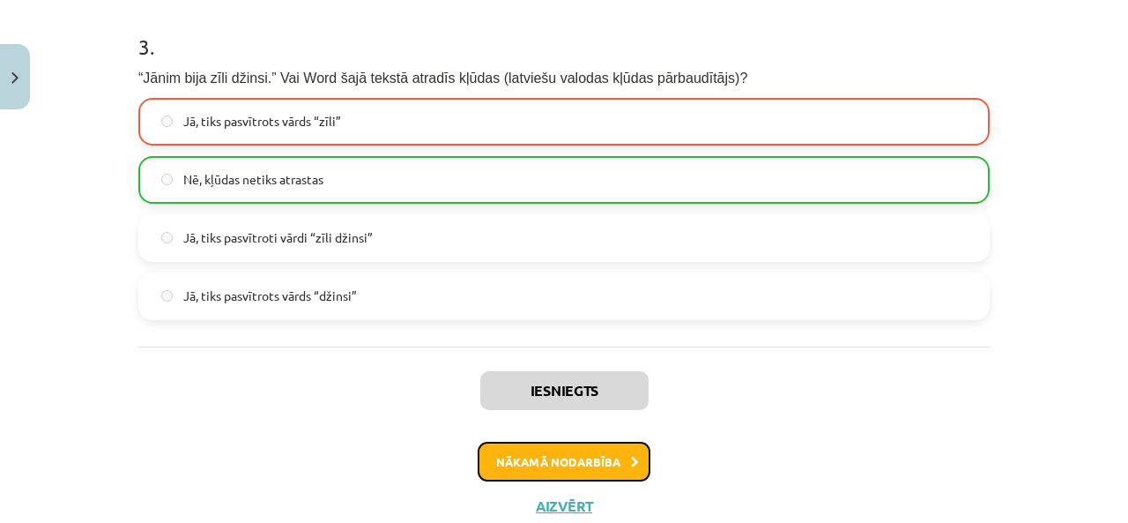
click at [523, 461] on button "Nākamā nodarbība" at bounding box center [564, 462] width 173 height 41
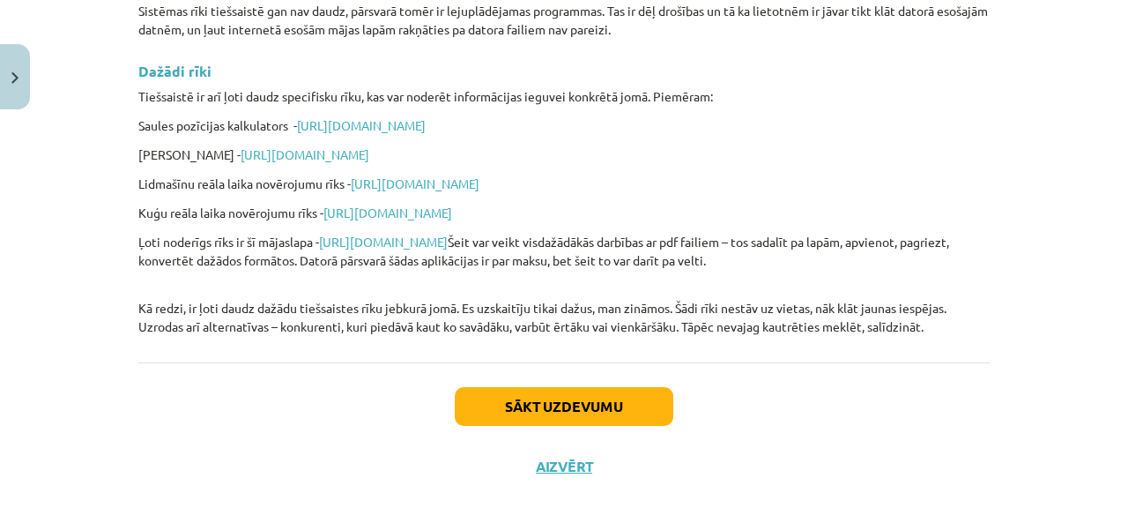
scroll to position [4376, 0]
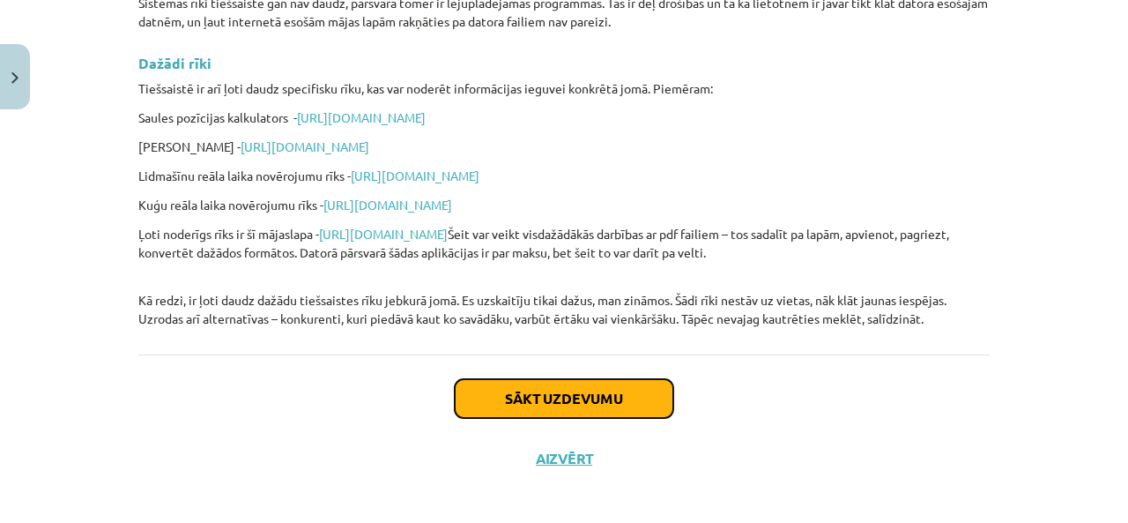
click at [573, 393] on button "Sākt uzdevumu" at bounding box center [564, 398] width 219 height 39
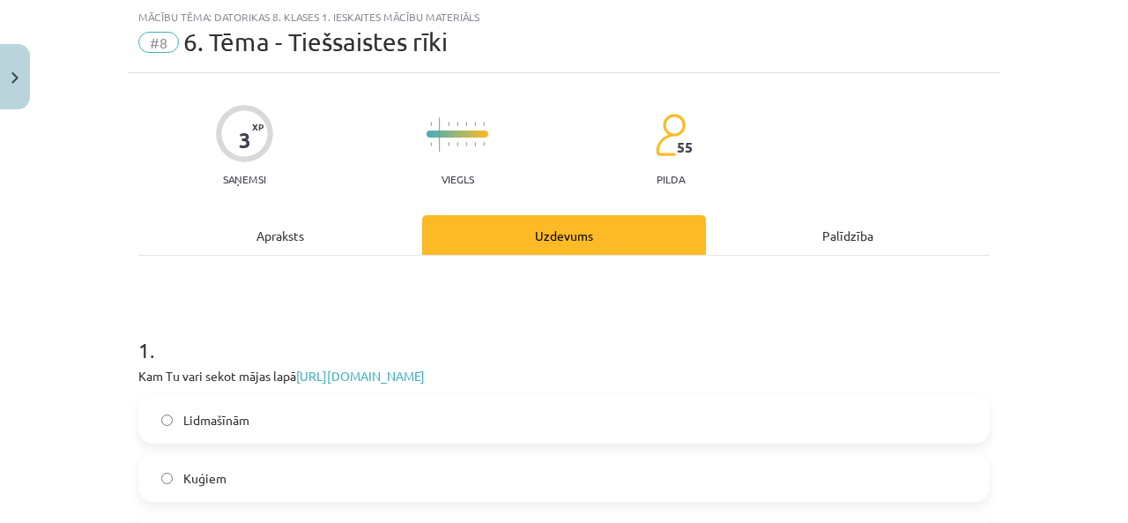
scroll to position [249, 0]
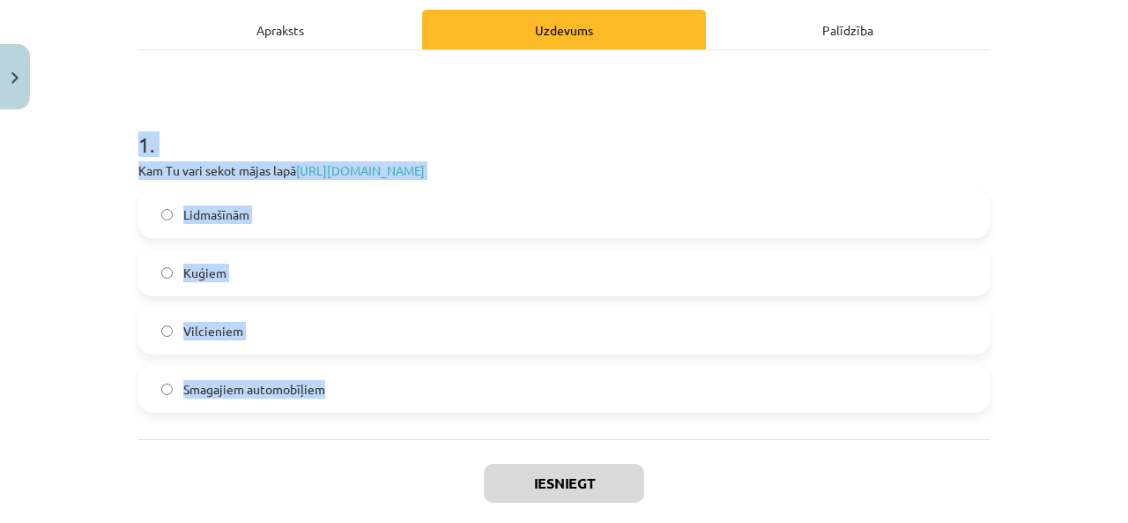
drag, startPoint x: 137, startPoint y: 151, endPoint x: 437, endPoint y: 369, distance: 370.9
click at [437, 369] on div "Mācību tēma: Datorikas 8. klases 1. ieskaites mācību materiāls #8 6. Tēma - Tie…" at bounding box center [564, 261] width 1128 height 523
click at [332, 210] on label "Lidmašīnām" at bounding box center [564, 214] width 848 height 44
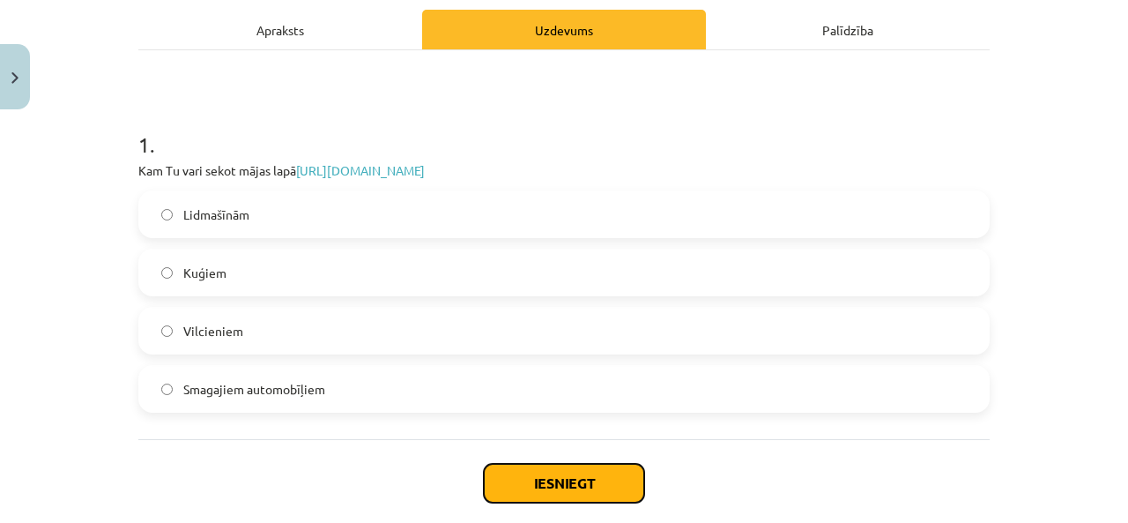
click at [523, 467] on button "Iesniegt" at bounding box center [564, 483] width 160 height 39
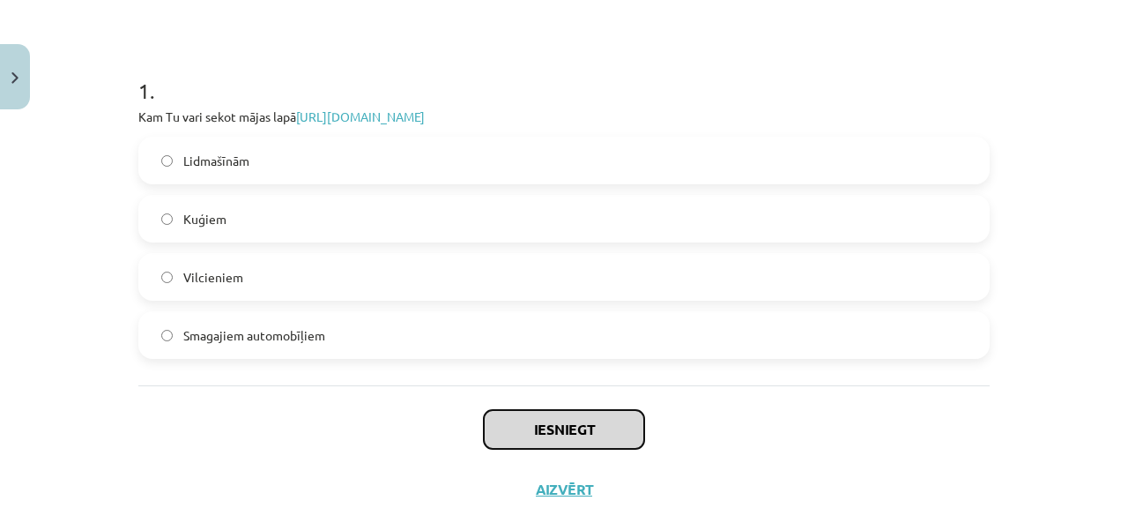
scroll to position [342, 0]
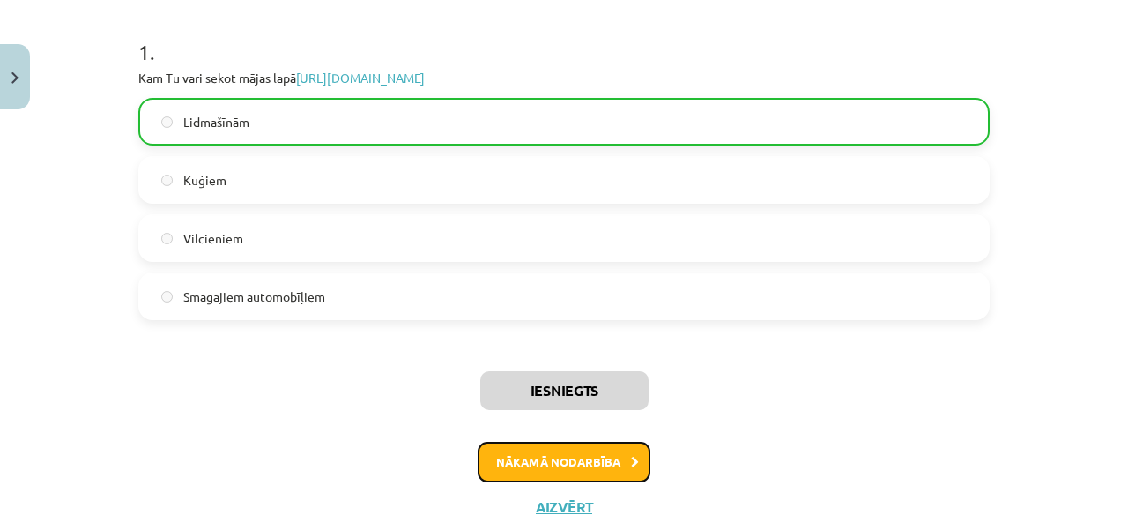
click at [529, 463] on button "Nākamā nodarbība" at bounding box center [564, 462] width 173 height 41
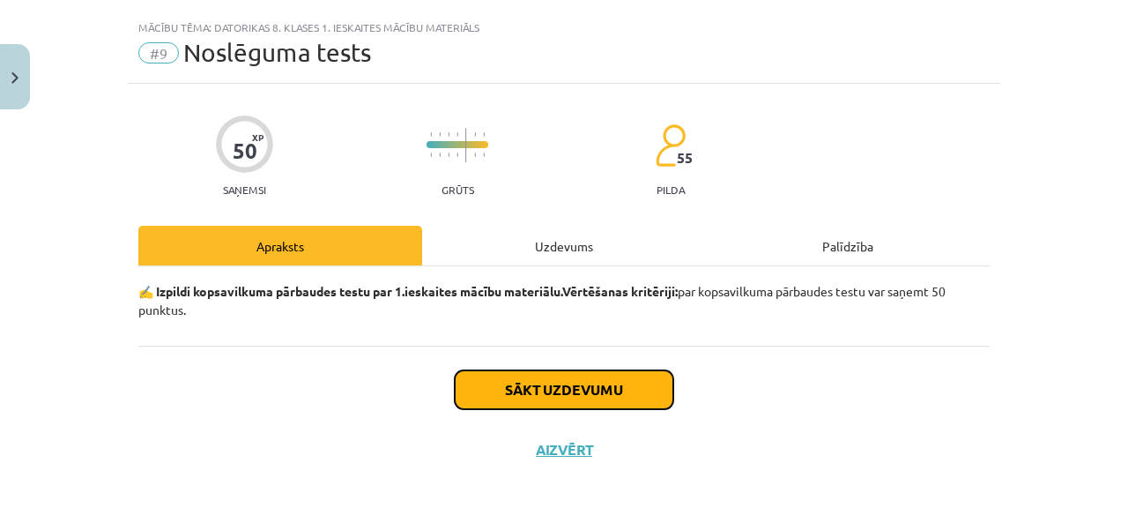
click at [546, 390] on button "Sākt uzdevumu" at bounding box center [564, 389] width 219 height 39
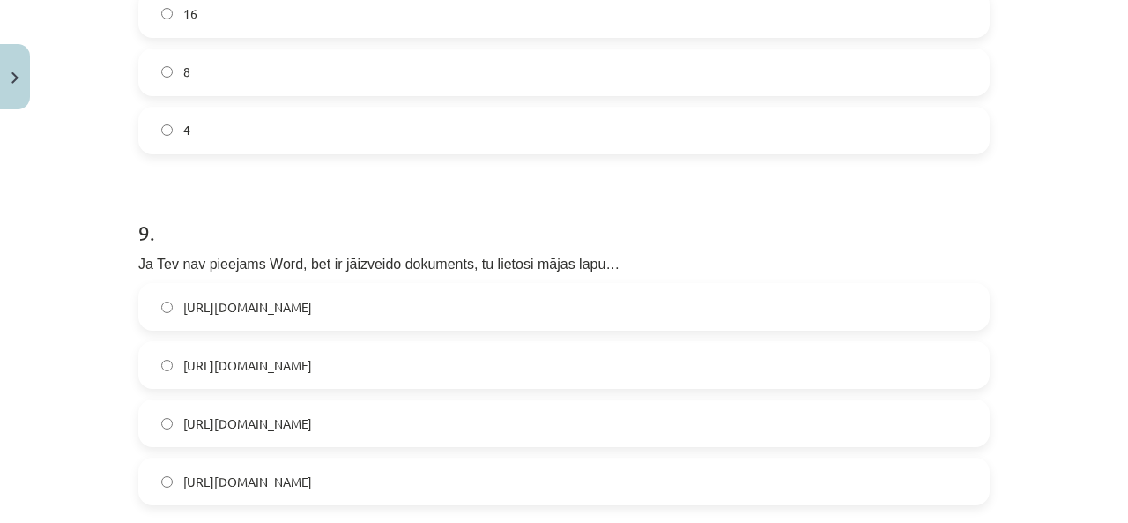
scroll to position [3449, 0]
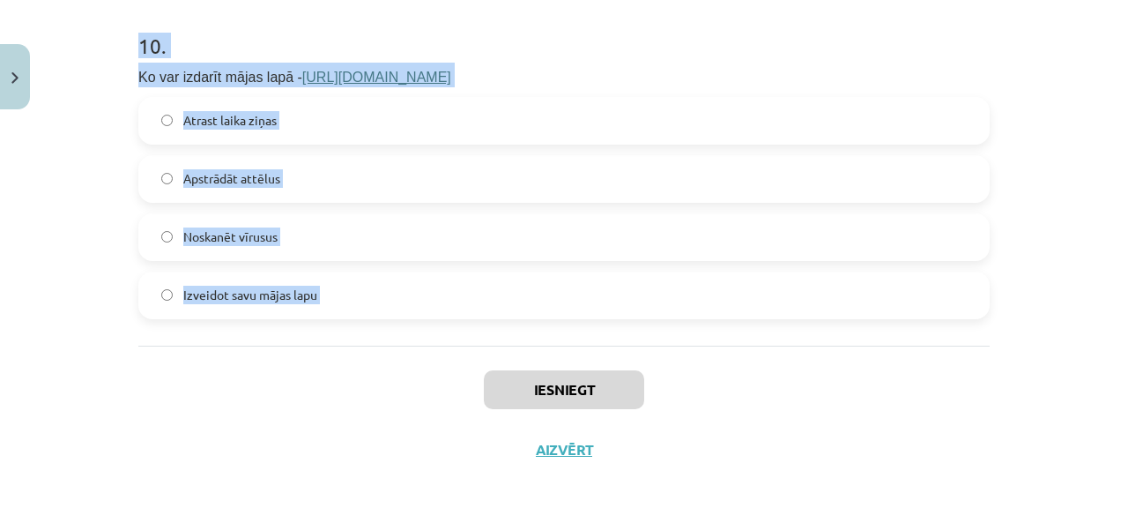
drag, startPoint x: 121, startPoint y: 138, endPoint x: 462, endPoint y: 348, distance: 400.4
click at [462, 348] on div "Mācību tēma: Datorikas 8. klases 1. ieskaites mācību materiāls #9 Noslēguma tes…" at bounding box center [564, 261] width 1128 height 523
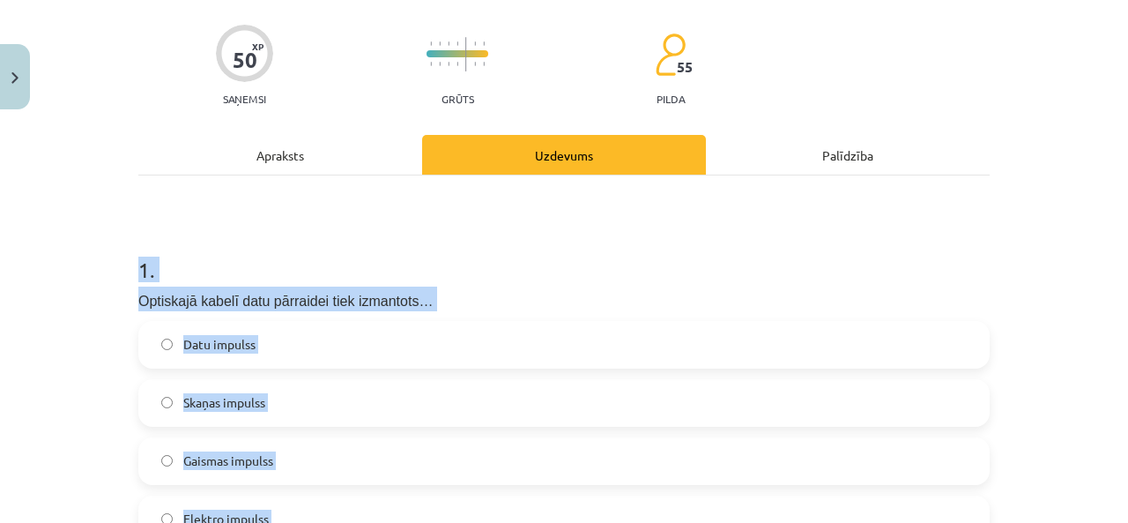
scroll to position [0, 0]
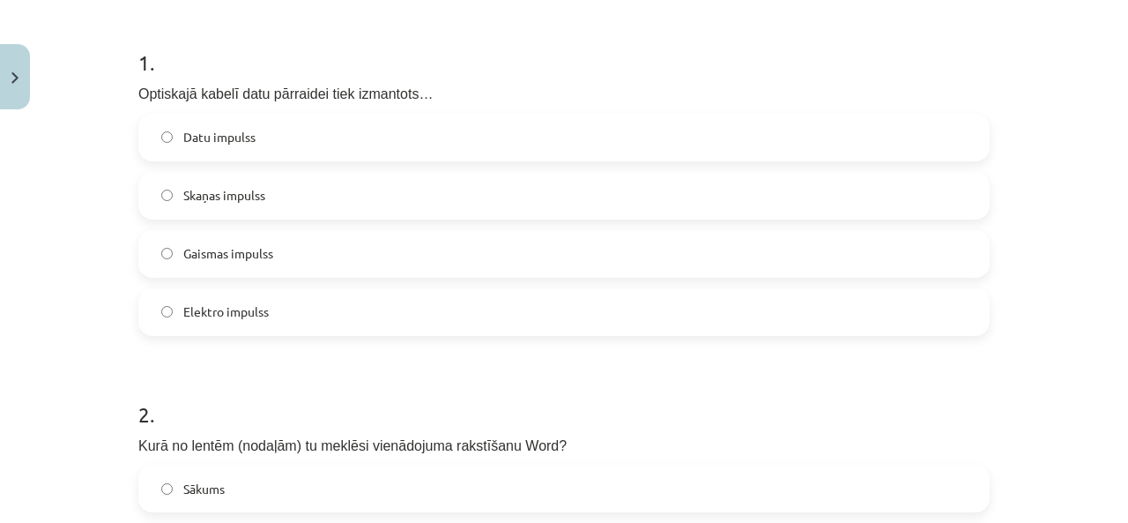
scroll to position [411, 0]
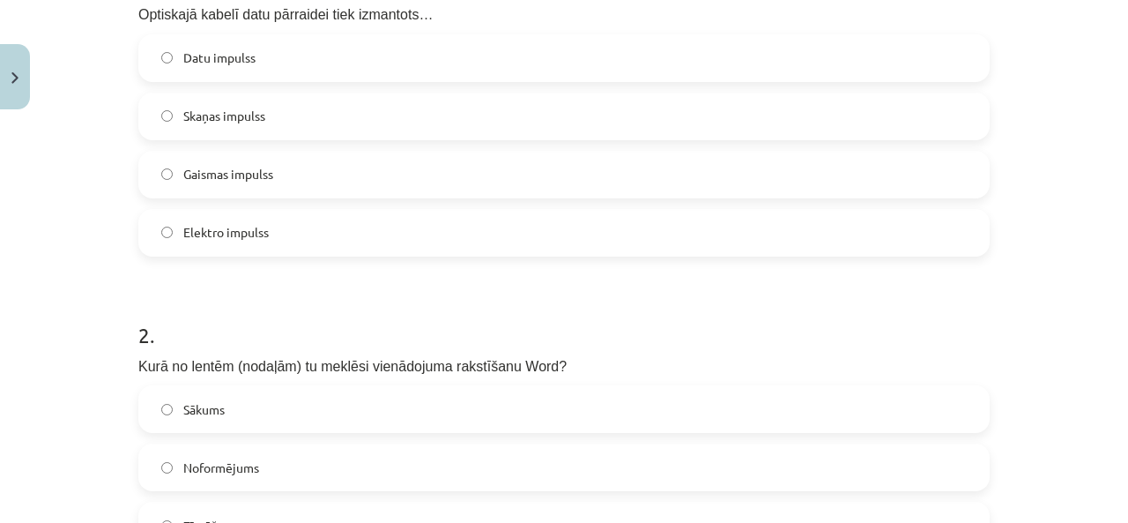
click at [293, 153] on label "Gaismas impulss" at bounding box center [564, 174] width 848 height 44
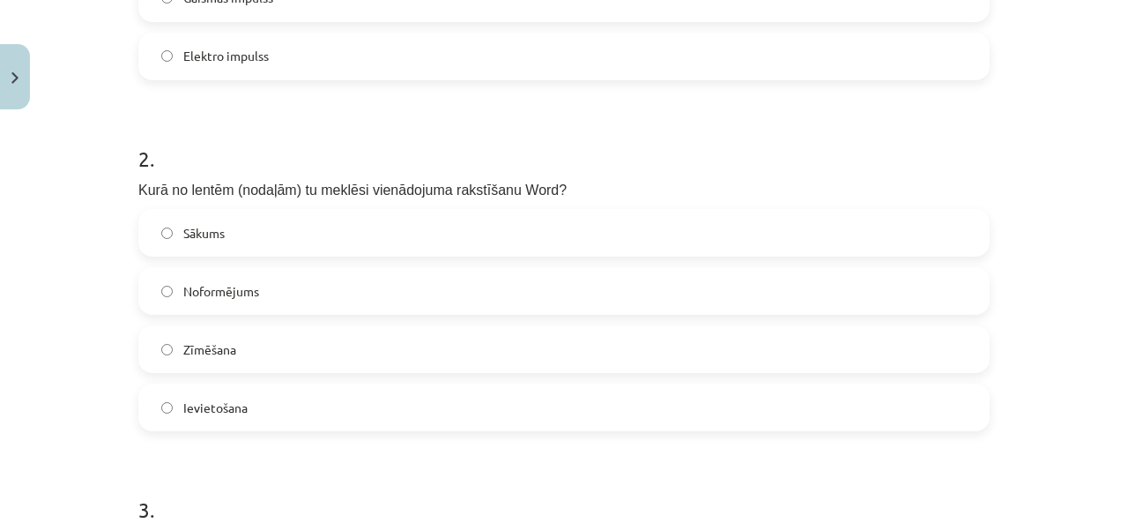
scroll to position [617, 0]
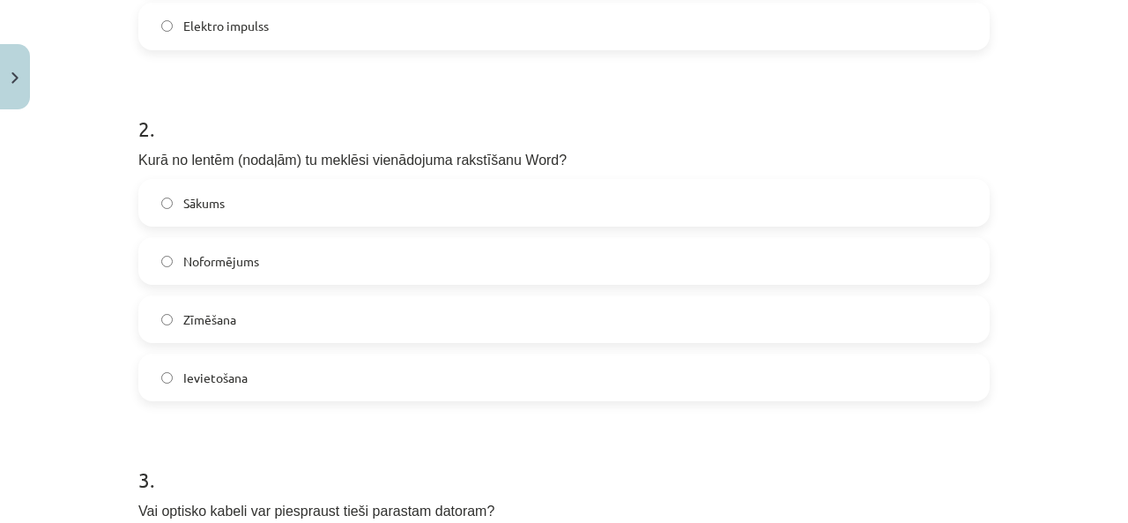
click at [244, 365] on label "Ievietošana" at bounding box center [564, 377] width 848 height 44
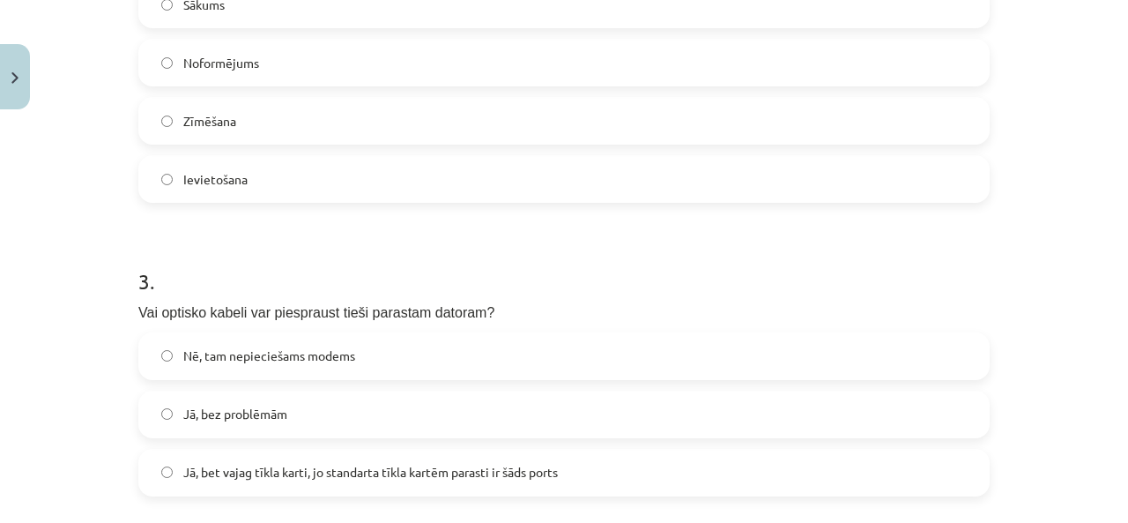
scroll to position [822, 0]
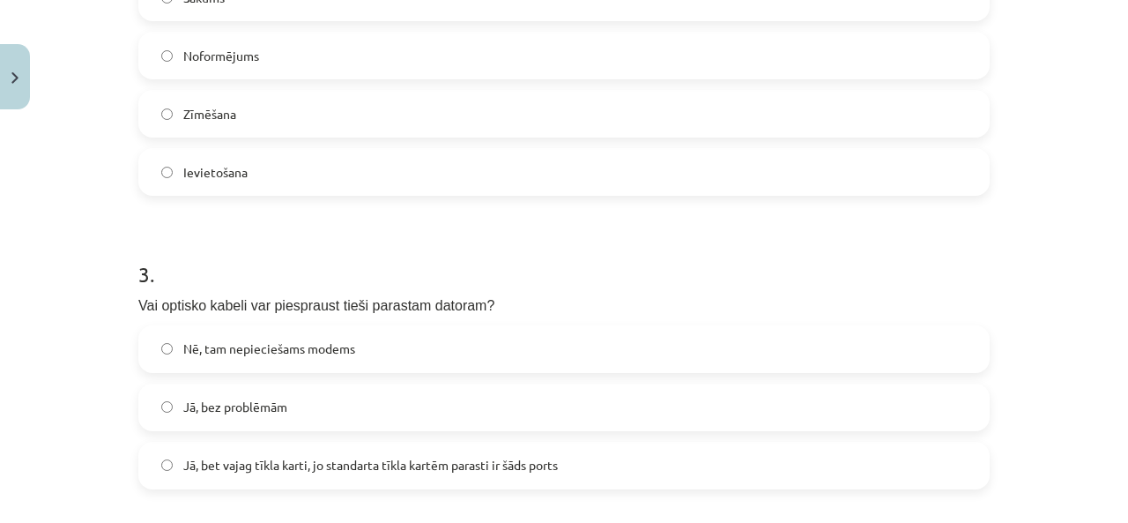
click at [296, 348] on span "Nē, tam nepieciešams modems" at bounding box center [269, 348] width 172 height 19
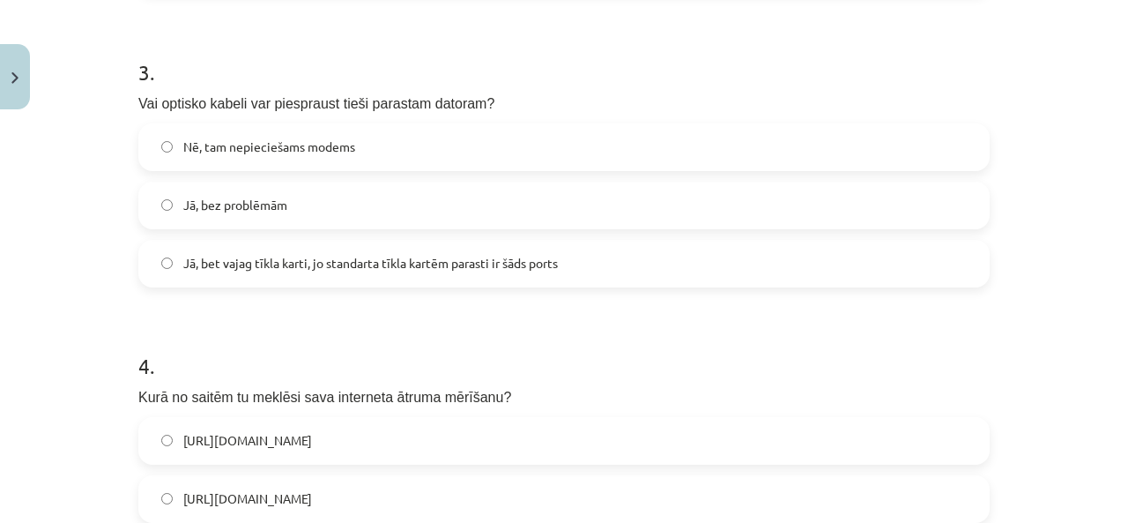
scroll to position [1234, 0]
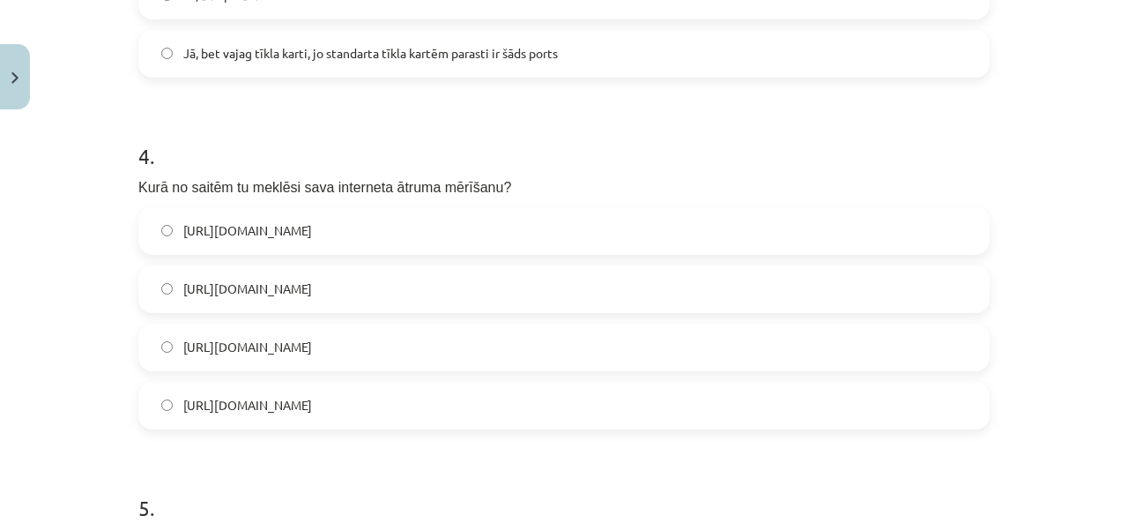
click at [321, 219] on label "[URL][DOMAIN_NAME]" at bounding box center [564, 231] width 848 height 44
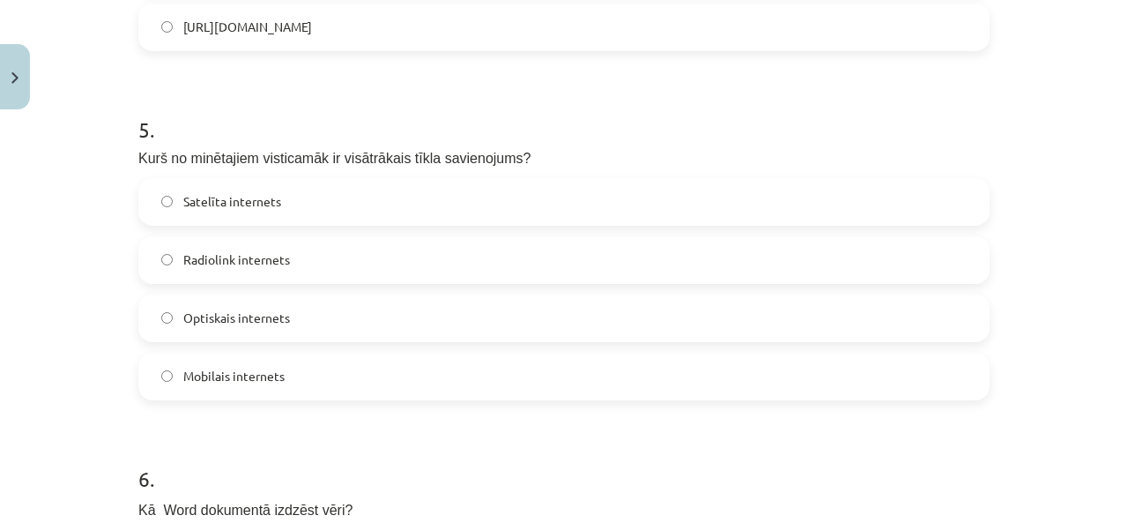
scroll to position [1644, 0]
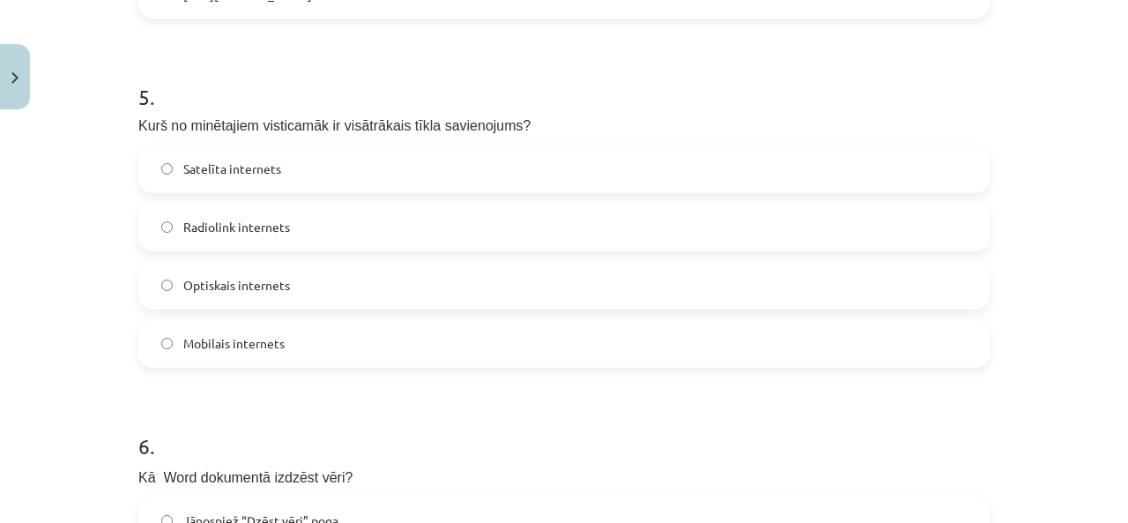
click at [212, 279] on span "Optiskais internets" at bounding box center [236, 285] width 107 height 19
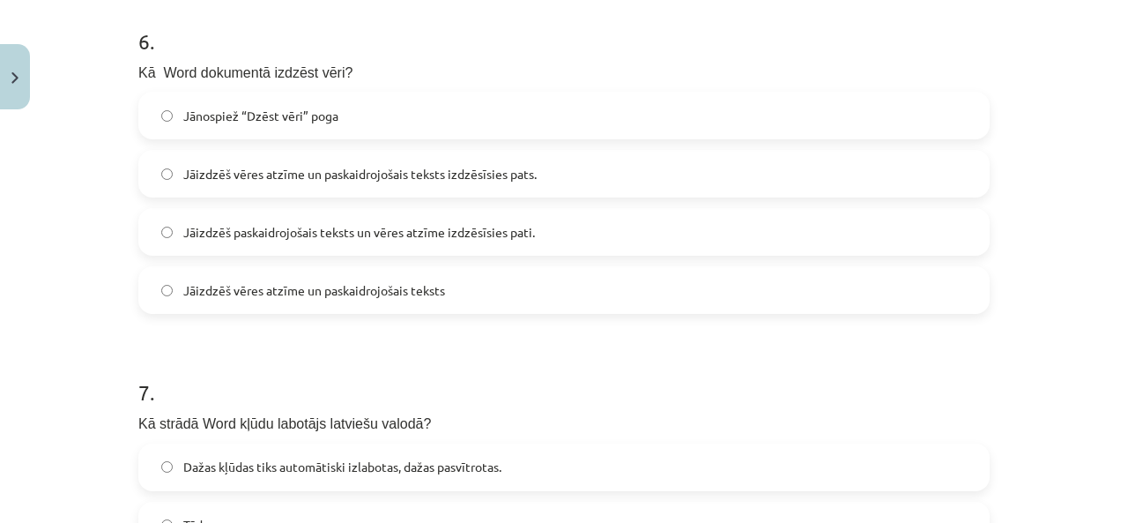
scroll to position [2056, 0]
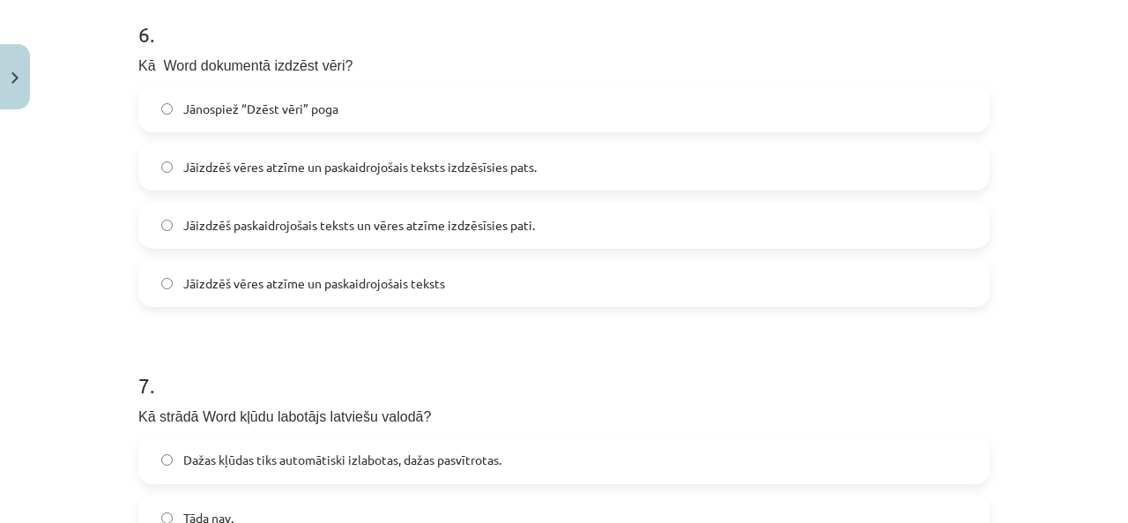
click at [381, 303] on label "Jāizdzēš vēres atzīme un paskaidrojošais teksts" at bounding box center [564, 283] width 848 height 44
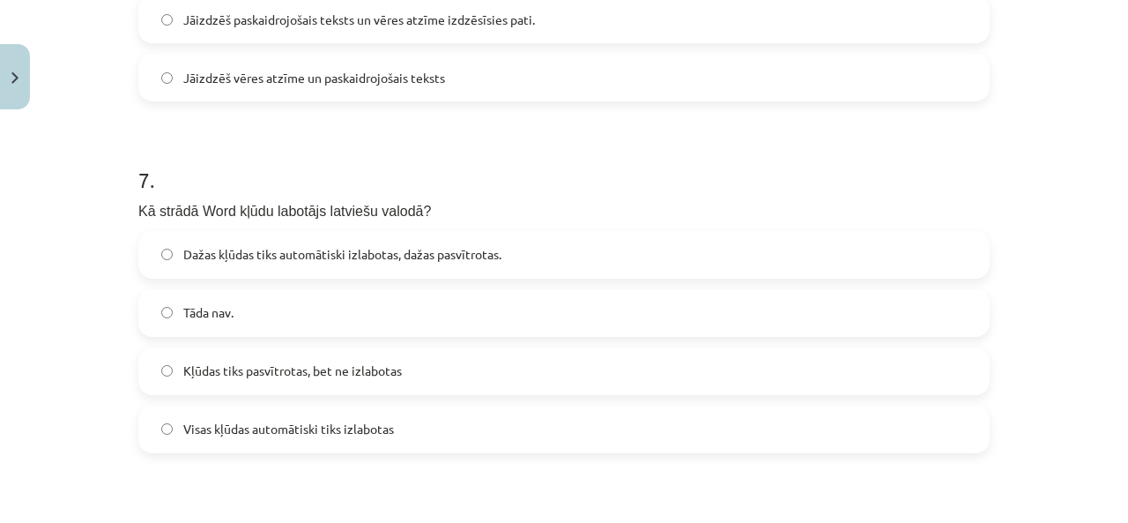
click at [288, 249] on span "Dažas kļūdas tiks automātiski izlabotas, dažas pasvītrotas." at bounding box center [342, 254] width 318 height 19
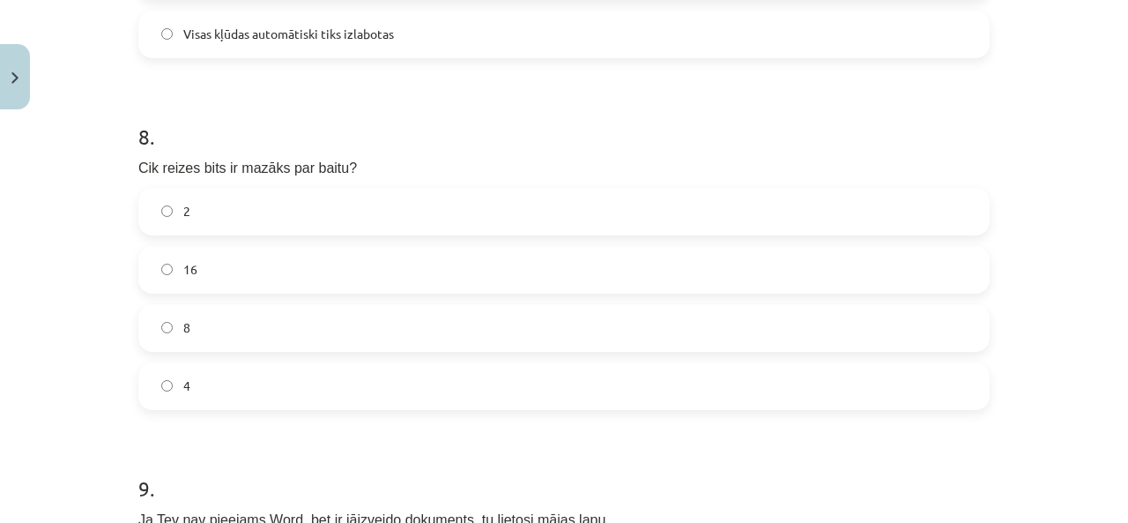
scroll to position [2673, 0]
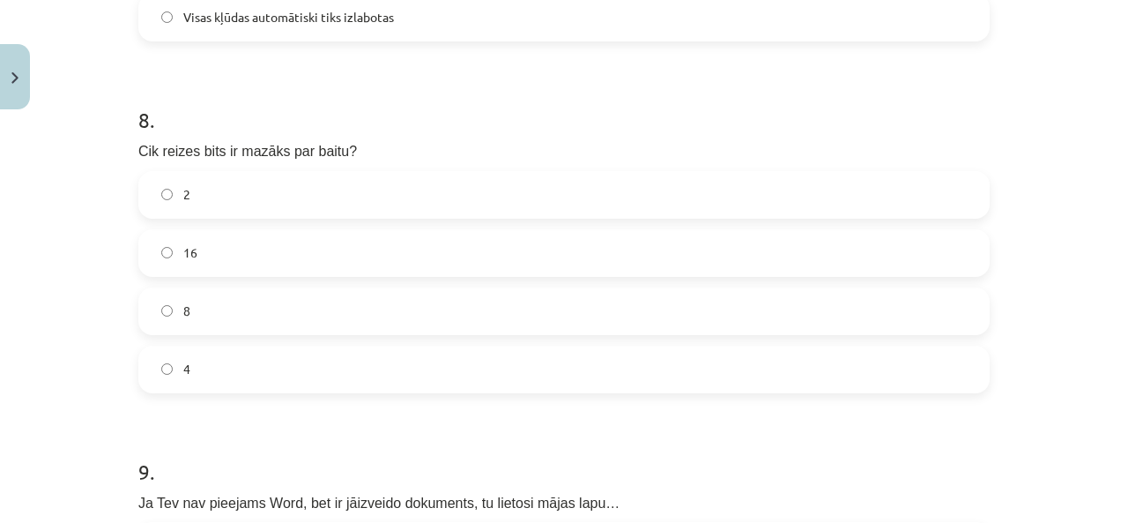
click at [226, 304] on label "8" at bounding box center [564, 311] width 848 height 44
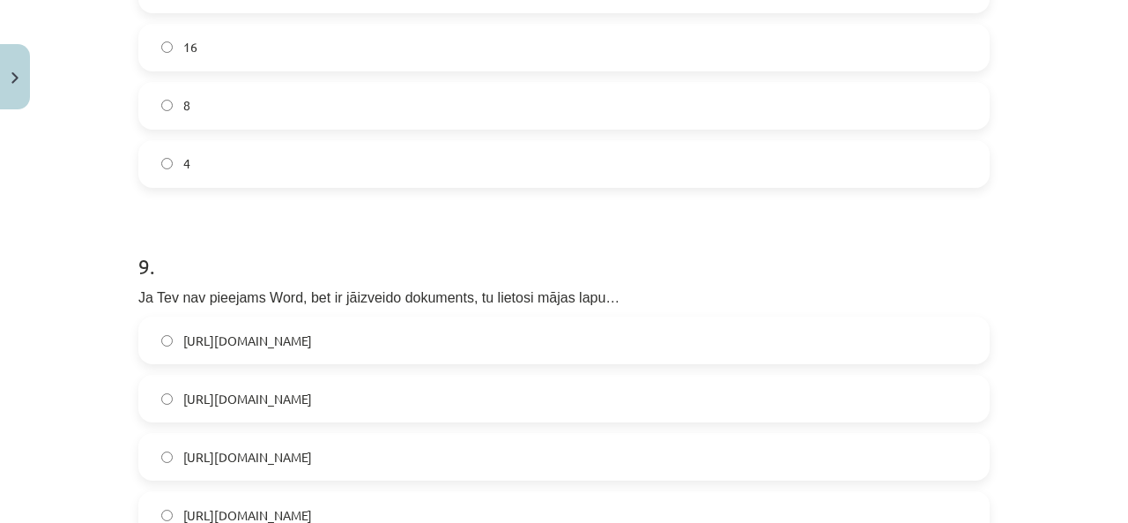
scroll to position [3084, 0]
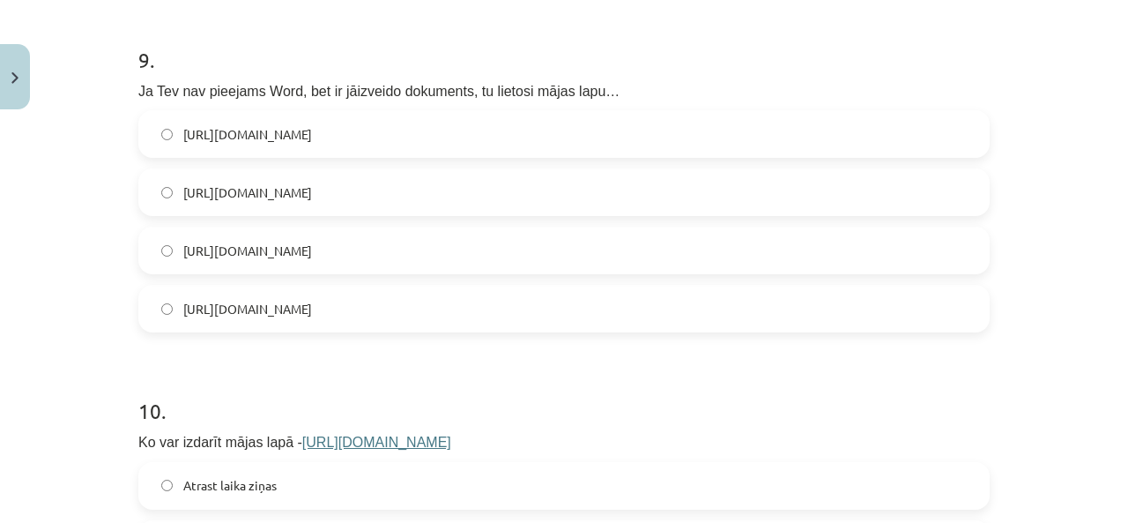
click at [301, 246] on span "[URL][DOMAIN_NAME]" at bounding box center [247, 250] width 129 height 19
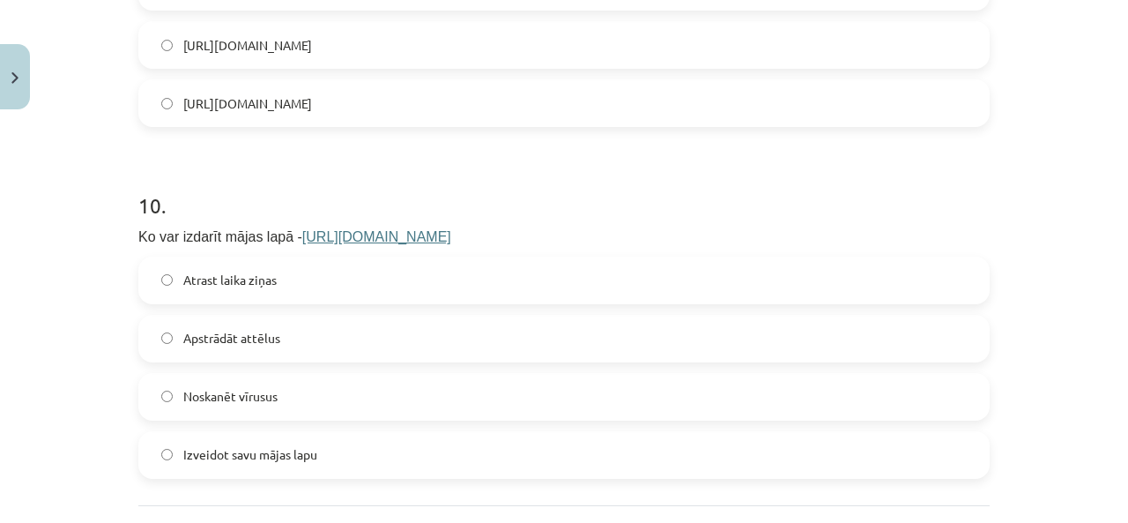
click at [273, 470] on label "Izveidot savu mājas lapu" at bounding box center [564, 455] width 848 height 44
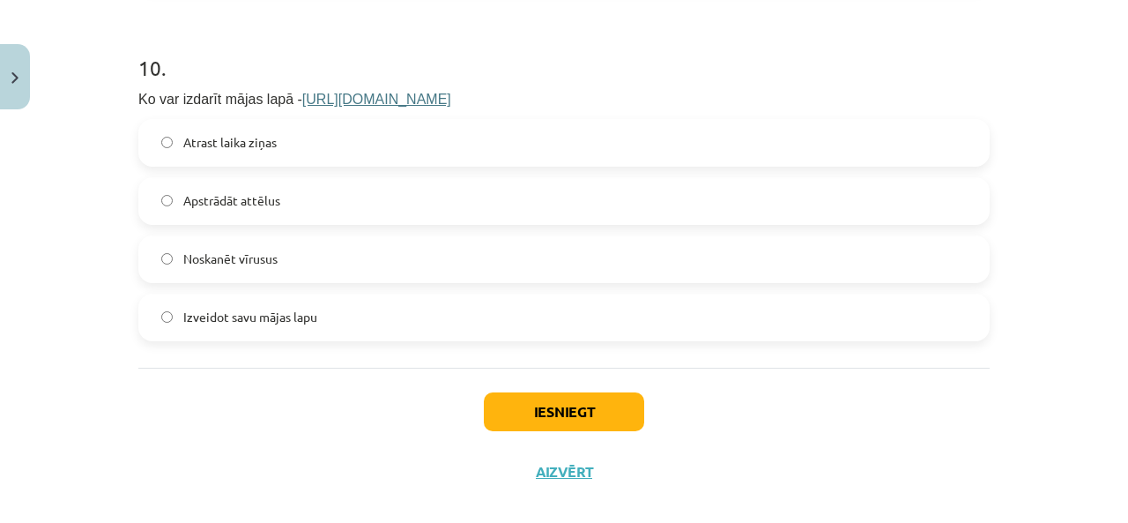
scroll to position [3449, 0]
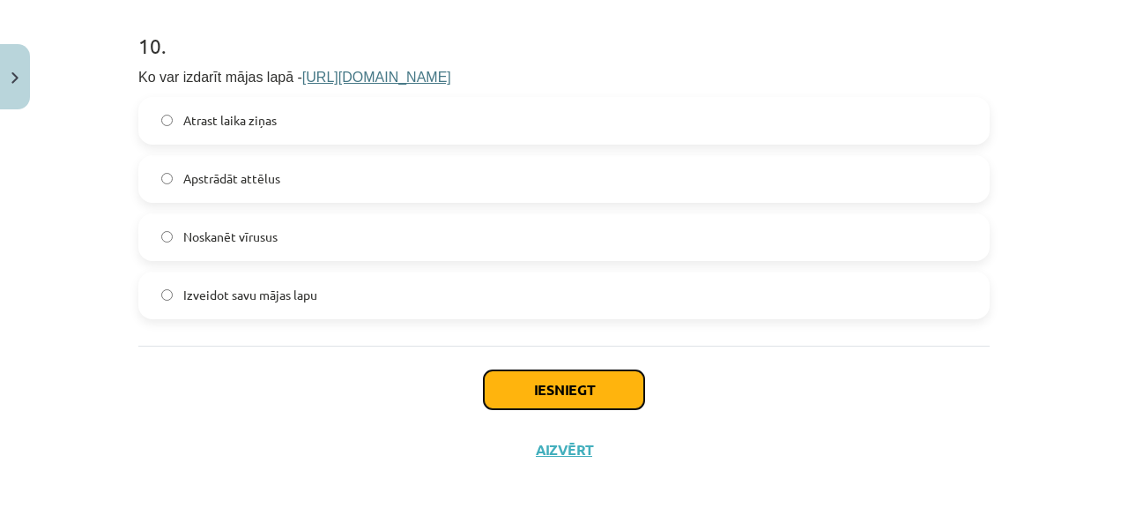
click at [531, 390] on button "Iesniegt" at bounding box center [564, 389] width 160 height 39
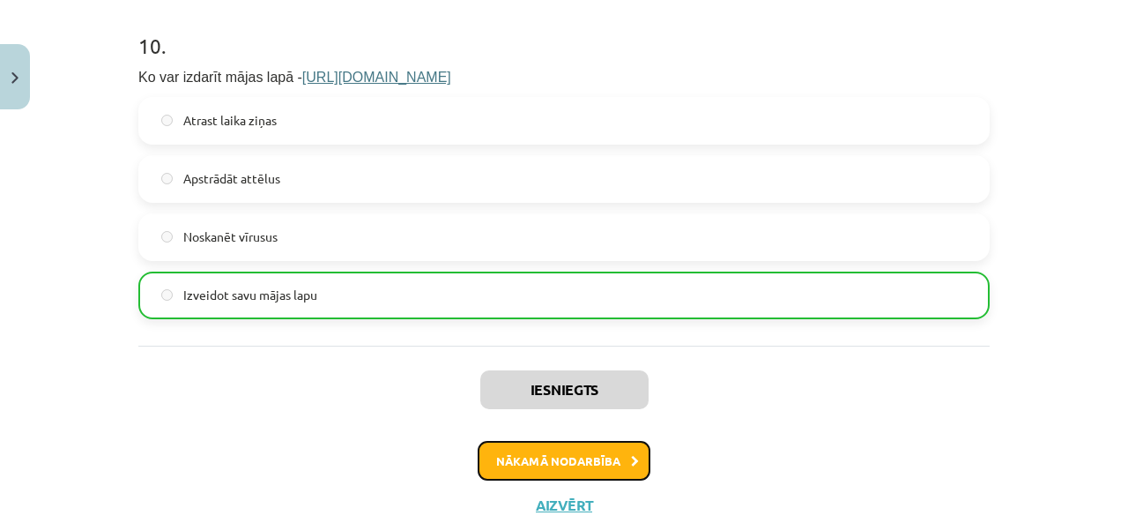
click at [553, 452] on button "Nākamā nodarbība" at bounding box center [564, 461] width 173 height 41
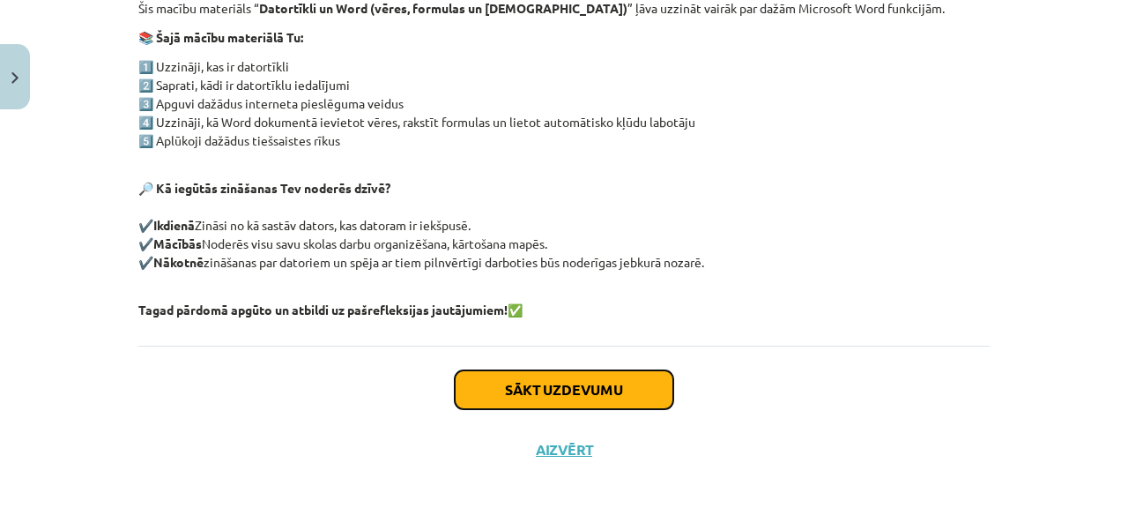
click at [548, 399] on button "Sākt uzdevumu" at bounding box center [564, 389] width 219 height 39
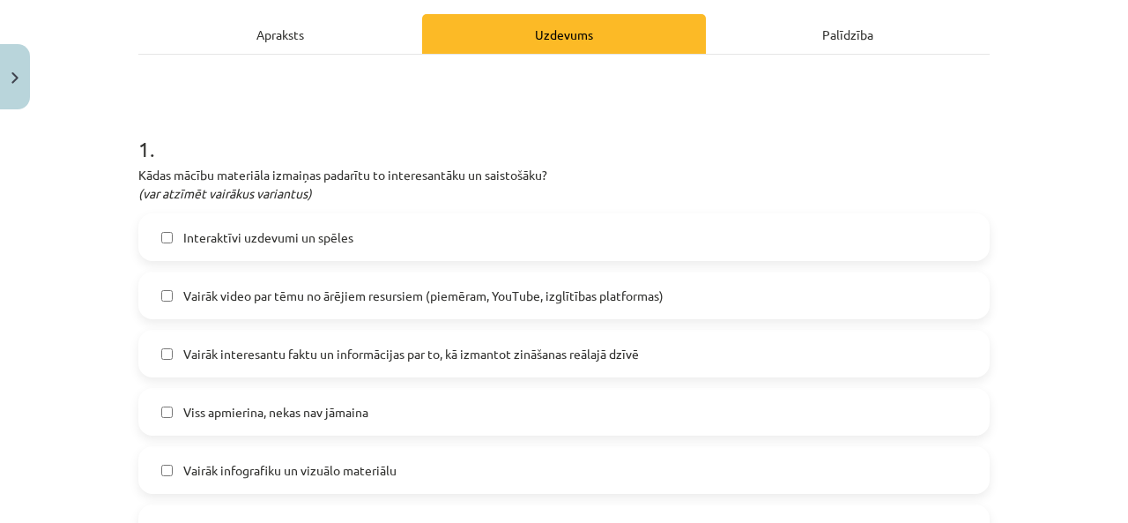
scroll to position [249, 0]
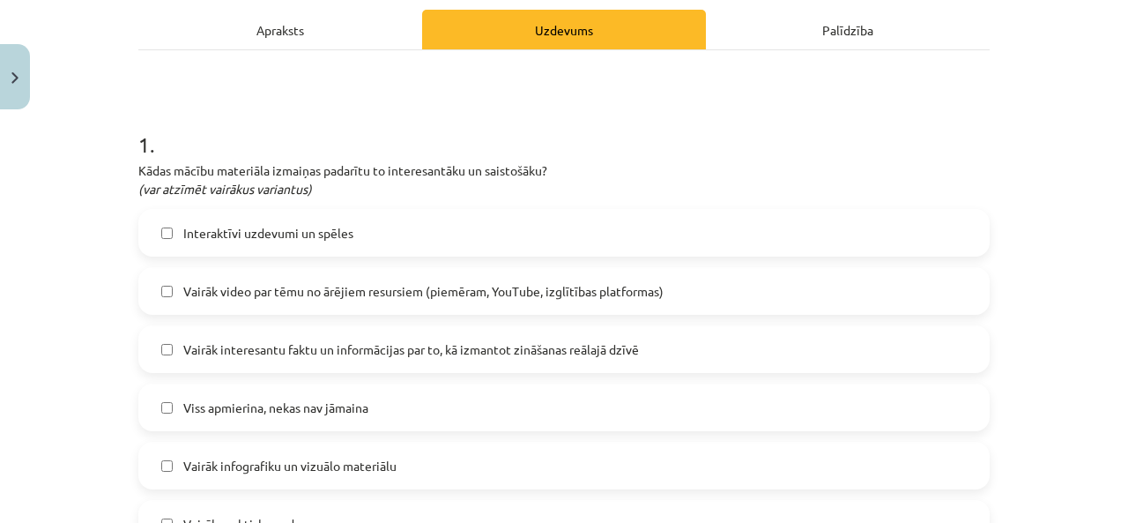
click at [288, 276] on label "Vairāk video par tēmu no ārējiem resursiem (piemēram, YouTube, izglītības platf…" at bounding box center [564, 291] width 848 height 44
click at [327, 347] on span "Vairāk interesantu faktu un informācijas par to, kā izmantot zināšanas reālajā …" at bounding box center [411, 349] width 456 height 19
click at [298, 241] on label "Interaktīvi uzdevumi un spēles" at bounding box center [564, 233] width 848 height 44
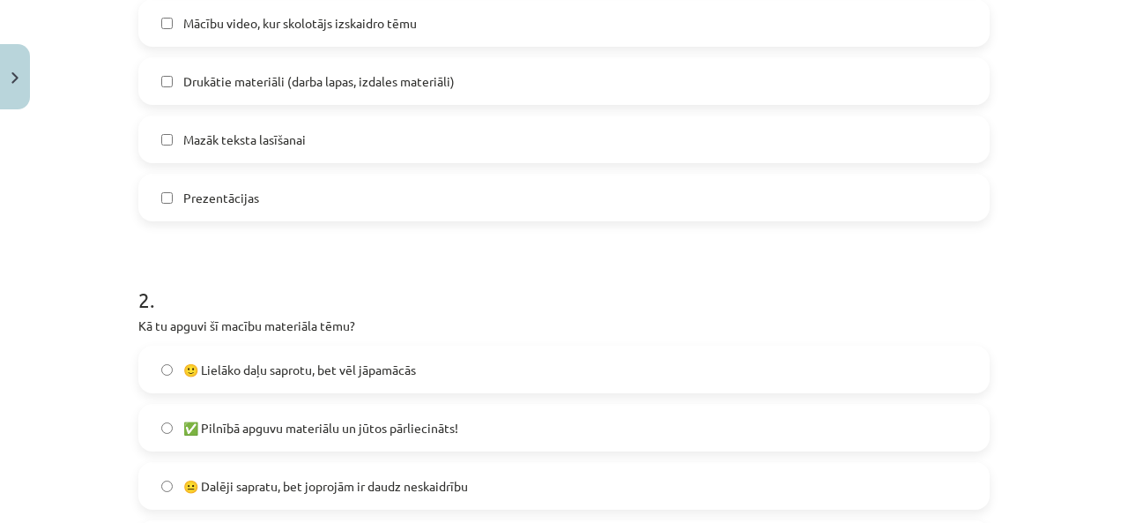
scroll to position [1072, 0]
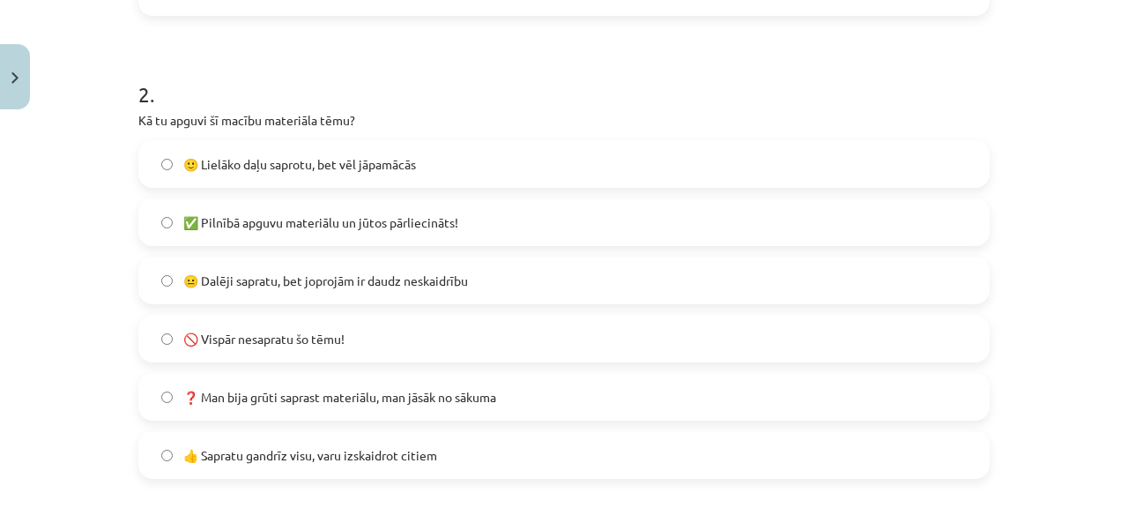
drag, startPoint x: 286, startPoint y: 165, endPoint x: 278, endPoint y: 173, distance: 10.6
click at [283, 167] on span "🙂 Lielāko daļu saprotu, bet vēl jāpamācās" at bounding box center [299, 164] width 233 height 19
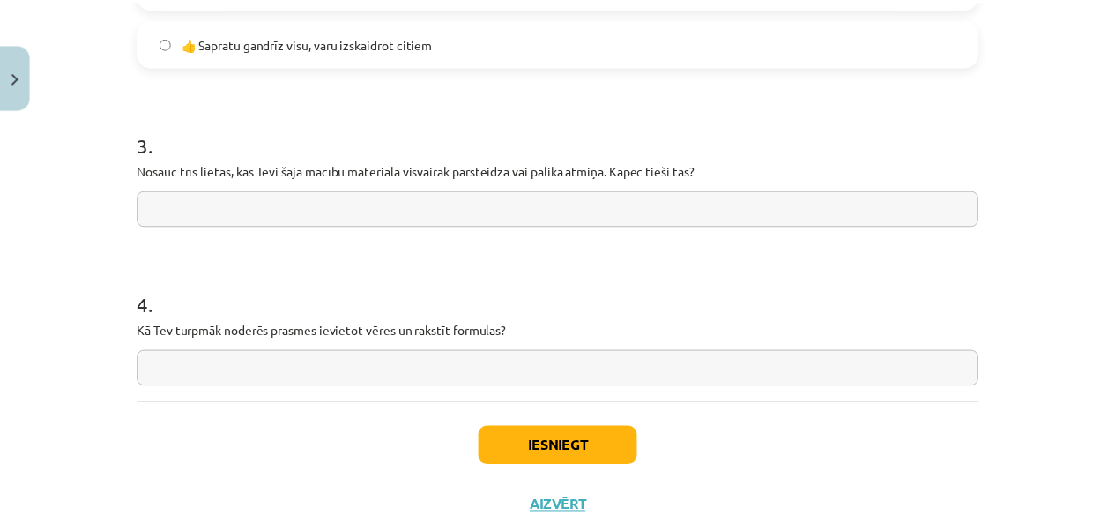
scroll to position [1540, 0]
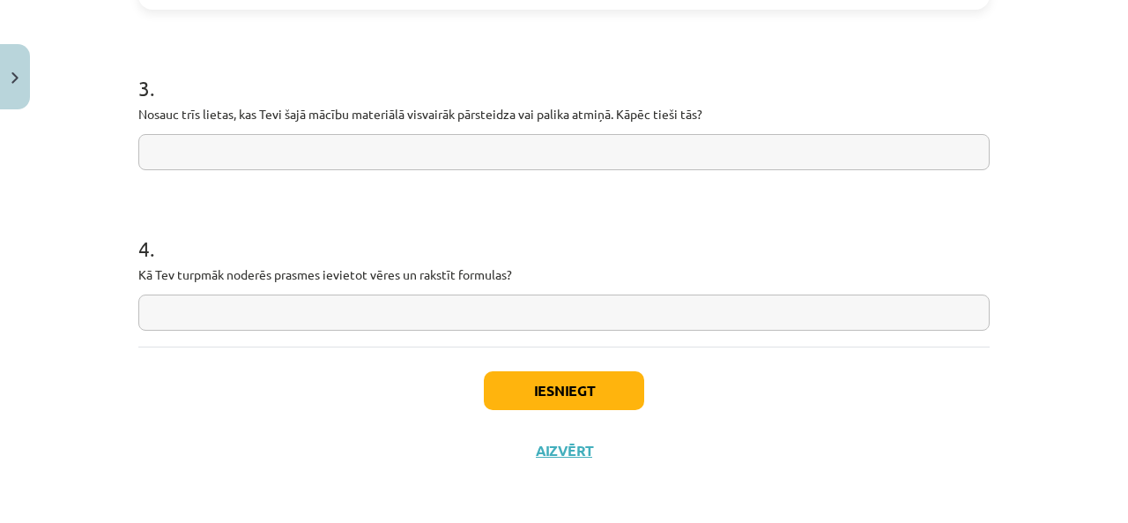
click at [241, 145] on input "text" at bounding box center [563, 152] width 851 height 36
drag, startPoint x: 97, startPoint y: 76, endPoint x: 746, endPoint y: 124, distance: 650.4
click at [746, 124] on div "Mācību tēma: Datorikas 8. klases 1. ieskaites mācību materiāls #10 Temata apguv…" at bounding box center [564, 261] width 1128 height 523
click at [323, 152] on input "text" at bounding box center [563, 152] width 851 height 36
paste input "**********"
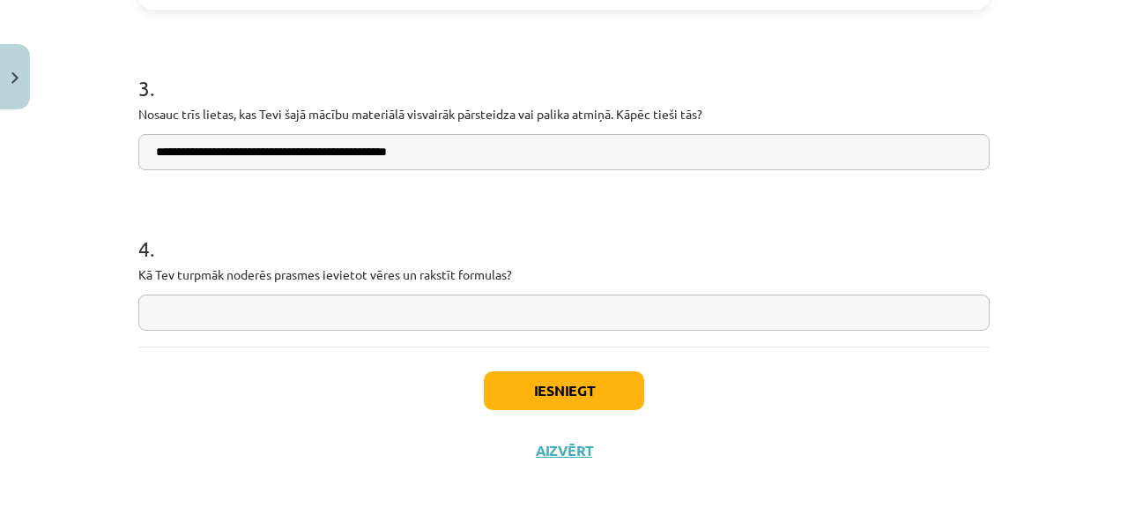
type input "**********"
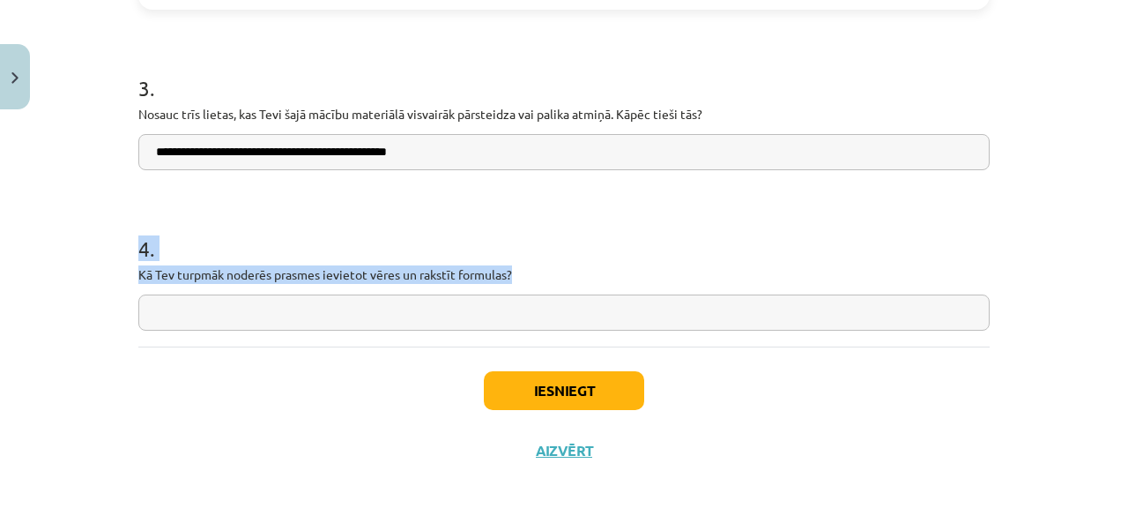
drag, startPoint x: 129, startPoint y: 241, endPoint x: 559, endPoint y: 272, distance: 431.2
click at [227, 236] on h1 "4 ." at bounding box center [563, 232] width 851 height 55
click at [108, 224] on div "Mācību tēma: Datorikas 8. klases 1. ieskaites mācību materiāls #10 Temata apguv…" at bounding box center [564, 261] width 1128 height 523
drag, startPoint x: 107, startPoint y: 228, endPoint x: 581, endPoint y: 278, distance: 476.7
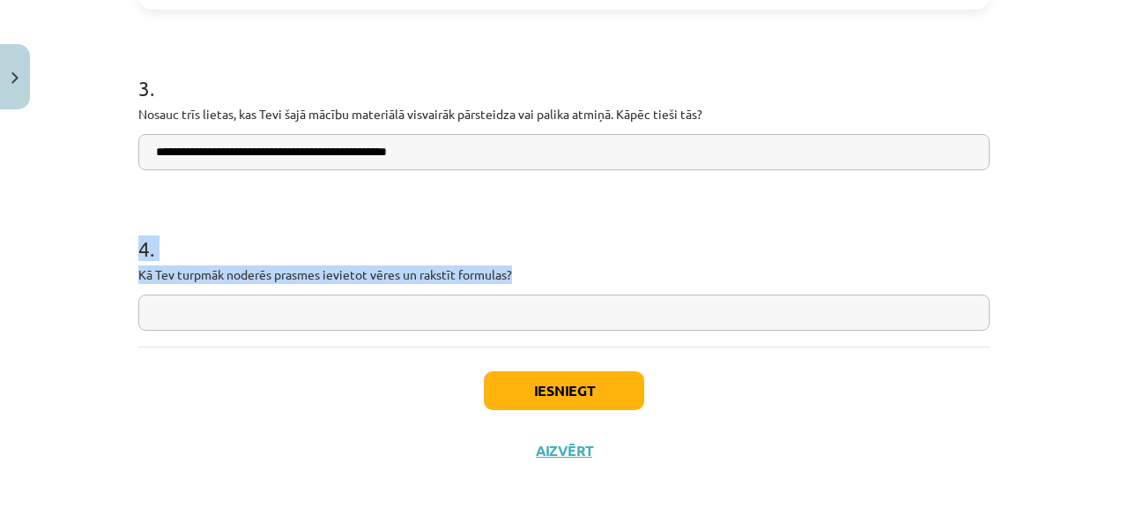
click at [581, 277] on div "Mācību tēma: Datorikas 8. klases 1. ieskaites mācību materiāls #10 Temata apguv…" at bounding box center [564, 261] width 1128 height 523
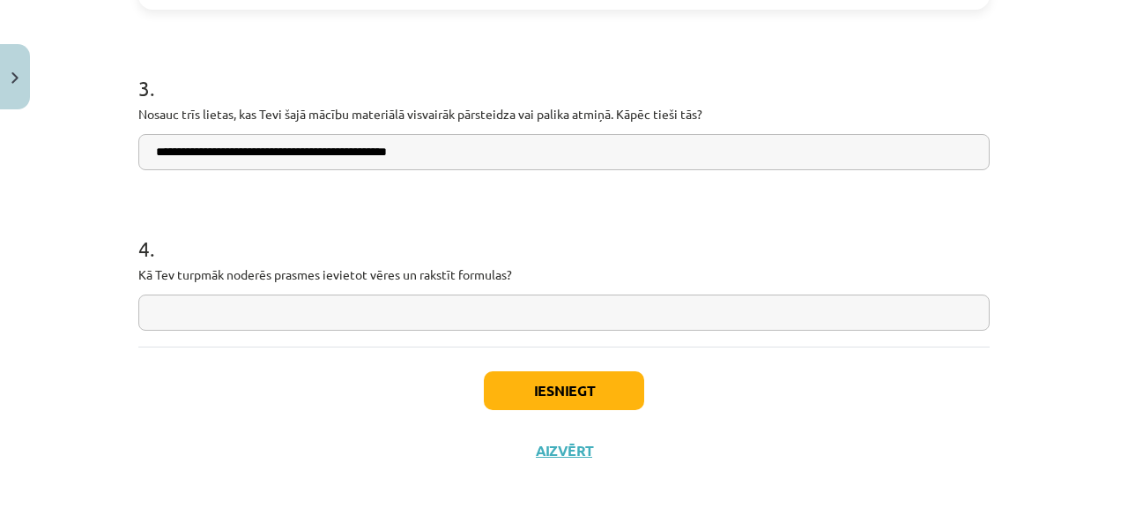
click at [431, 320] on input "text" at bounding box center [563, 312] width 851 height 36
paste input "**********"
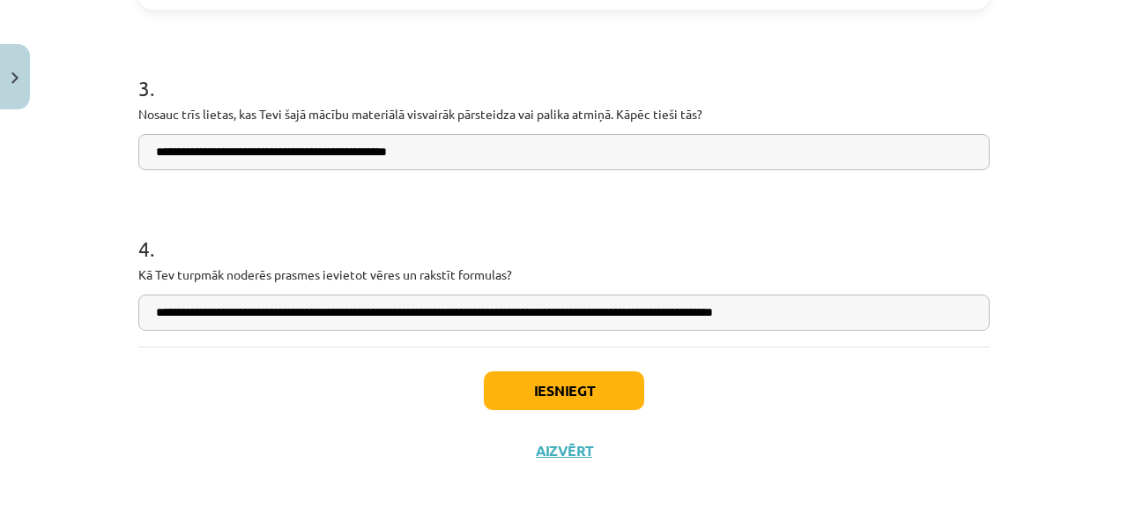
type input "**********"
click at [559, 392] on button "Iesniegt" at bounding box center [564, 390] width 160 height 39
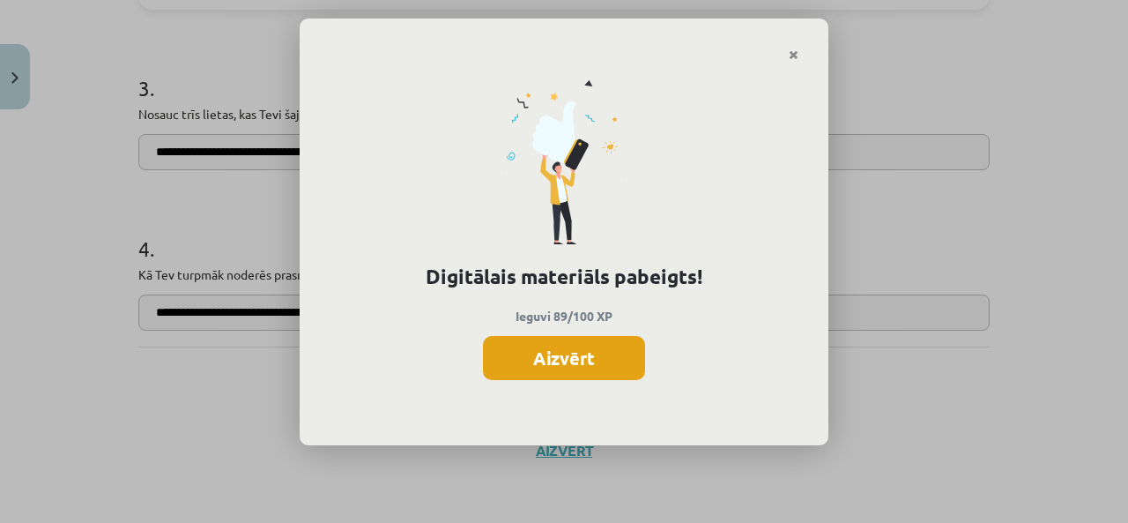
click at [594, 360] on button "Aizvērt" at bounding box center [564, 358] width 162 height 44
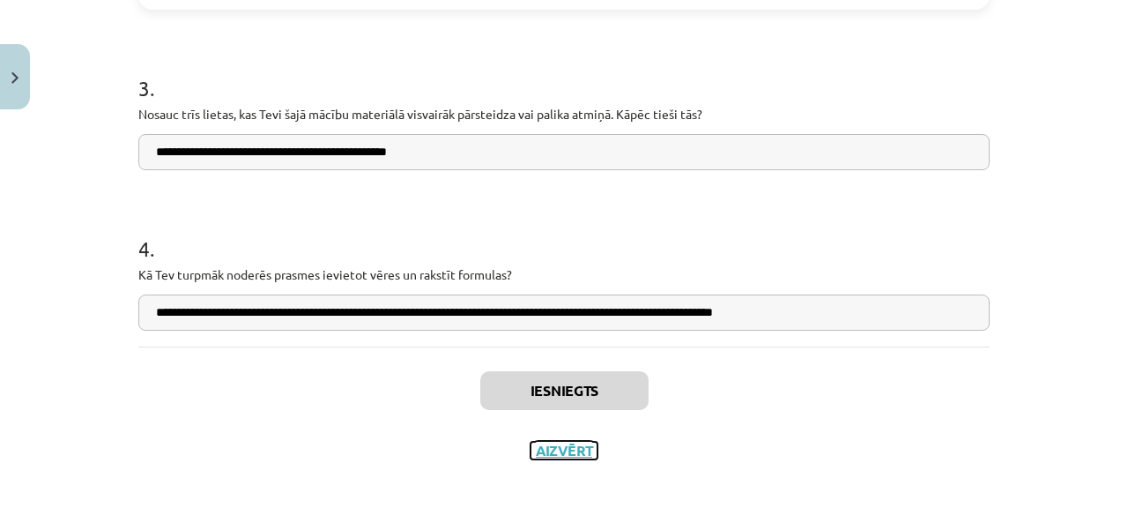
click at [569, 455] on button "Aizvērt" at bounding box center [564, 451] width 67 height 18
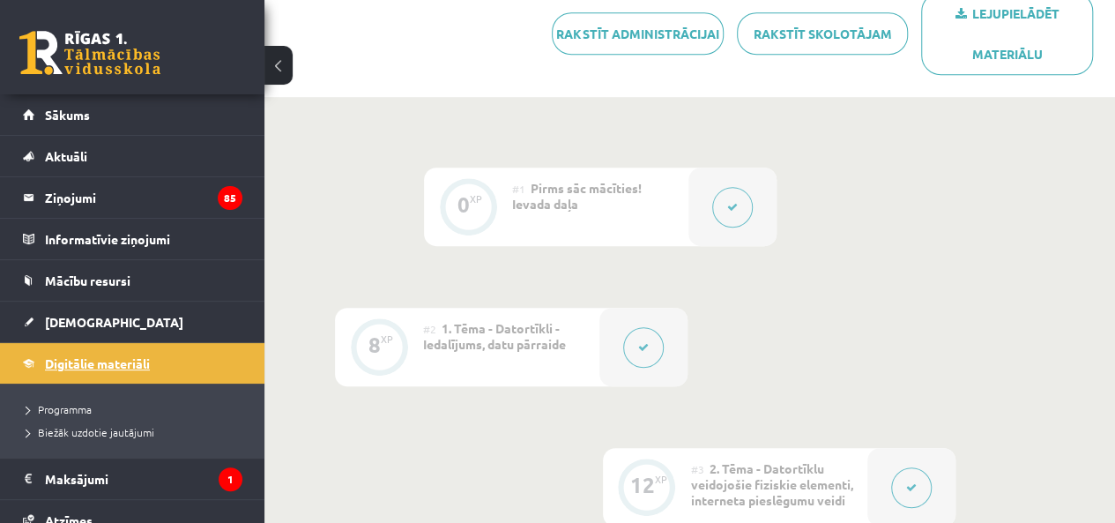
click at [67, 364] on span "Digitālie materiāli" at bounding box center [97, 363] width 105 height 16
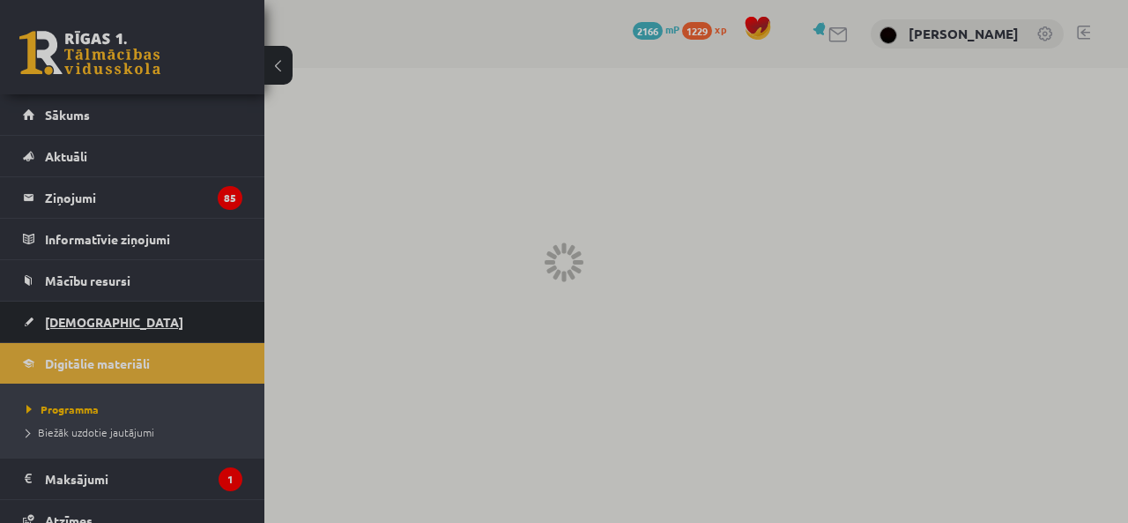
click at [65, 328] on link "[DEMOGRAPHIC_DATA]" at bounding box center [132, 321] width 219 height 41
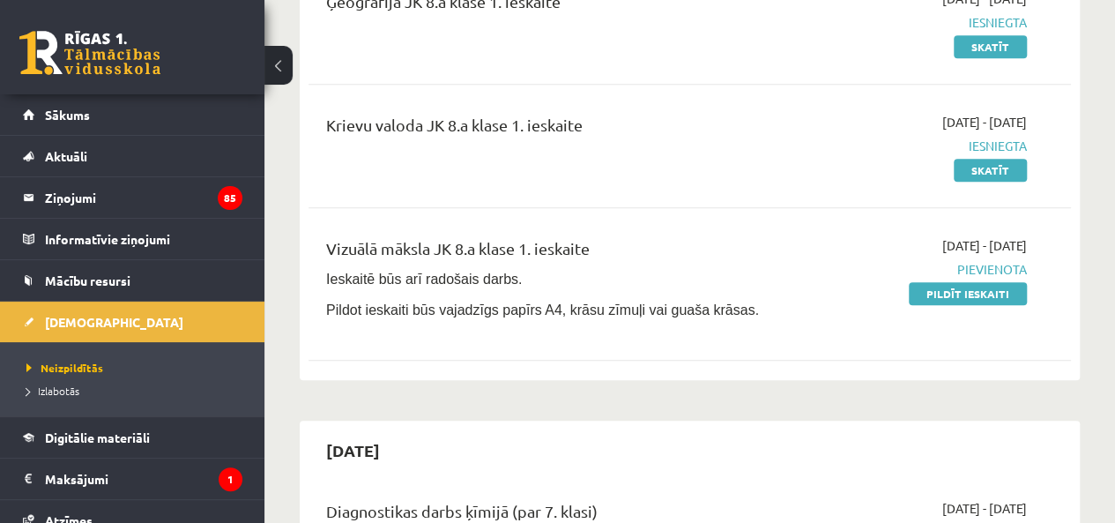
scroll to position [617, 0]
